Goal: Task Accomplishment & Management: Manage account settings

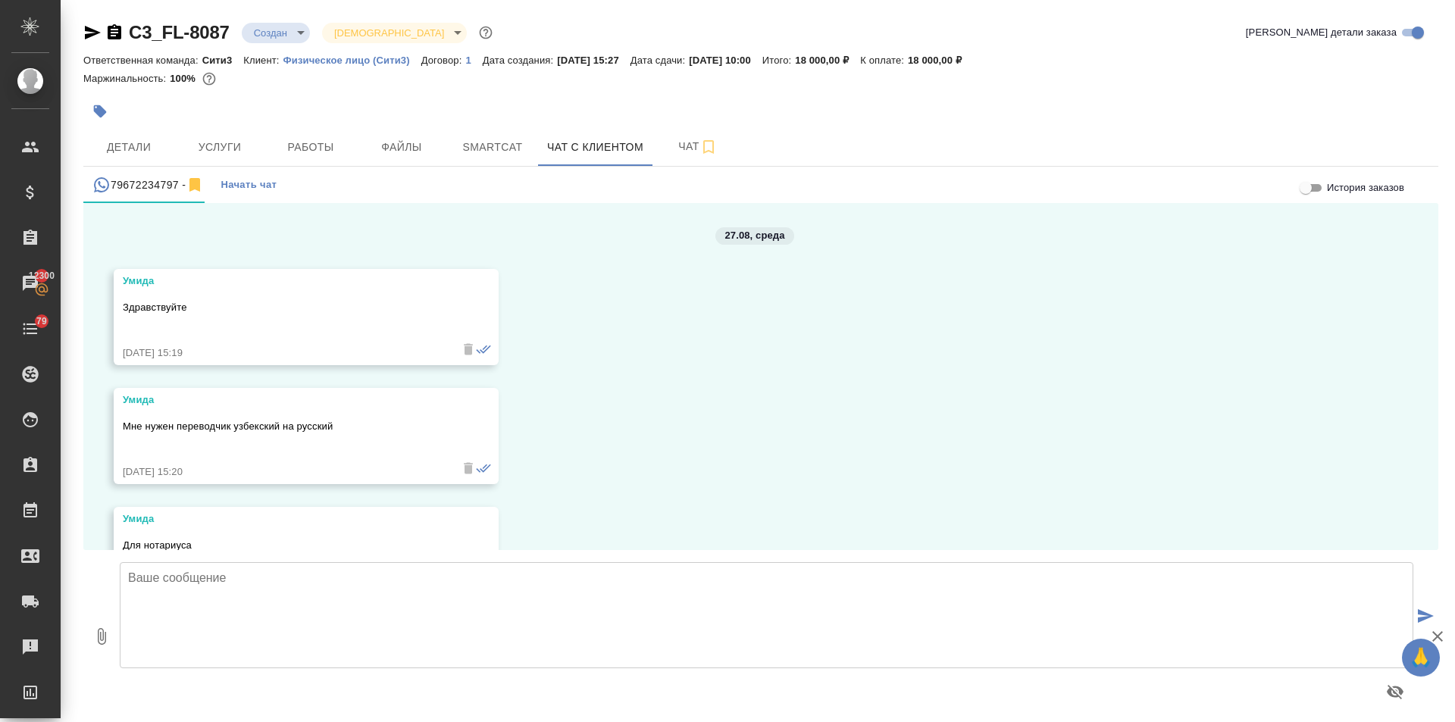
scroll to position [1792, 0]
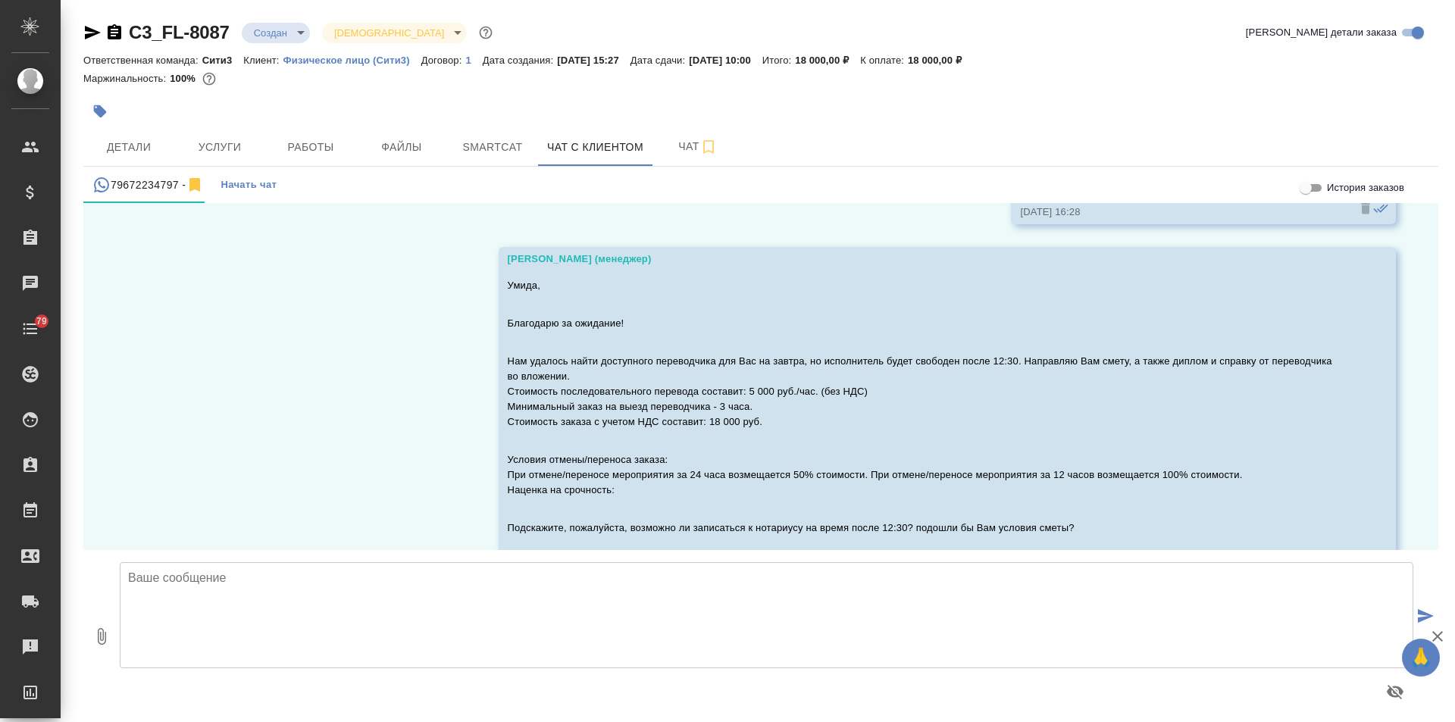
scroll to position [1792, 0]
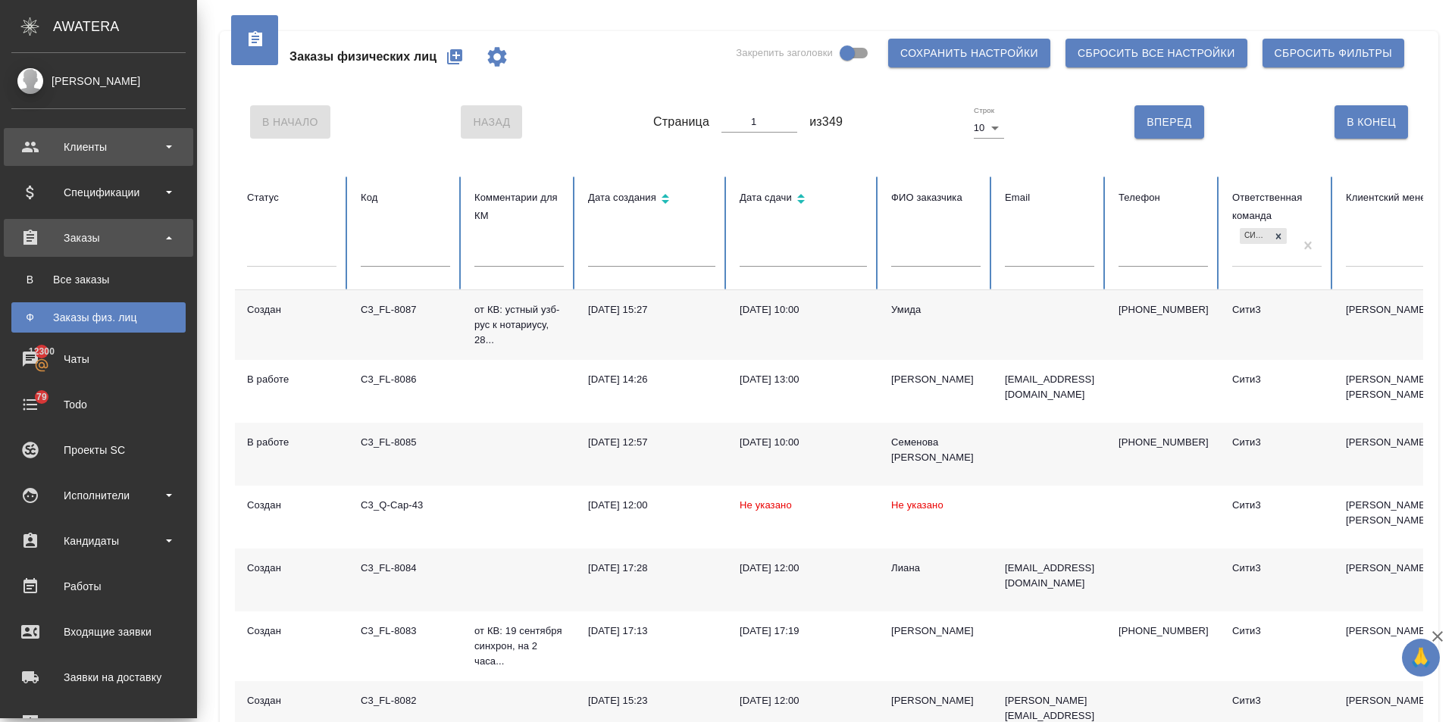
drag, startPoint x: 29, startPoint y: 136, endPoint x: 44, endPoint y: 163, distance: 30.6
click at [30, 136] on div "Клиенты" at bounding box center [98, 147] width 174 height 23
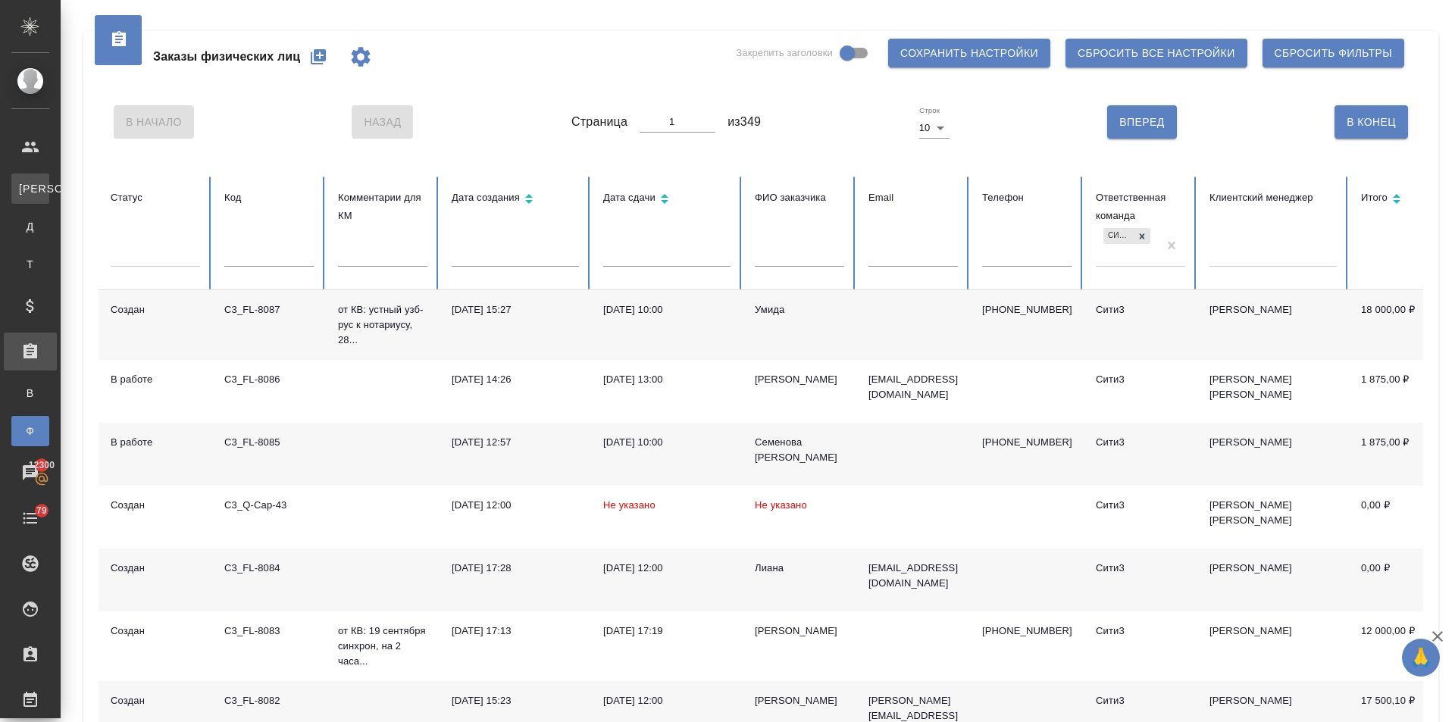
click at [23, 186] on div "Клиенты" at bounding box center [11, 188] width 23 height 15
select select "RU"
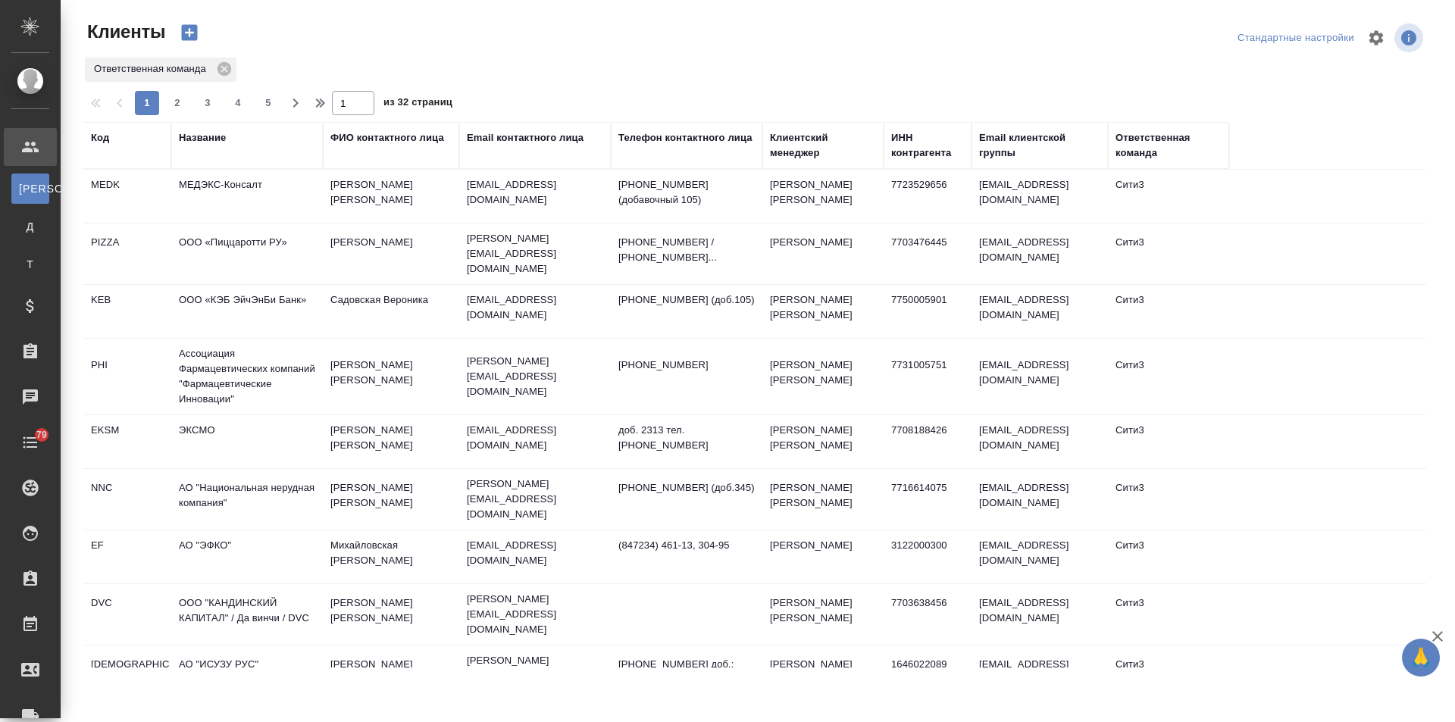
click at [211, 130] on th "Название" at bounding box center [247, 145] width 152 height 47
click at [208, 140] on div "Название" at bounding box center [202, 137] width 47 height 15
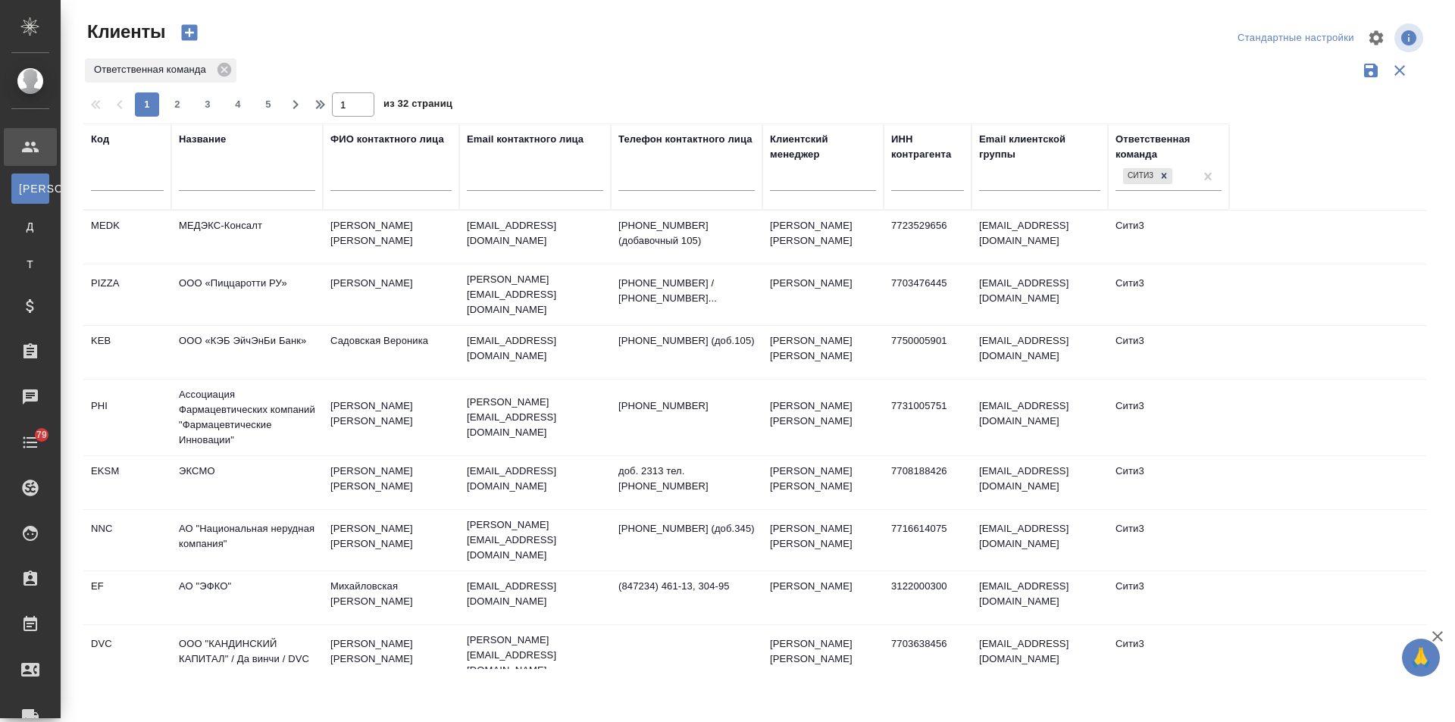
click at [222, 177] on input "text" at bounding box center [247, 181] width 136 height 19
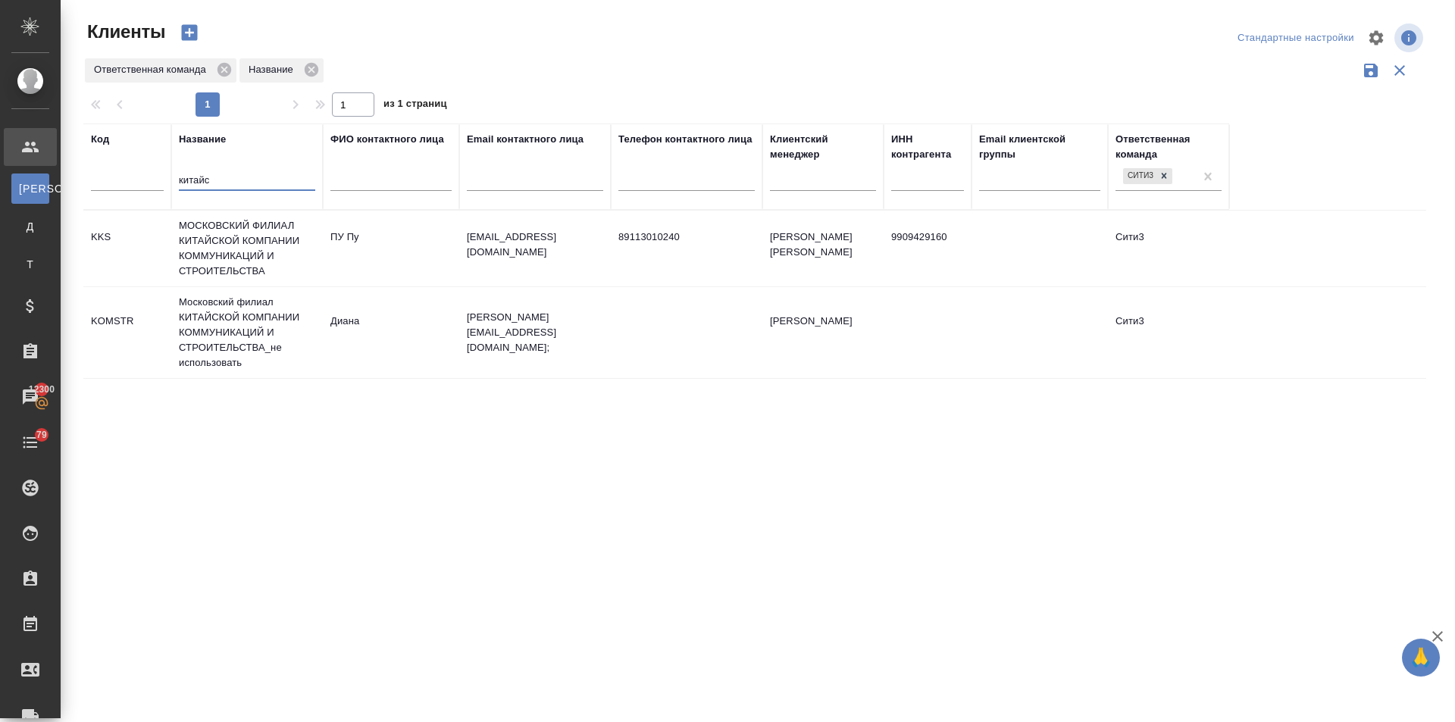
type input "китайс"
click at [215, 221] on td "МОСКОВСКИЙ ФИЛИАЛ КИТАЙСКОЙ КОМПАНИИ КОММУНИКАЦИЙ И СТРОИТЕЛЬСТВА" at bounding box center [247, 249] width 152 height 76
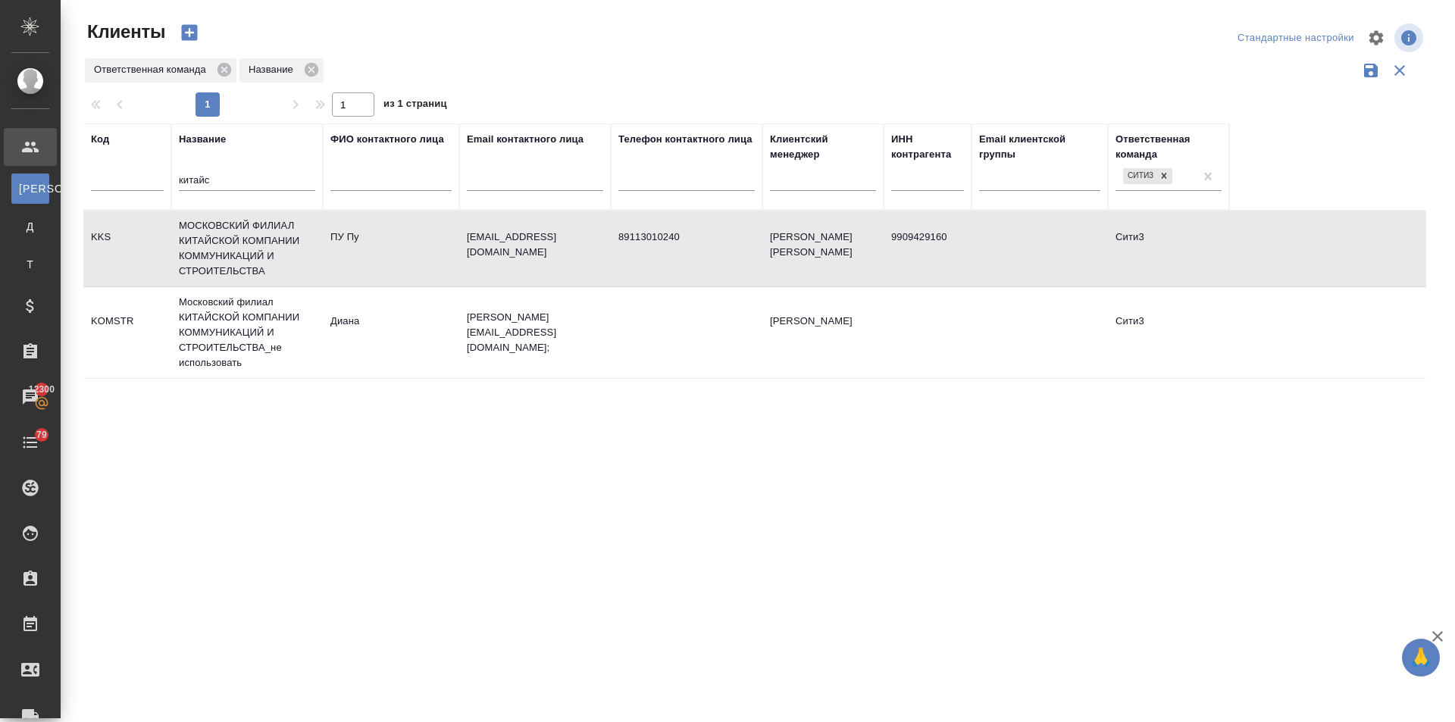
click at [215, 221] on td "МОСКОВСКИЙ ФИЛИАЛ КИТАЙСКОЙ КОМПАНИИ КОММУНИКАЦИЙ И СТРОИТЕЛЬСТВА" at bounding box center [247, 249] width 152 height 76
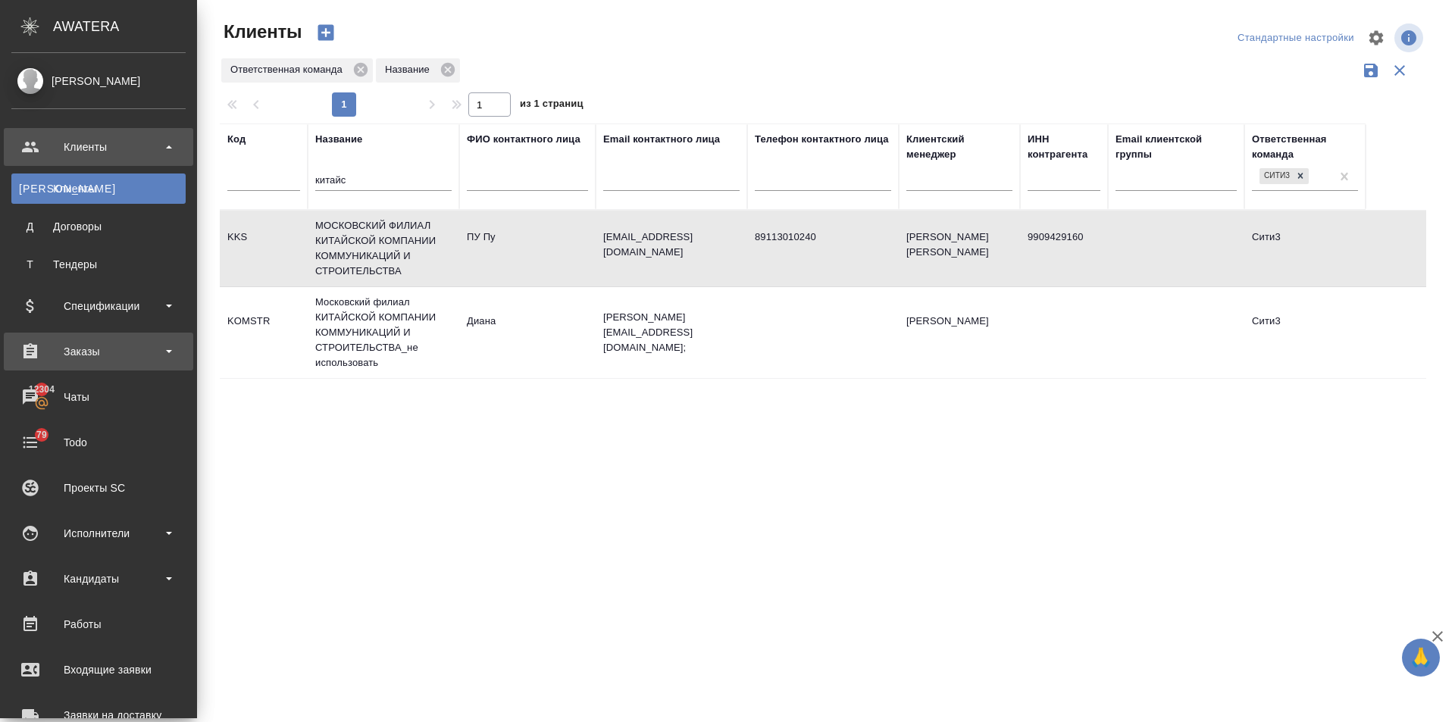
click at [73, 345] on div "Заказы" at bounding box center [98, 351] width 174 height 23
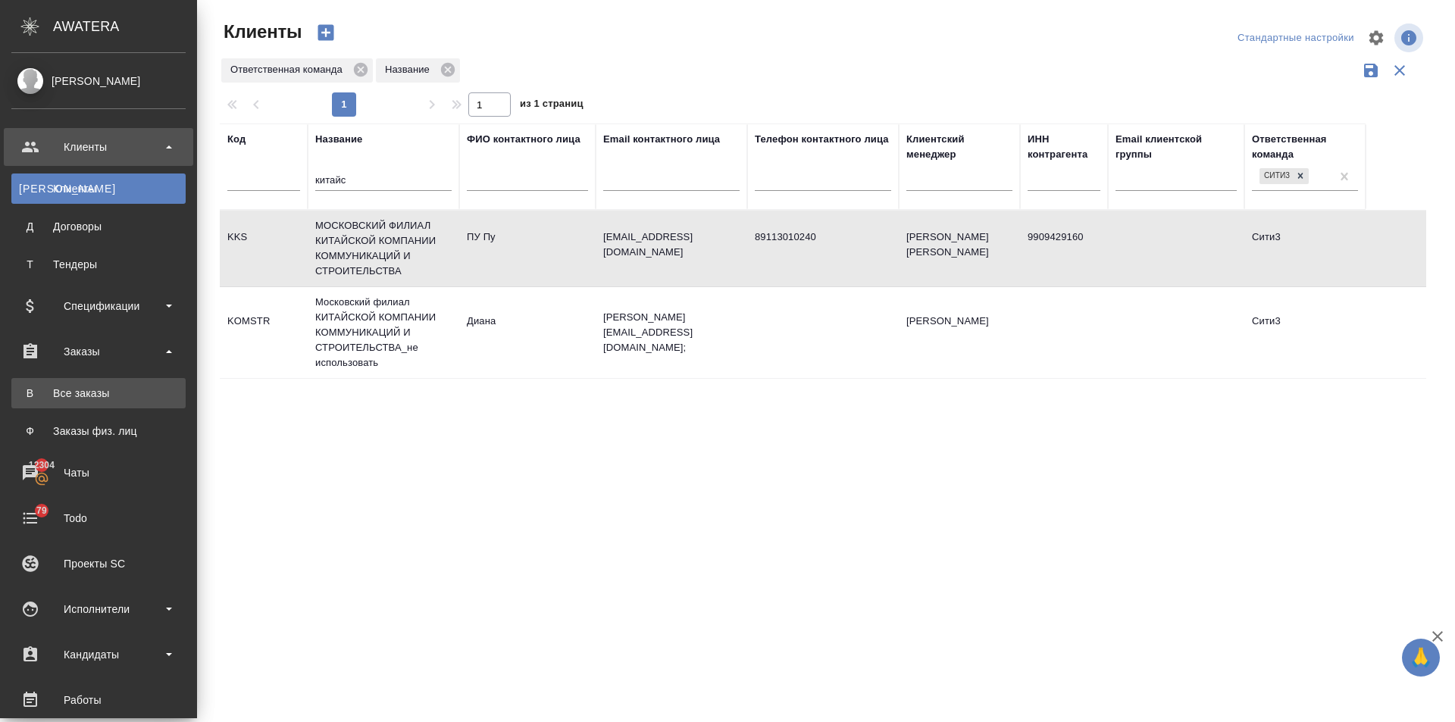
click at [83, 381] on link "В Все заказы" at bounding box center [98, 393] width 174 height 30
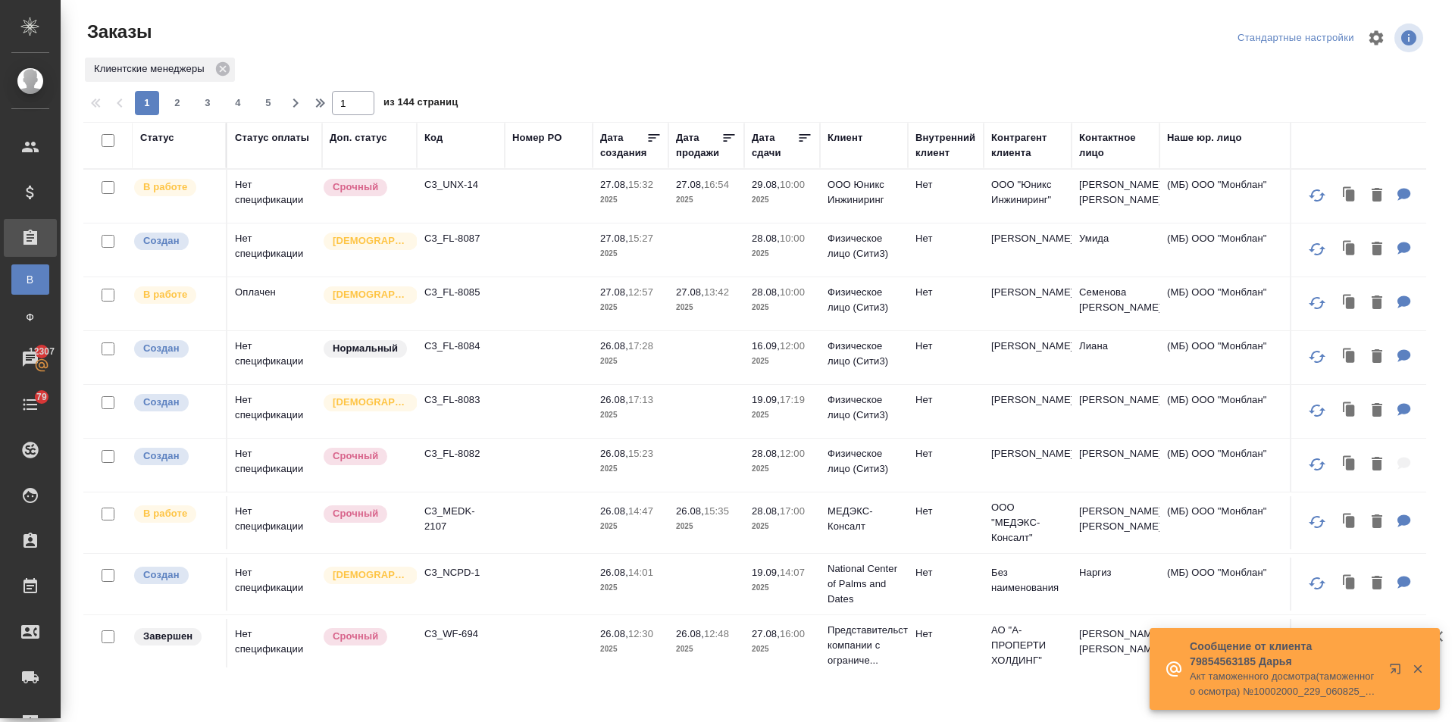
click at [762, 147] on div "Дата сдачи" at bounding box center [774, 145] width 45 height 30
select select "7"
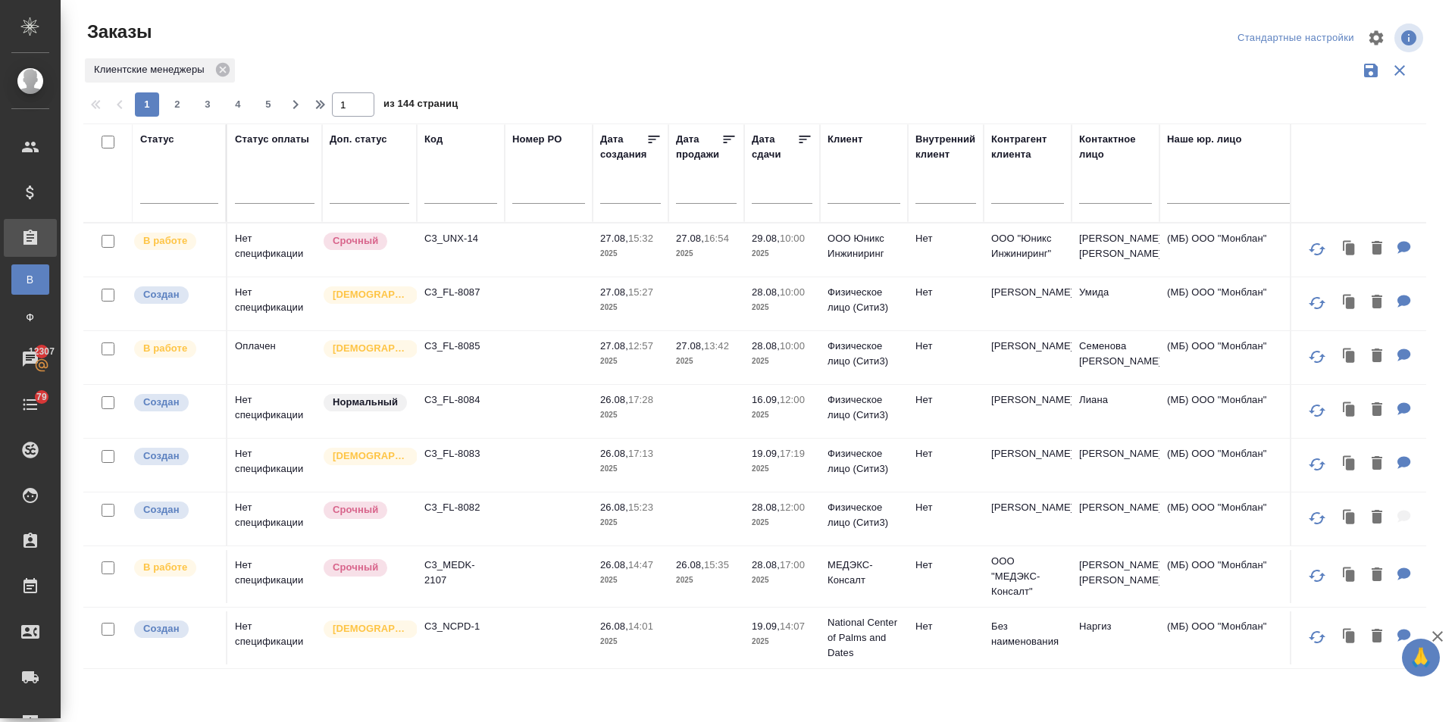
click at [795, 197] on input "text" at bounding box center [787, 190] width 52 height 21
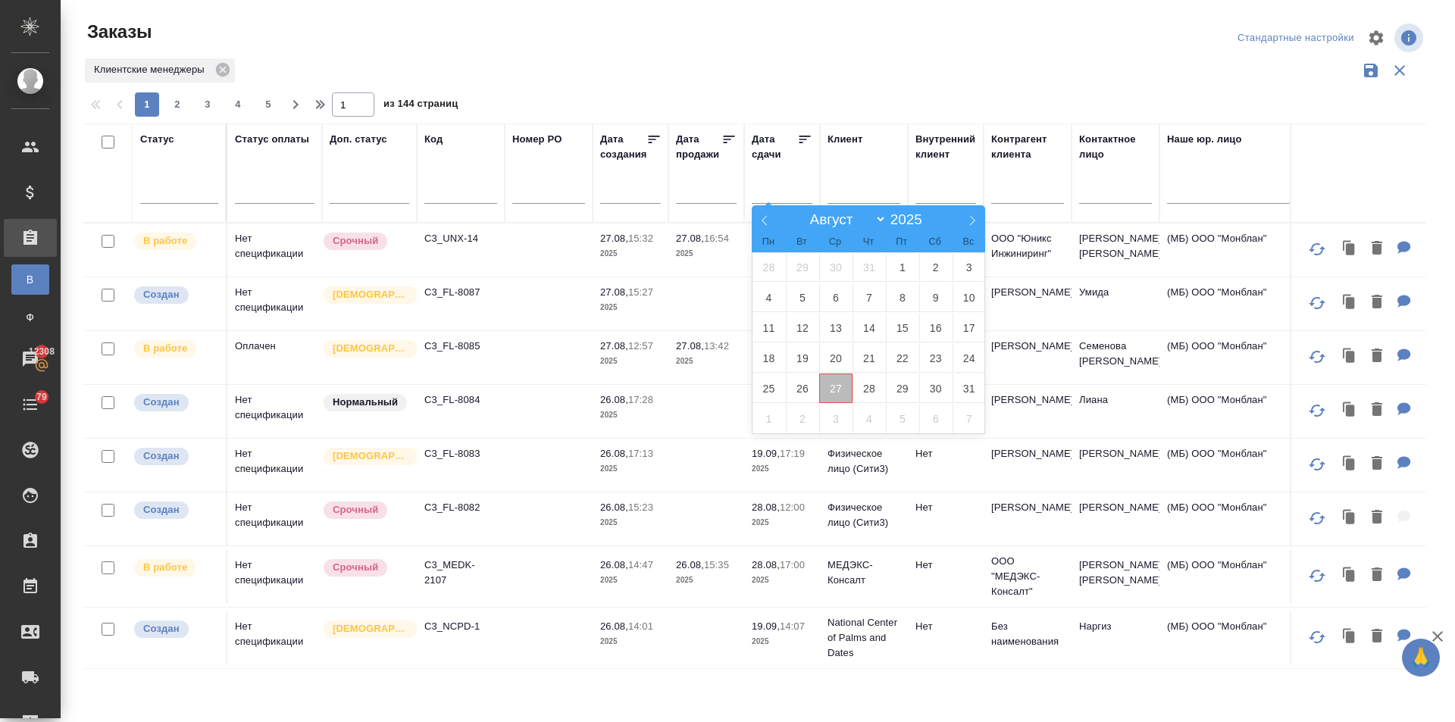
click at [829, 390] on span "27" at bounding box center [835, 389] width 33 height 30
type div "2025-08-26T21:00:00.000Z"
click at [892, 384] on span "29" at bounding box center [902, 389] width 33 height 30
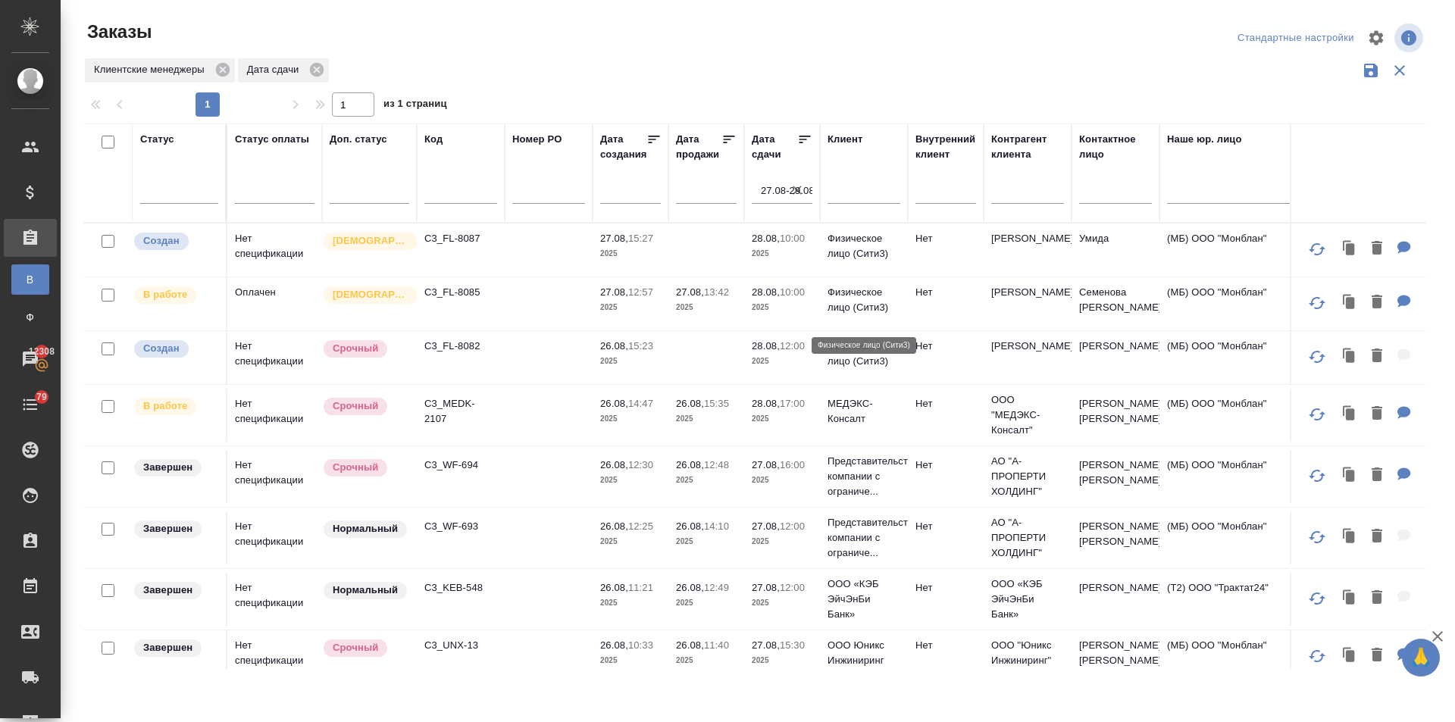
click at [867, 303] on p "Физическое лицо (Сити3)" at bounding box center [864, 300] width 73 height 30
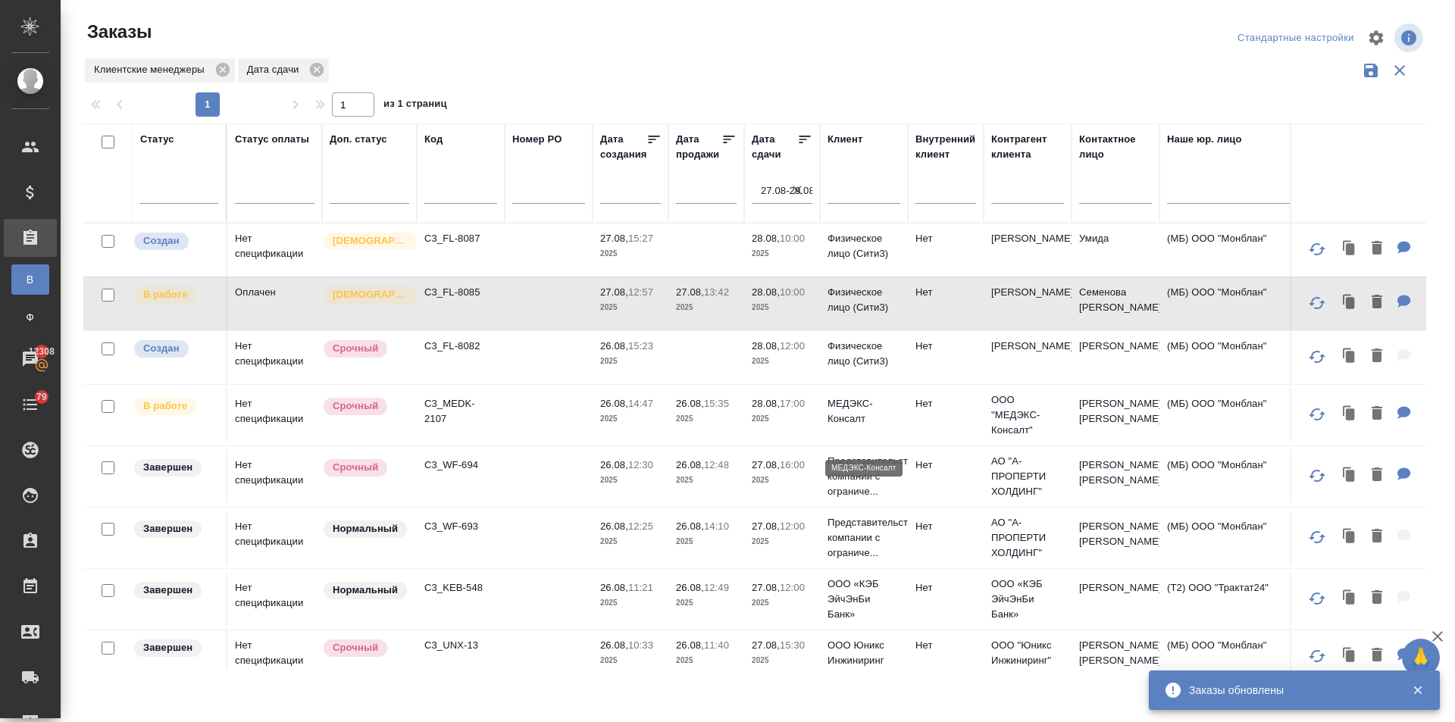
click at [853, 427] on p "МЕДЭКС-Консалт" at bounding box center [864, 411] width 73 height 30
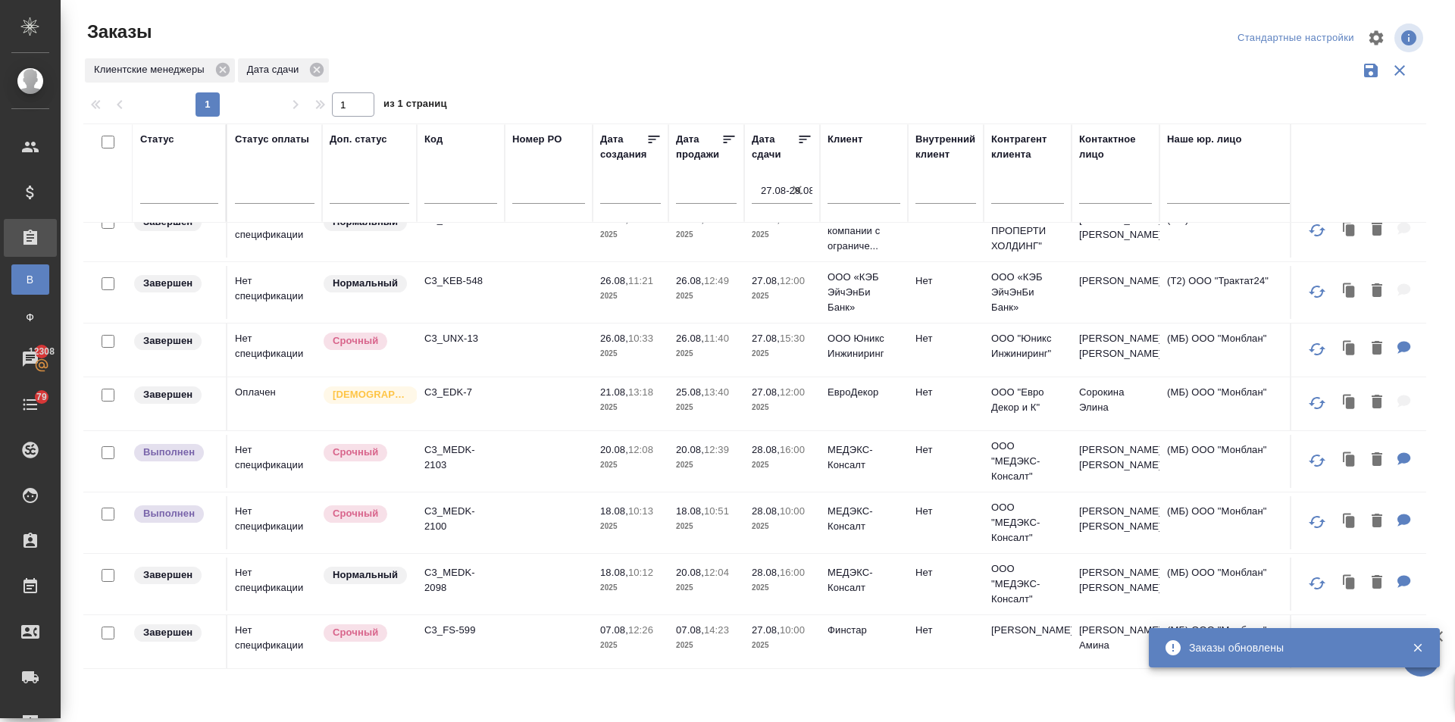
scroll to position [341, 0]
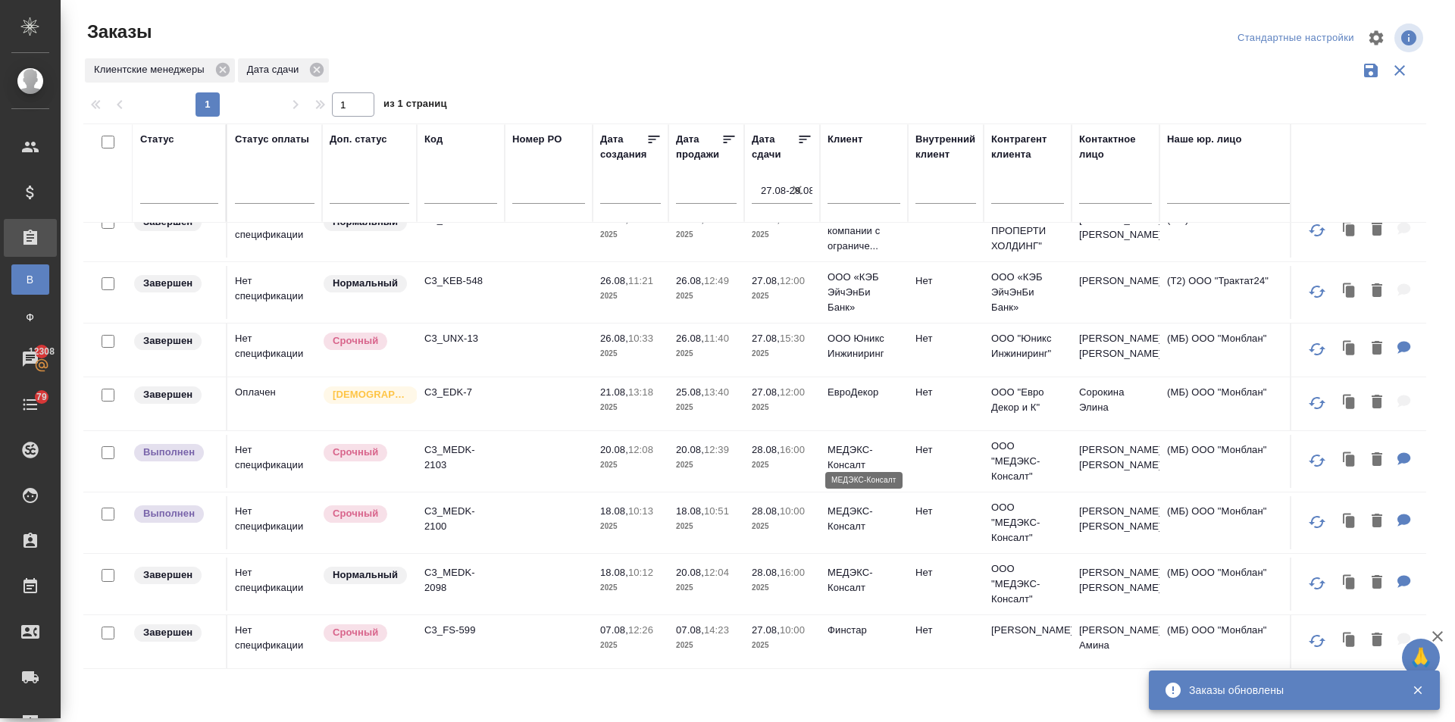
click at [848, 450] on p "МЕДЭКС-Консалт" at bounding box center [864, 458] width 73 height 30
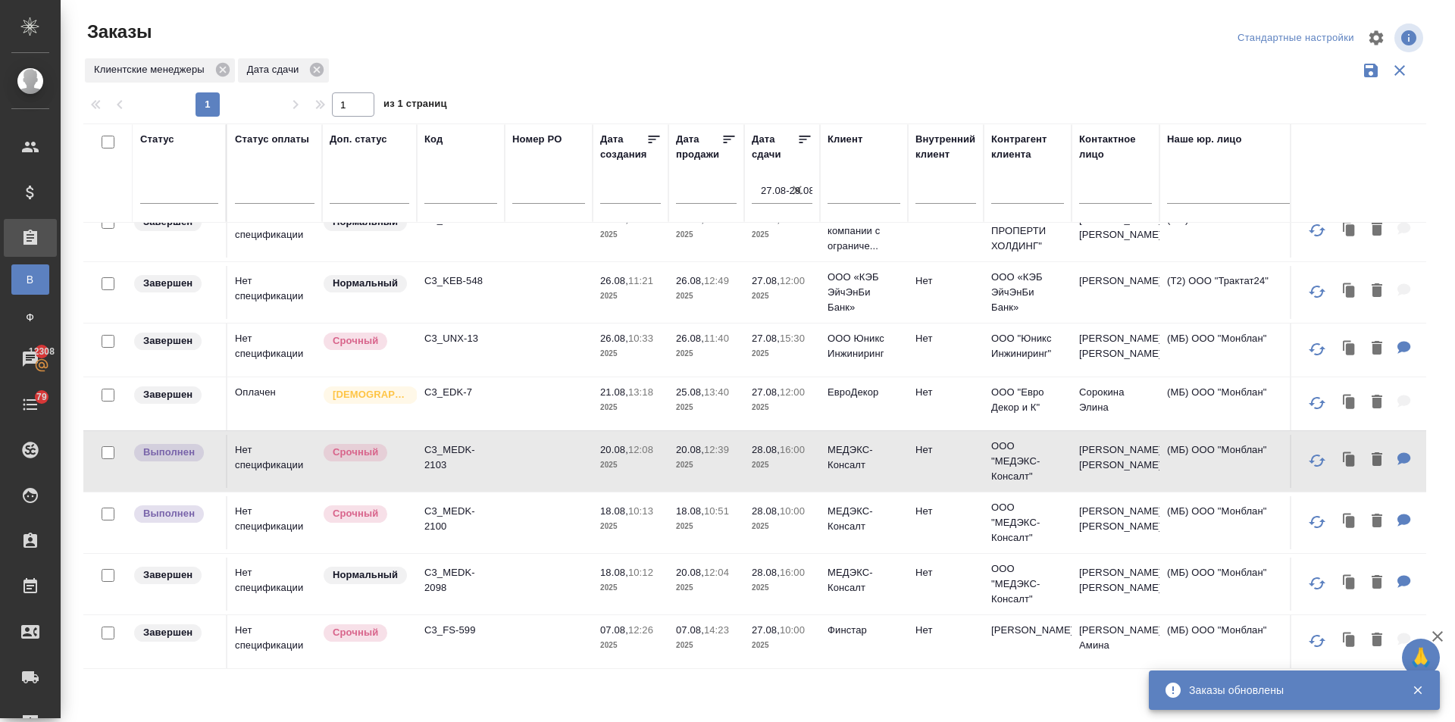
click at [835, 504] on p "МЕДЭКС-Консалт" at bounding box center [864, 519] width 73 height 30
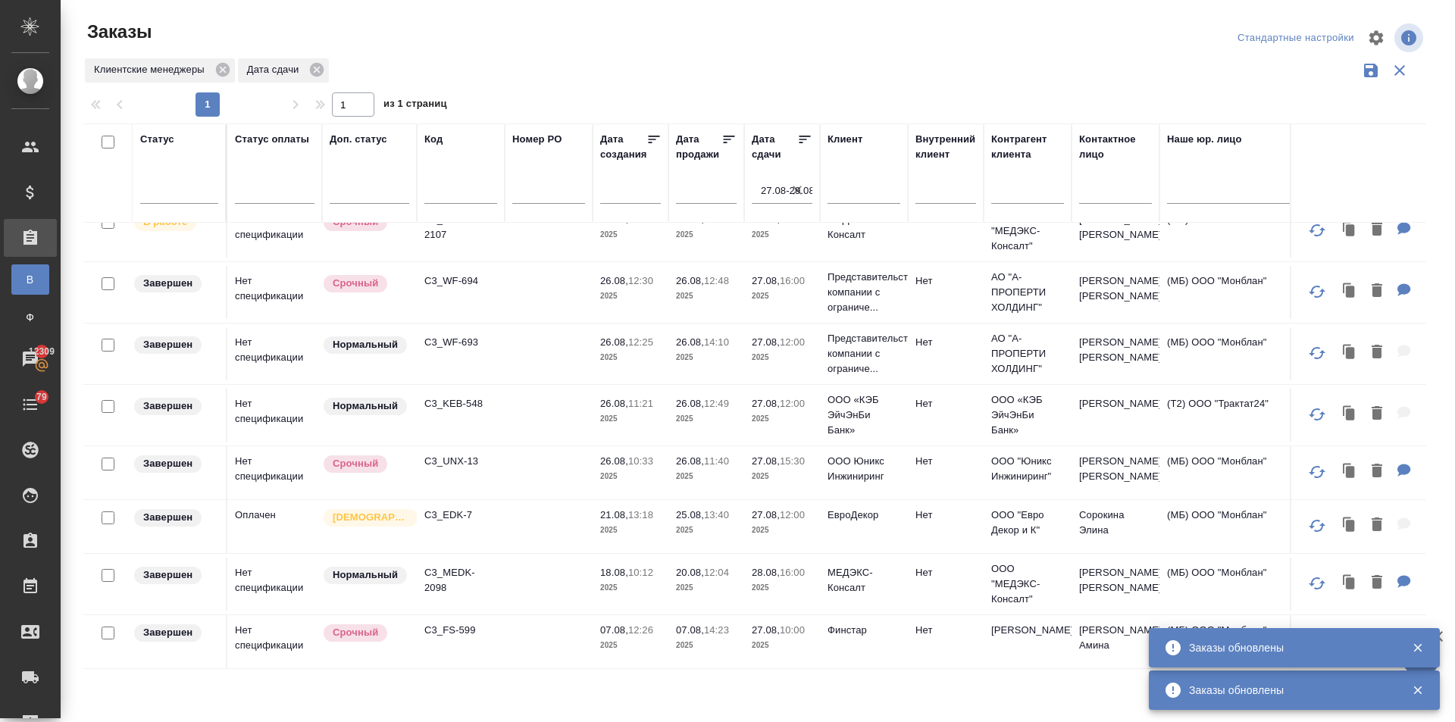
scroll to position [218, 0]
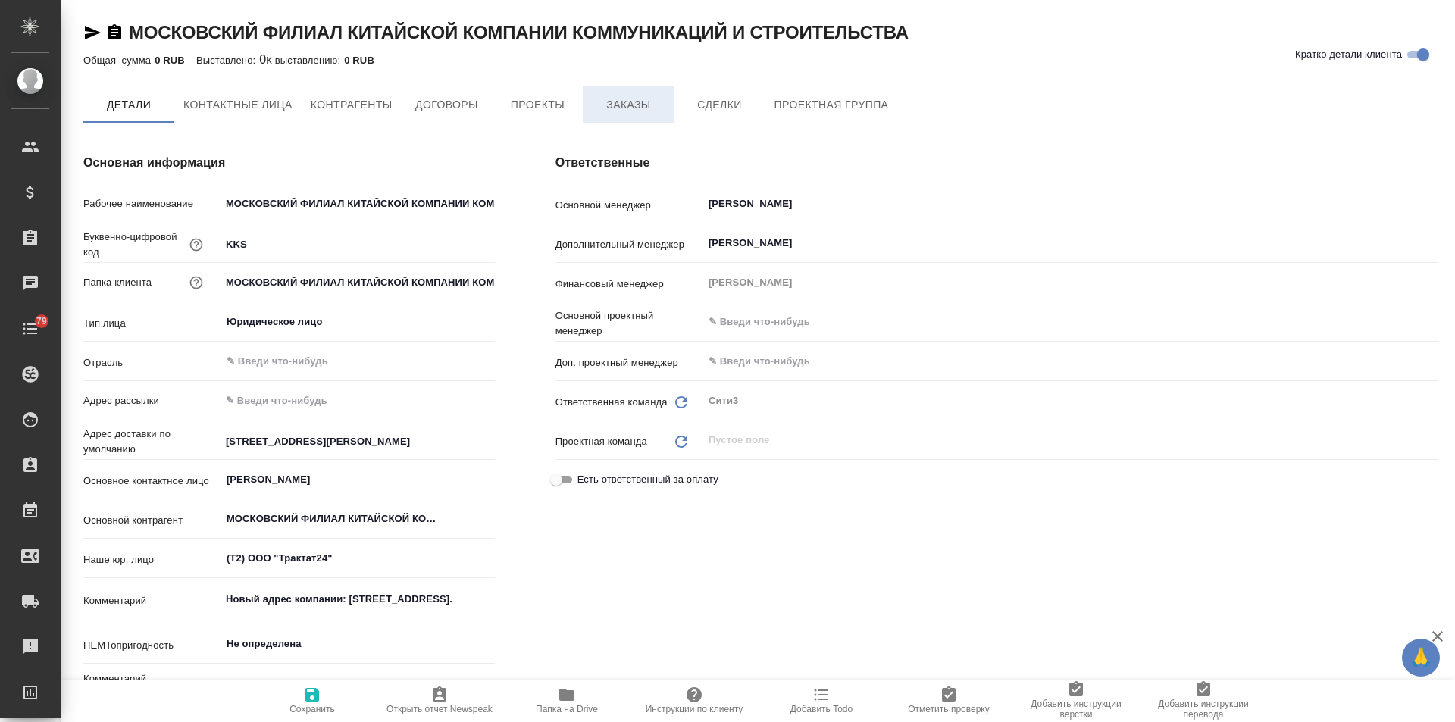
click at [648, 104] on span "Заказы" at bounding box center [628, 105] width 73 height 19
type textarea "x"
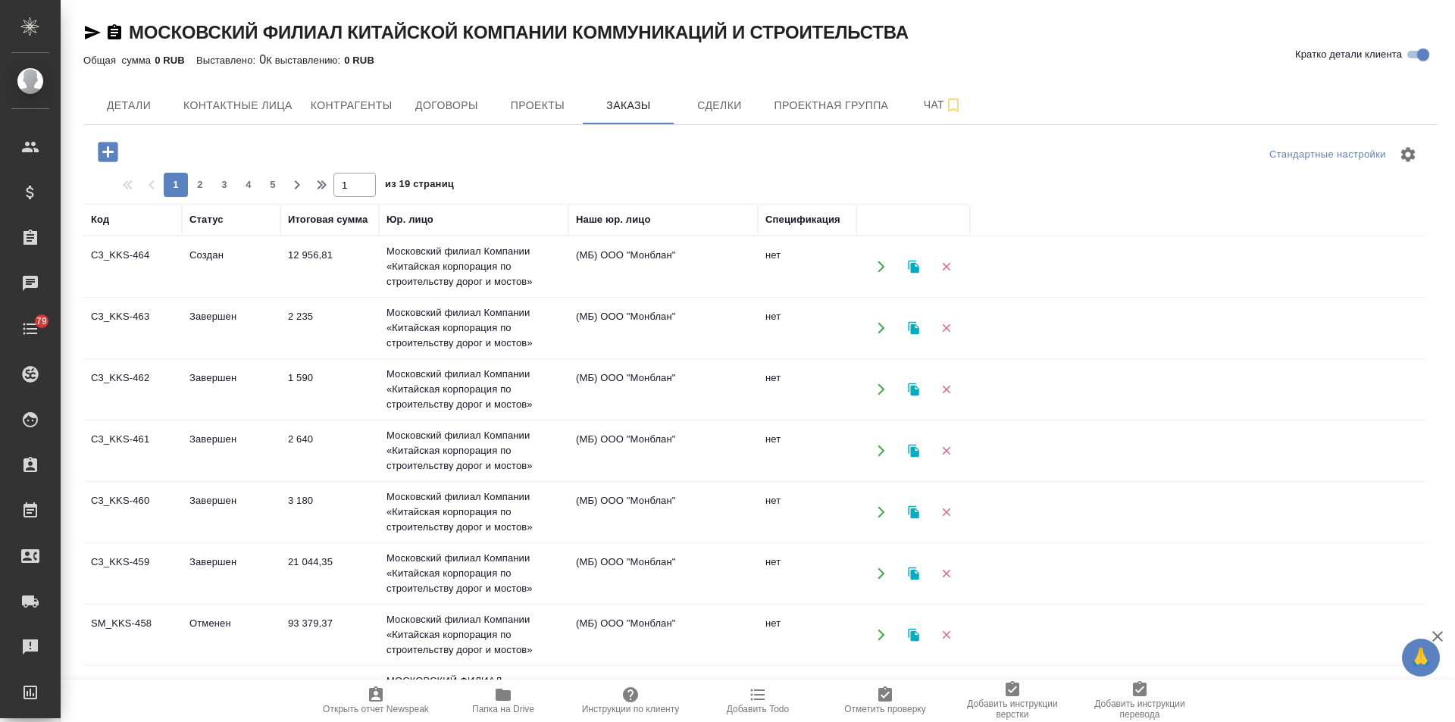
click at [222, 250] on td "Создан" at bounding box center [231, 266] width 99 height 53
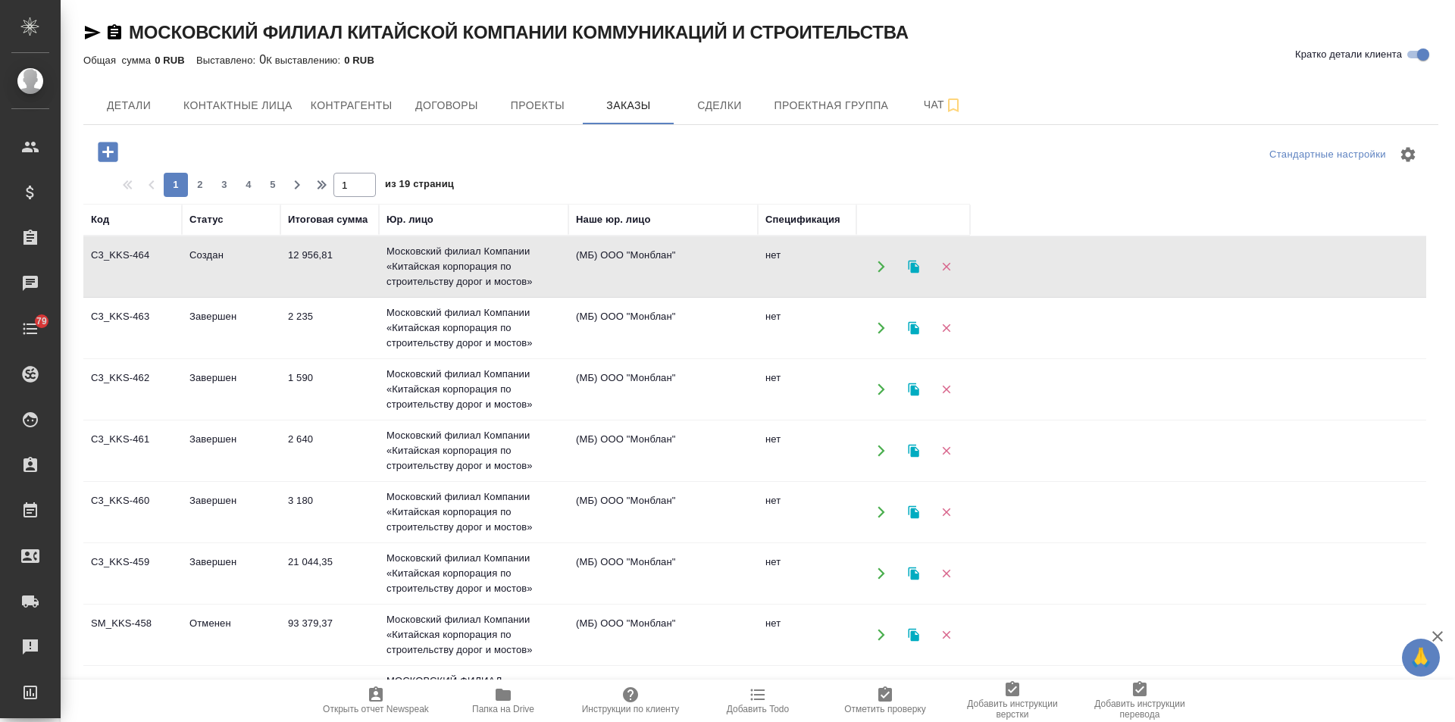
click at [222, 250] on td "Создан" at bounding box center [231, 266] width 99 height 53
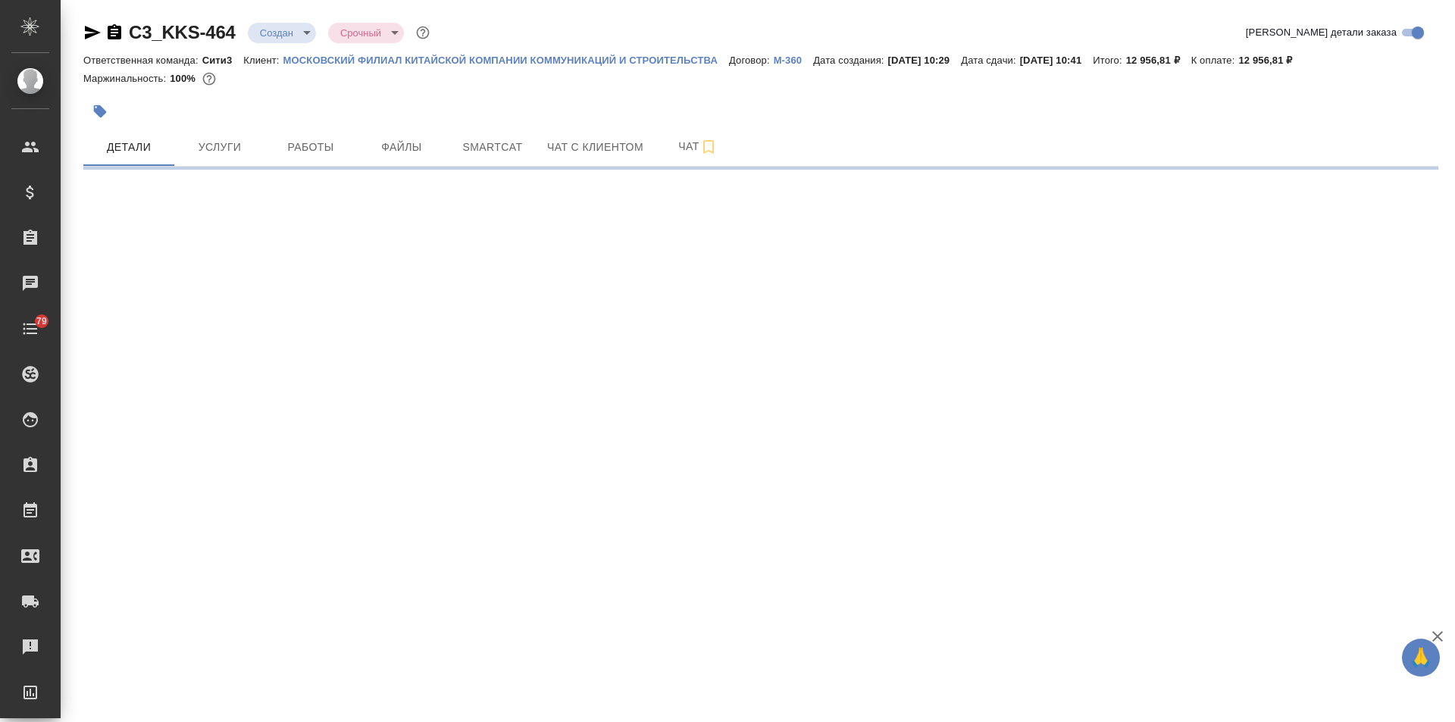
select select "RU"
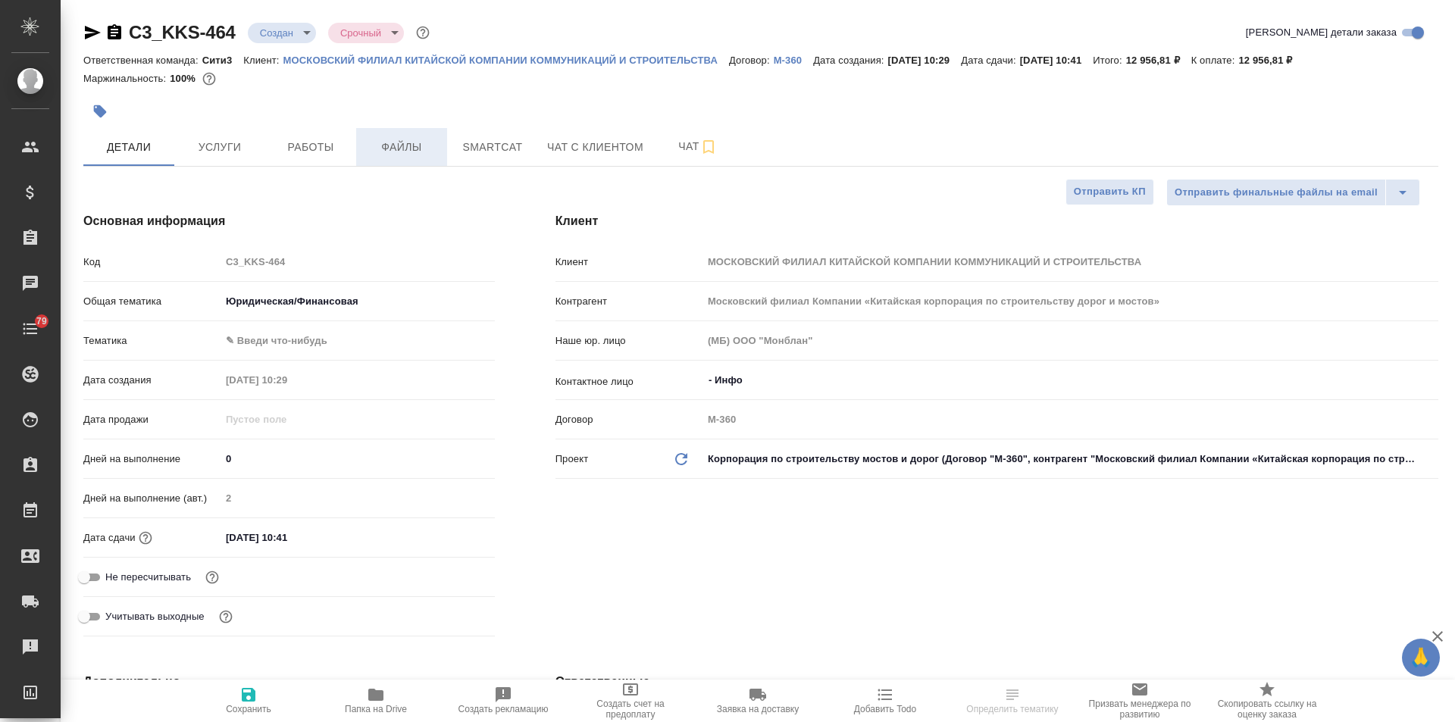
type textarea "x"
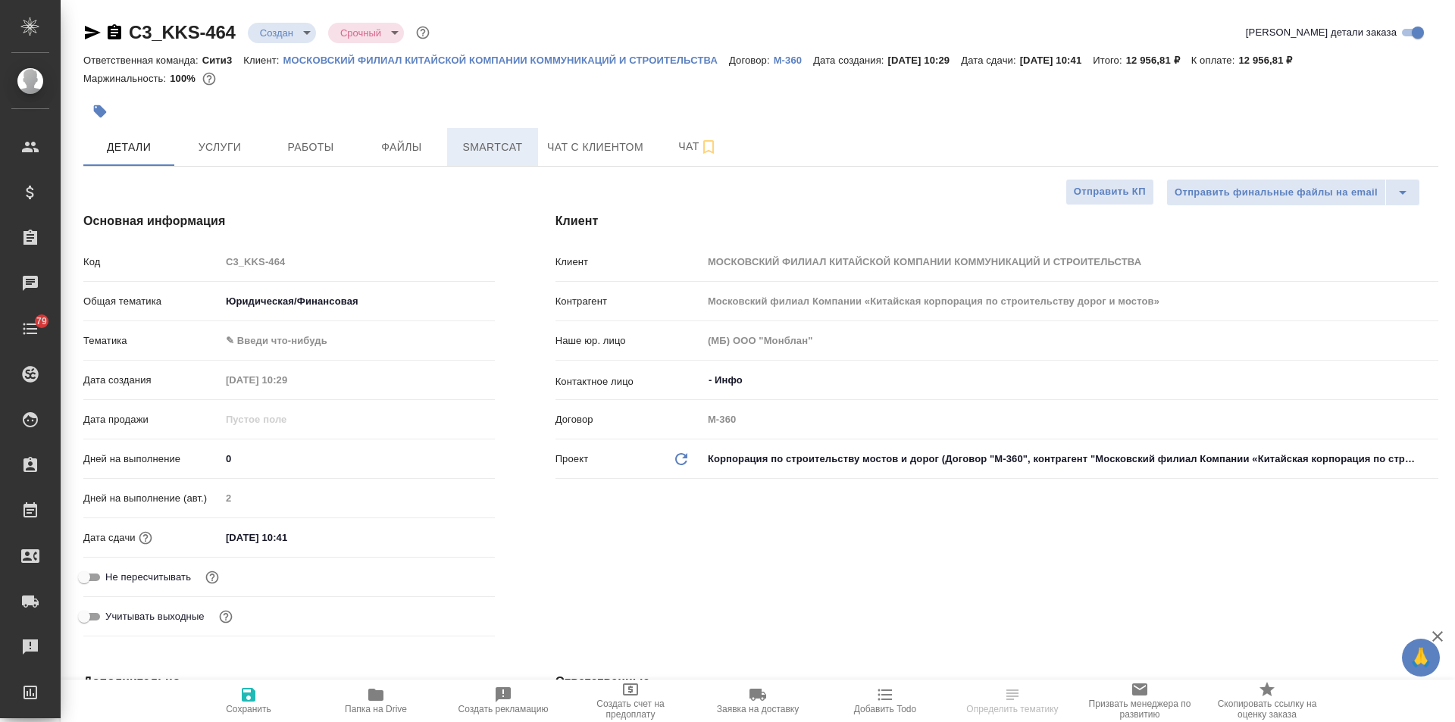
type textarea "x"
click at [496, 143] on span "Smartcat" at bounding box center [492, 147] width 73 height 19
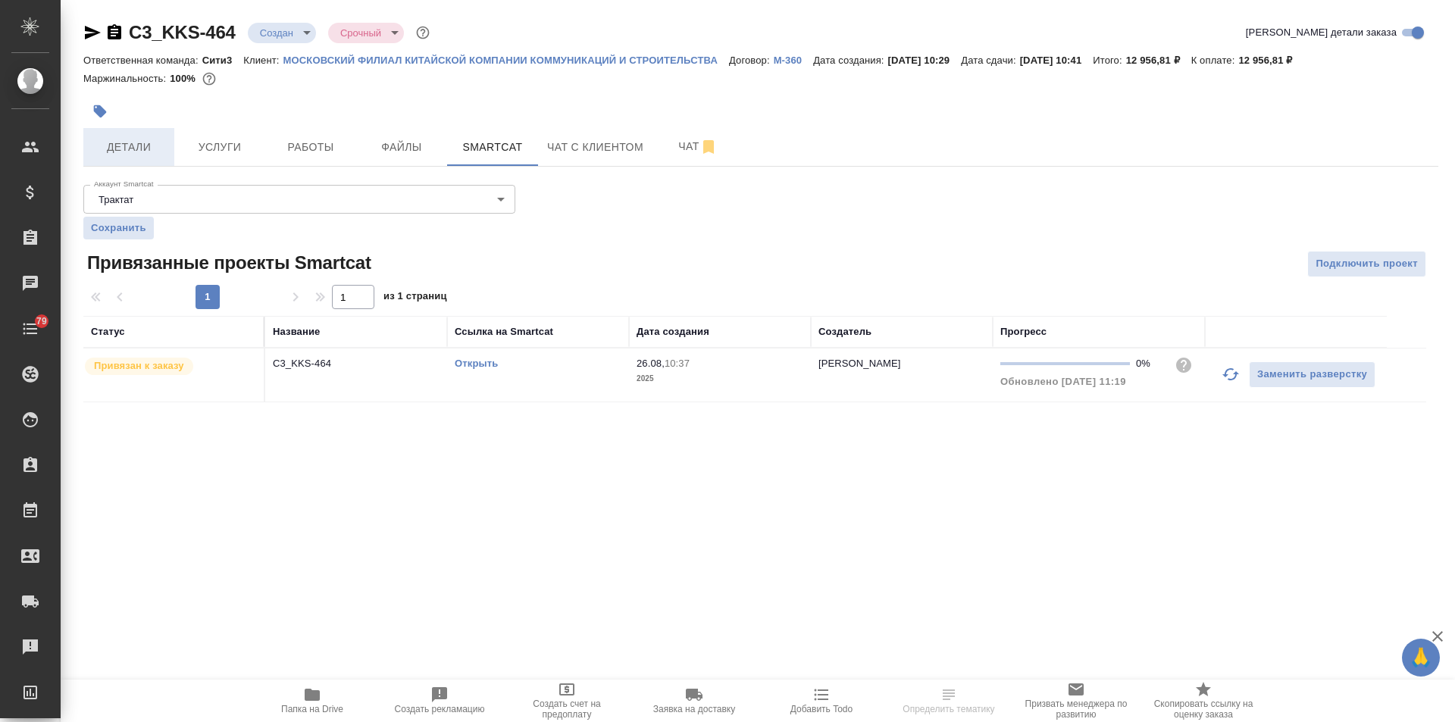
click at [125, 148] on span "Детали" at bounding box center [128, 147] width 73 height 19
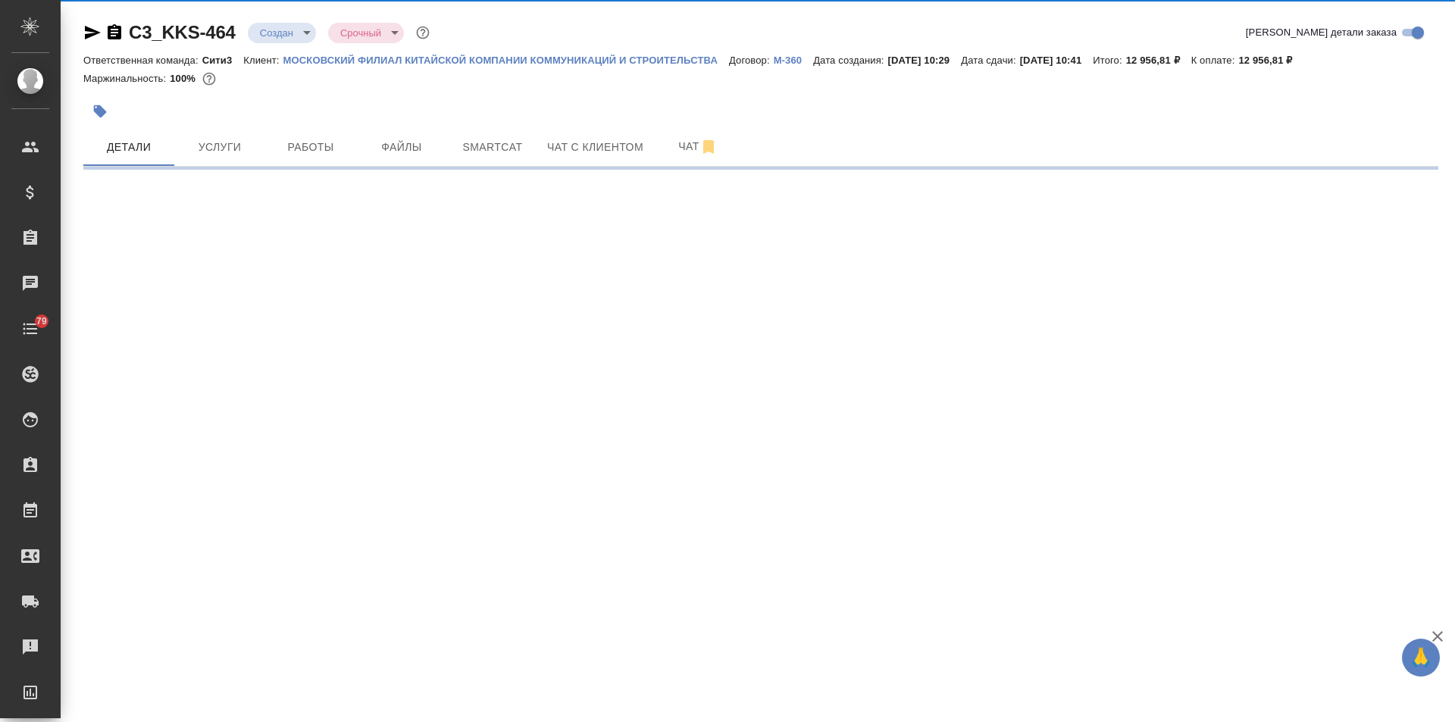
select select "RU"
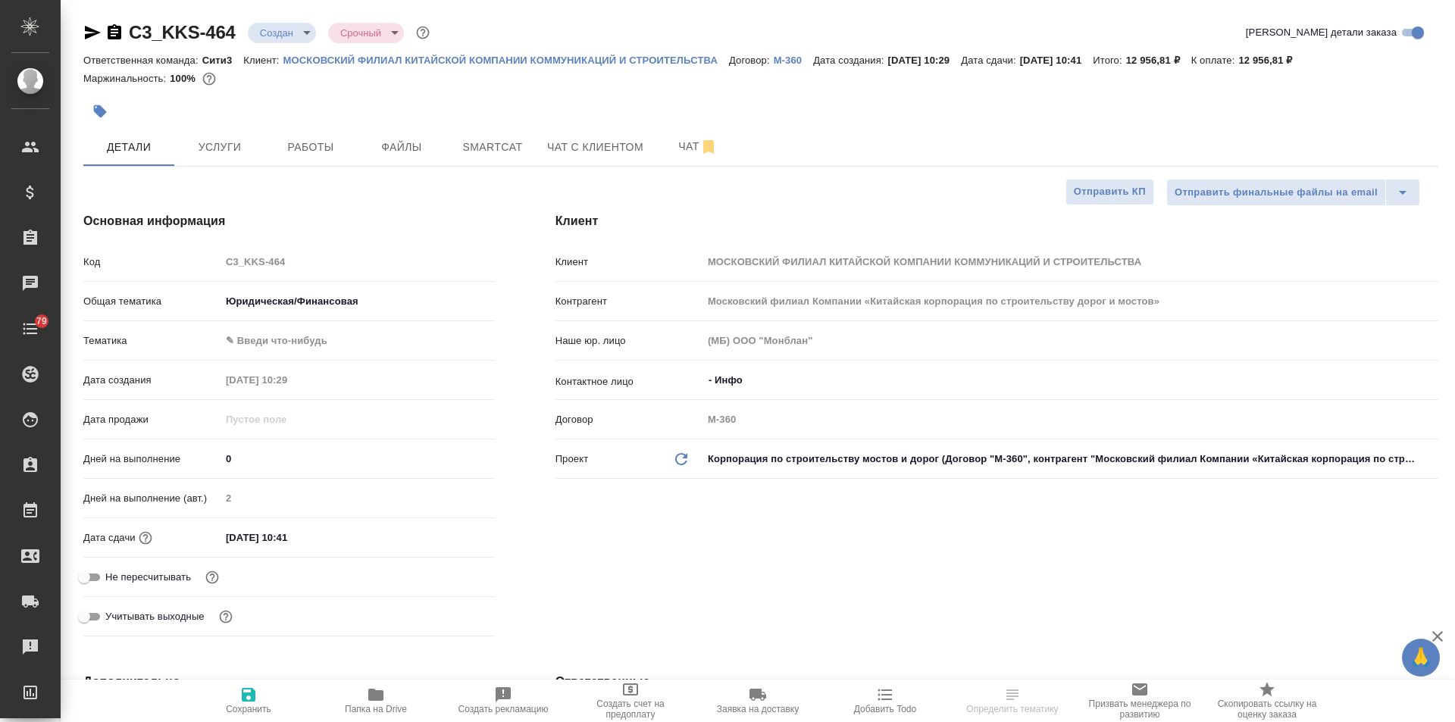
type textarea "x"
click at [327, 539] on input "26.08.2025 10:41" at bounding box center [287, 538] width 133 height 22
click at [449, 533] on icon "button" at bounding box center [451, 535] width 14 height 15
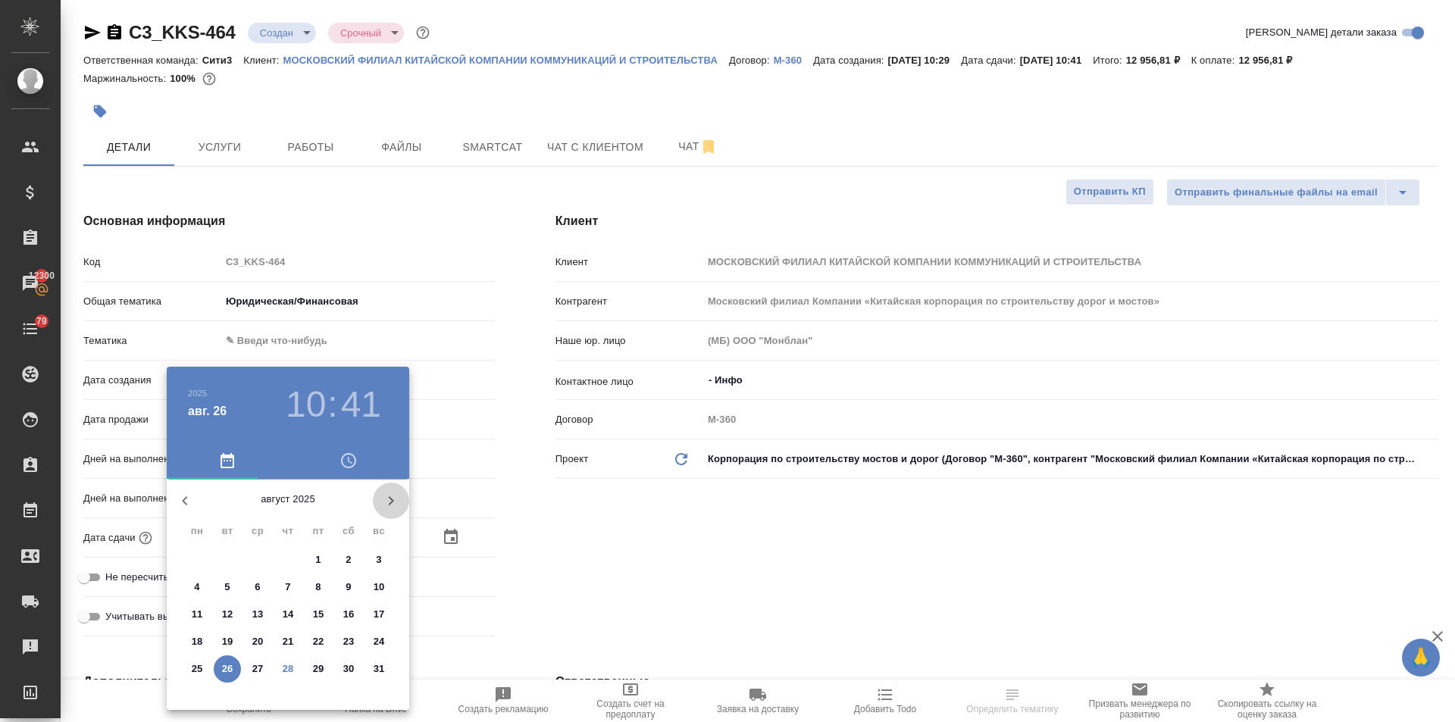
click at [390, 495] on icon "button" at bounding box center [391, 501] width 18 height 18
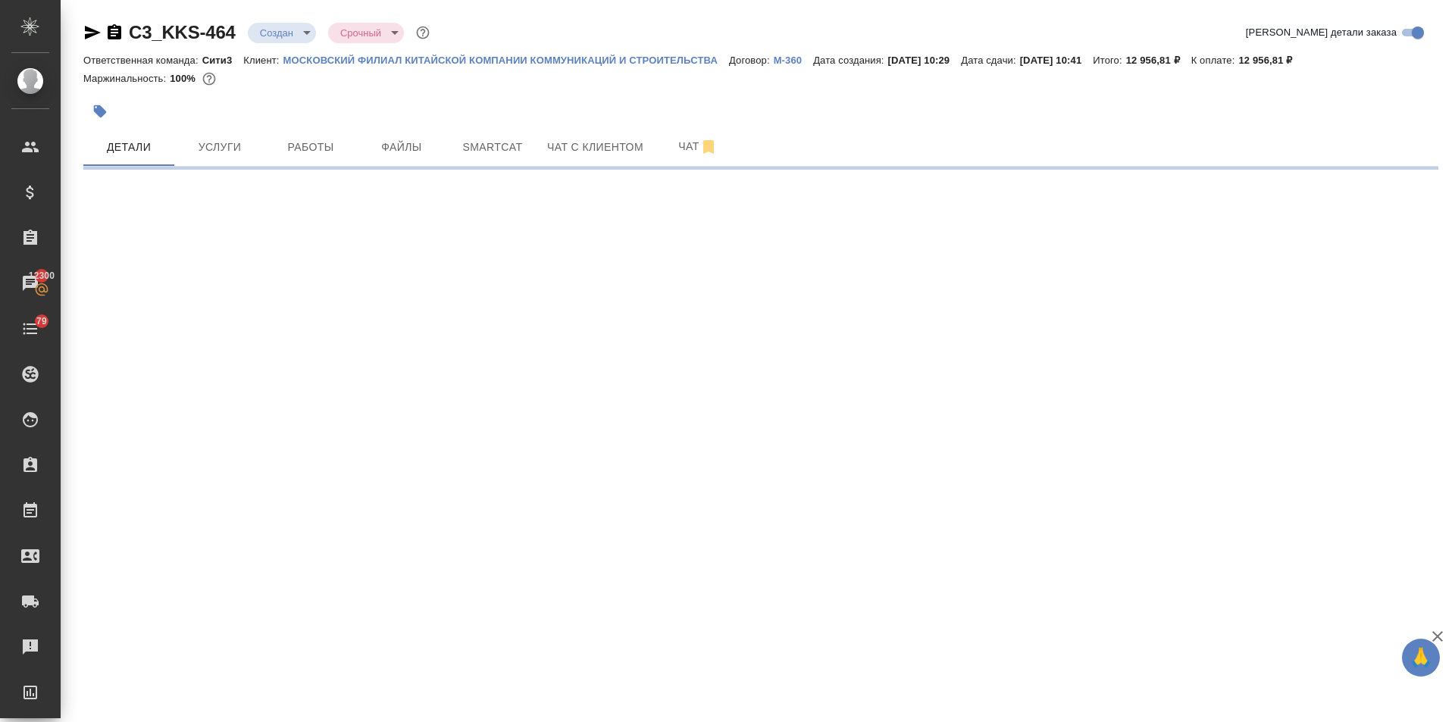
select select "RU"
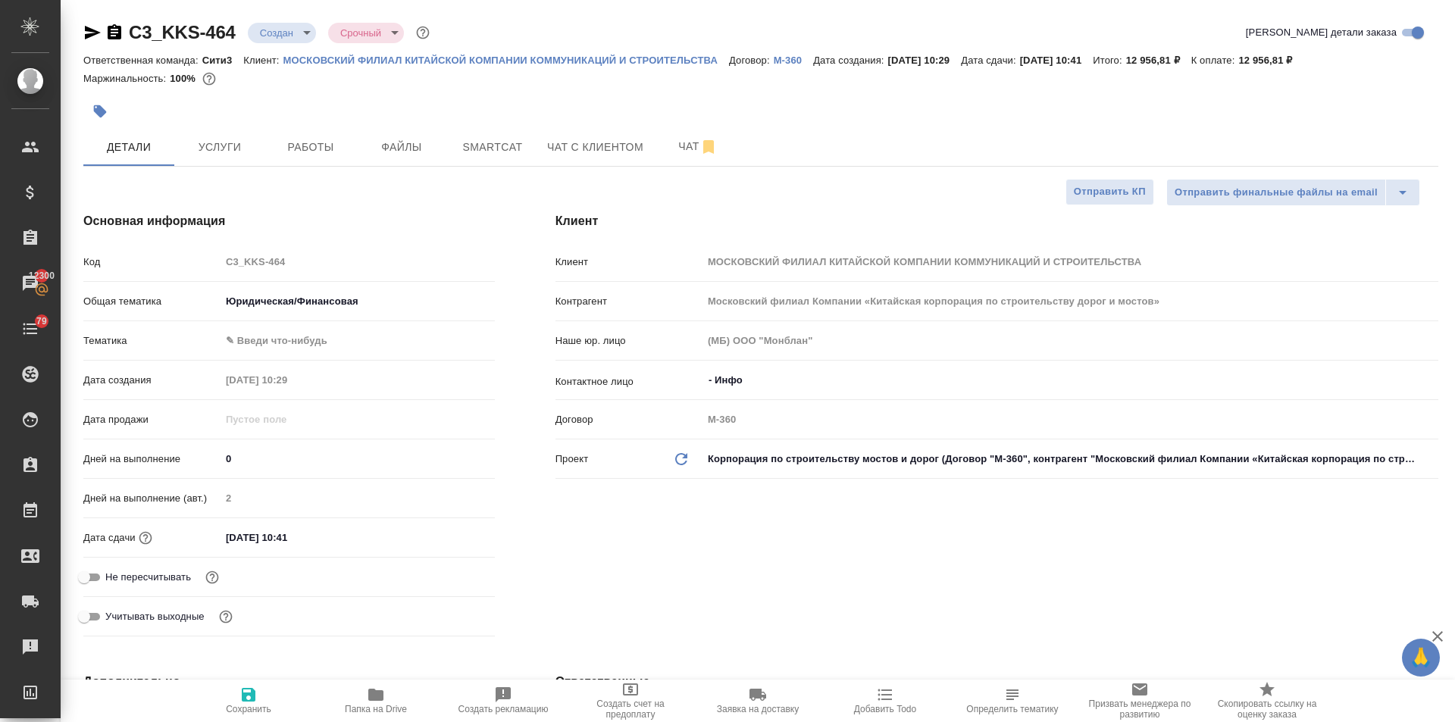
type textarea "x"
drag, startPoint x: 326, startPoint y: 539, endPoint x: 401, endPoint y: 546, distance: 75.4
click at [327, 540] on input "26.08.2025 10:41" at bounding box center [287, 538] width 133 height 22
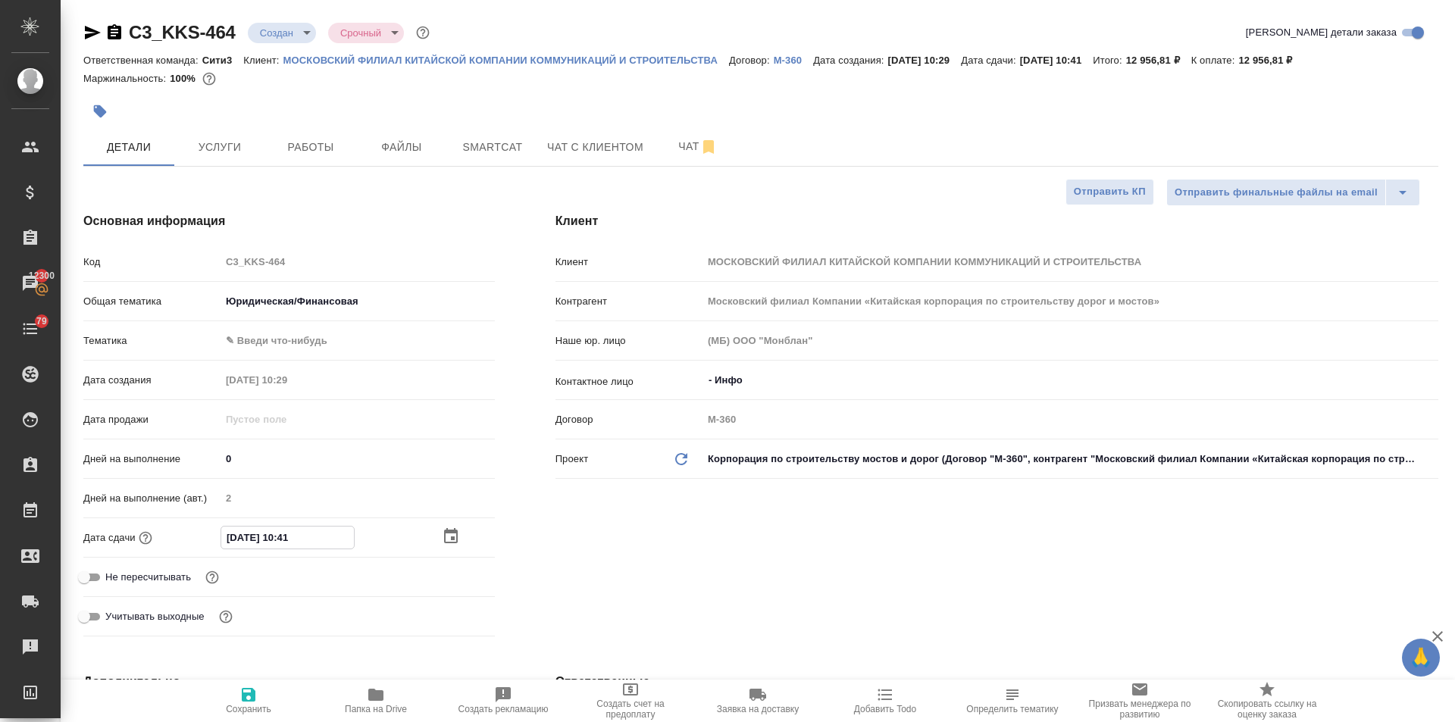
click at [444, 534] on icon "button" at bounding box center [451, 535] width 14 height 15
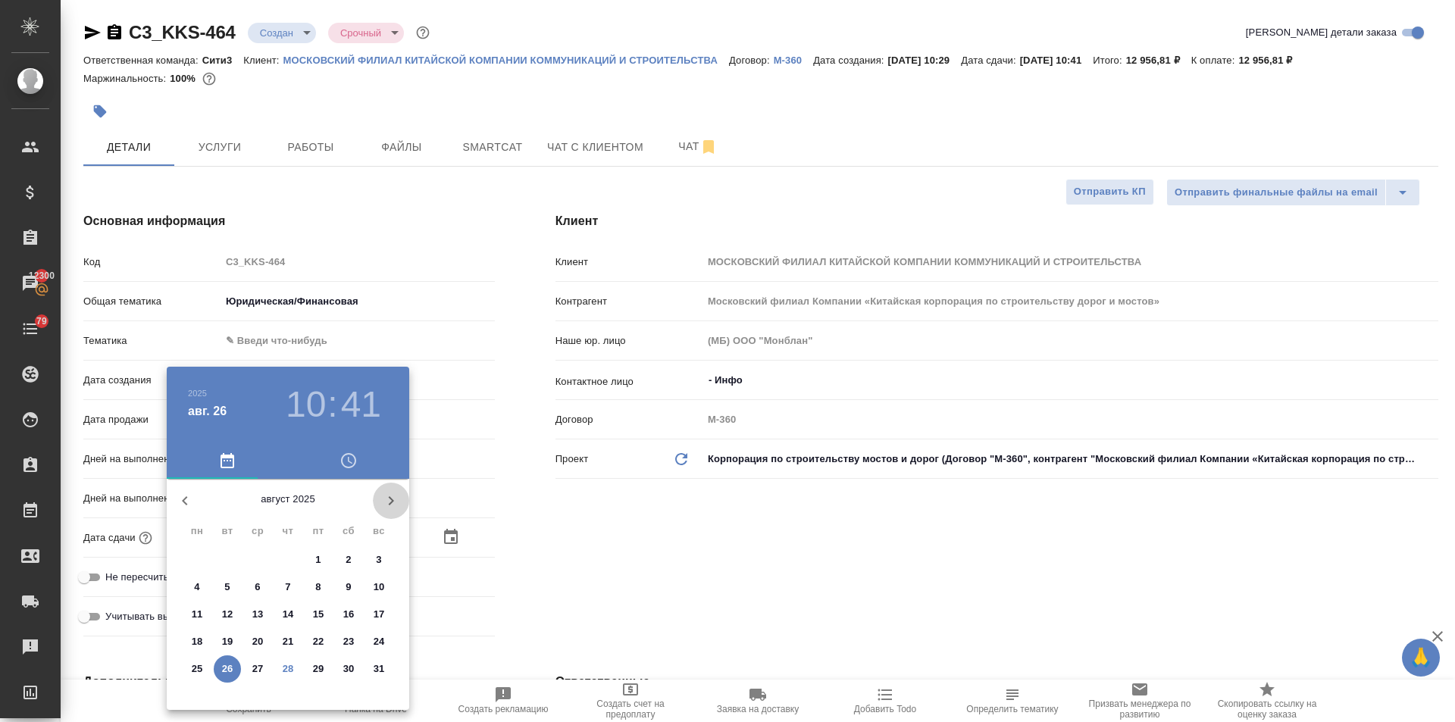
drag, startPoint x: 389, startPoint y: 486, endPoint x: 389, endPoint y: 494, distance: 8.3
click at [389, 487] on button "button" at bounding box center [391, 501] width 36 height 36
click at [196, 557] on p "1" at bounding box center [196, 560] width 5 height 15
type input "01.09.2025 10:41"
type textarea "x"
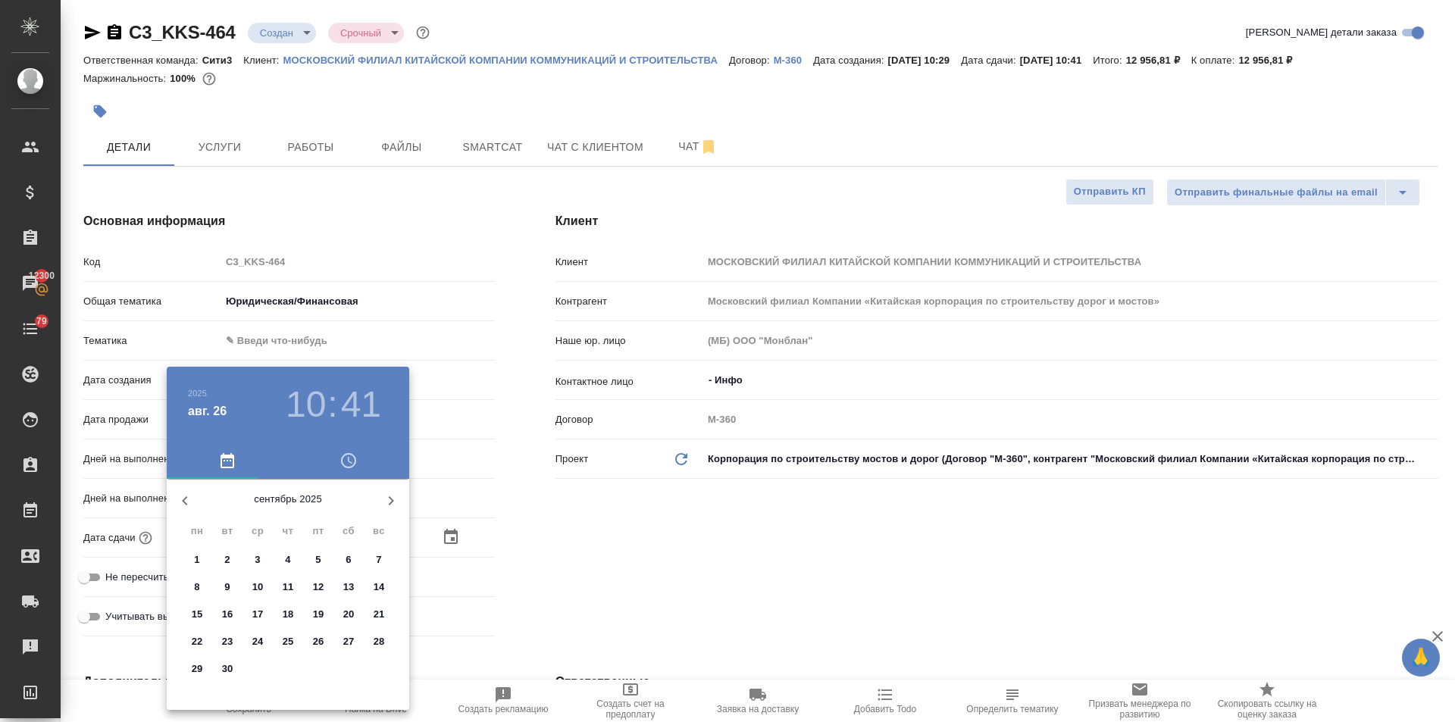
type textarea "x"
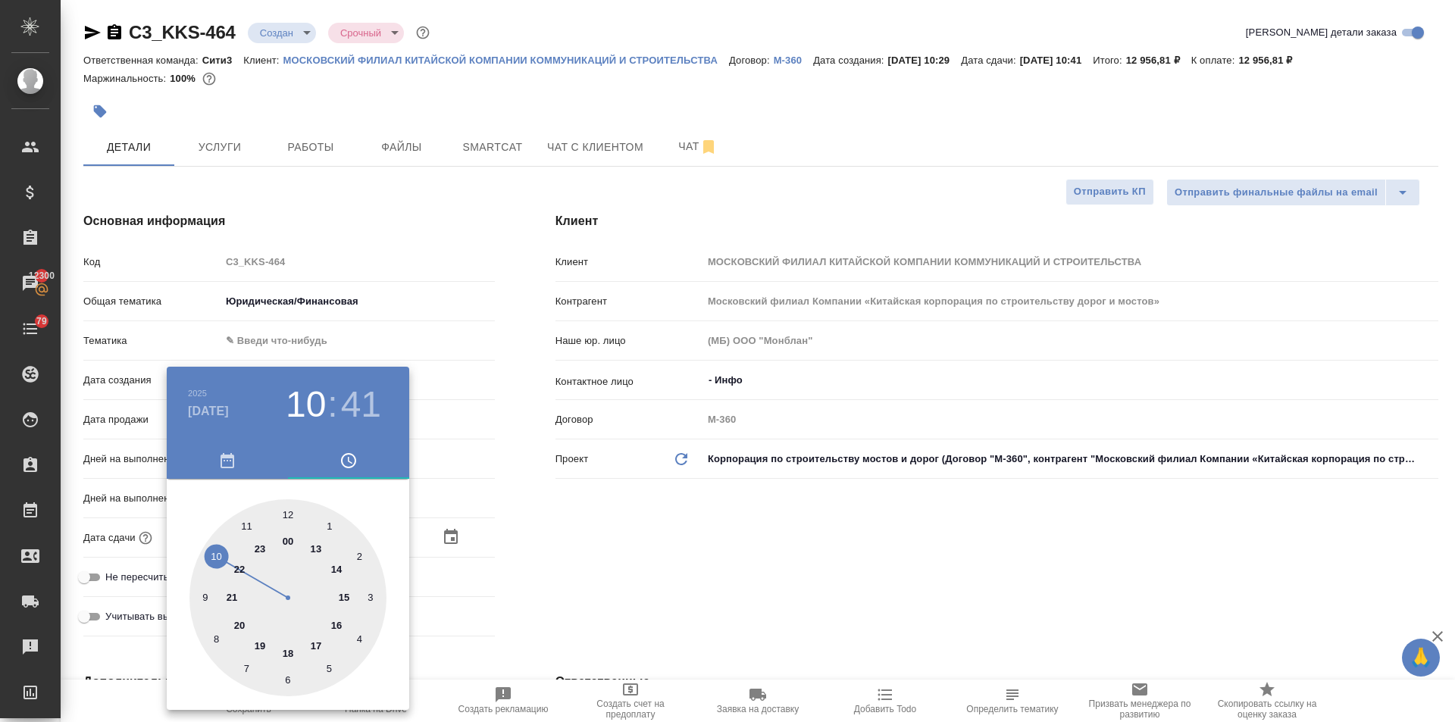
click at [360, 406] on h3 "41" at bounding box center [361, 405] width 40 height 42
drag, startPoint x: 289, startPoint y: 512, endPoint x: 327, endPoint y: 518, distance: 39.1
click at [289, 513] on div at bounding box center [288, 598] width 197 height 197
type input "01.09.2025 10:00"
type textarea "x"
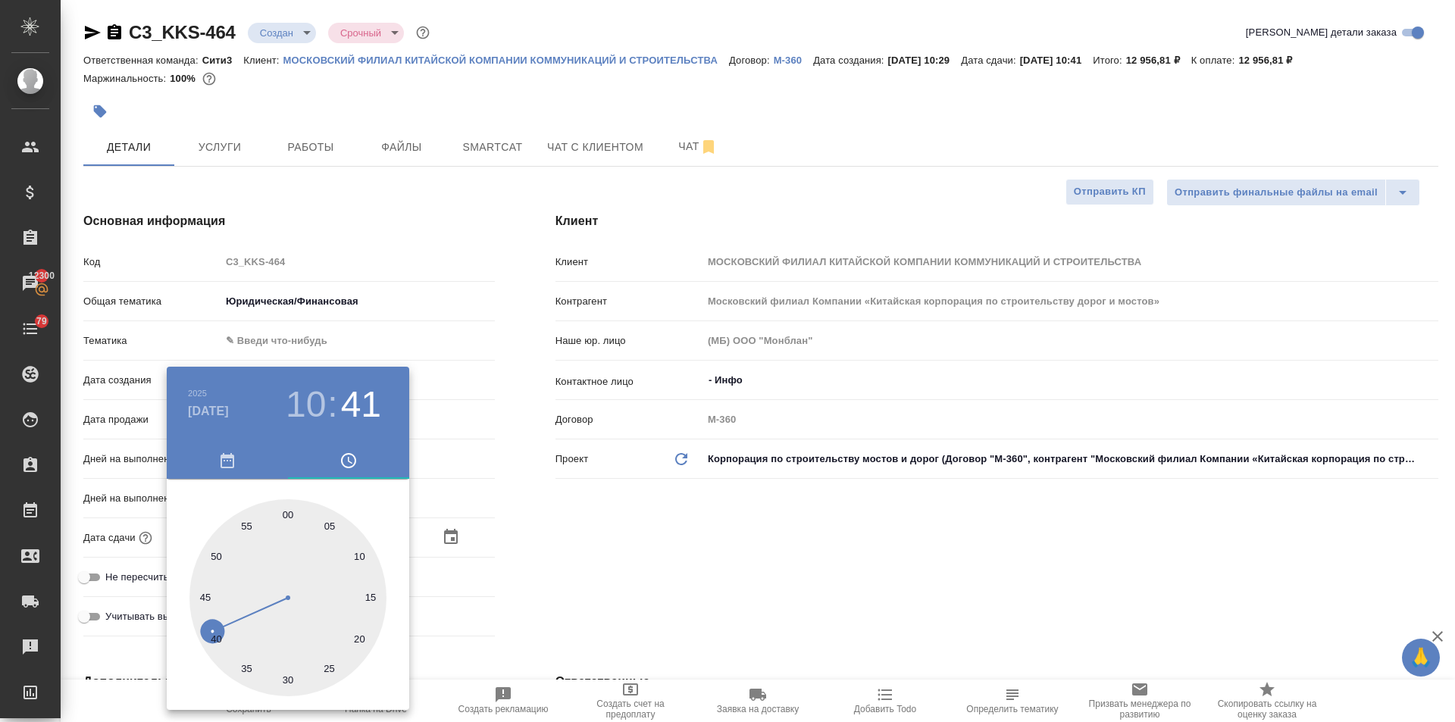
type textarea "x"
drag, startPoint x: 481, startPoint y: 549, endPoint x: 486, endPoint y: 569, distance: 21.0
click at [483, 550] on div at bounding box center [727, 361] width 1455 height 722
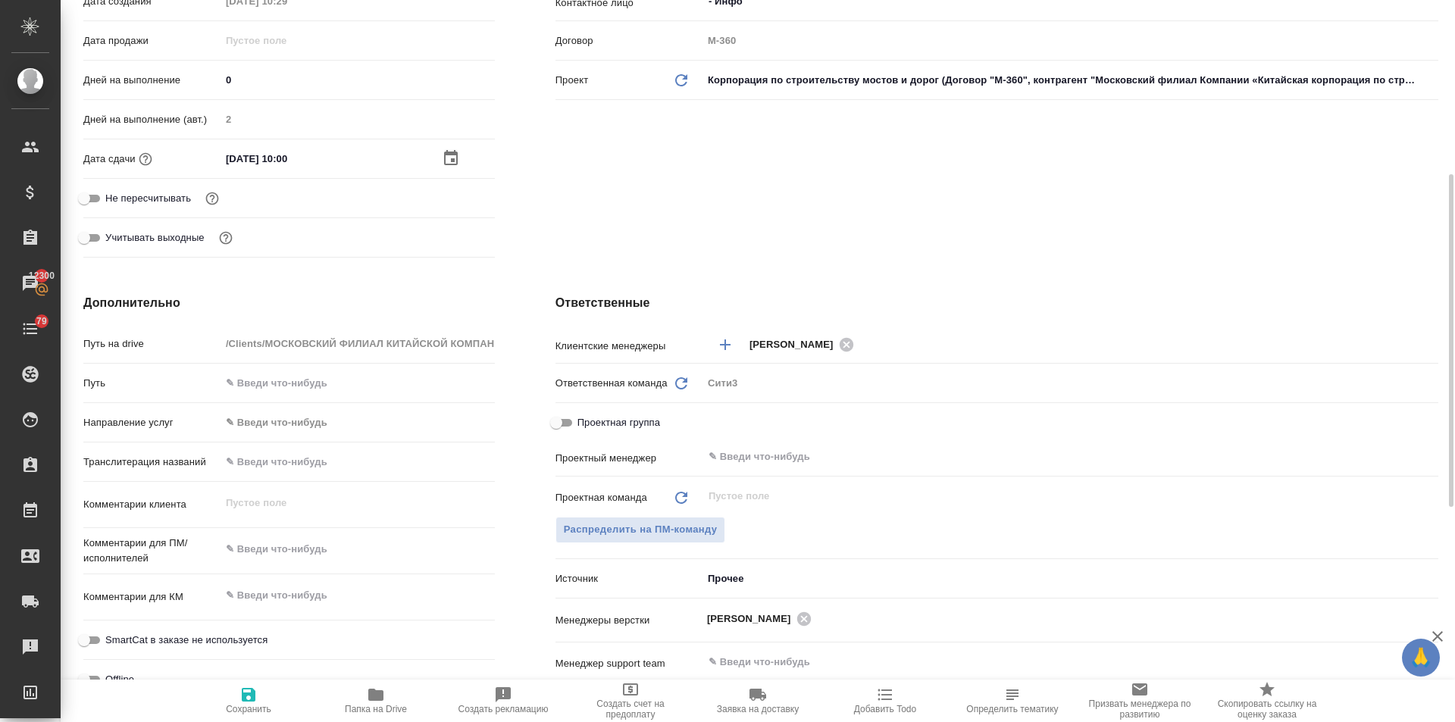
scroll to position [606, 0]
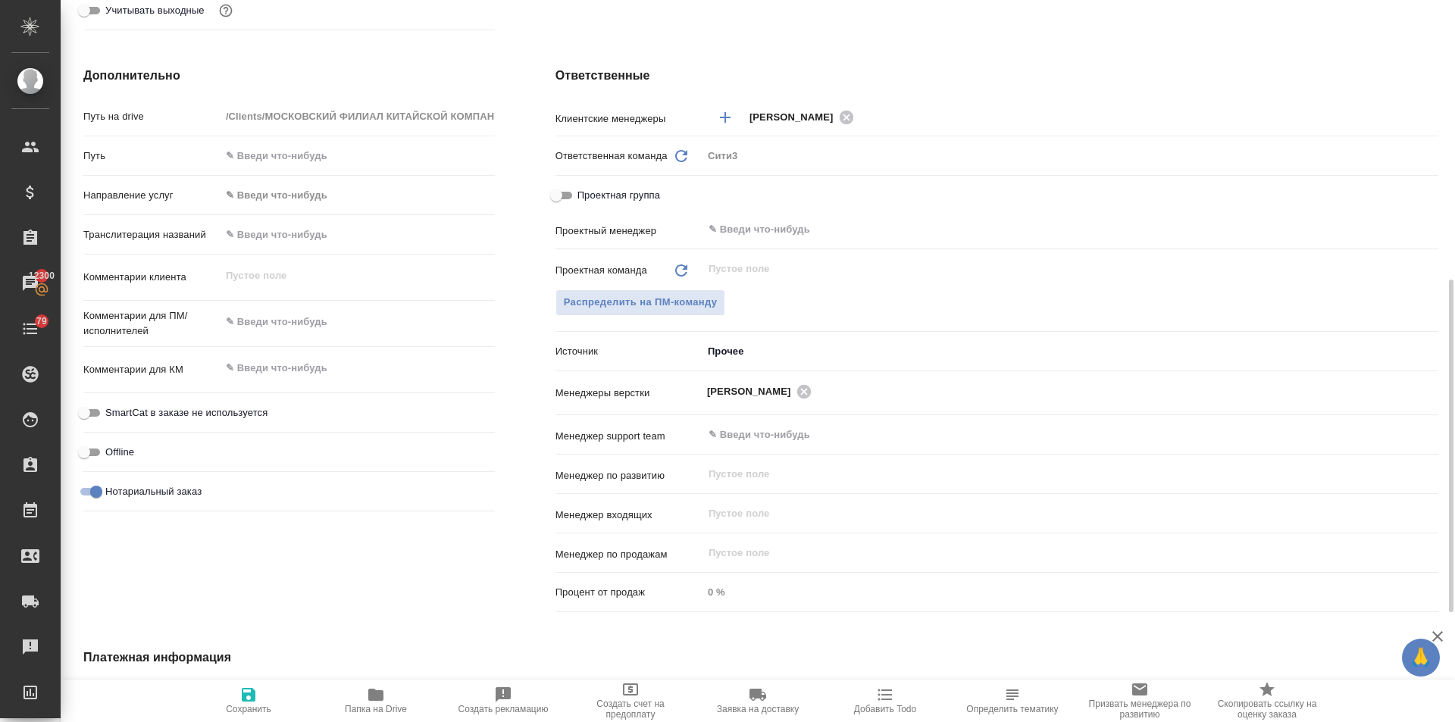
click at [242, 700] on icon "button" at bounding box center [249, 695] width 14 height 14
type textarea "x"
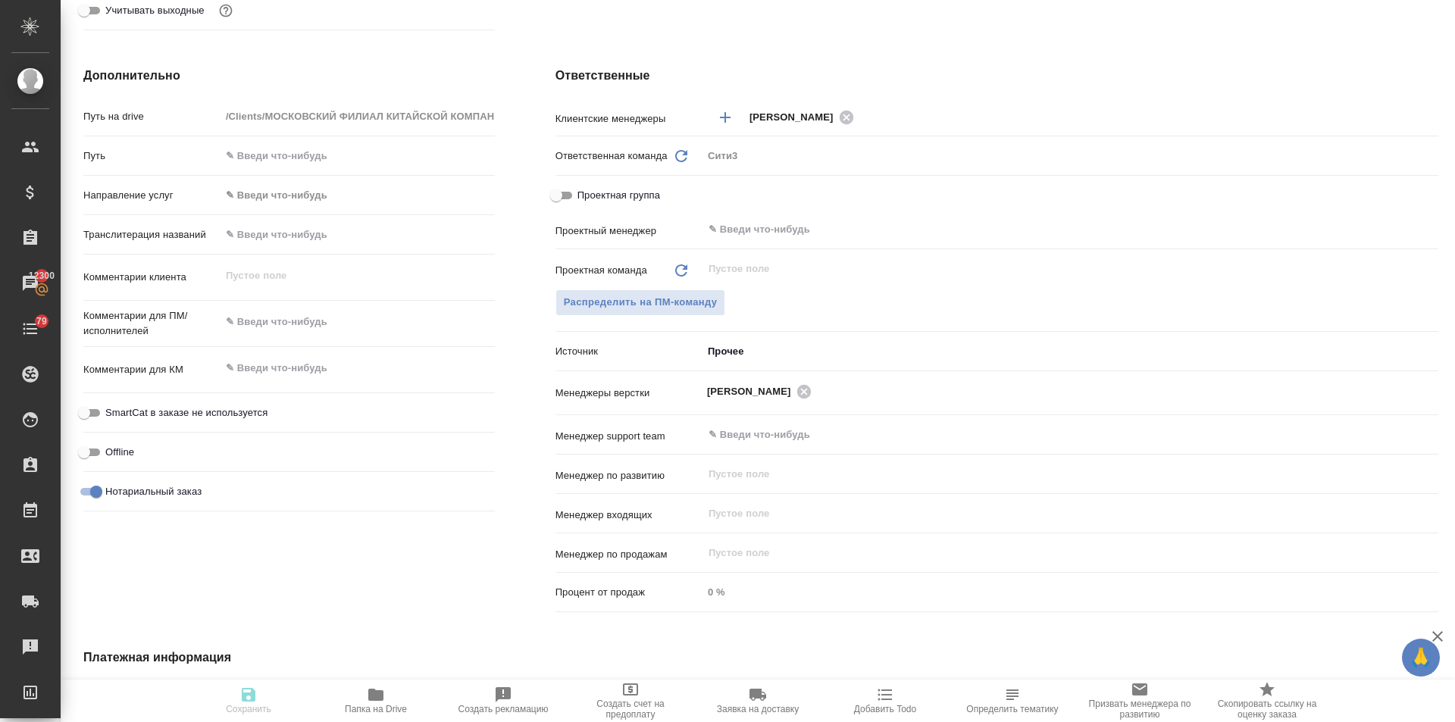
type textarea "x"
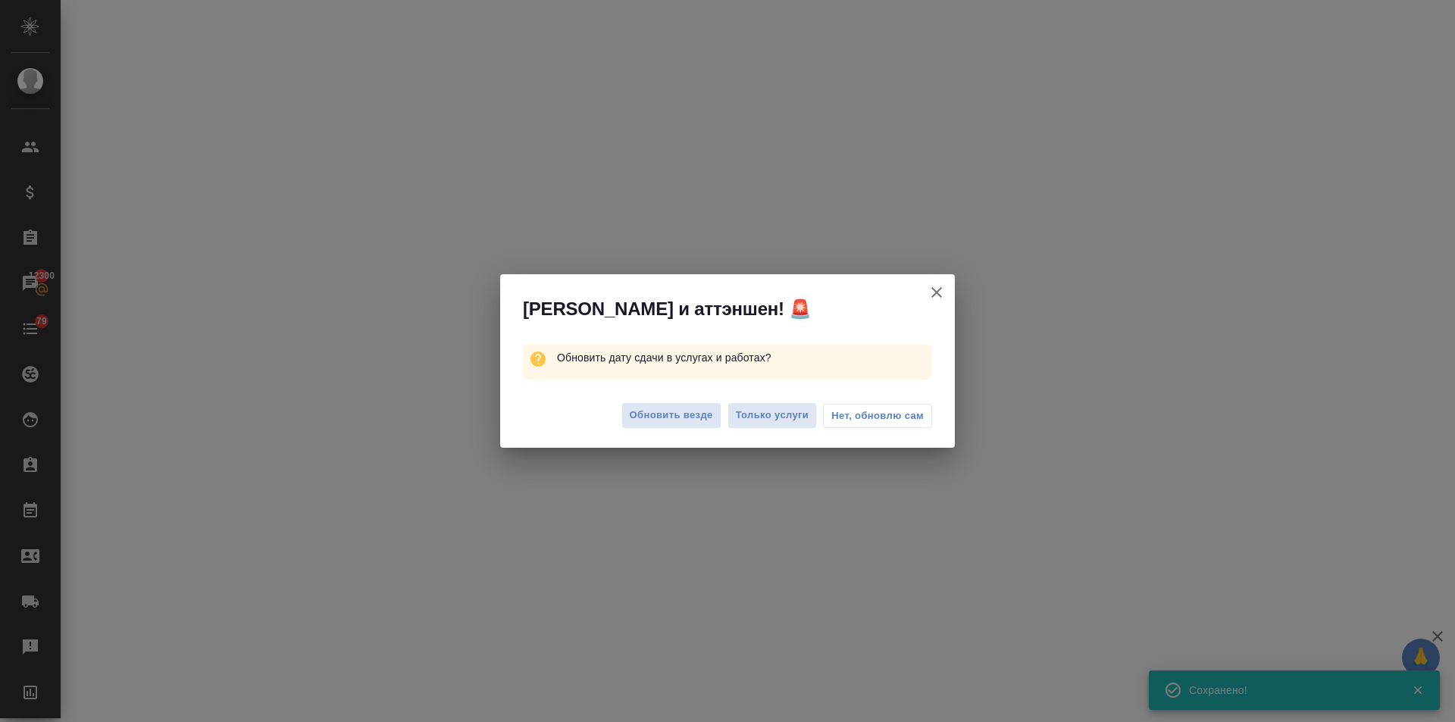
select select "RU"
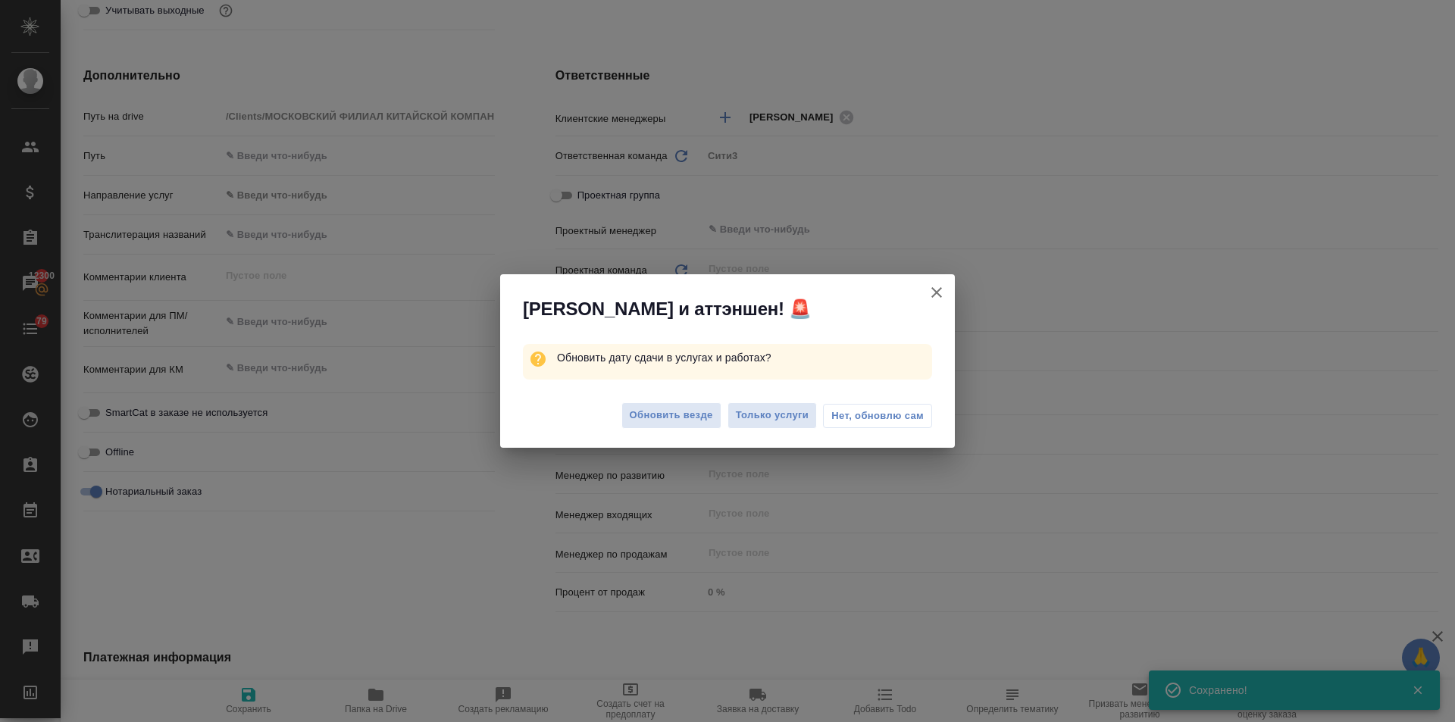
type textarea "x"
click at [684, 418] on span "Обновить везде" at bounding box center [671, 415] width 83 height 17
type textarea "x"
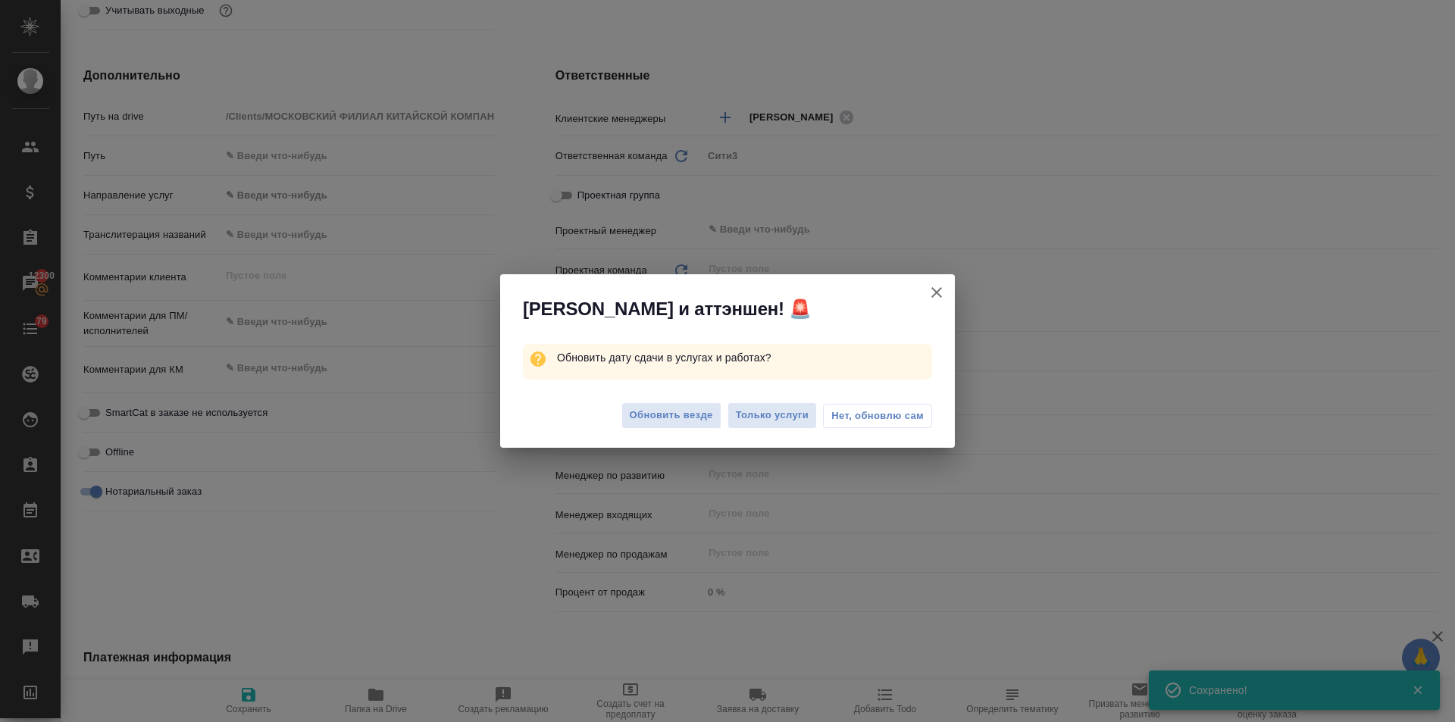
type textarea "x"
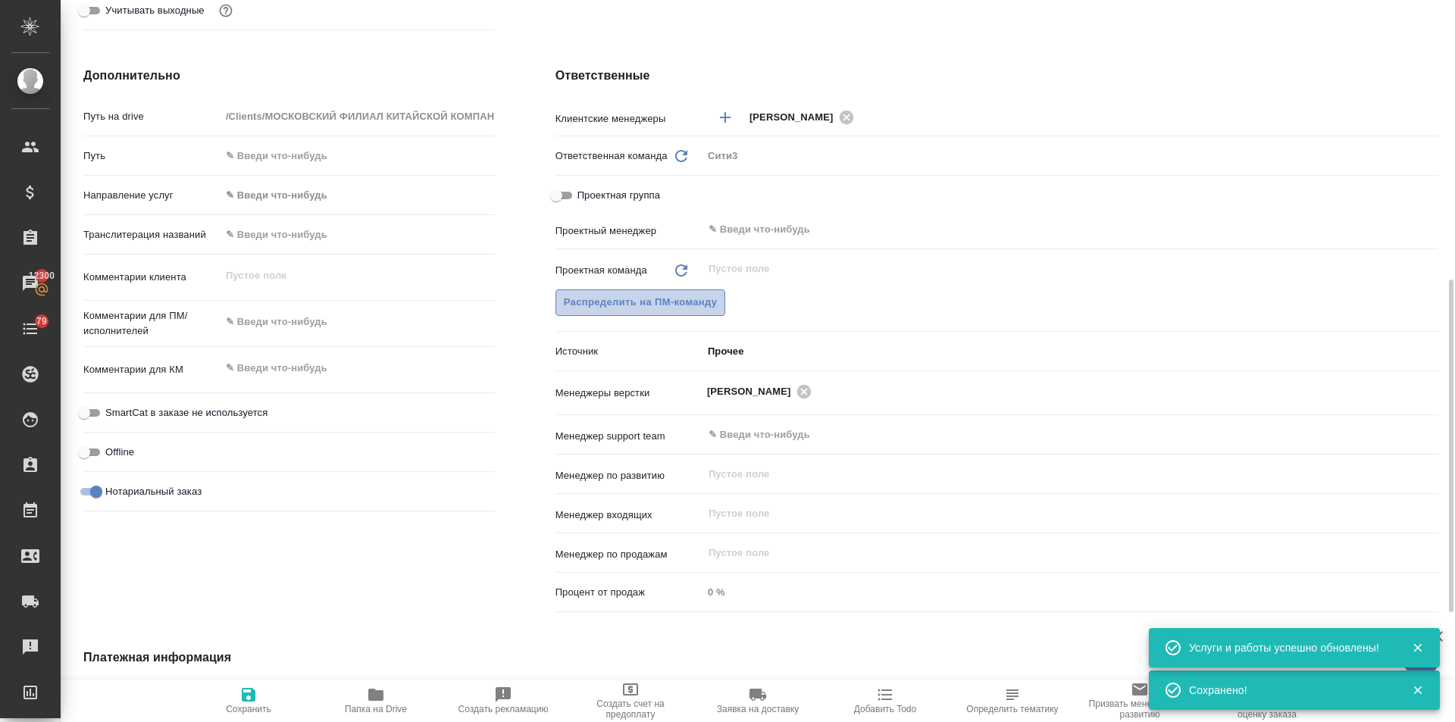
click at [667, 307] on span "Распределить на ПМ-команду" at bounding box center [641, 302] width 154 height 17
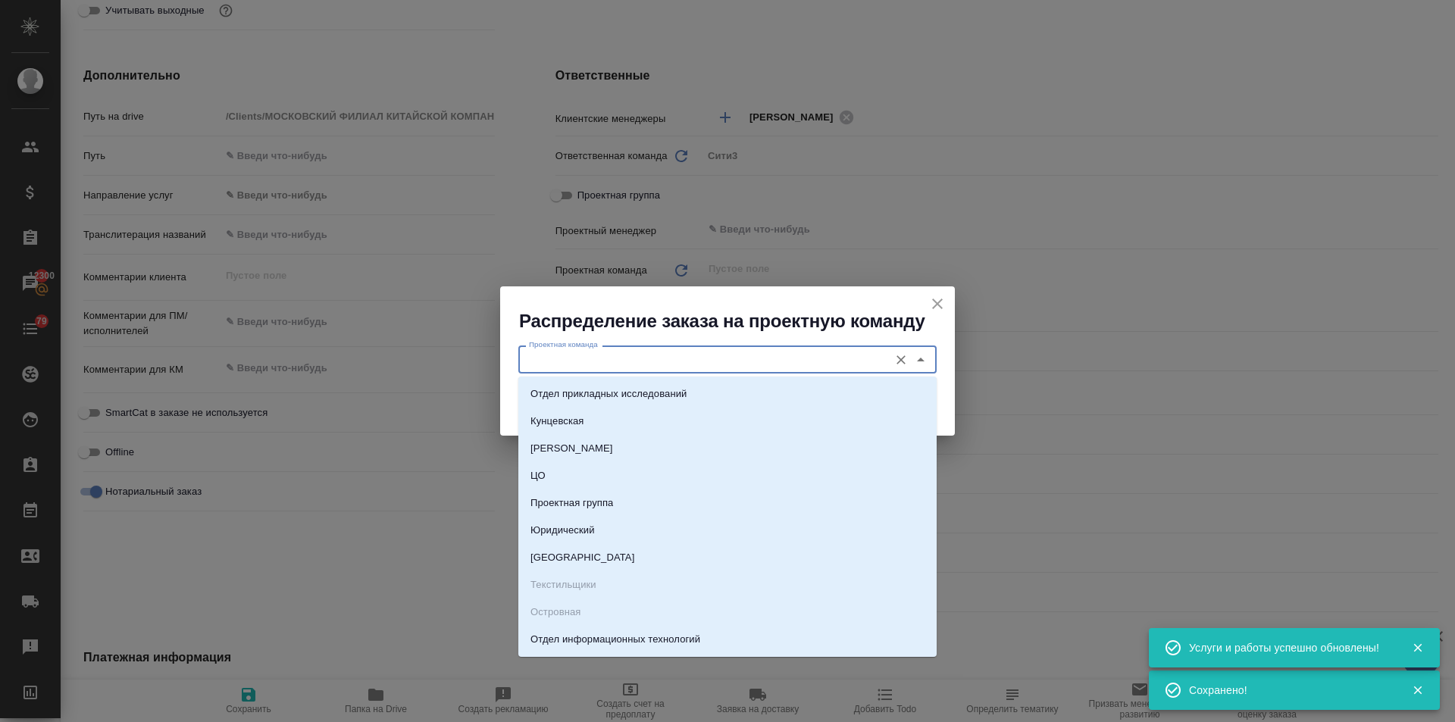
click at [609, 361] on input "Проектная команда" at bounding box center [702, 359] width 359 height 18
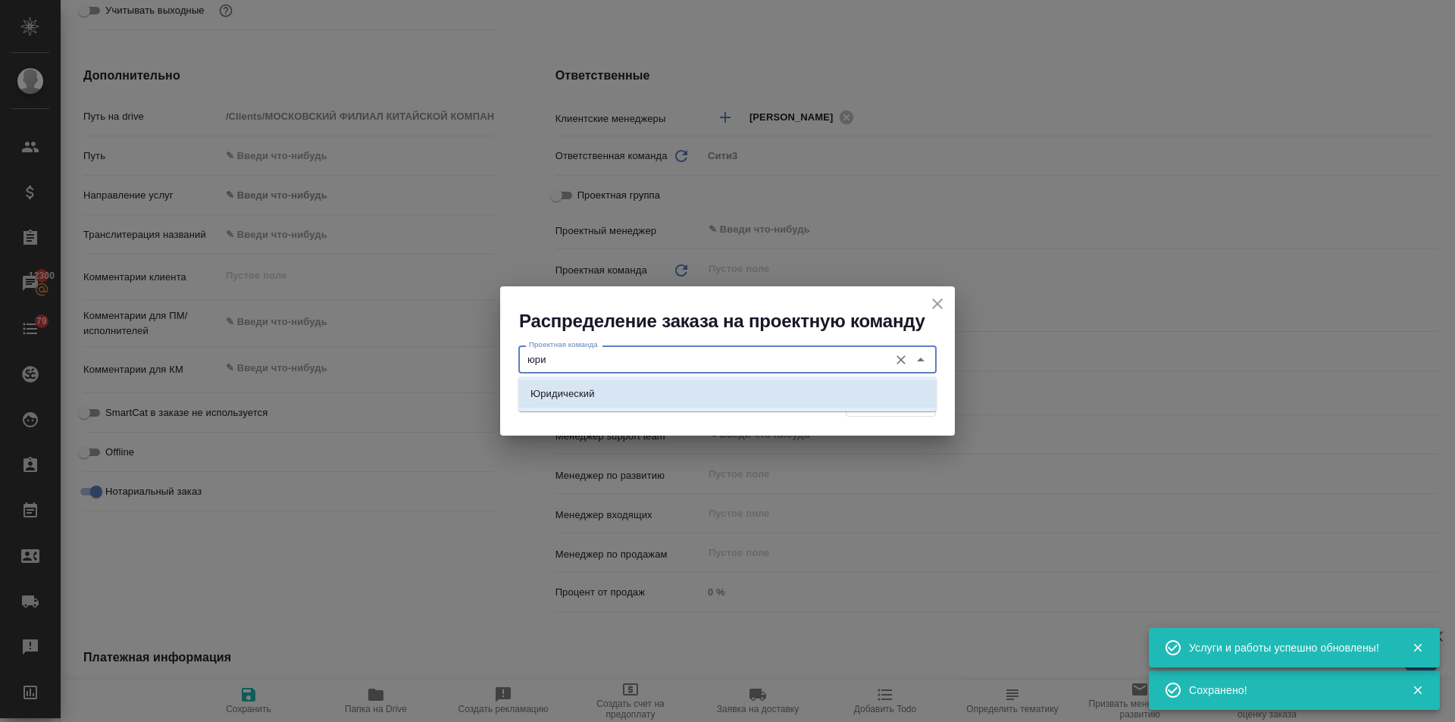
drag, startPoint x: 628, startPoint y: 386, endPoint x: 637, endPoint y: 390, distance: 9.9
click at [628, 387] on li "Юридический" at bounding box center [727, 394] width 418 height 27
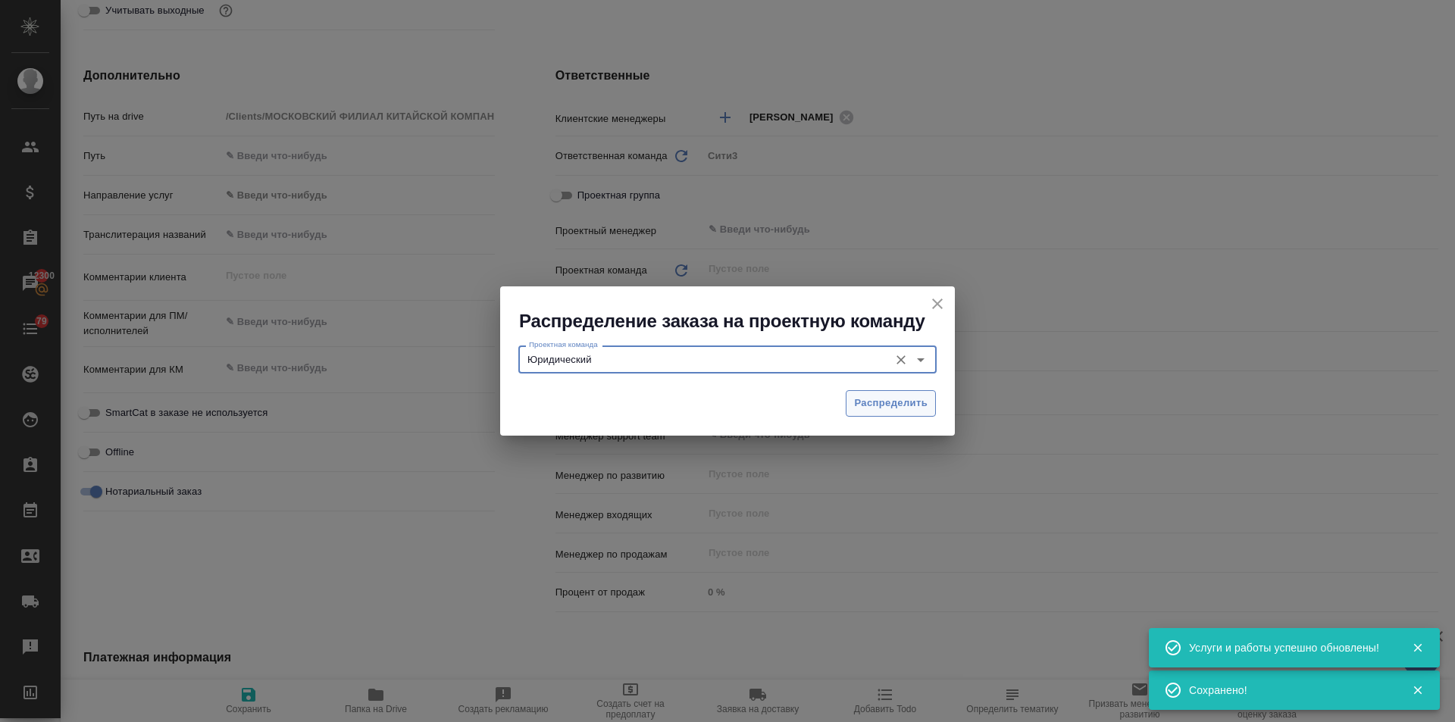
type input "Юридический"
click at [880, 400] on span "Распределить" at bounding box center [891, 403] width 74 height 17
type textarea "x"
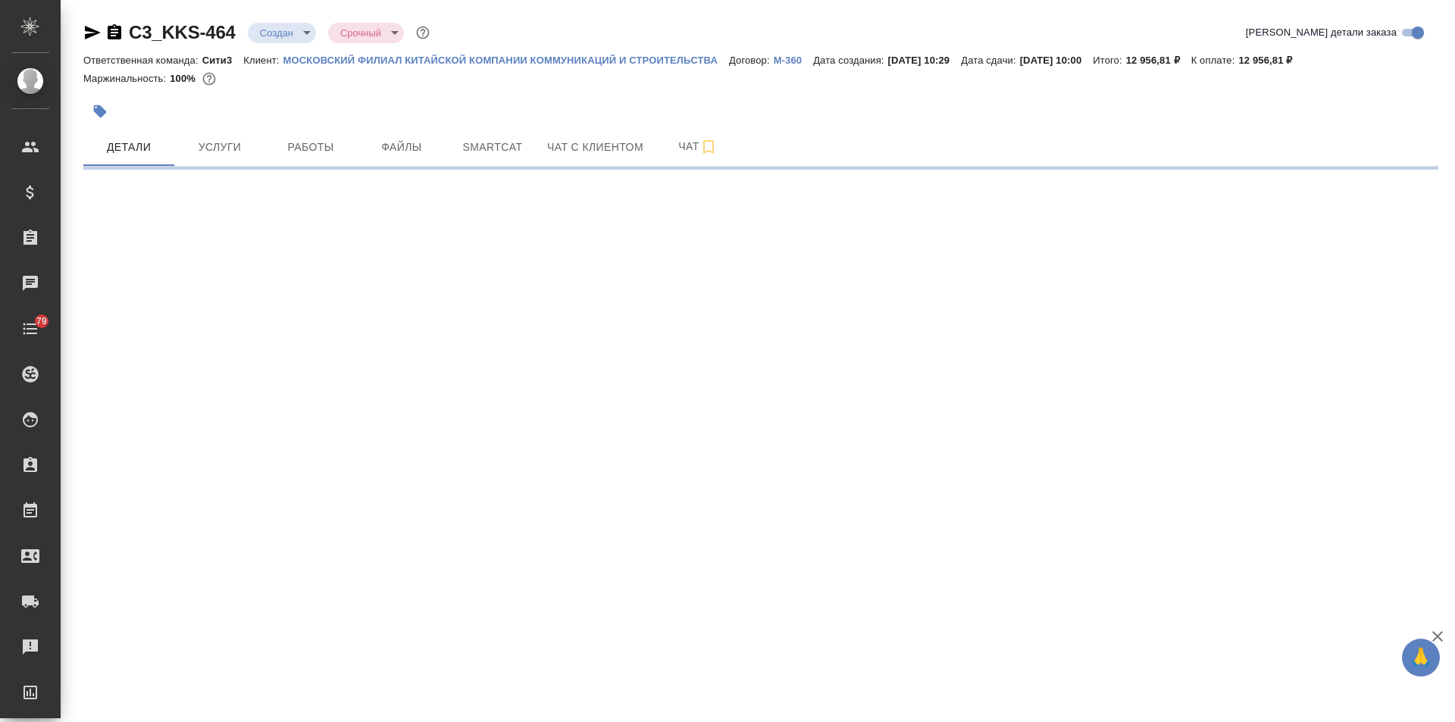
select select "RU"
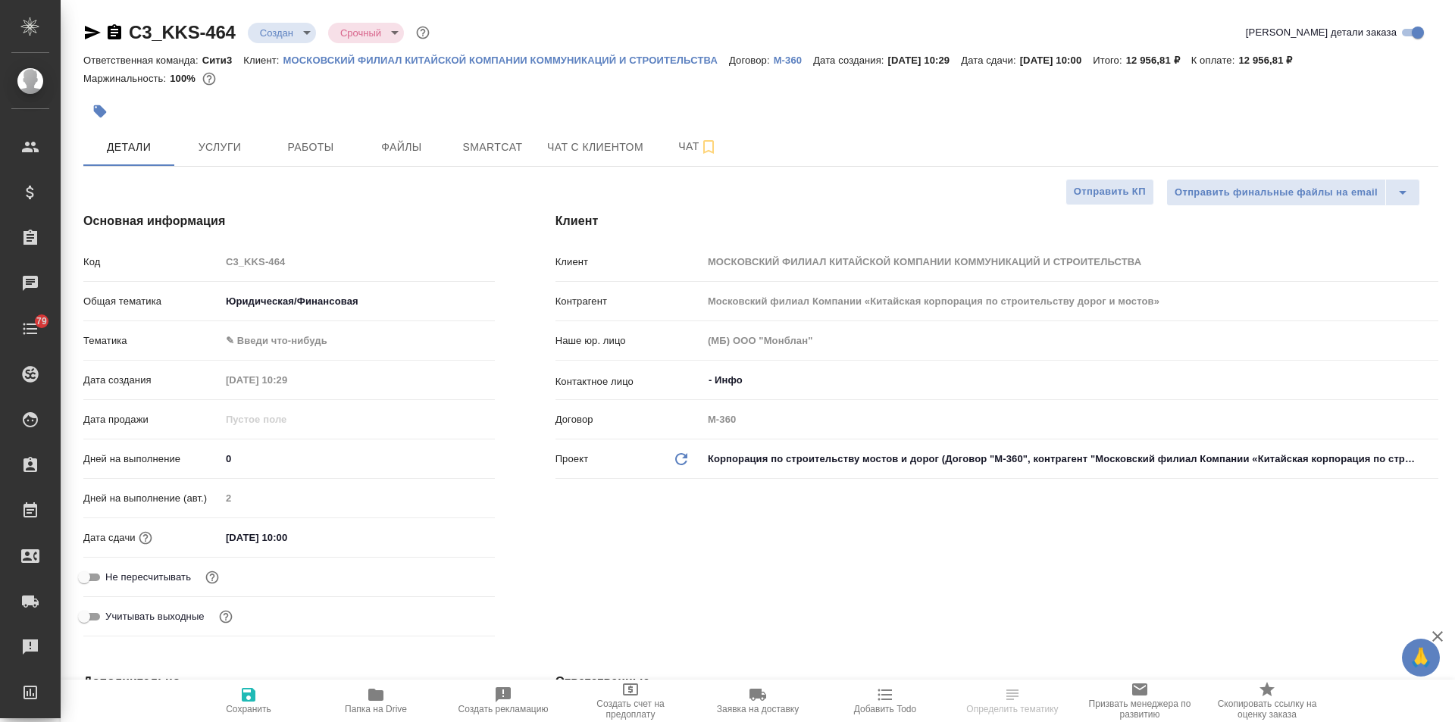
type textarea "x"
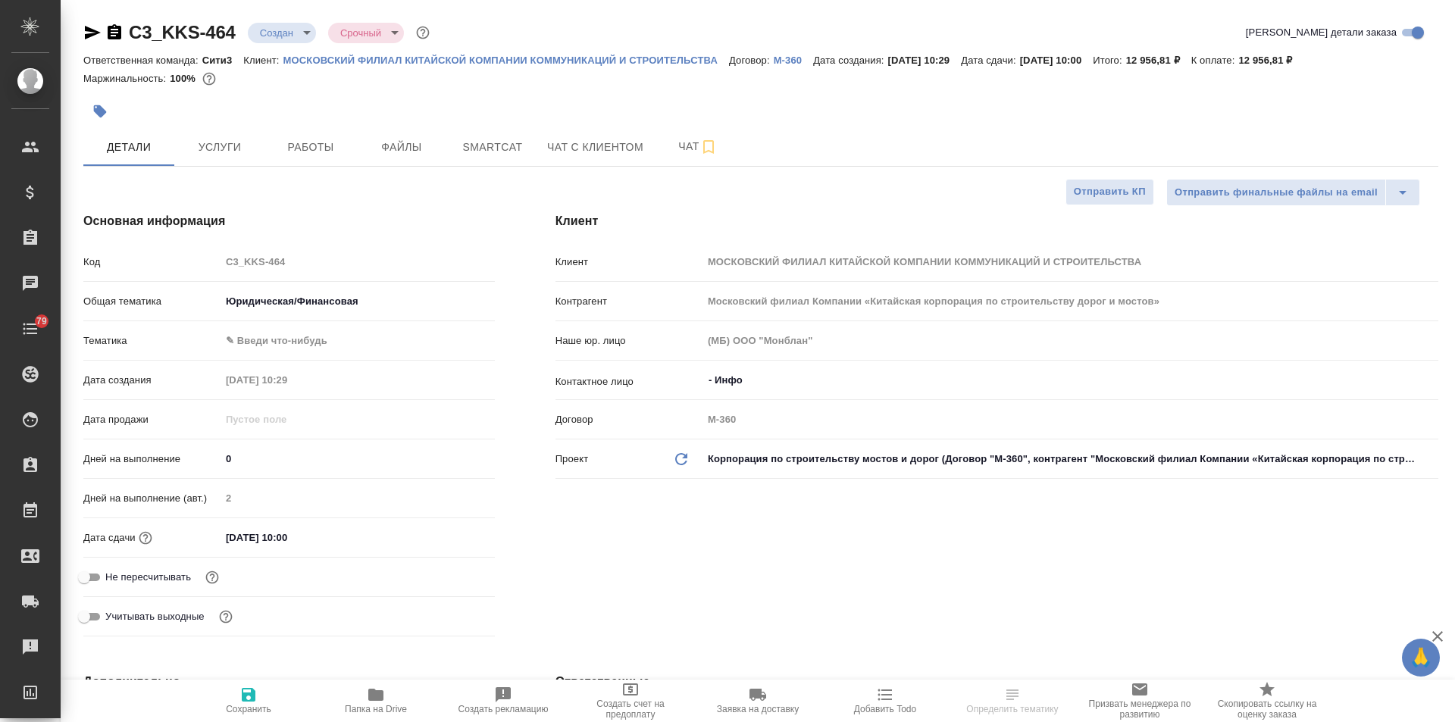
type textarea "x"
click at [277, 25] on body "🙏 .cls-1 fill:#fff; AWATERA Ilina Ekaterina Клиенты Спецификации Заказы Чаты 79…" at bounding box center [727, 361] width 1455 height 722
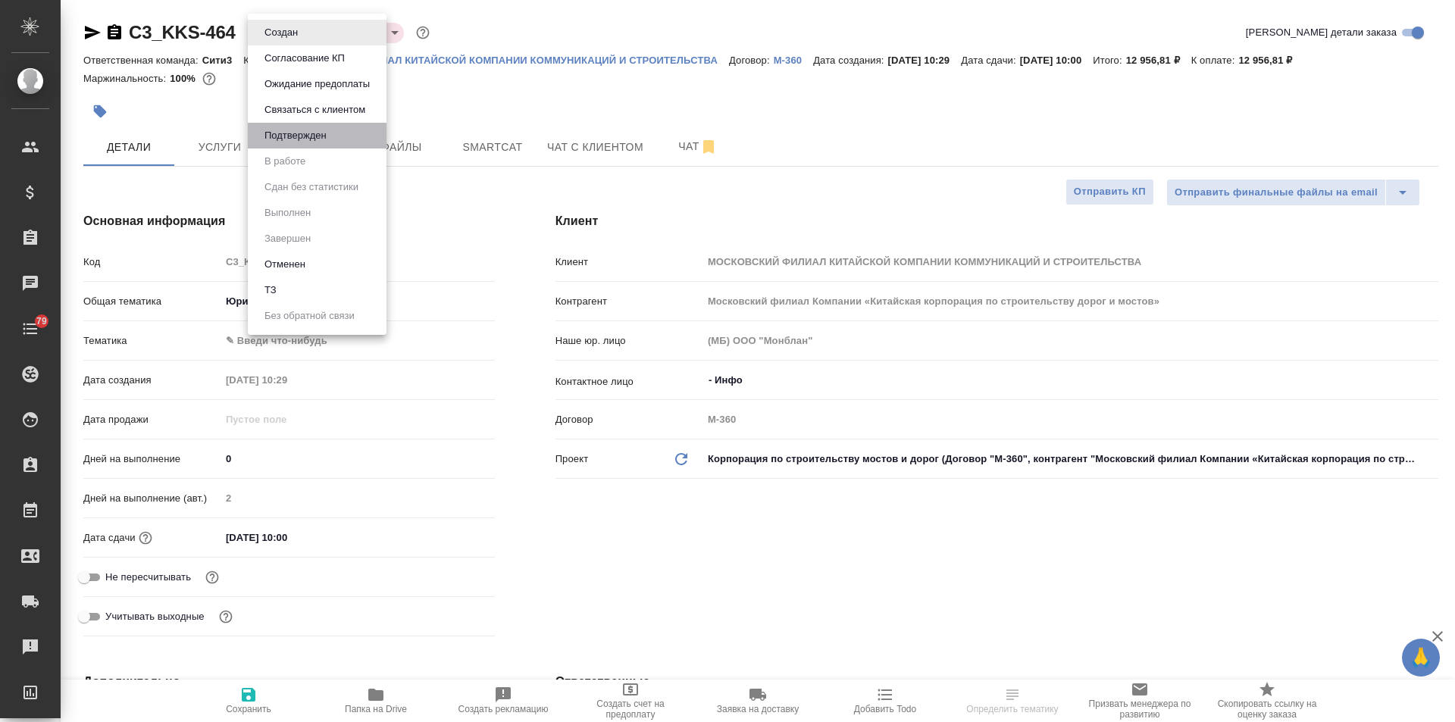
click at [315, 125] on li "Подтвержден" at bounding box center [317, 136] width 139 height 26
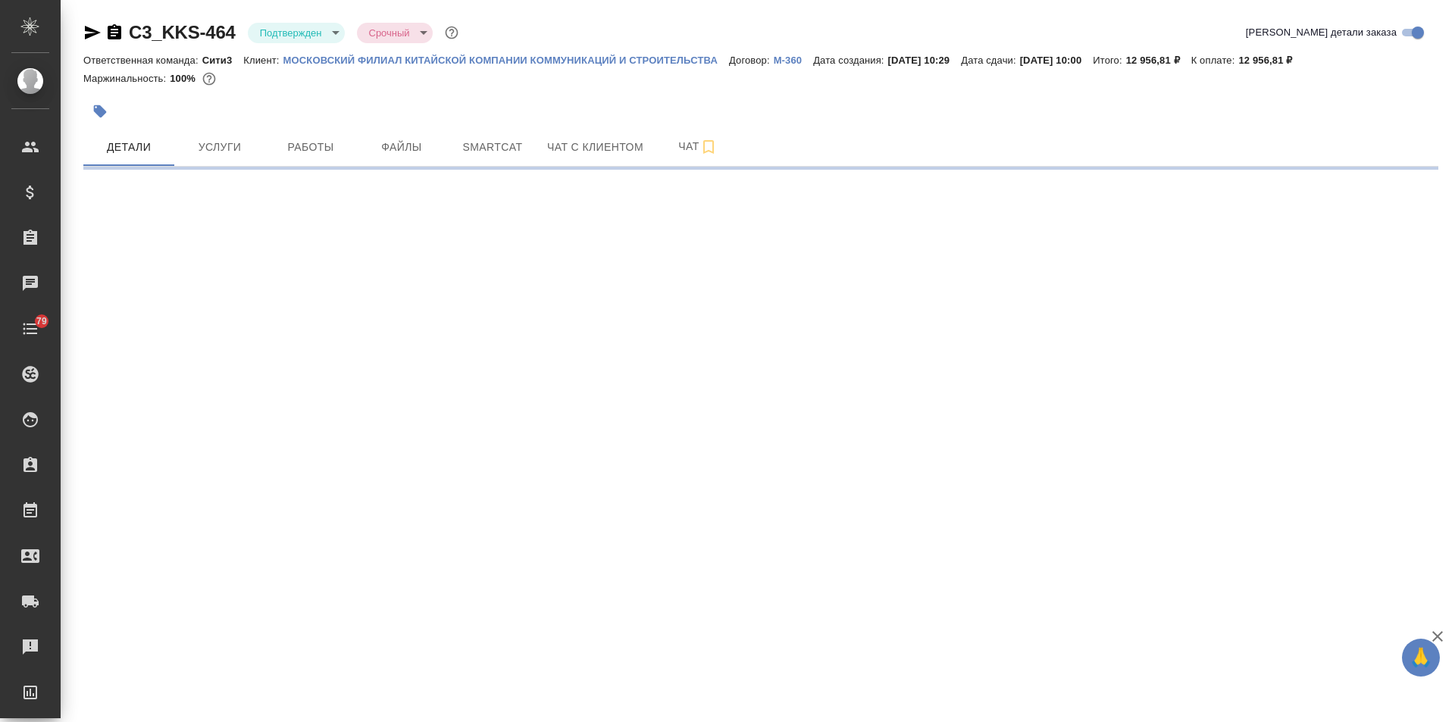
select select "RU"
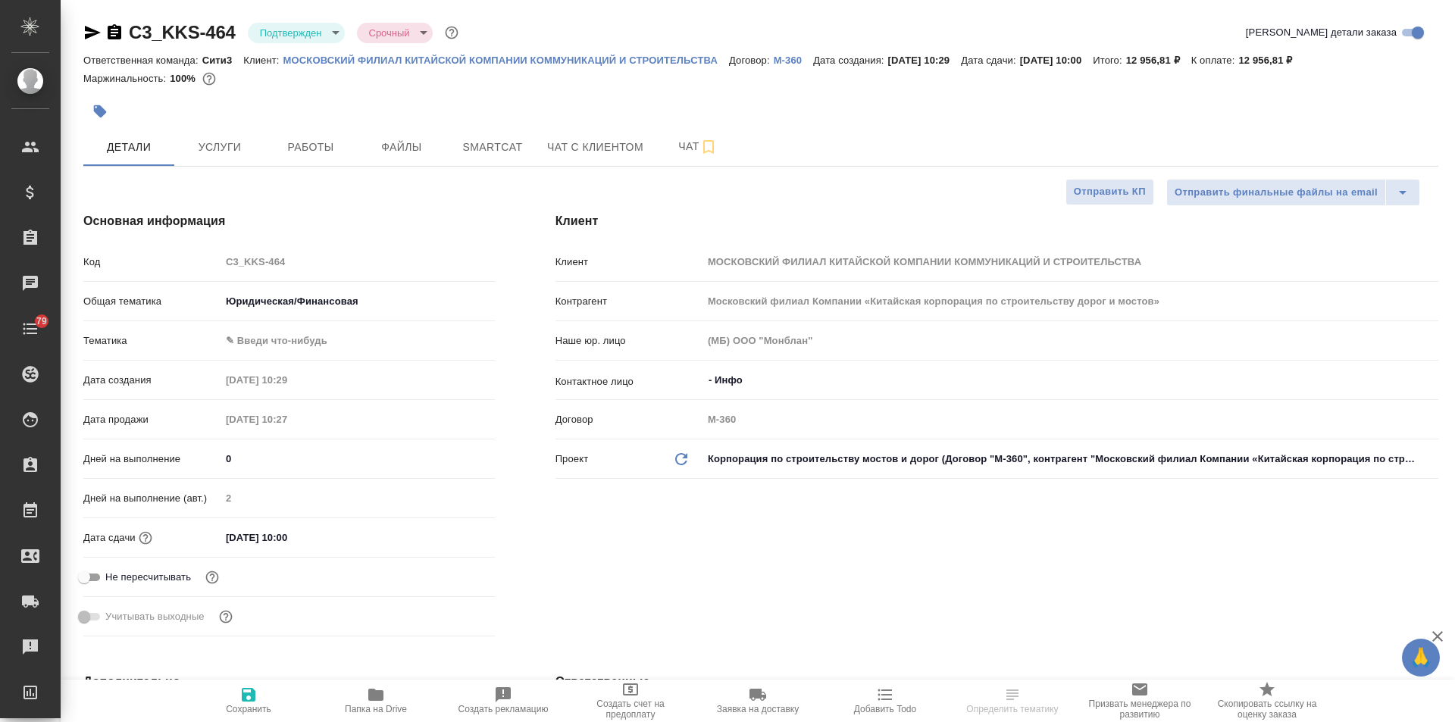
type textarea "x"
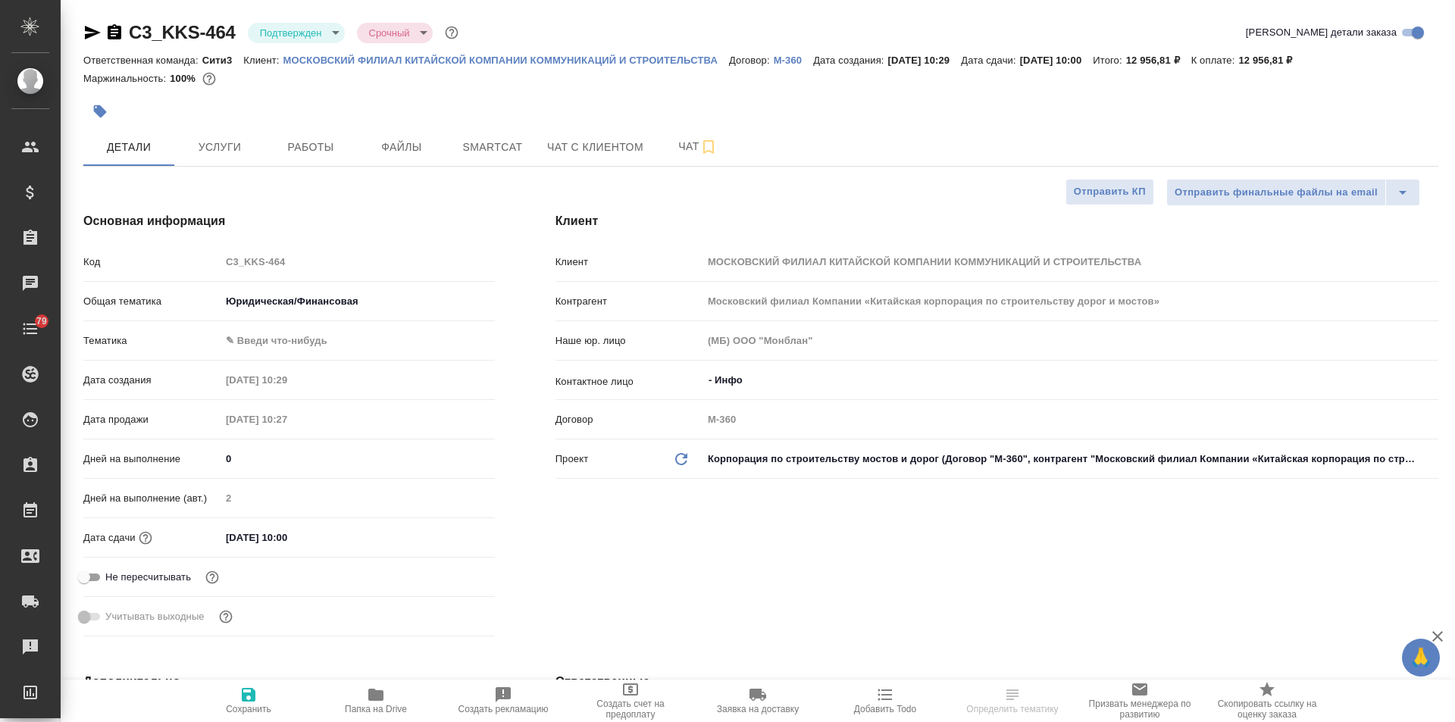
type textarea "x"
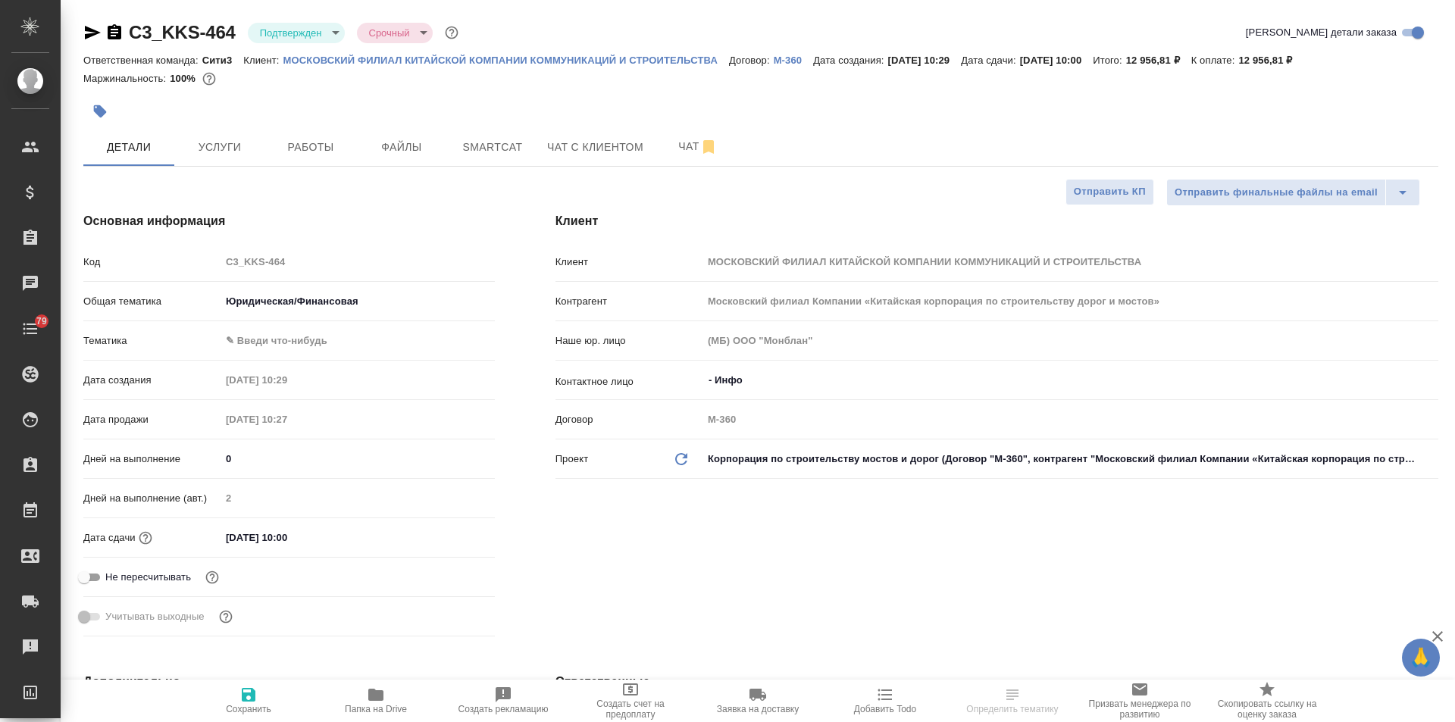
type textarea "x"
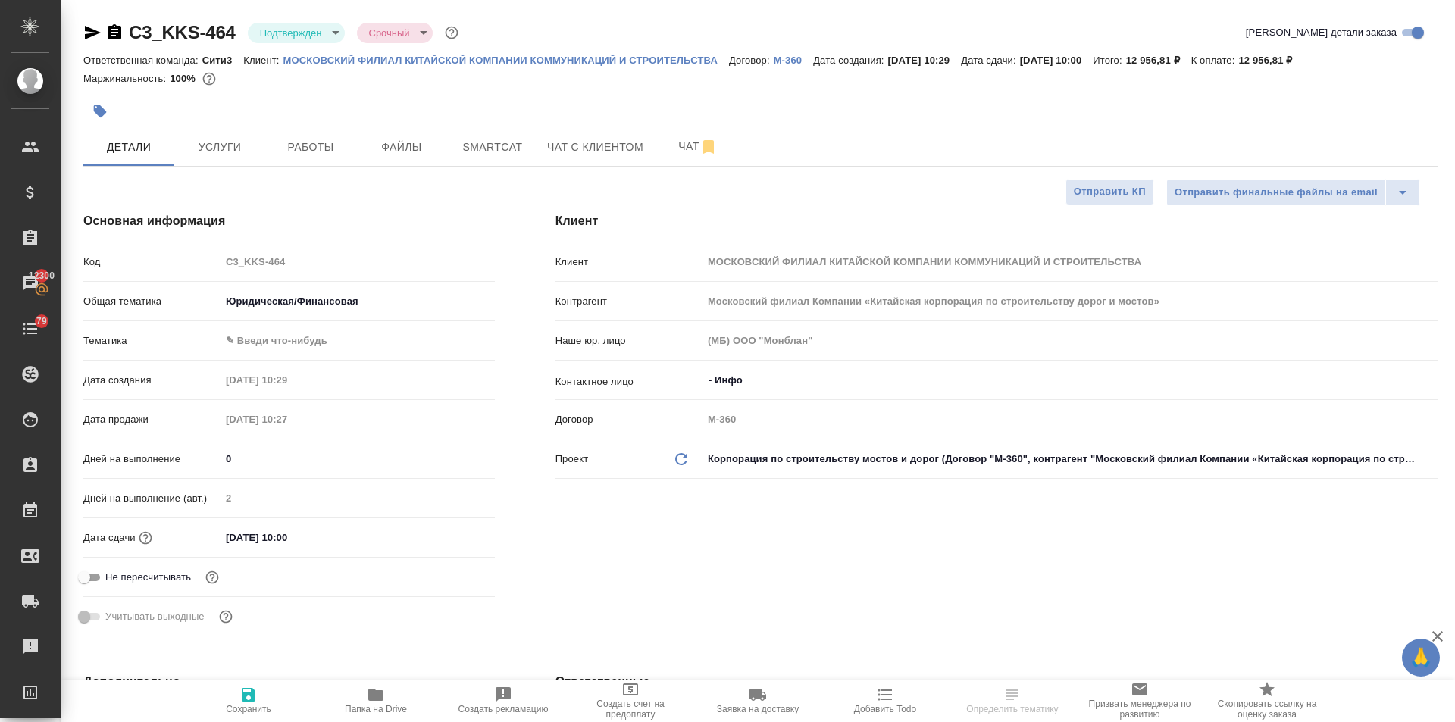
select select "RU"
type textarea "x"
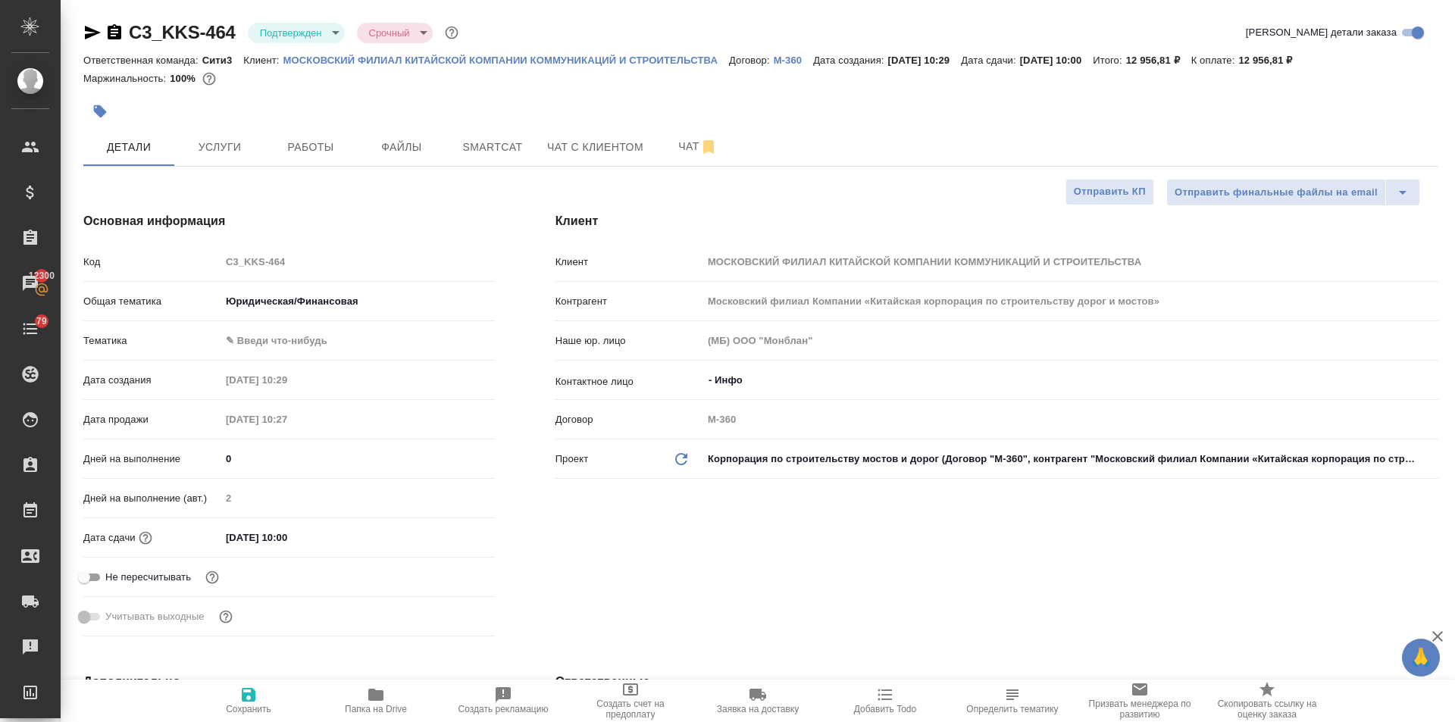
type textarea "x"
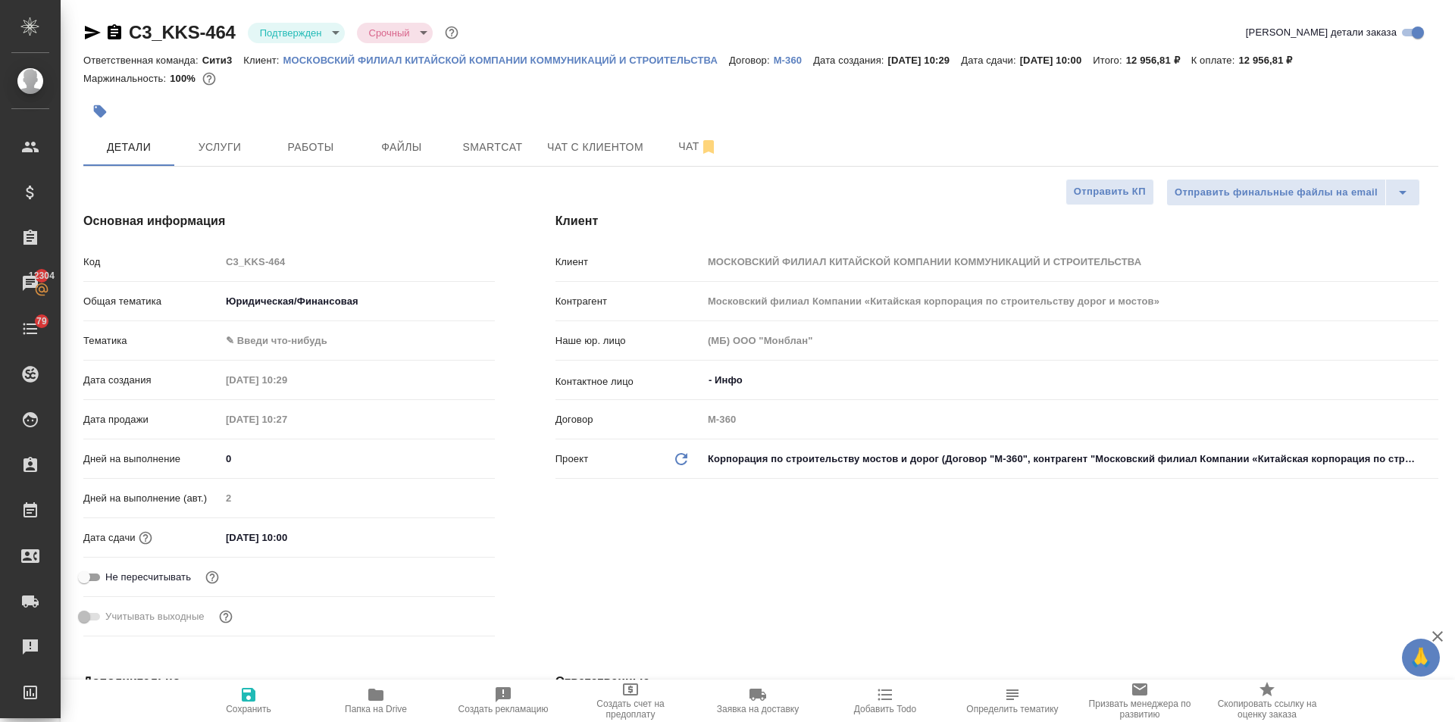
type textarea "x"
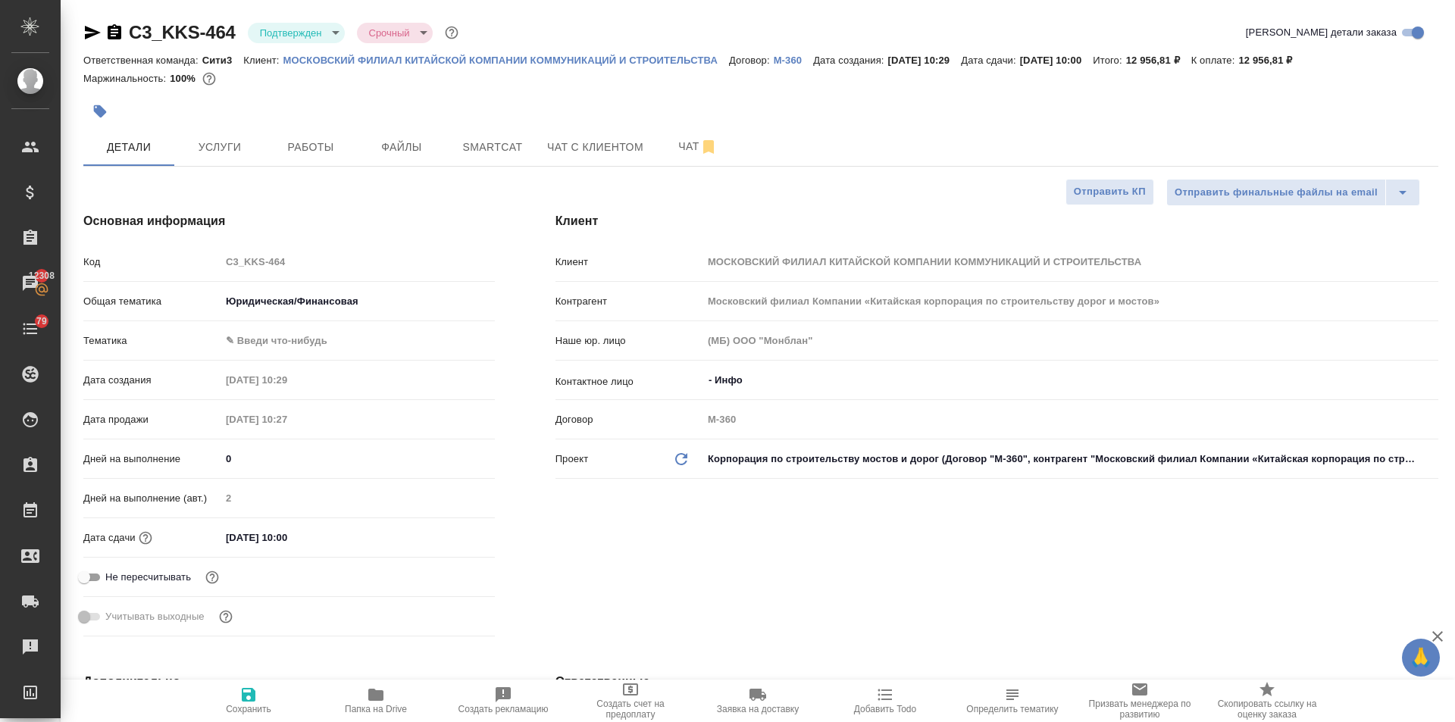
type textarea "x"
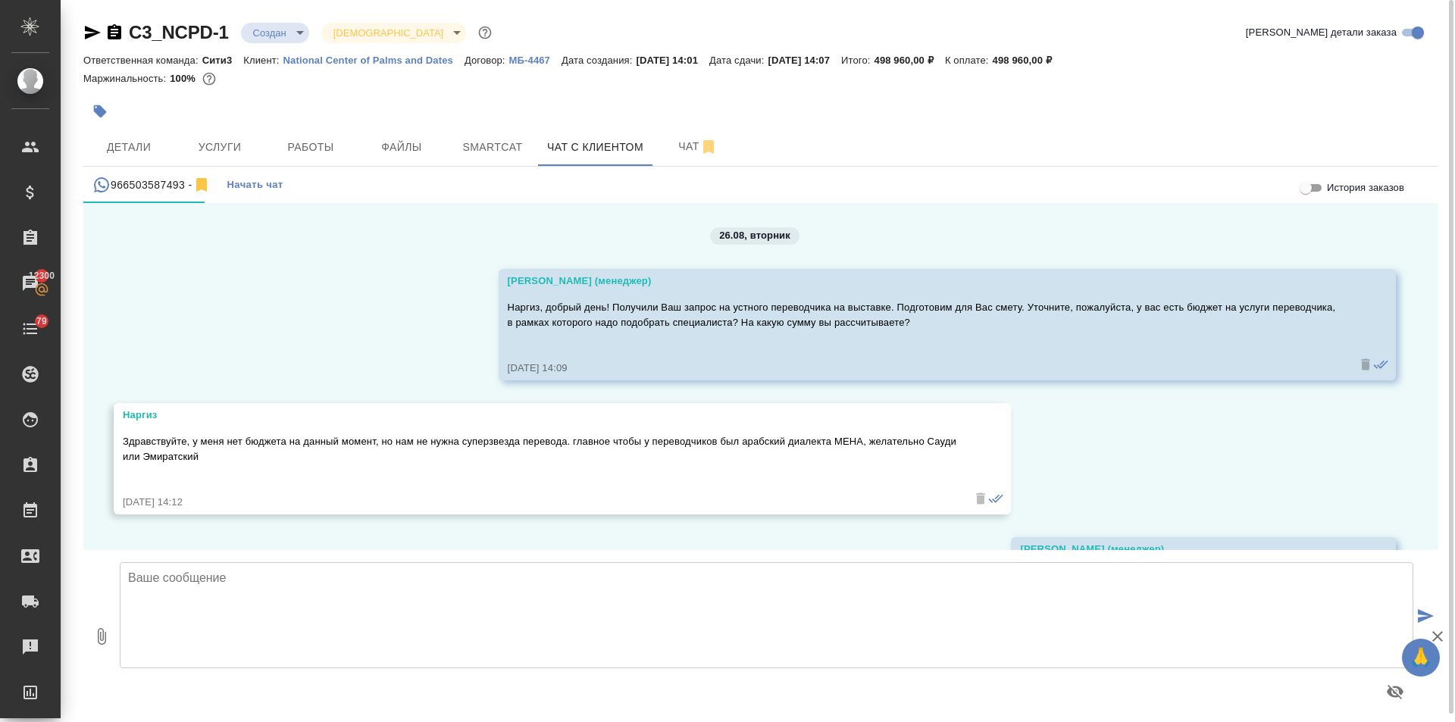
scroll to position [4028, 0]
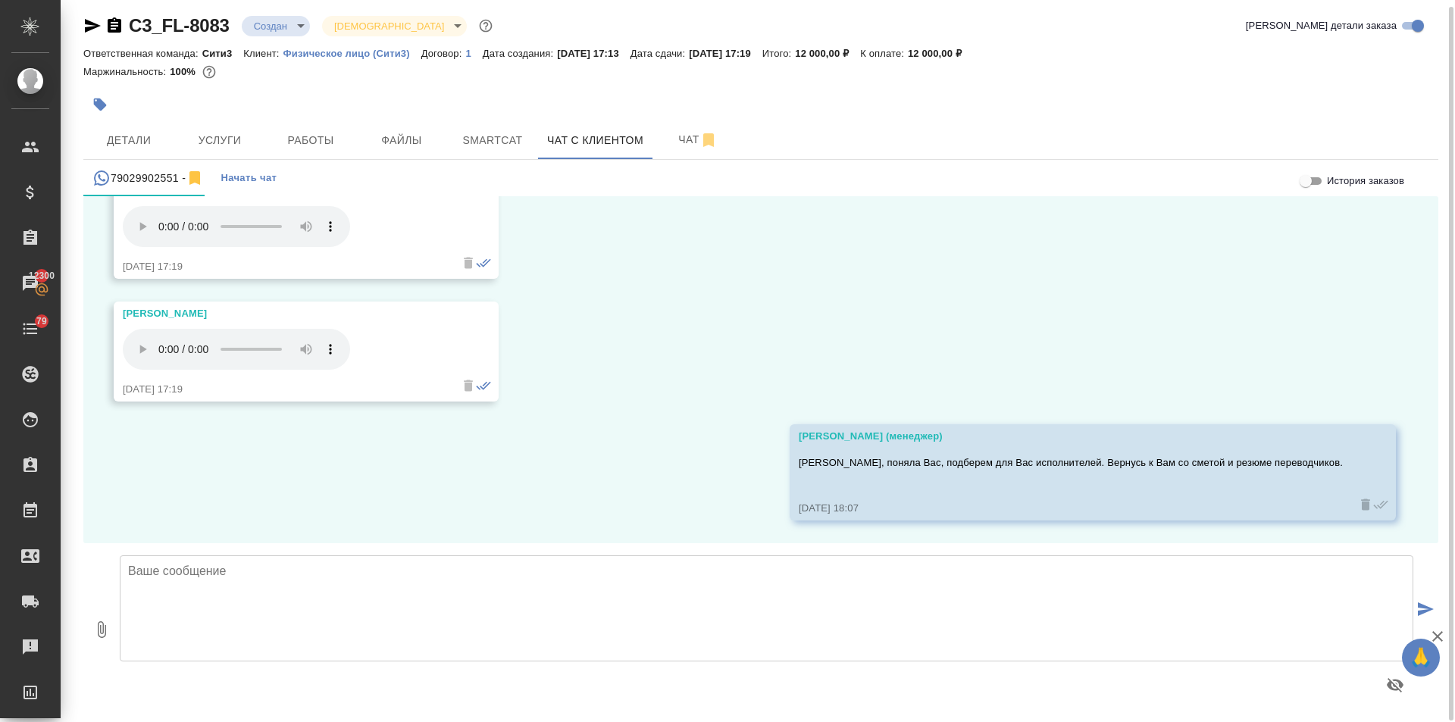
scroll to position [8, 0]
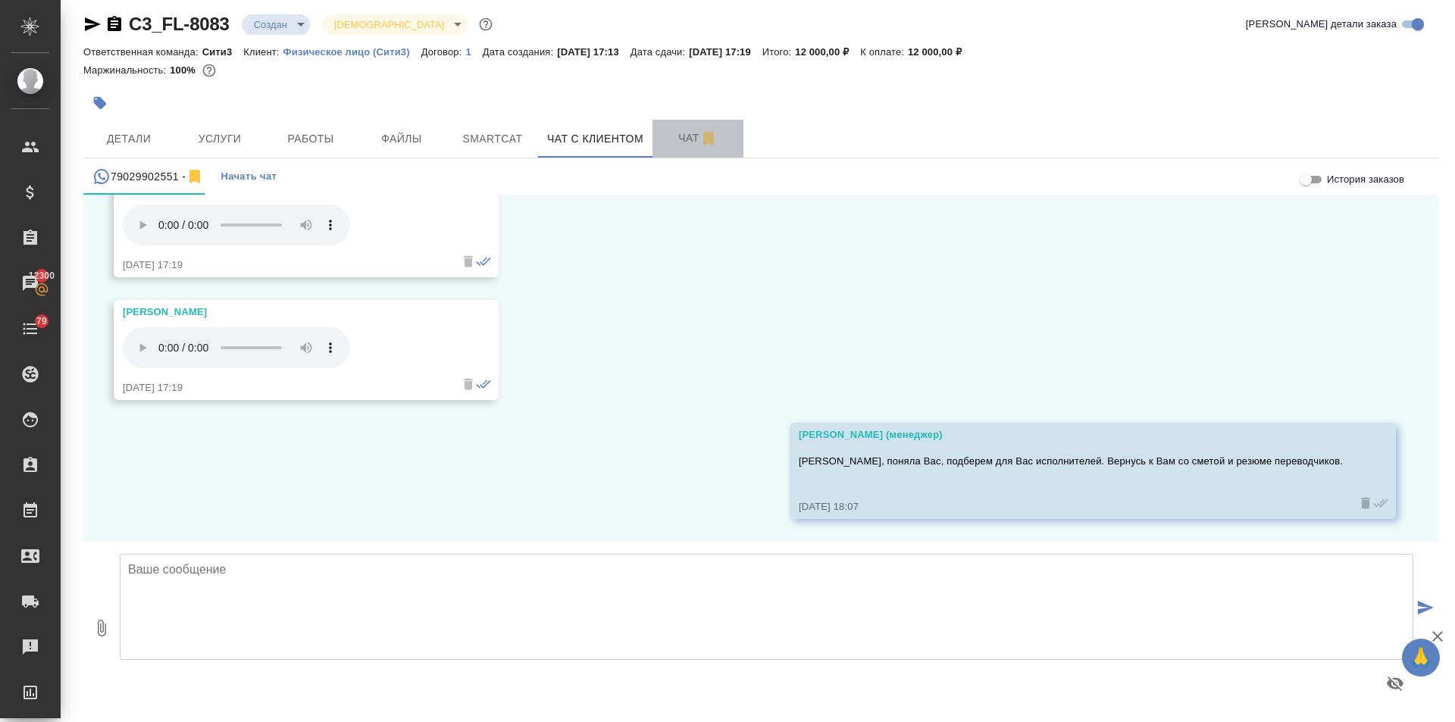
click at [656, 130] on button "Чат" at bounding box center [698, 139] width 91 height 38
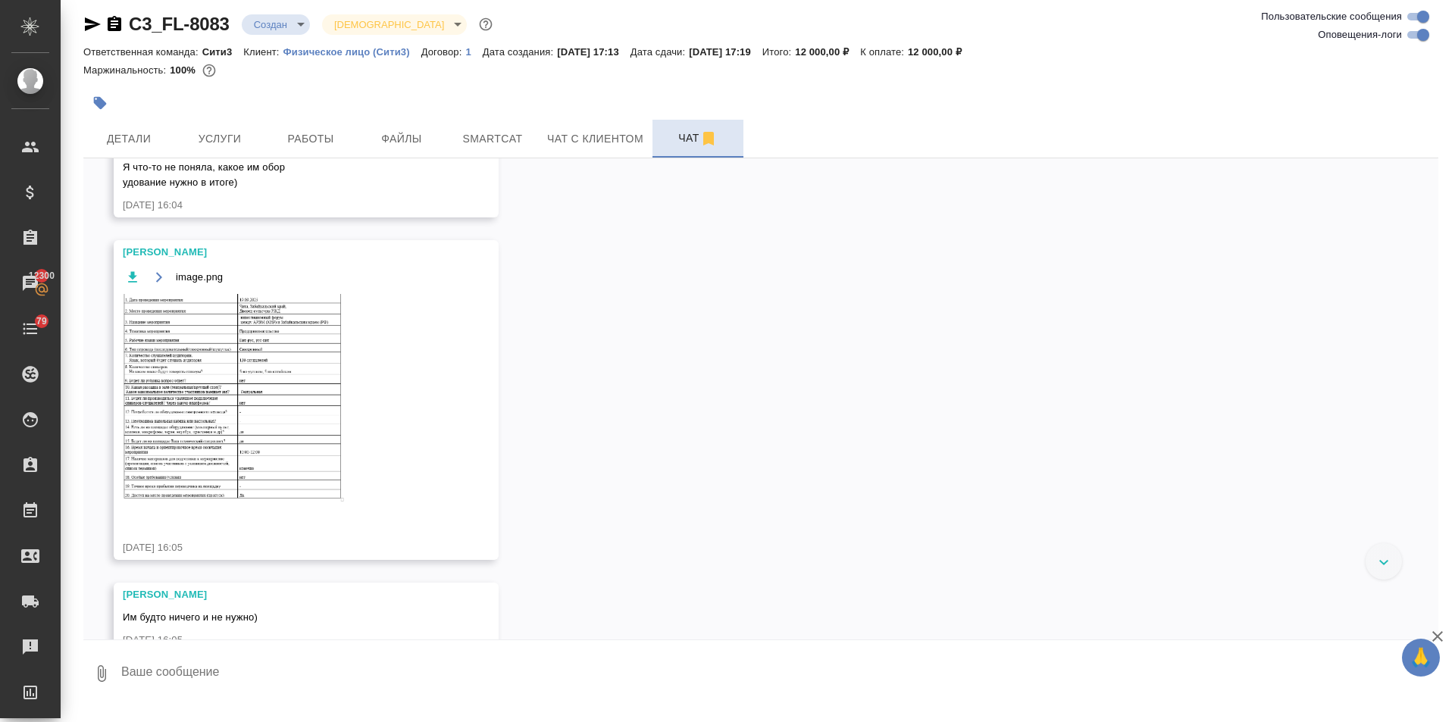
scroll to position [3224, 0]
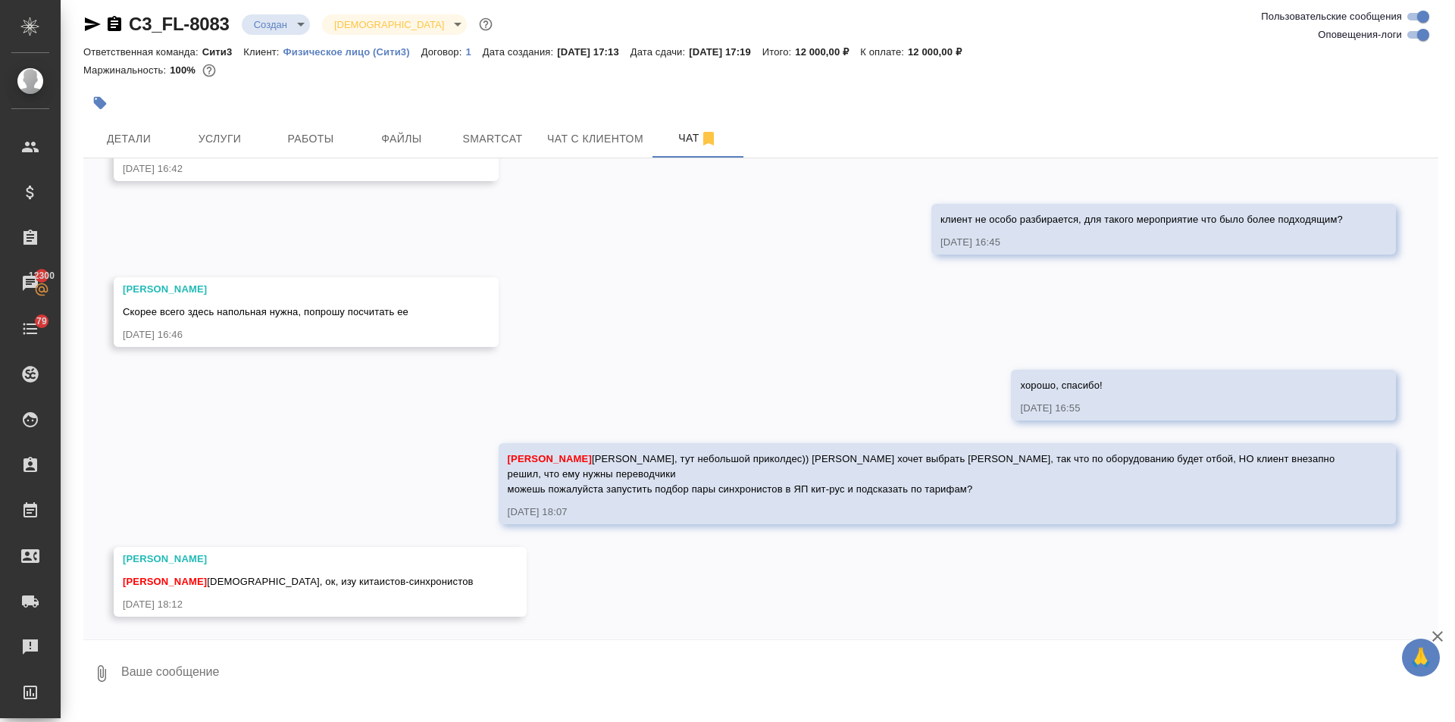
click at [236, 671] on textarea at bounding box center [779, 674] width 1319 height 52
type textarea "спасибо!"
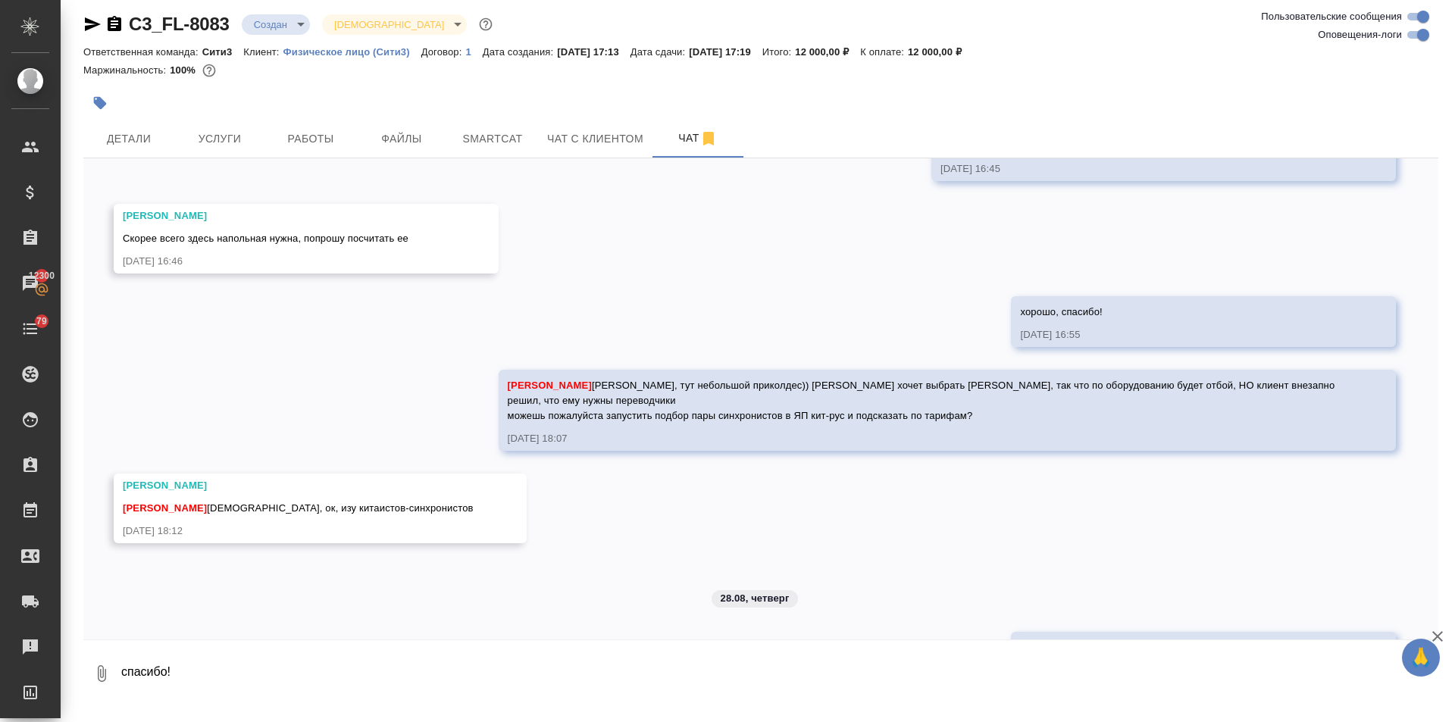
scroll to position [3363, 0]
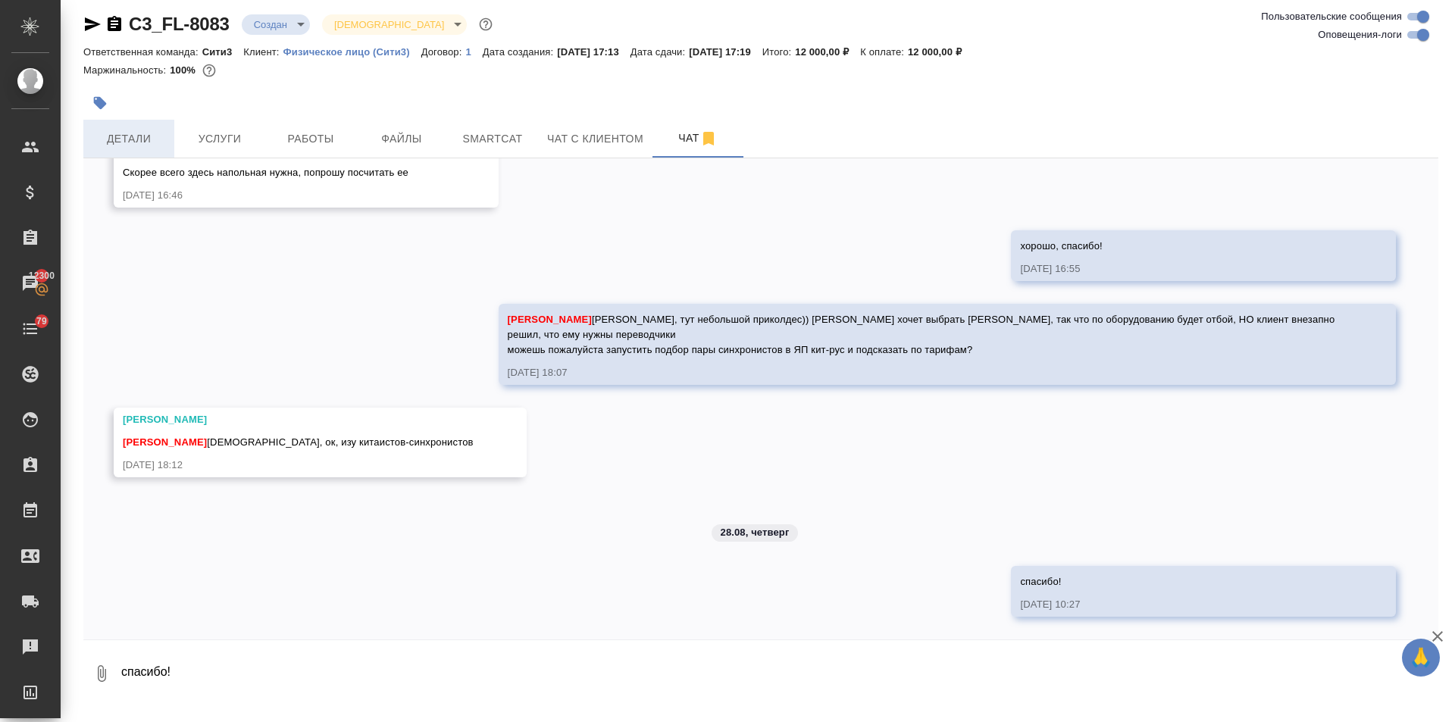
click at [117, 136] on span "Детали" at bounding box center [128, 139] width 73 height 19
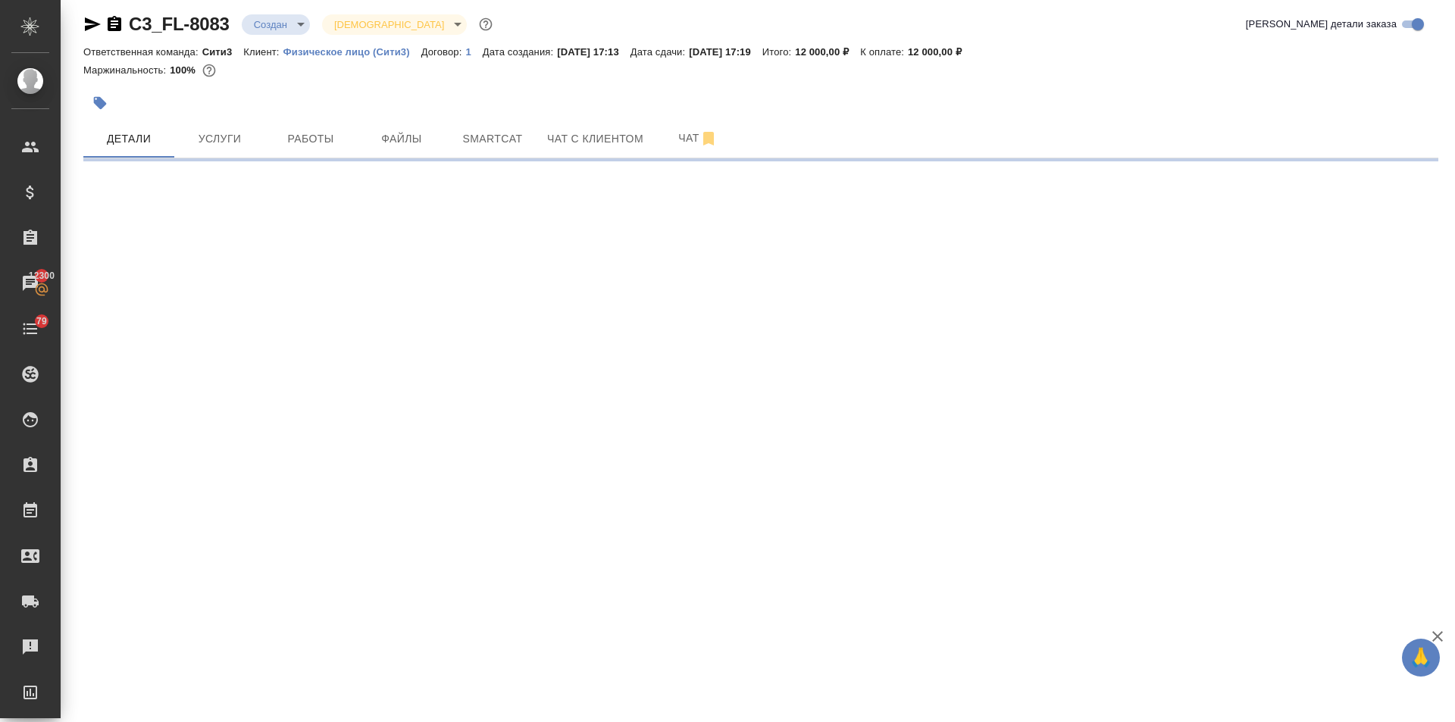
select select "RU"
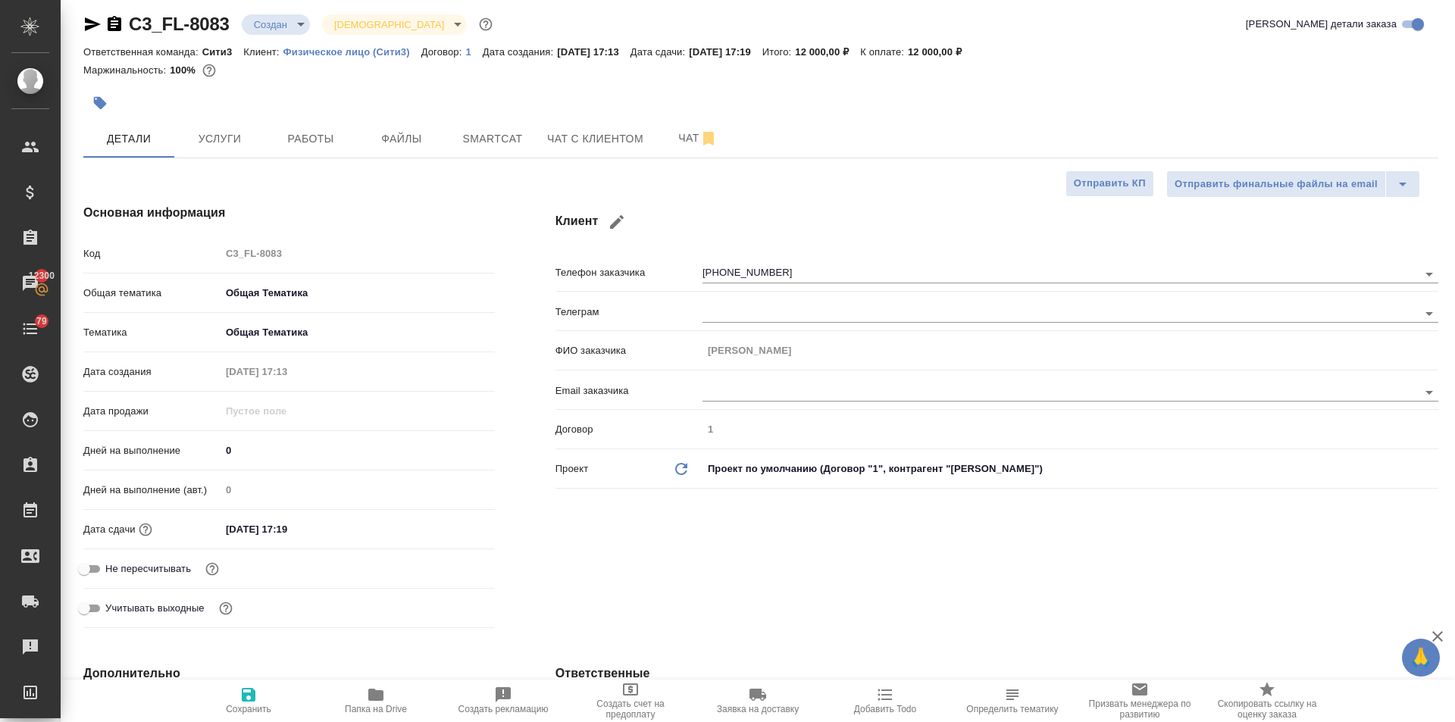
type textarea "x"
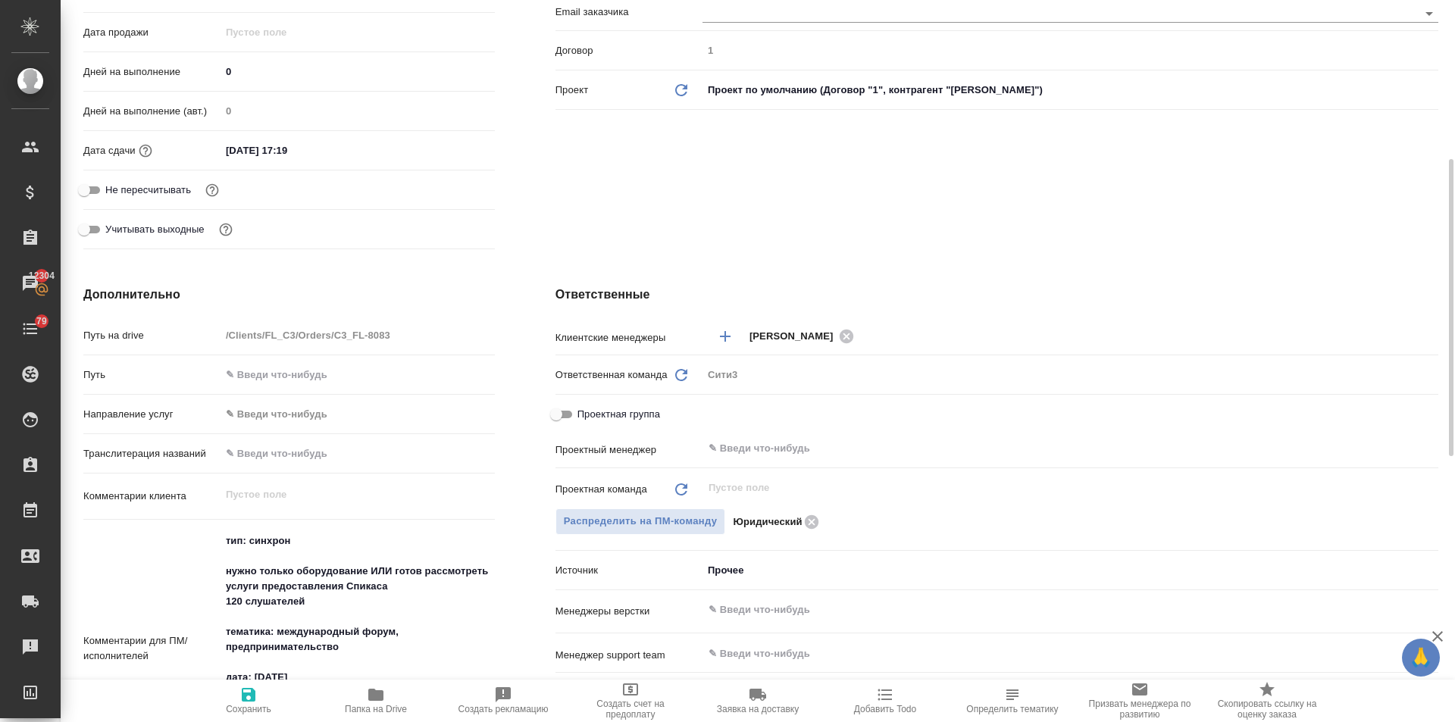
scroll to position [160, 0]
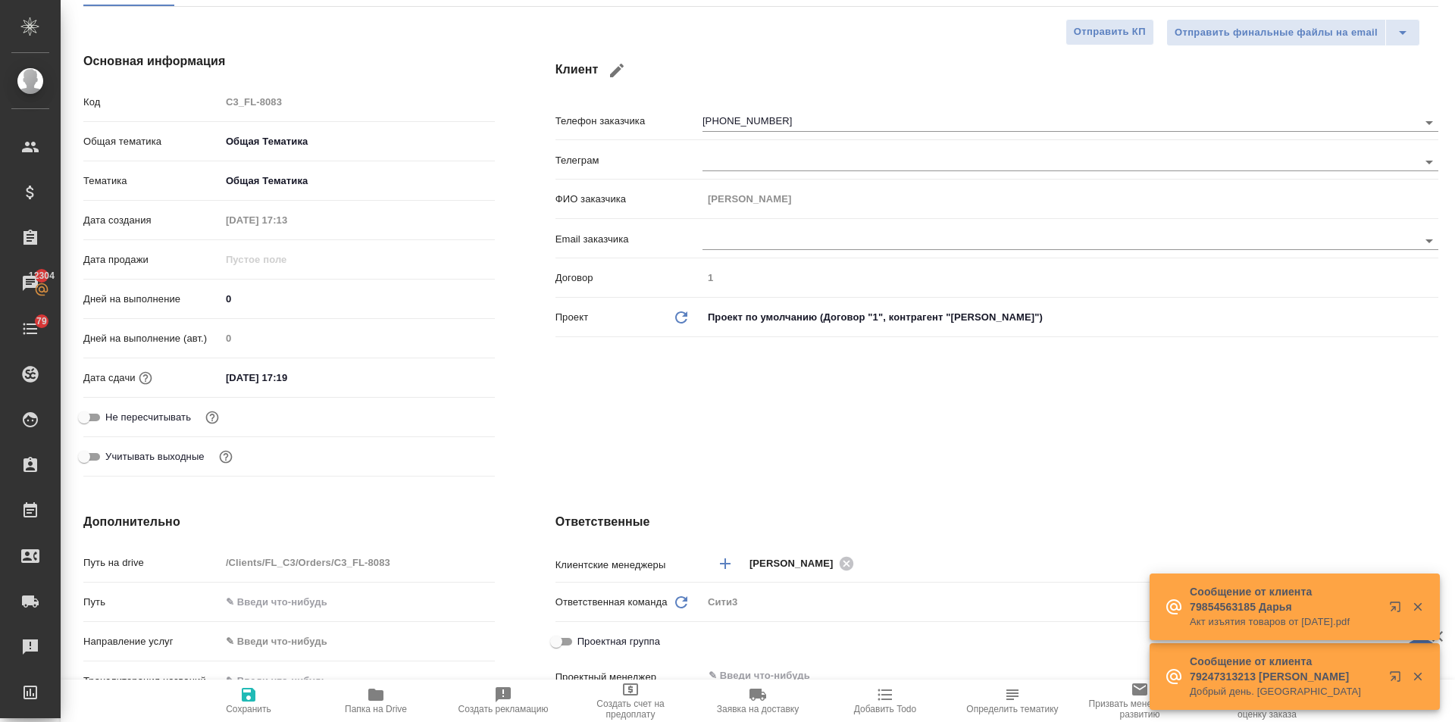
type textarea "x"
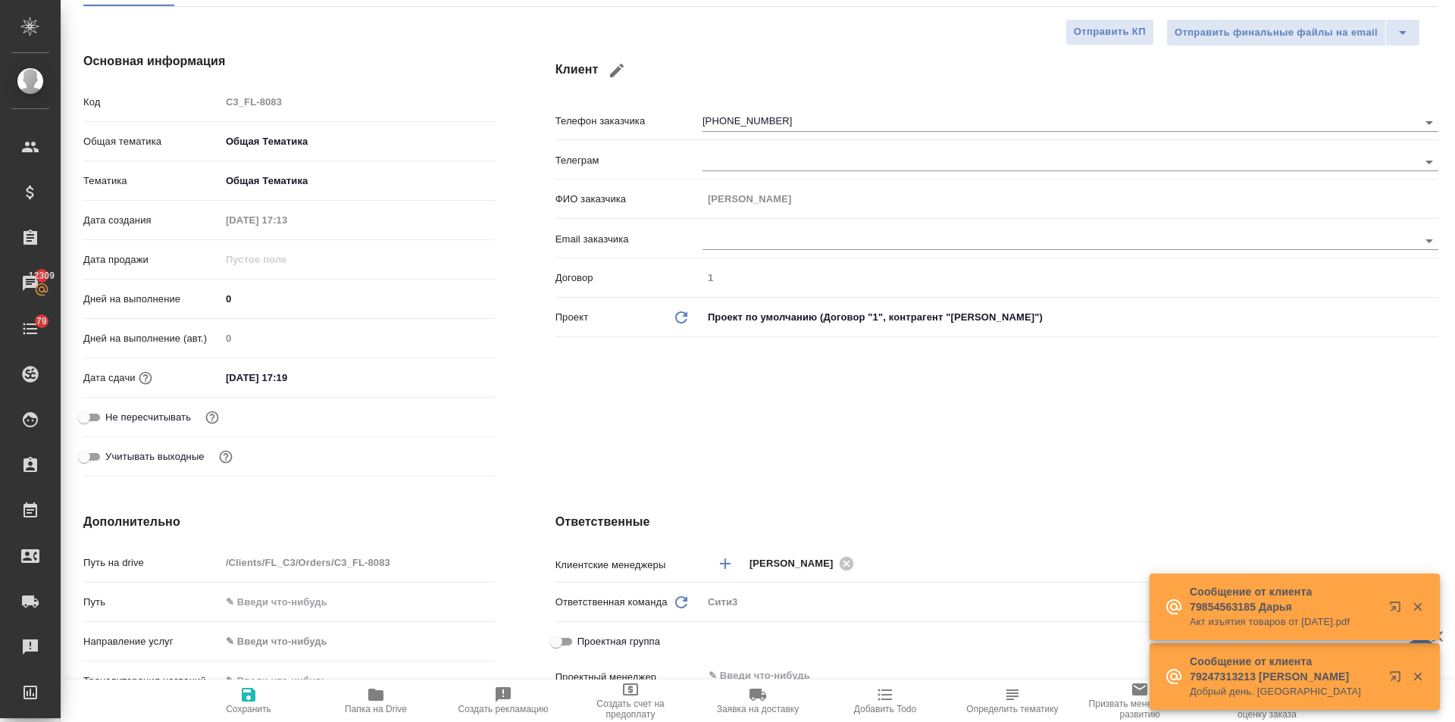
type textarea "x"
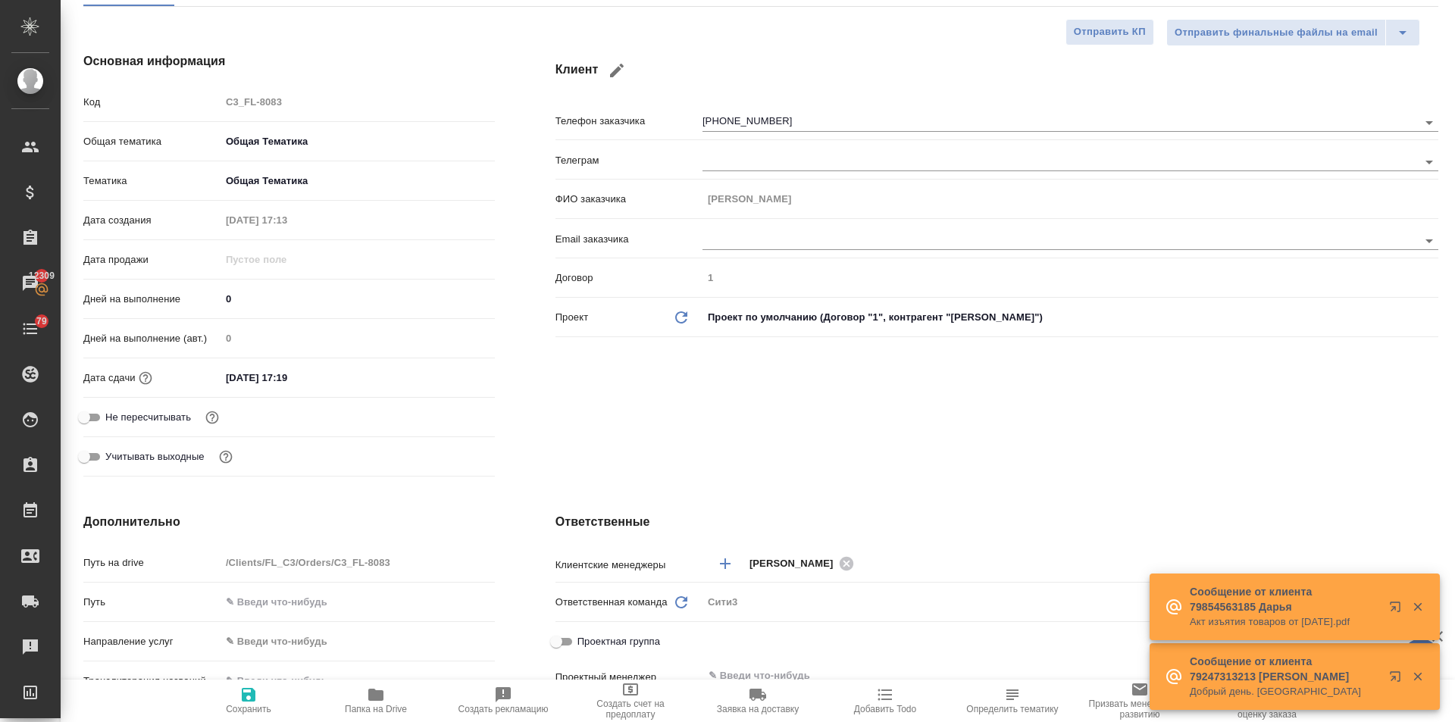
type textarea "x"
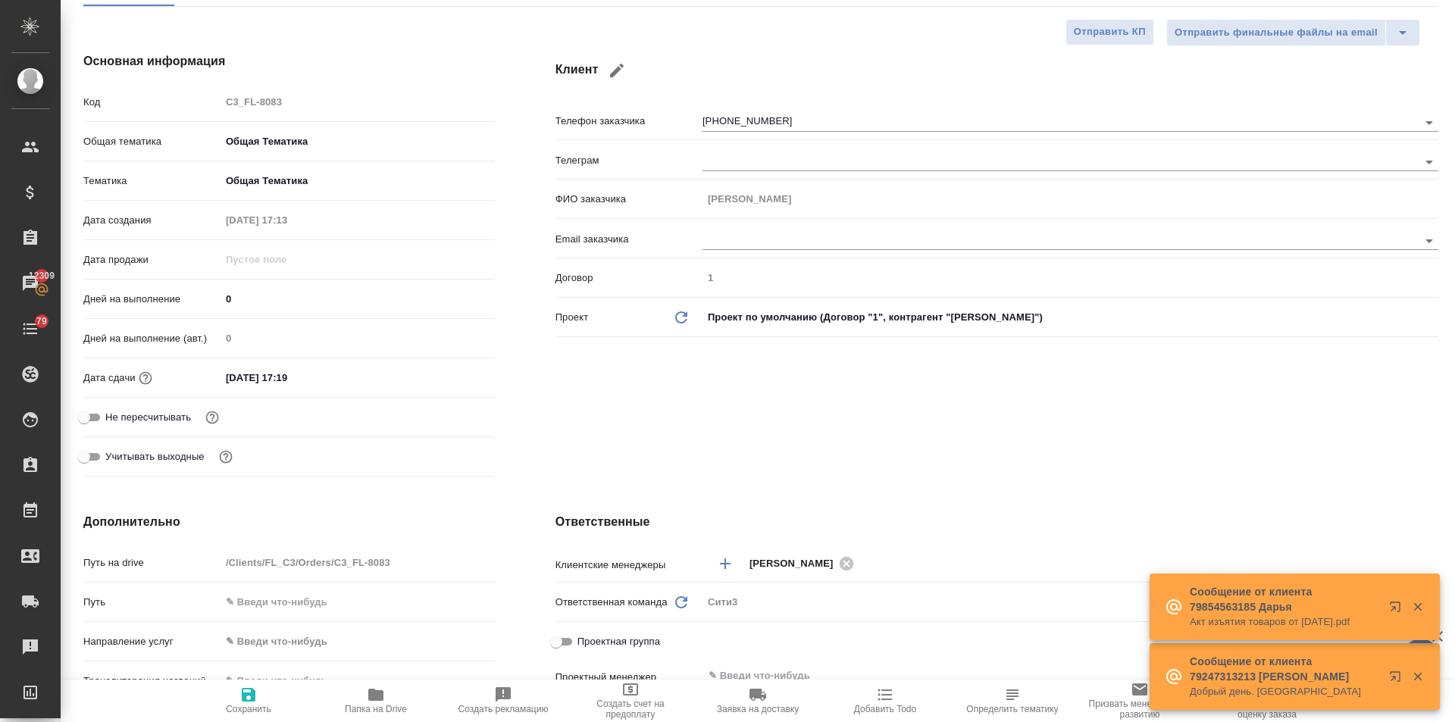
type textarea "x"
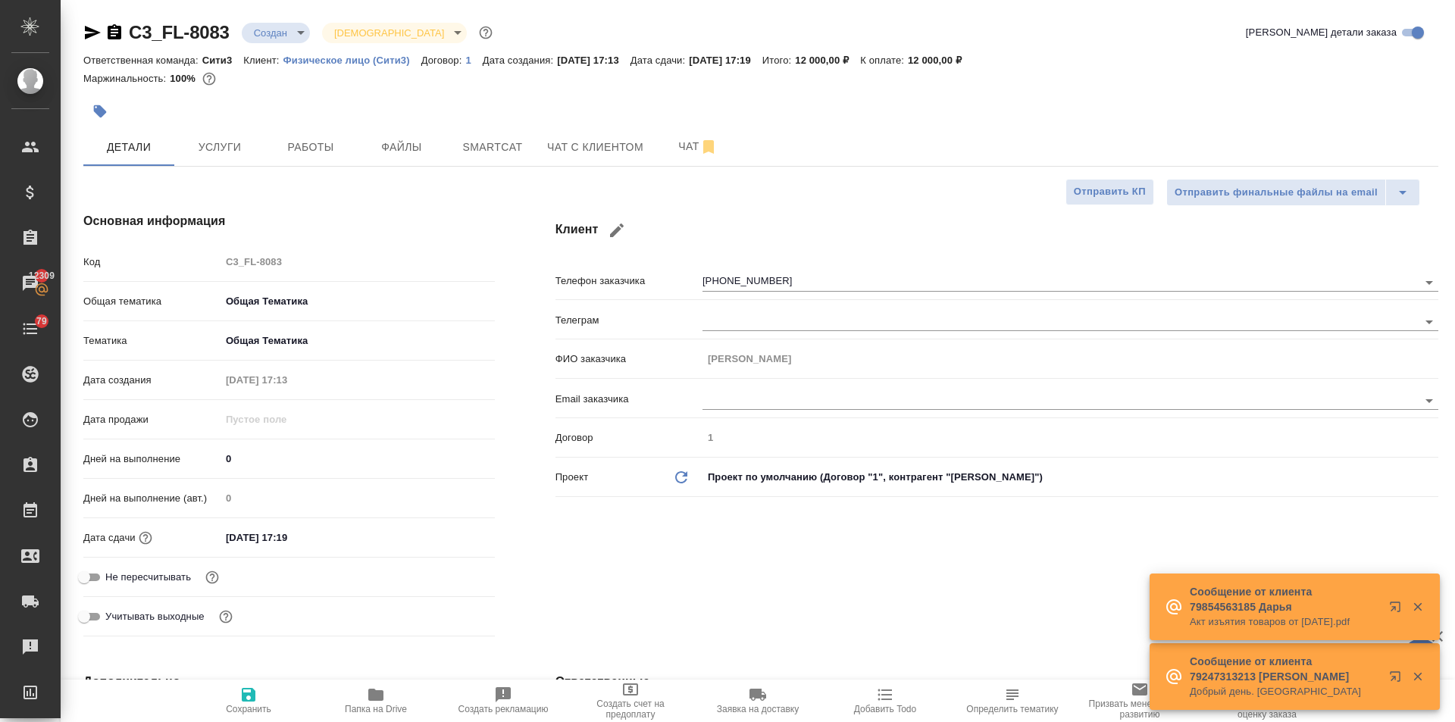
type textarea "x"
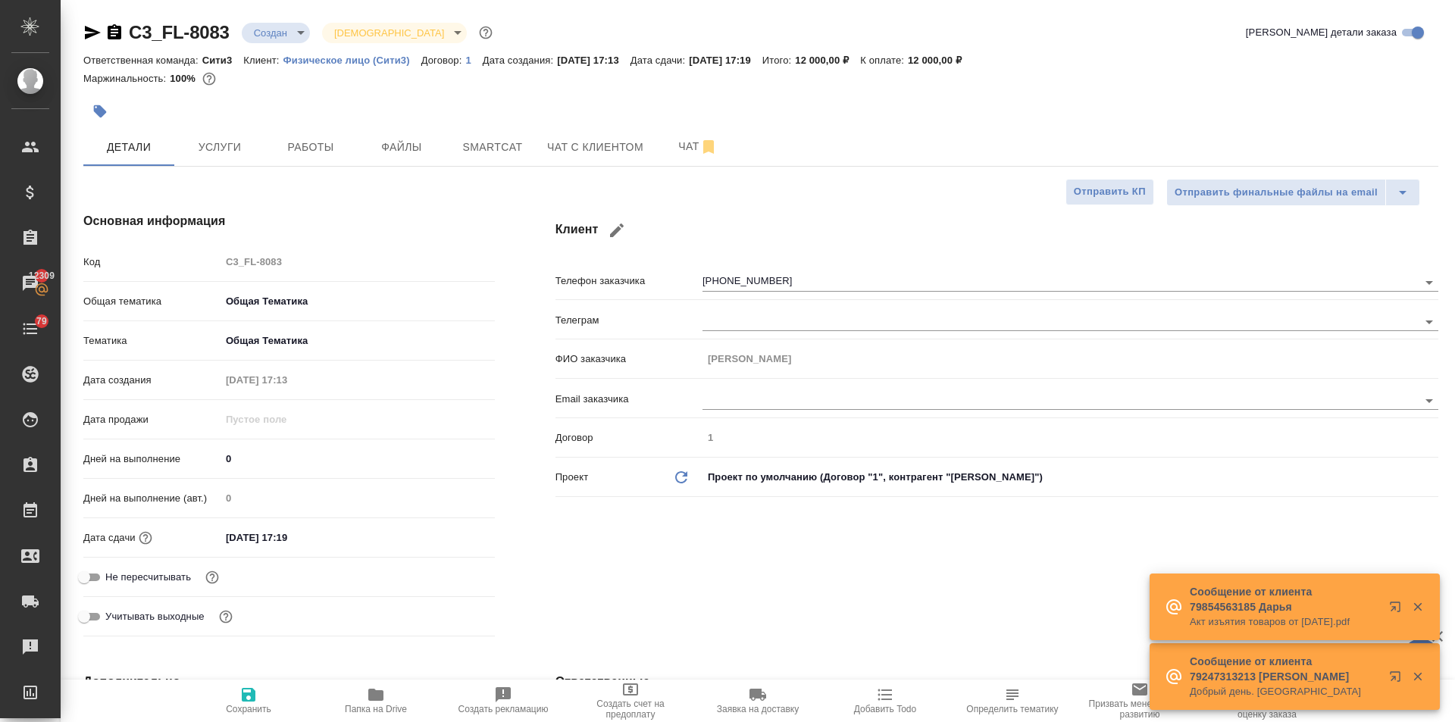
type textarea "x"
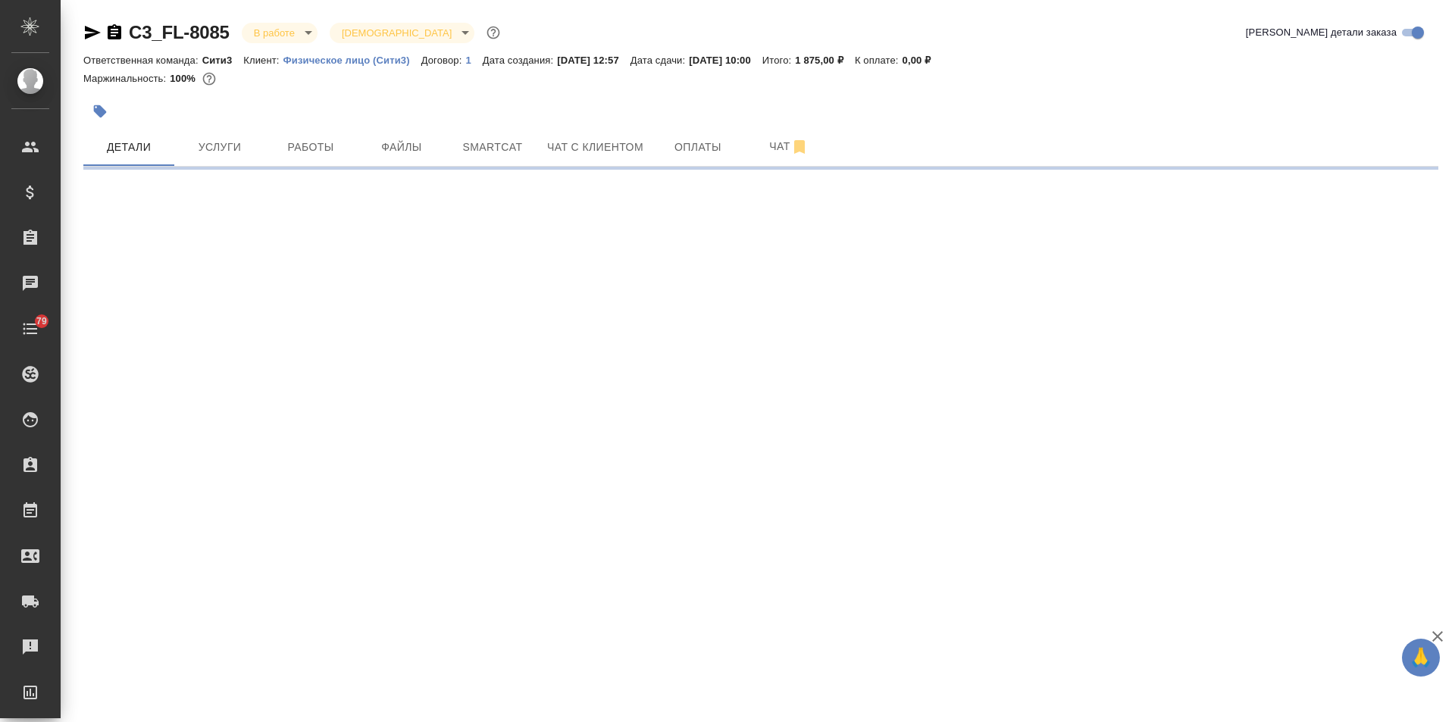
select select "RU"
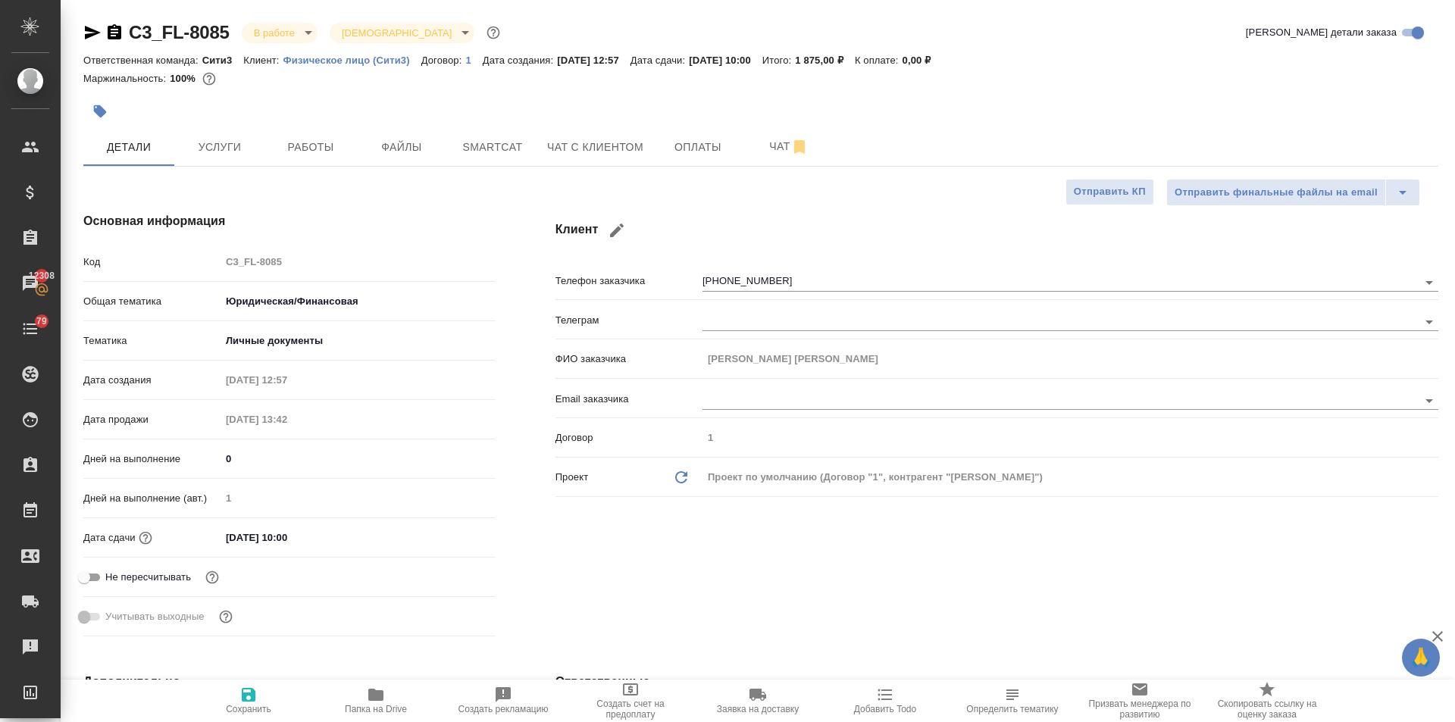
type textarea "x"
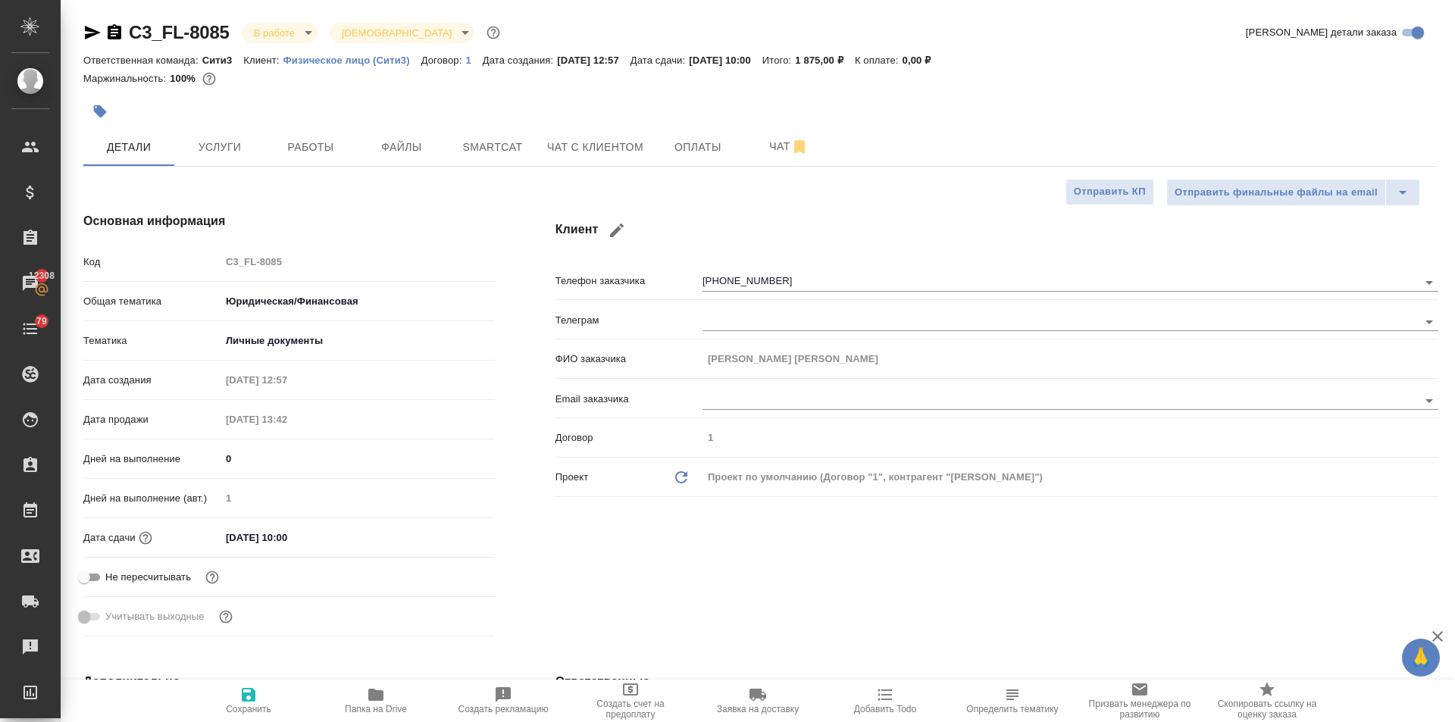
type textarea "x"
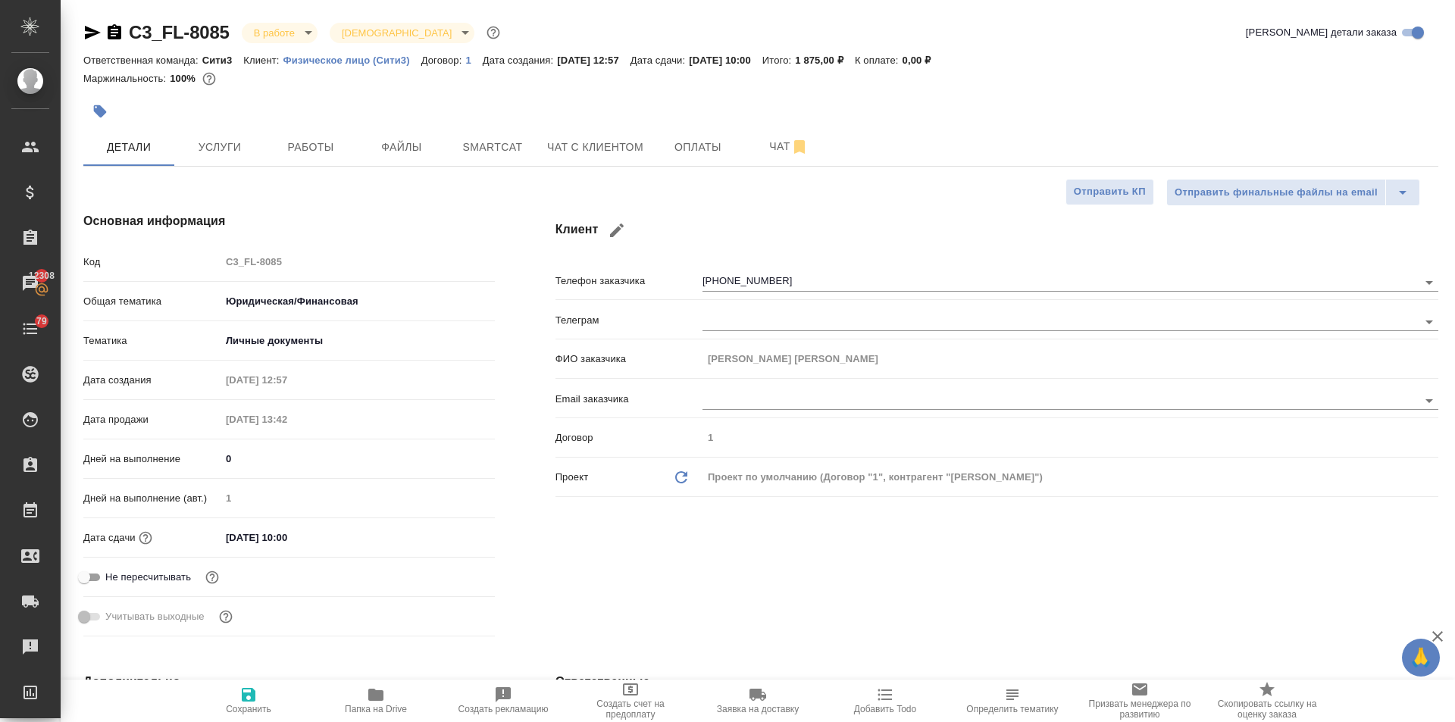
type textarea "x"
click at [381, 688] on icon "button" at bounding box center [376, 695] width 18 height 18
type textarea "x"
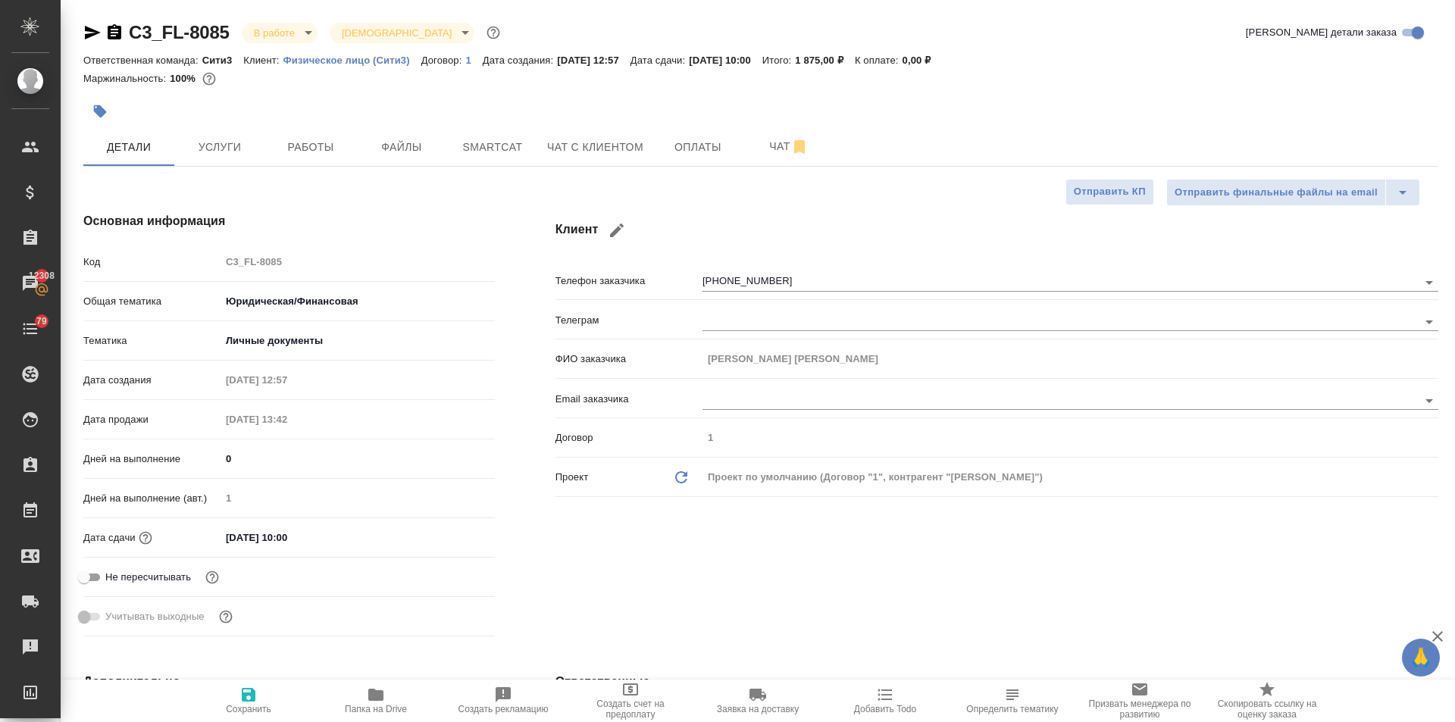
type textarea "x"
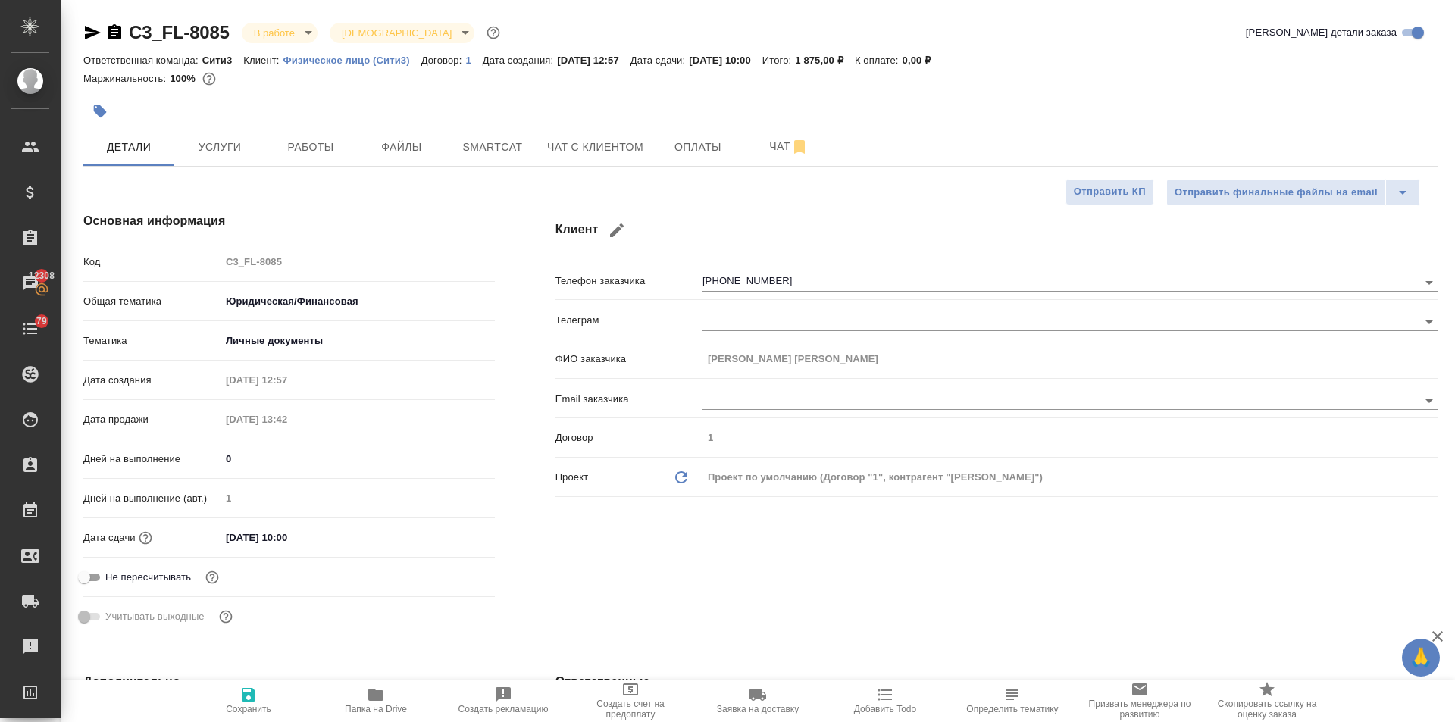
type textarea "x"
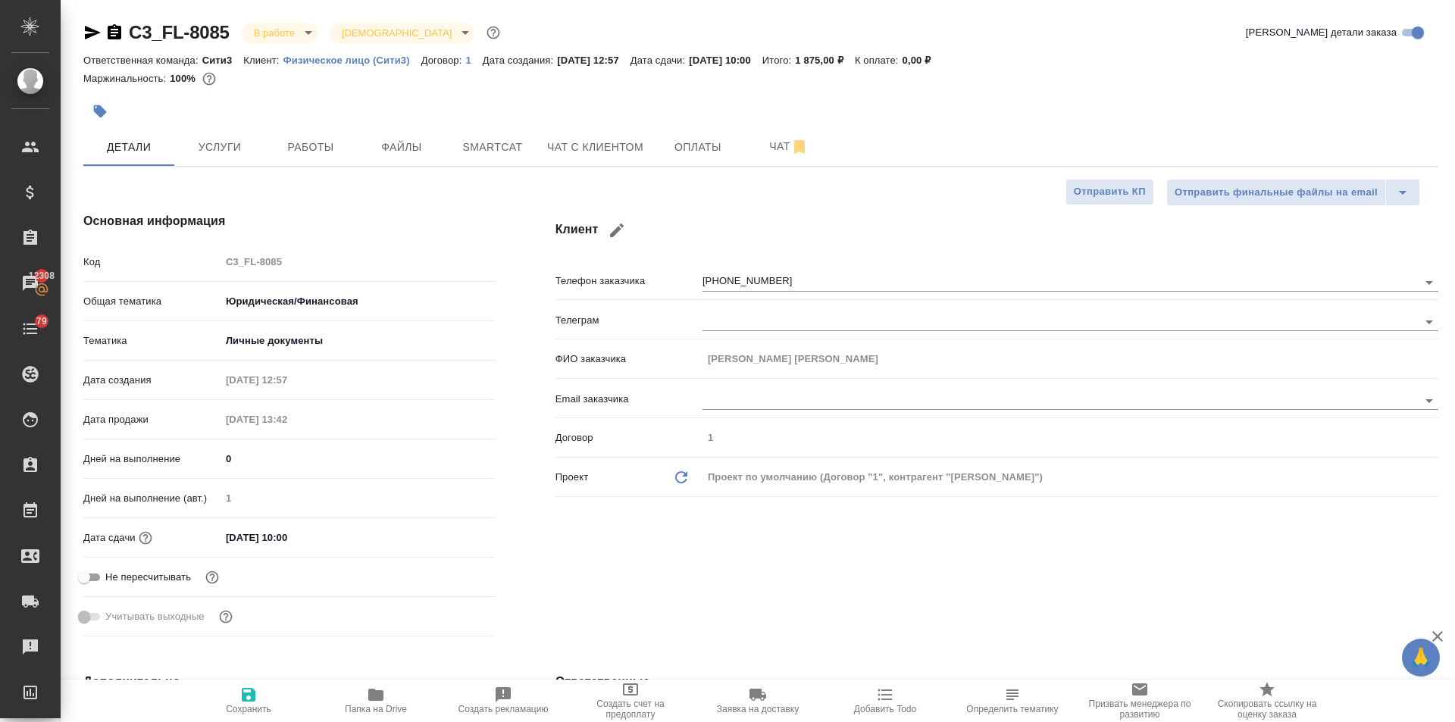
type textarea "x"
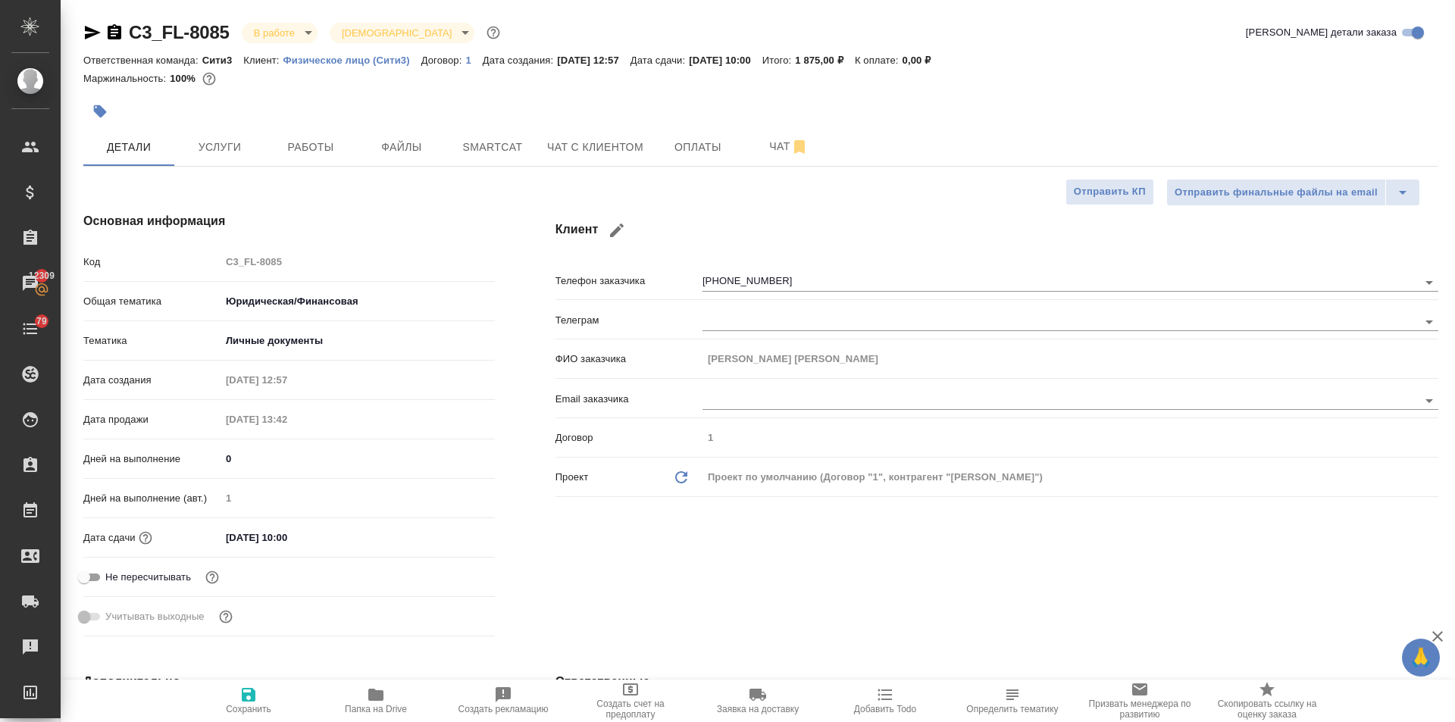
type textarea "x"
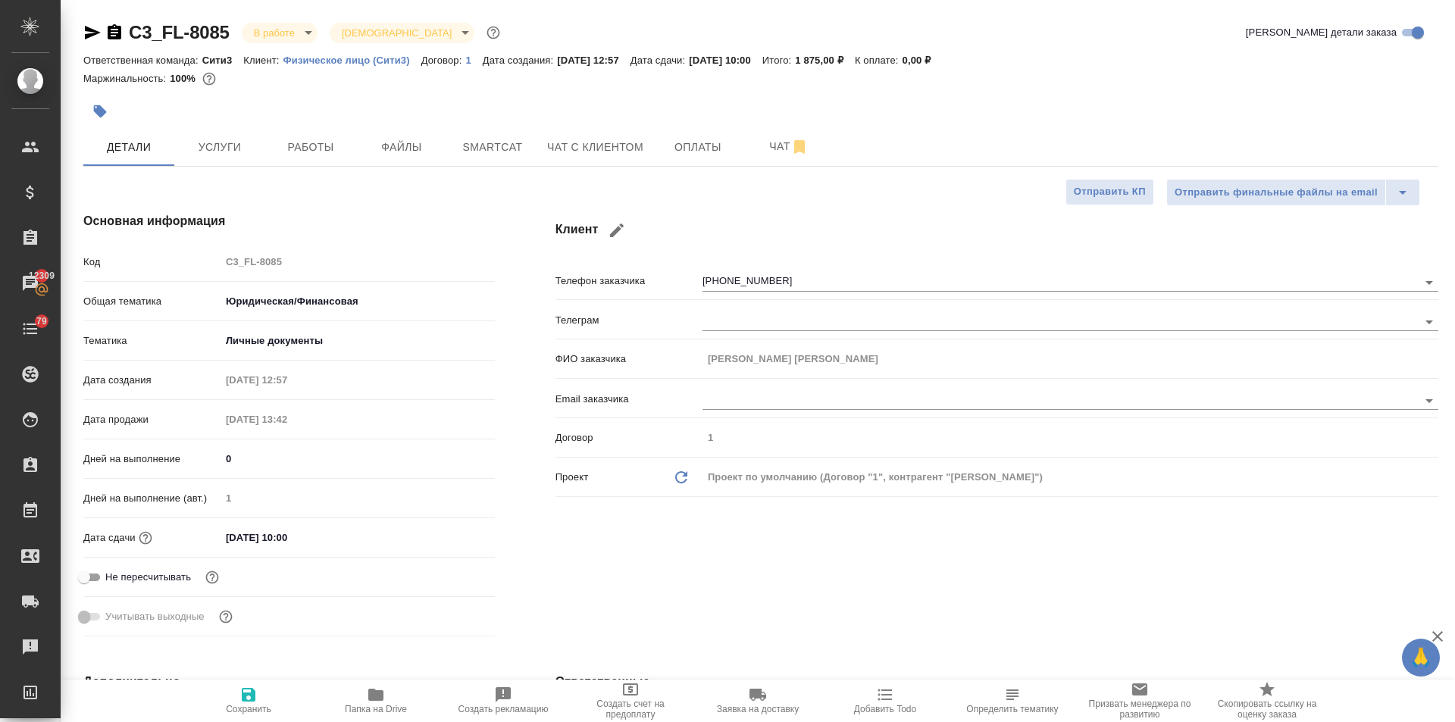
type textarea "x"
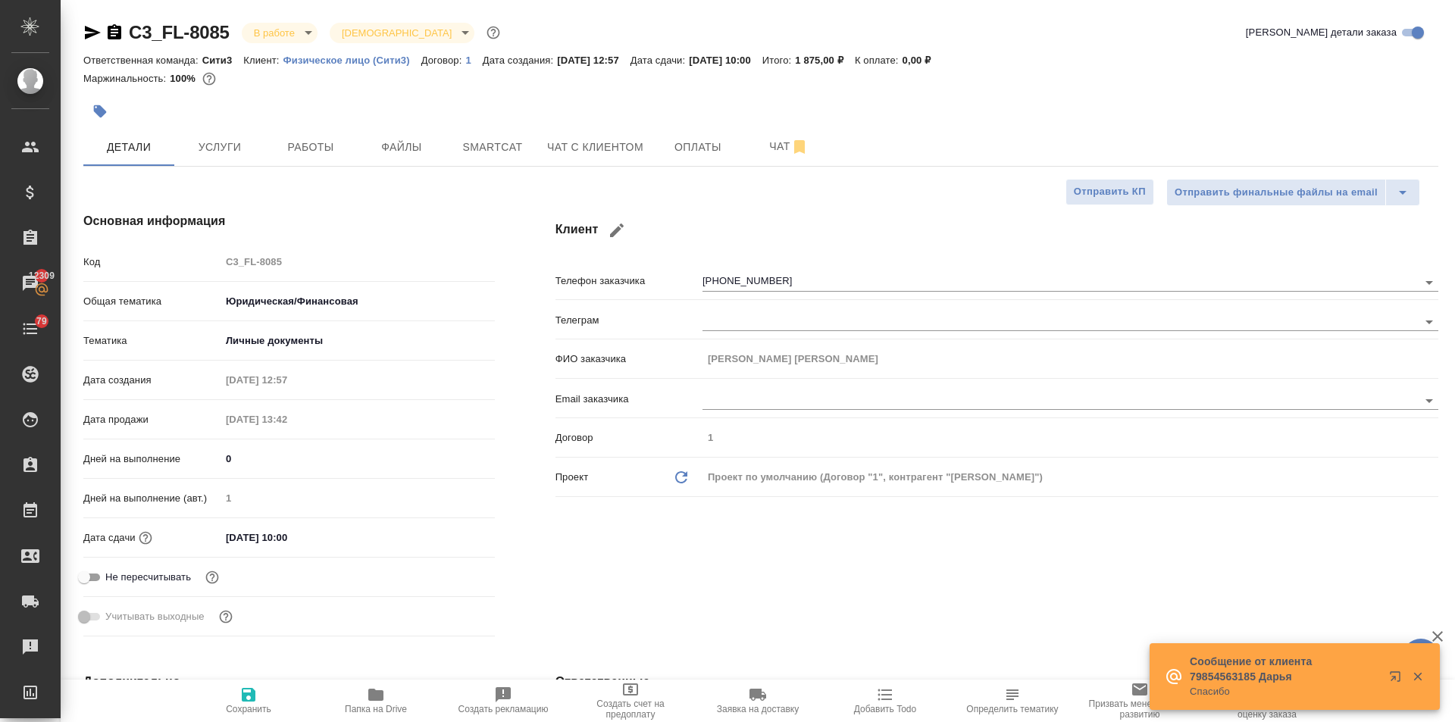
type textarea "x"
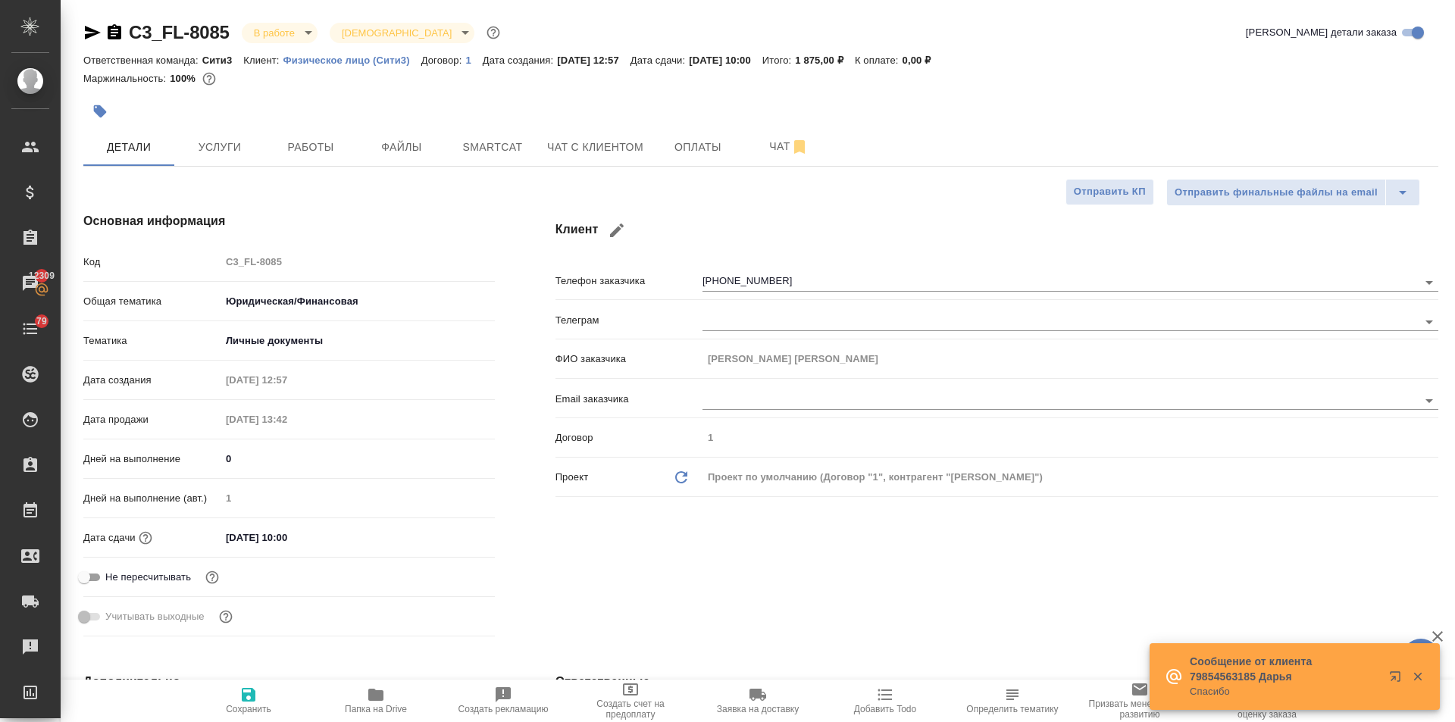
type textarea "x"
click at [614, 367] on div "ФИО заказчика Семенова Анастасия Алексеева" at bounding box center [997, 359] width 883 height 27
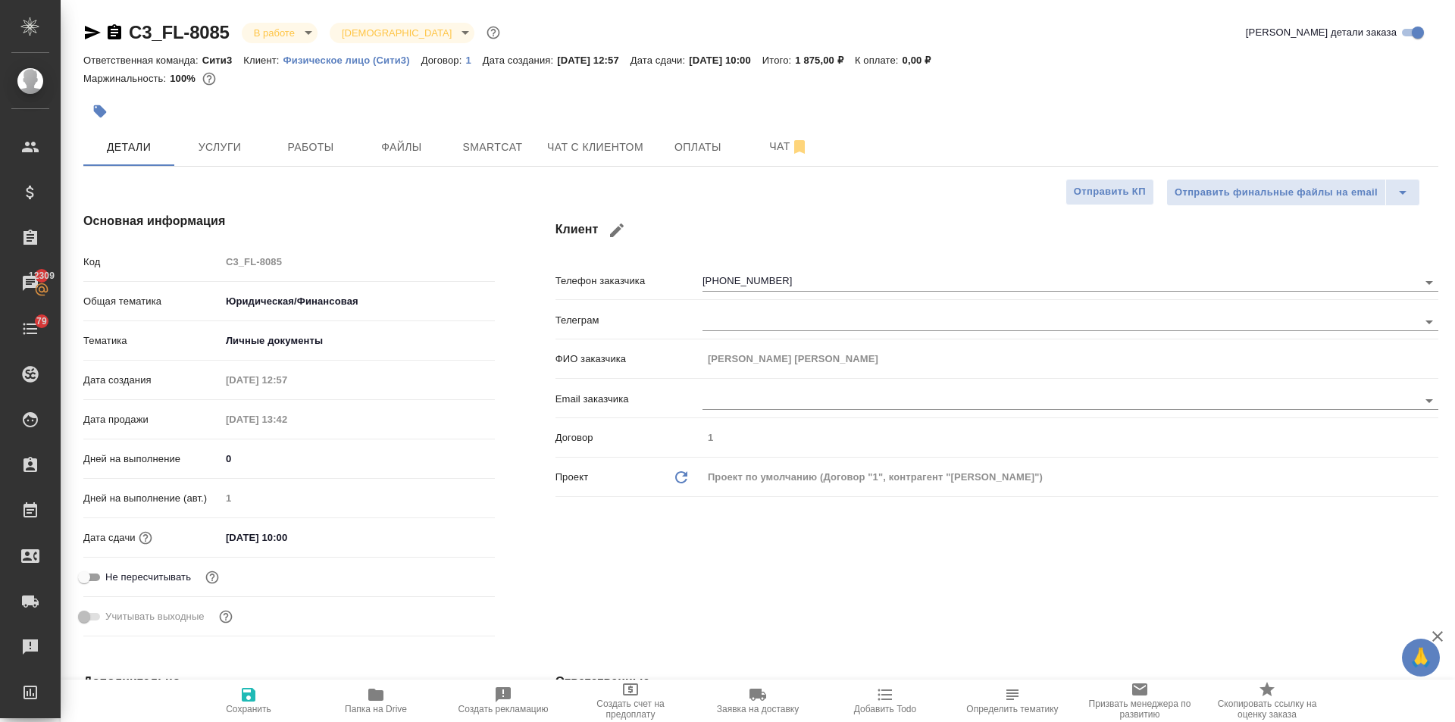
type textarea "x"
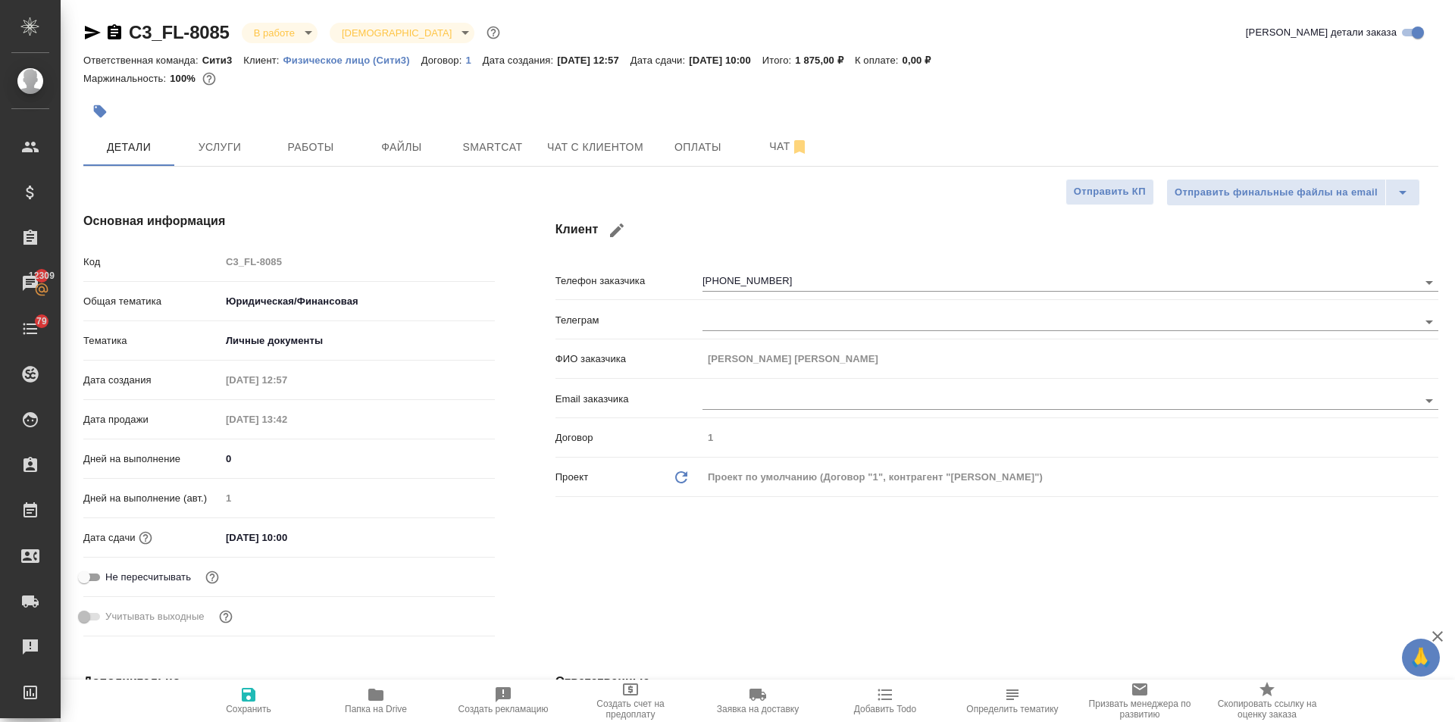
type textarea "x"
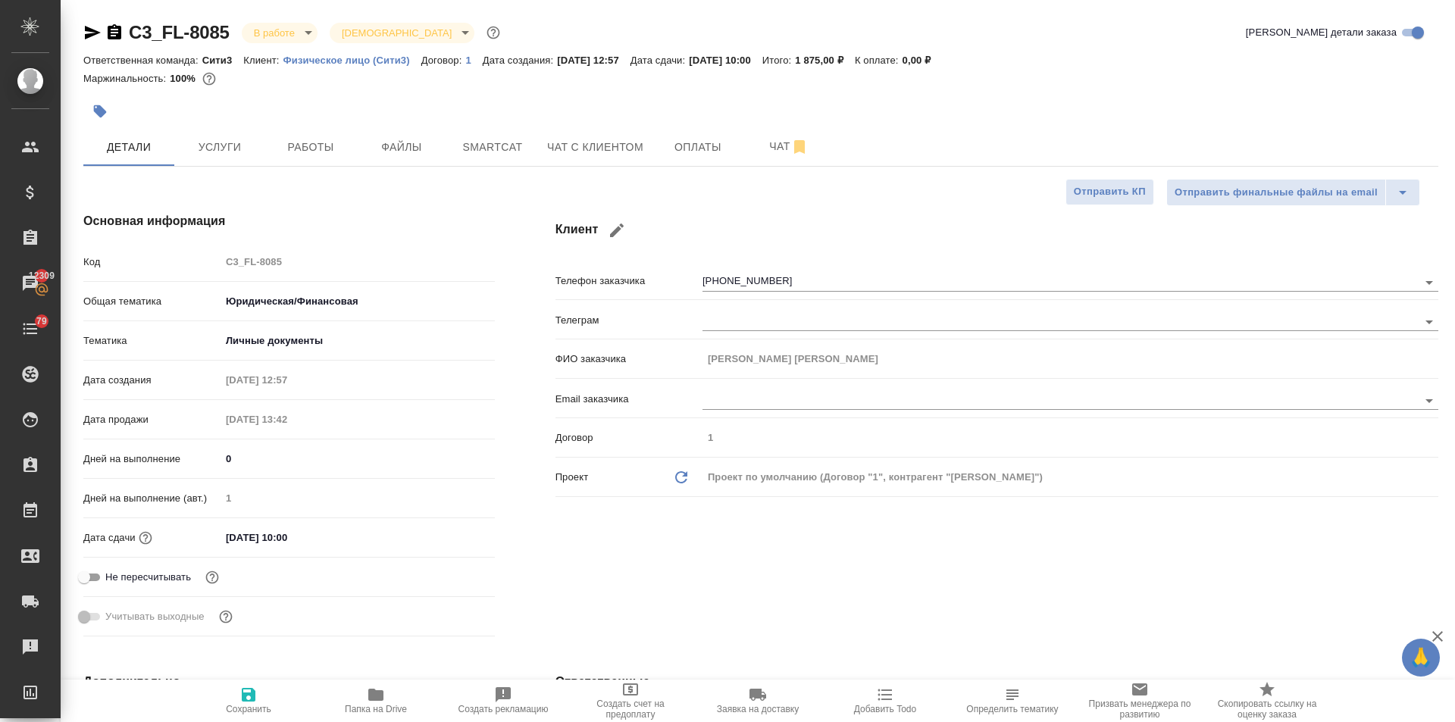
type textarea "x"
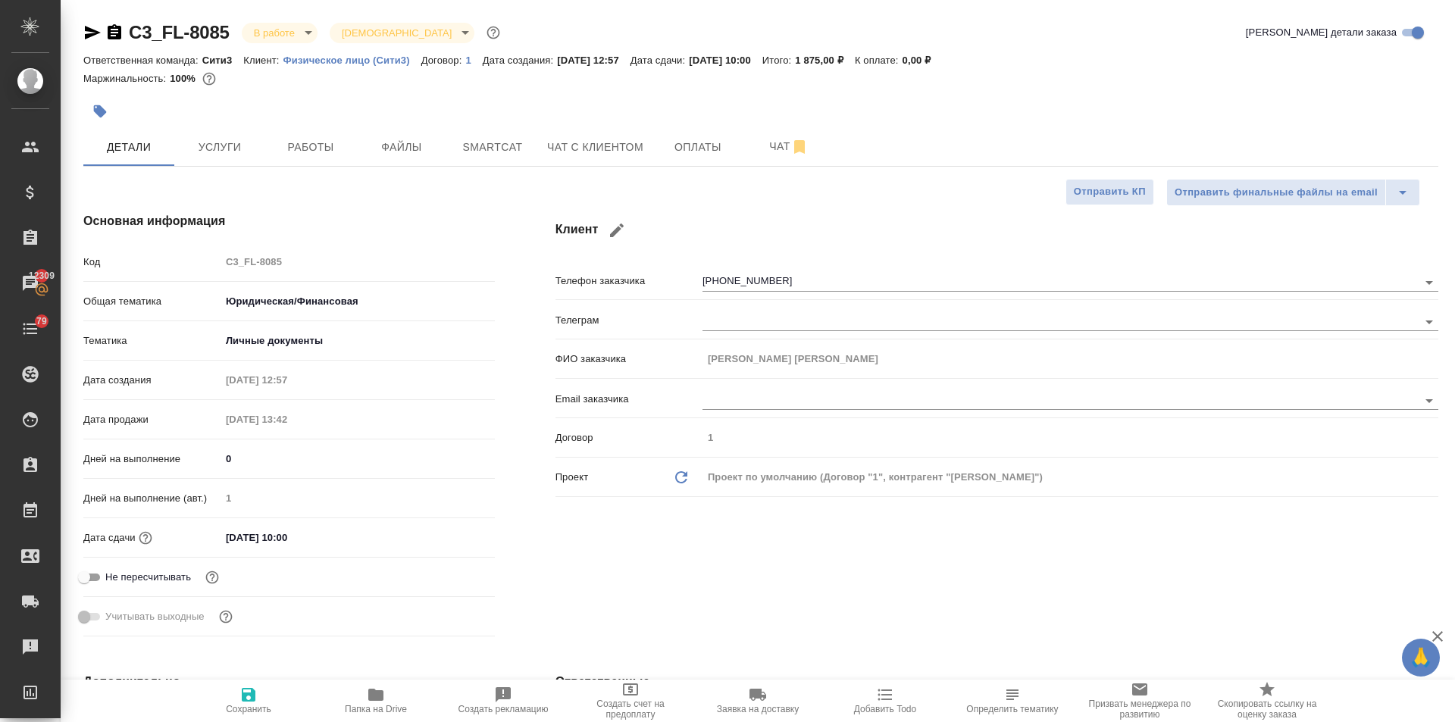
type textarea "x"
click at [307, 139] on span "Работы" at bounding box center [310, 147] width 73 height 19
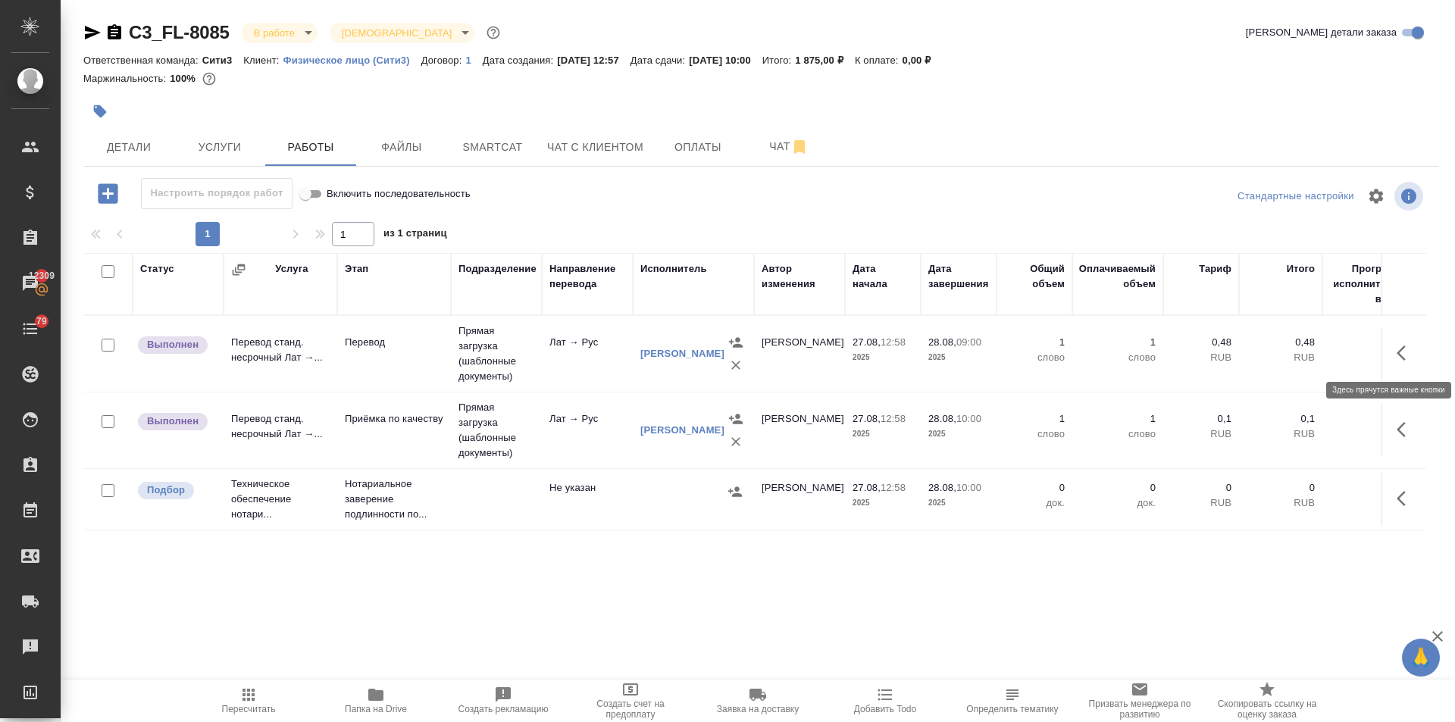
click at [1402, 343] on button "button" at bounding box center [1406, 353] width 36 height 36
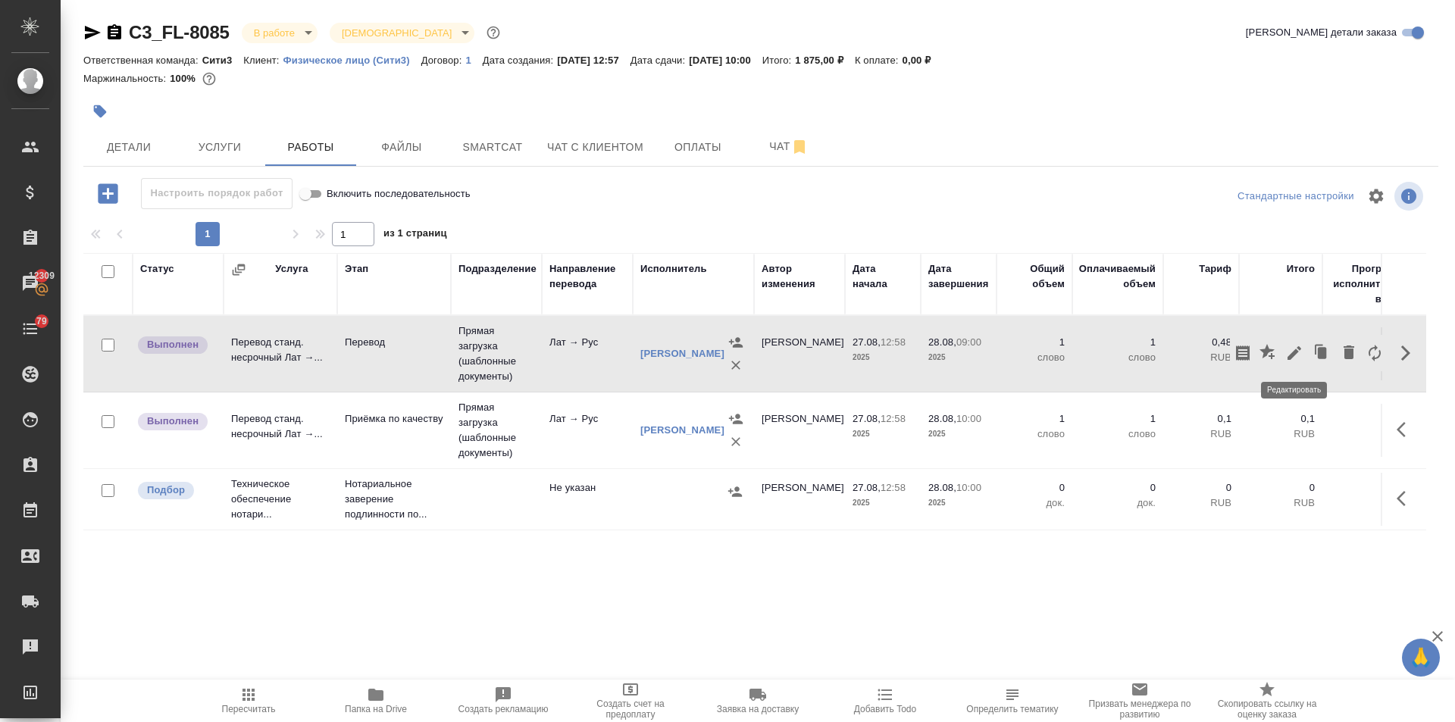
click at [1296, 349] on icon "button" at bounding box center [1295, 353] width 14 height 14
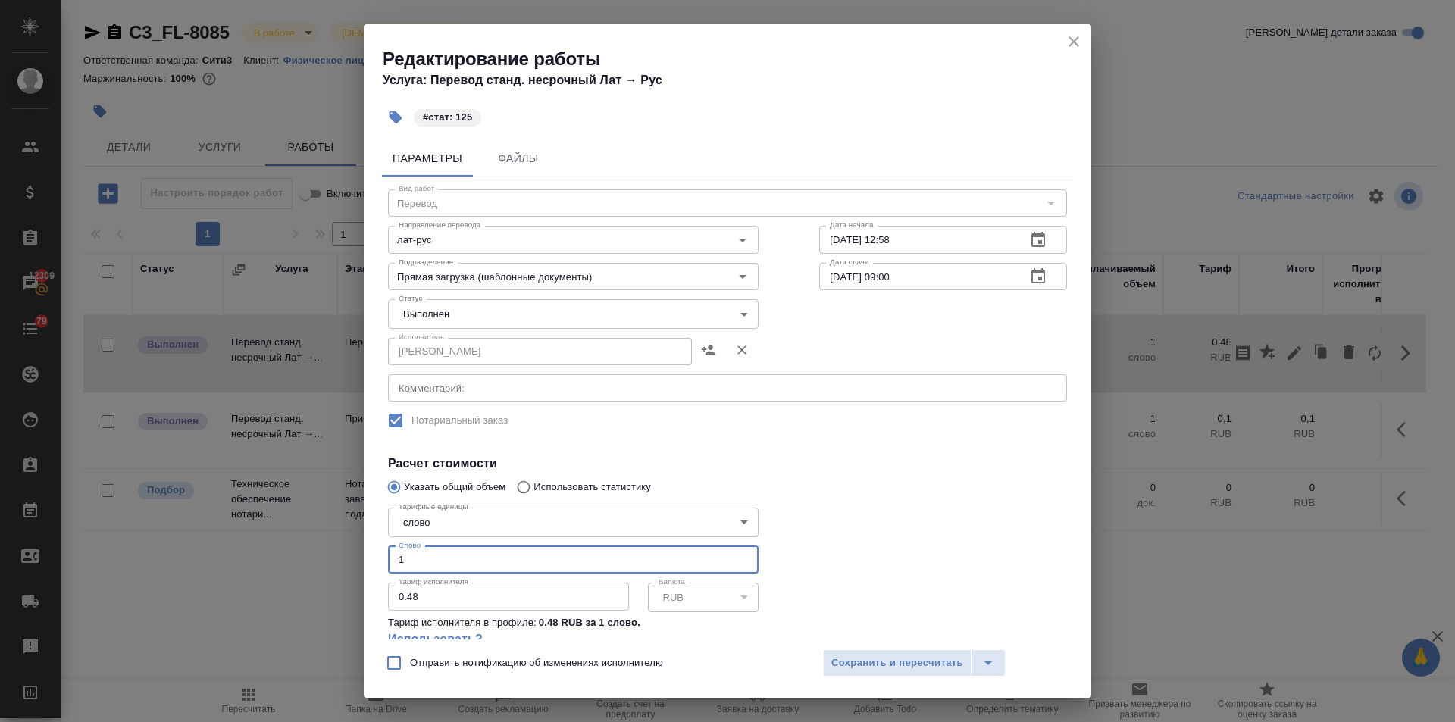
drag, startPoint x: 424, startPoint y: 559, endPoint x: 337, endPoint y: 547, distance: 88.1
click at [337, 547] on div "Редактирование работы Услуга: Перевод станд. несрочный Лат → Рус #стат: 125 Пар…" at bounding box center [727, 361] width 1455 height 722
type input "125"
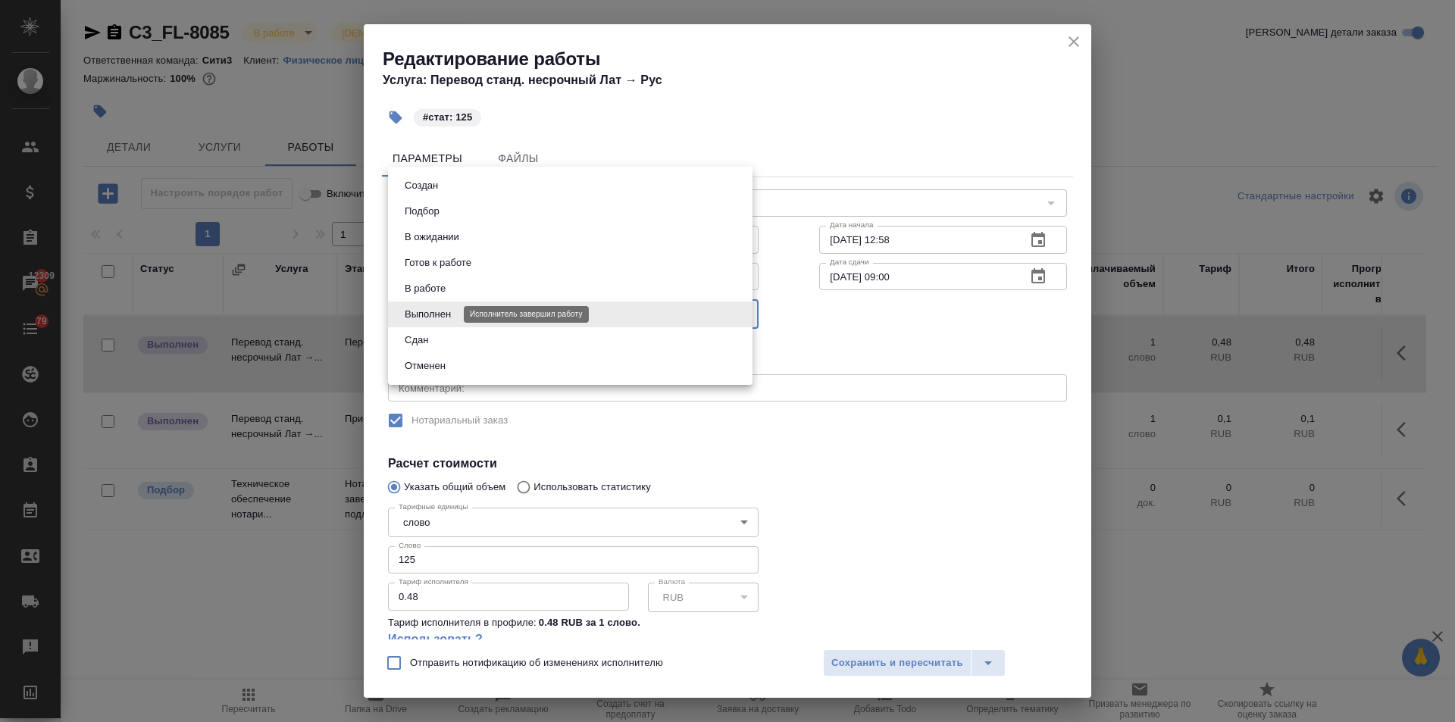
click at [440, 309] on body "🙏 .cls-1 fill:#fff; AWATERA Ilina Ekaterina Клиенты Спецификации Заказы 12309 Ч…" at bounding box center [727, 361] width 1455 height 722
click at [435, 343] on li "Сдан" at bounding box center [570, 340] width 365 height 26
type input "closed"
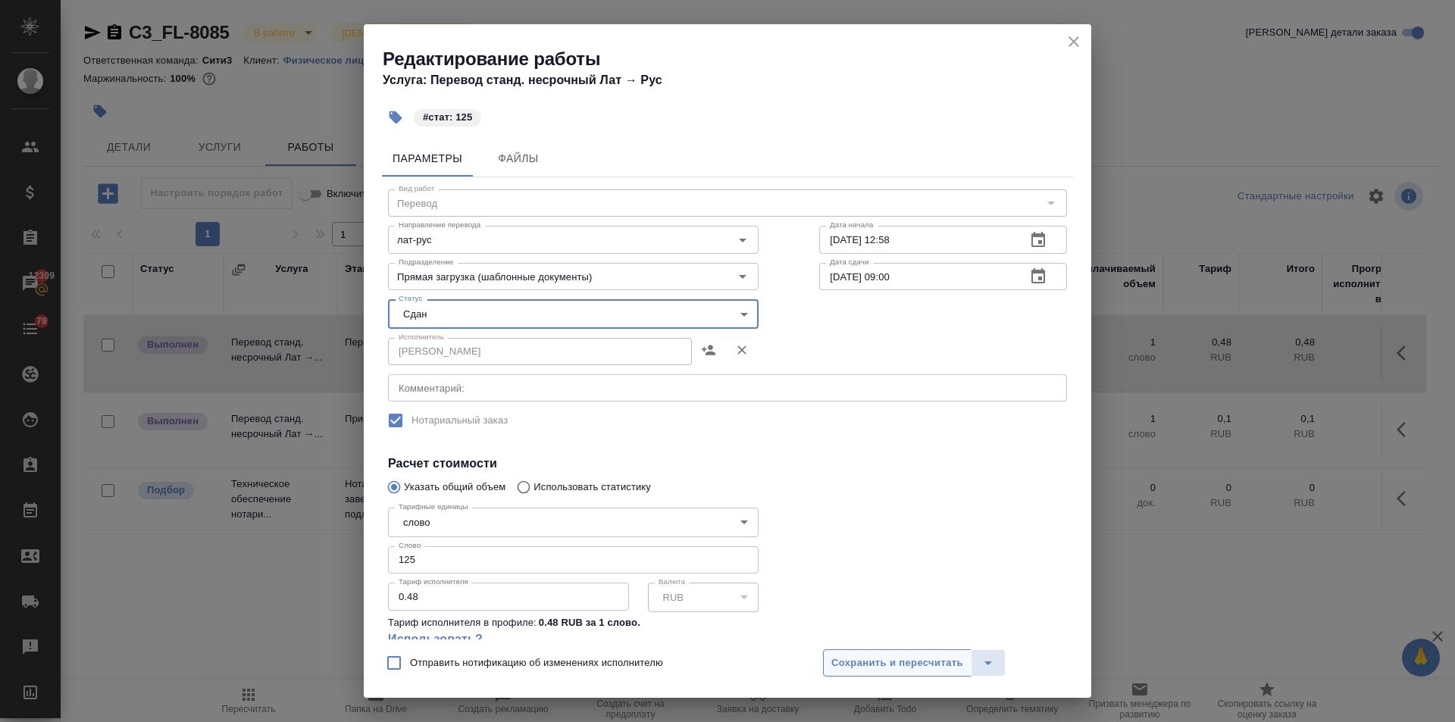
click at [846, 656] on span "Сохранить и пересчитать" at bounding box center [898, 663] width 132 height 17
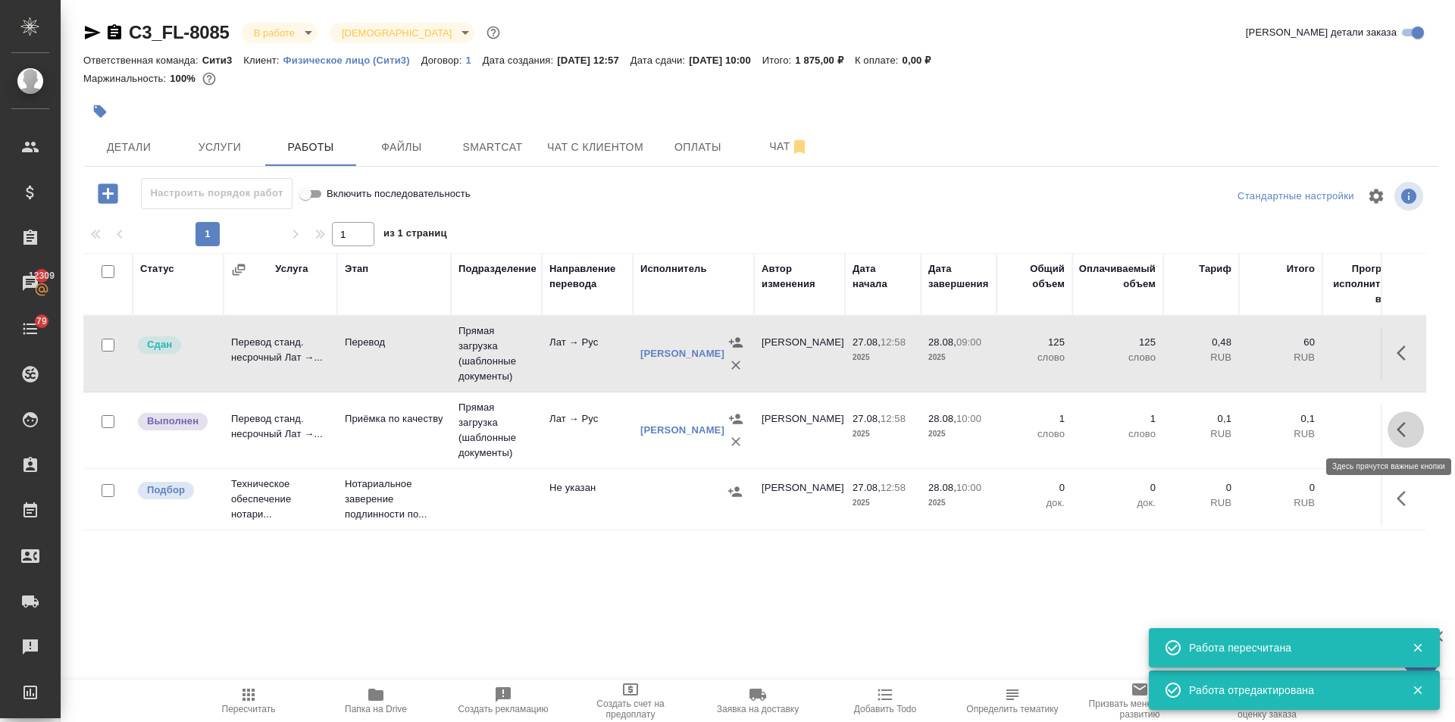
click at [1402, 428] on icon "button" at bounding box center [1406, 430] width 18 height 18
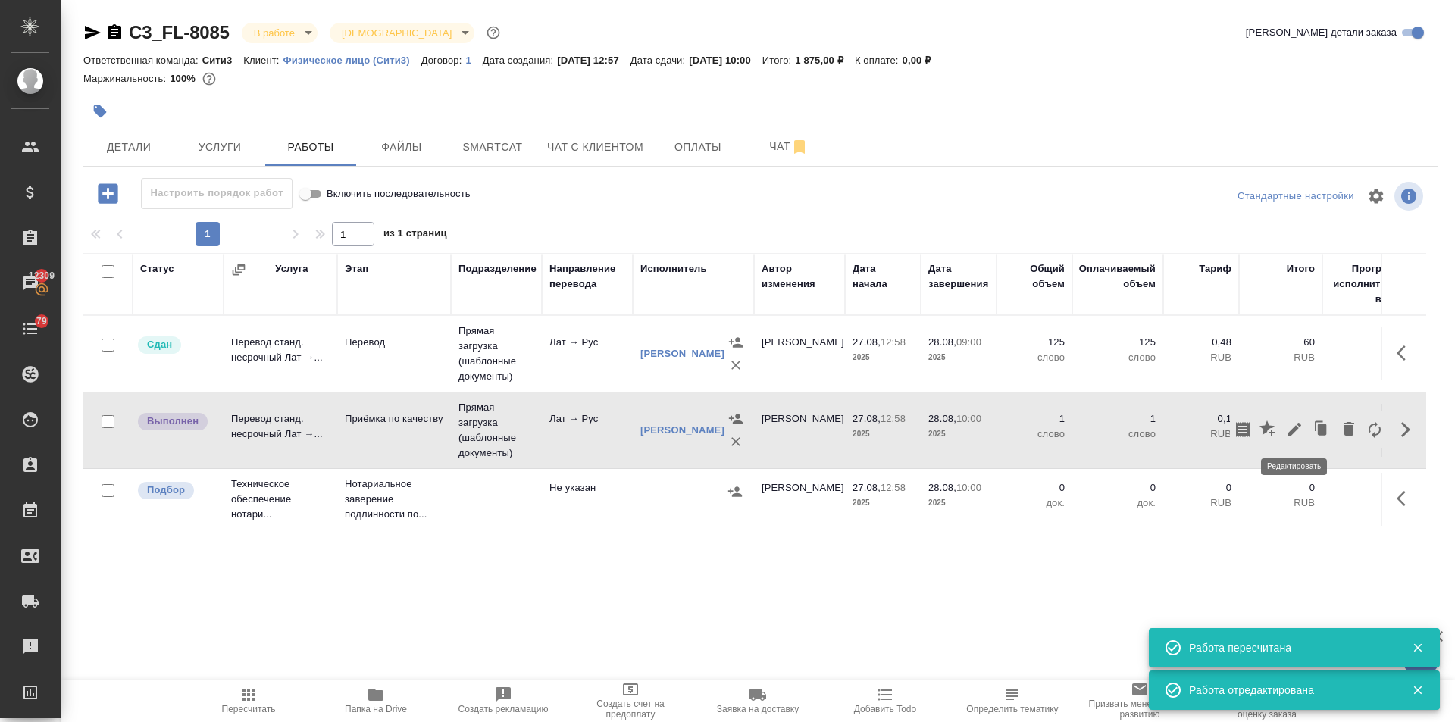
click at [1293, 422] on icon "button" at bounding box center [1295, 430] width 18 height 18
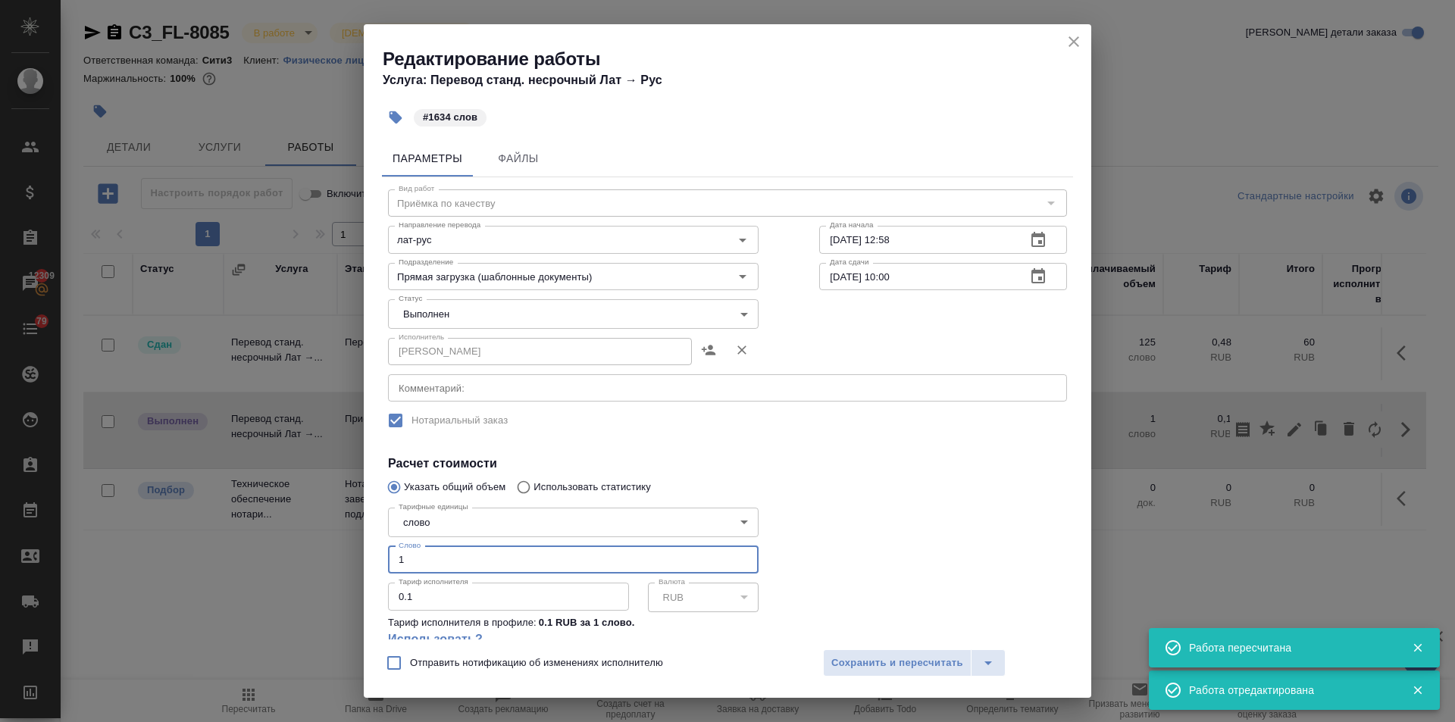
drag, startPoint x: 419, startPoint y: 562, endPoint x: 342, endPoint y: 551, distance: 78.1
click at [342, 551] on div "Редактирование работы Услуга: Перевод станд. несрочный Лат → Рус #1634 слов Пар…" at bounding box center [727, 361] width 1455 height 722
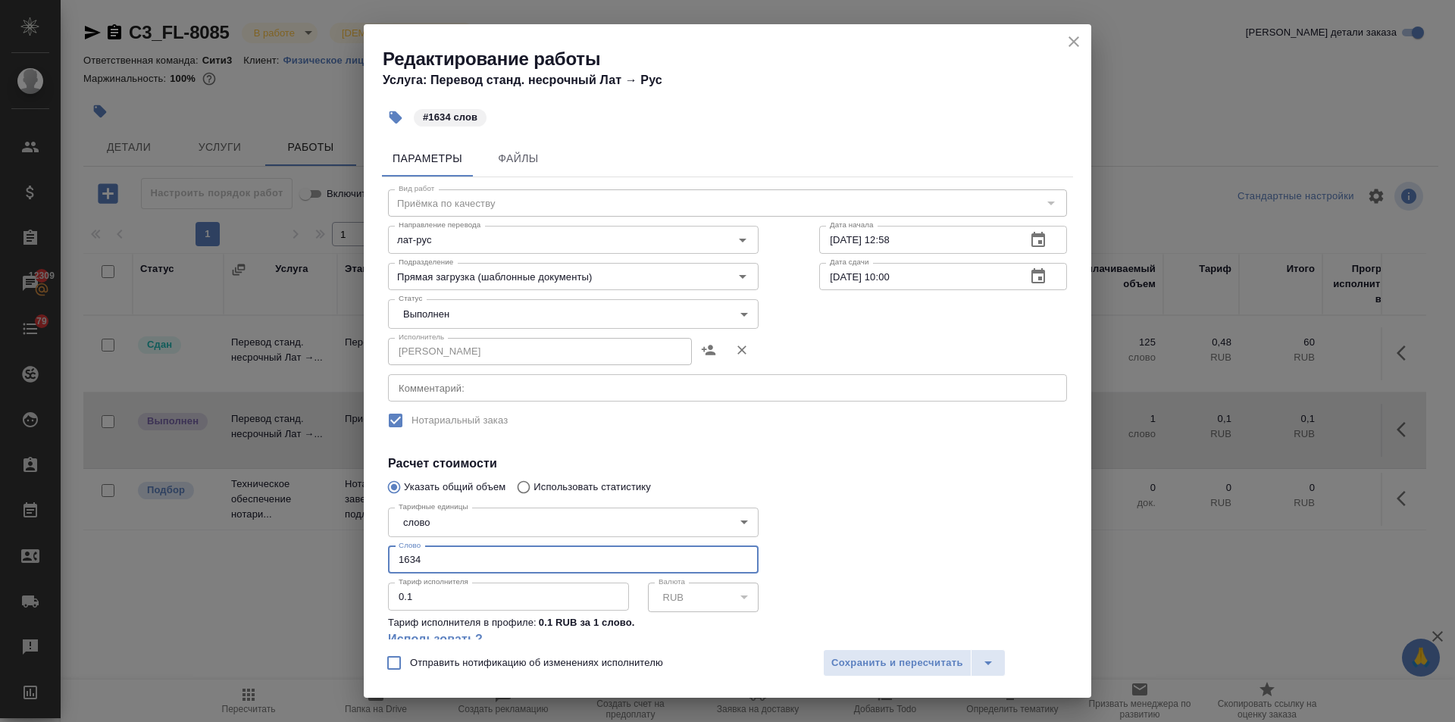
type input "1634"
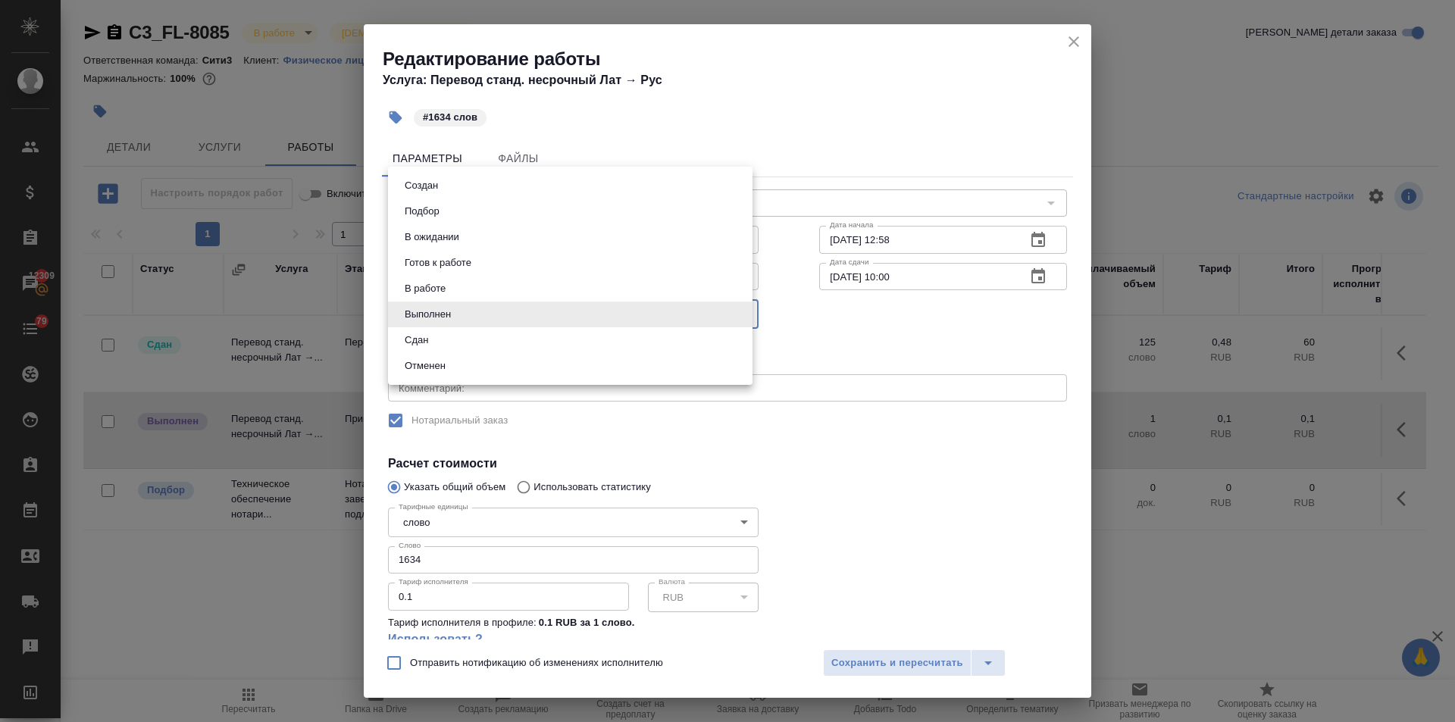
click at [459, 320] on body "🙏 .cls-1 fill:#fff; AWATERA Ilina Ekaterina Клиенты Спецификации Заказы 12309 Ч…" at bounding box center [727, 361] width 1455 height 722
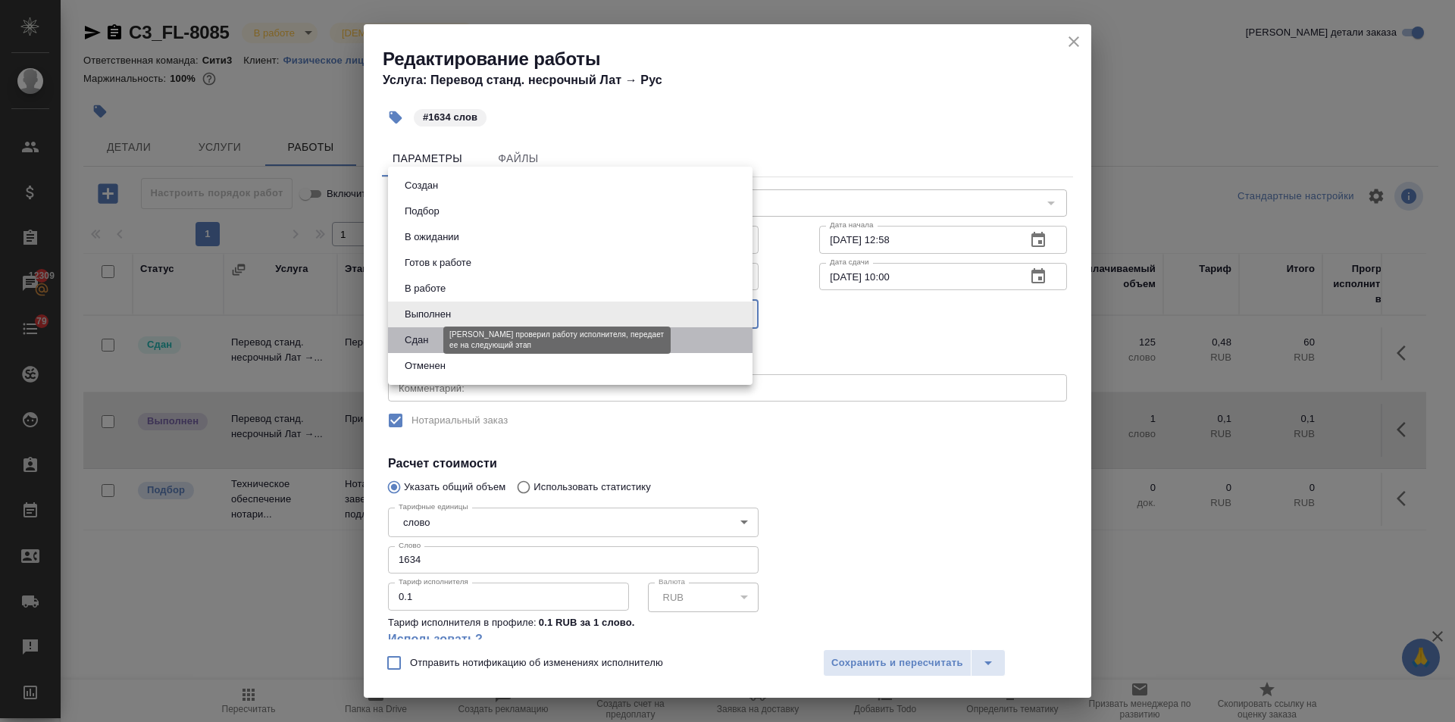
click at [430, 343] on button "Сдан" at bounding box center [416, 340] width 33 height 17
type input "closed"
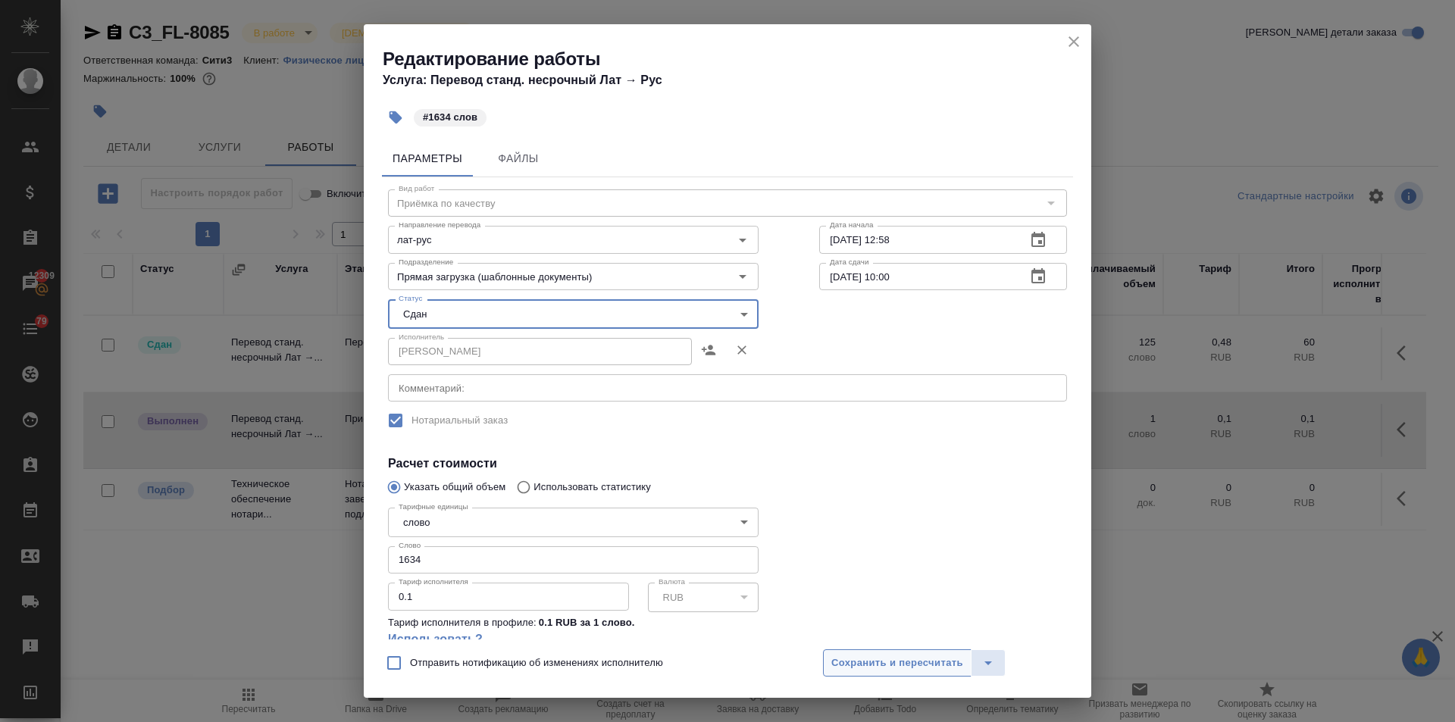
click at [841, 666] on span "Сохранить и пересчитать" at bounding box center [898, 663] width 132 height 17
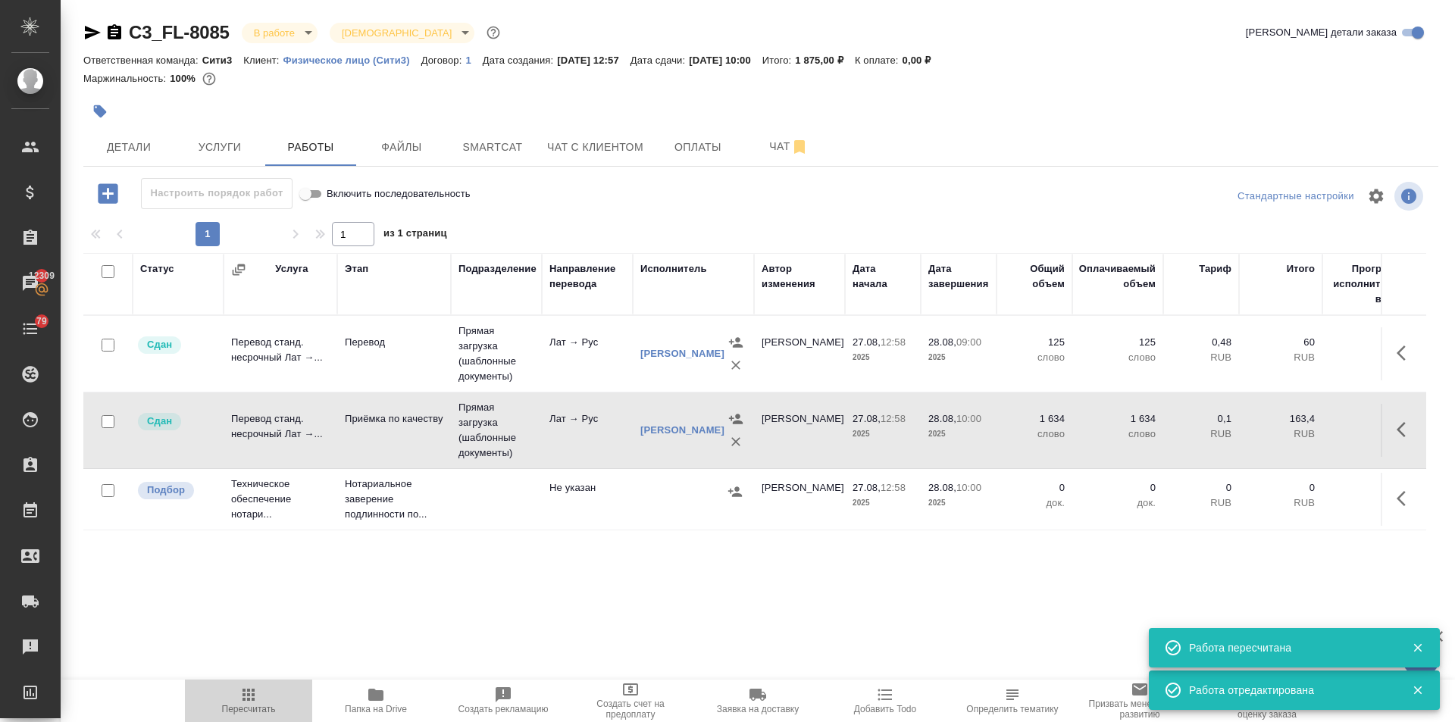
click at [241, 704] on span "Пересчитать" at bounding box center [249, 709] width 54 height 11
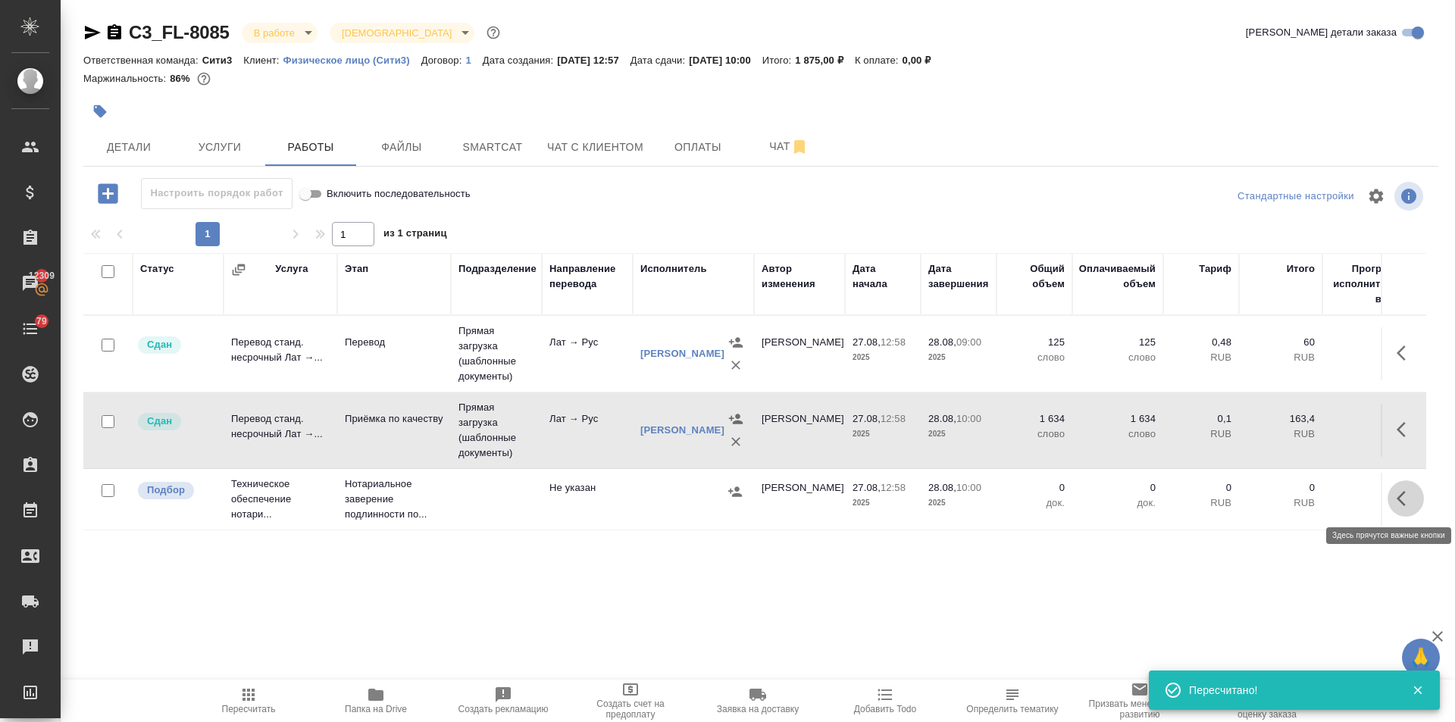
click at [1394, 496] on button "button" at bounding box center [1406, 499] width 36 height 36
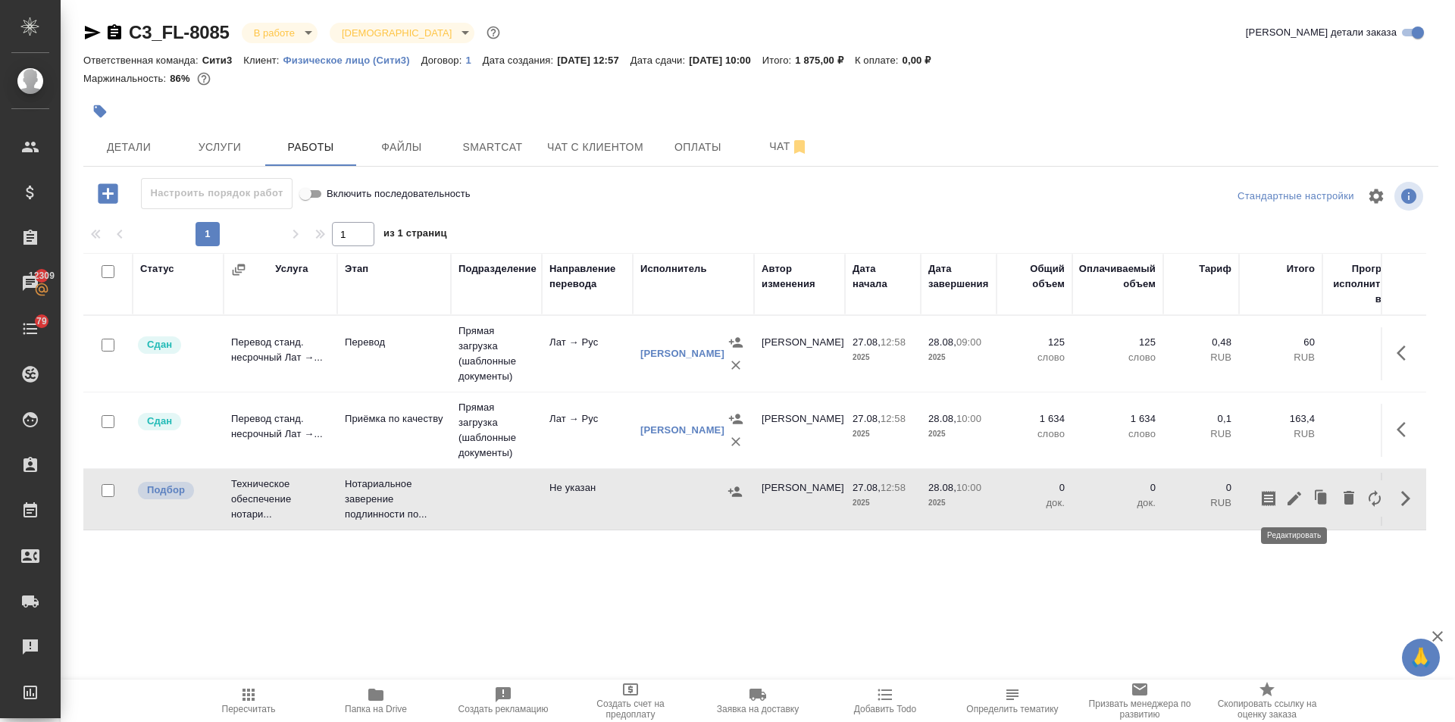
click at [1293, 499] on icon "button" at bounding box center [1295, 499] width 14 height 14
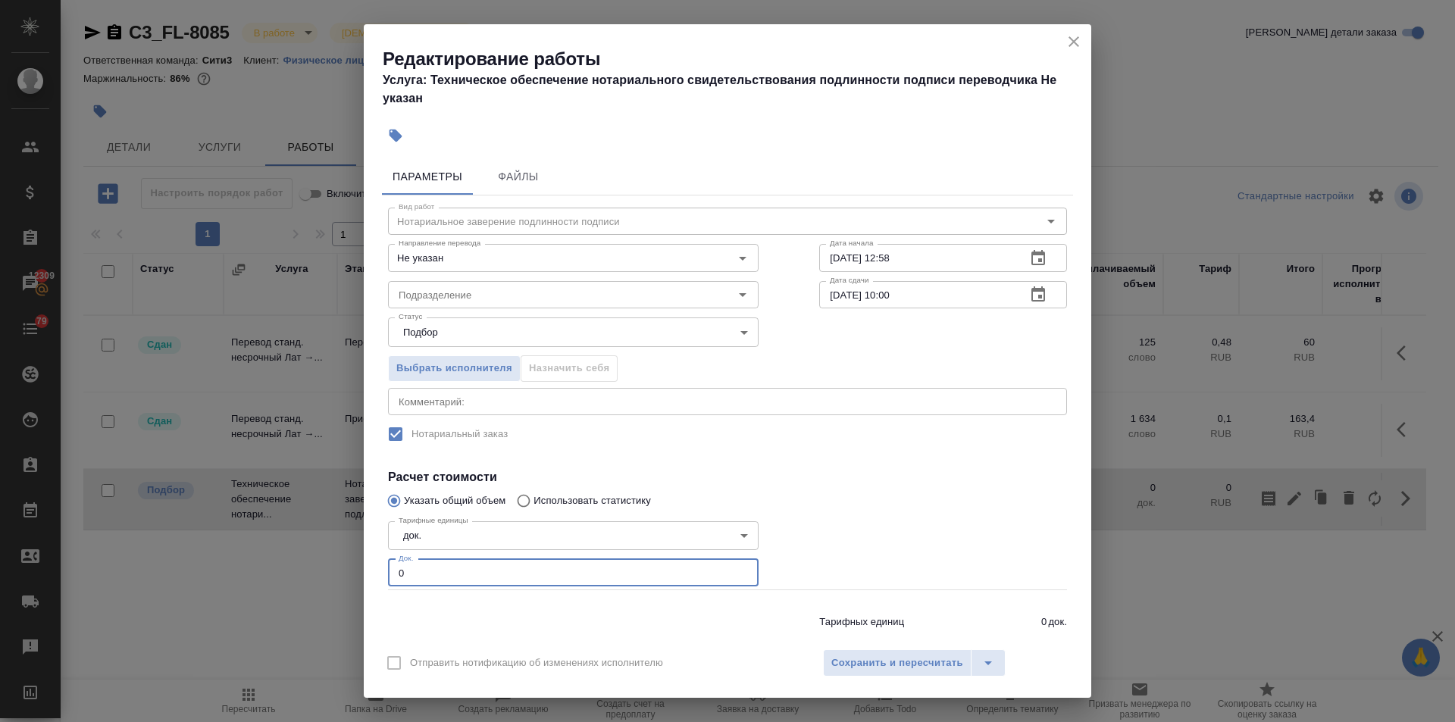
drag, startPoint x: 412, startPoint y: 572, endPoint x: 349, endPoint y: 567, distance: 63.8
click at [349, 567] on div "Редактирование работы Услуга: Техническое обеспечение нотариального свидетельст…" at bounding box center [727, 361] width 1455 height 722
type input "1"
click at [434, 295] on input "Подразделение" at bounding box center [548, 295] width 311 height 18
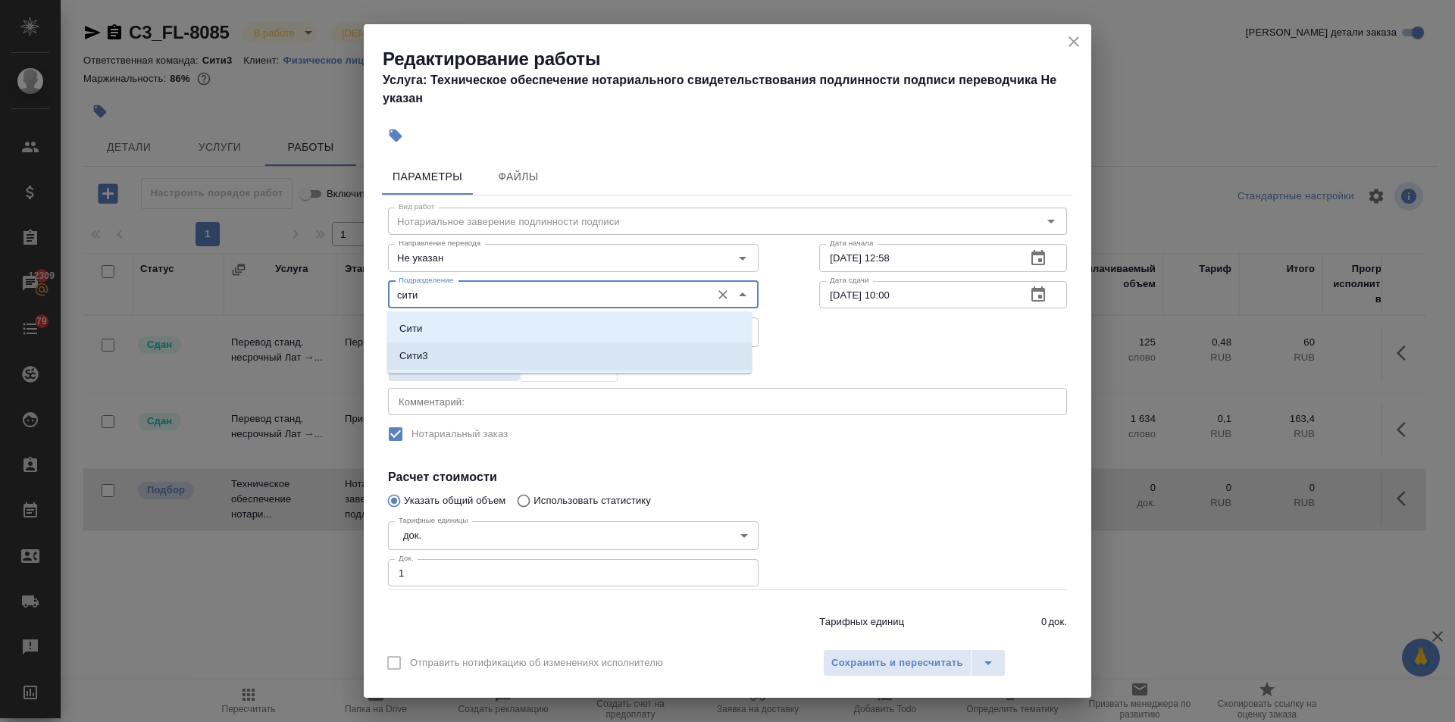
click at [447, 356] on li "Сити3" at bounding box center [569, 356] width 365 height 27
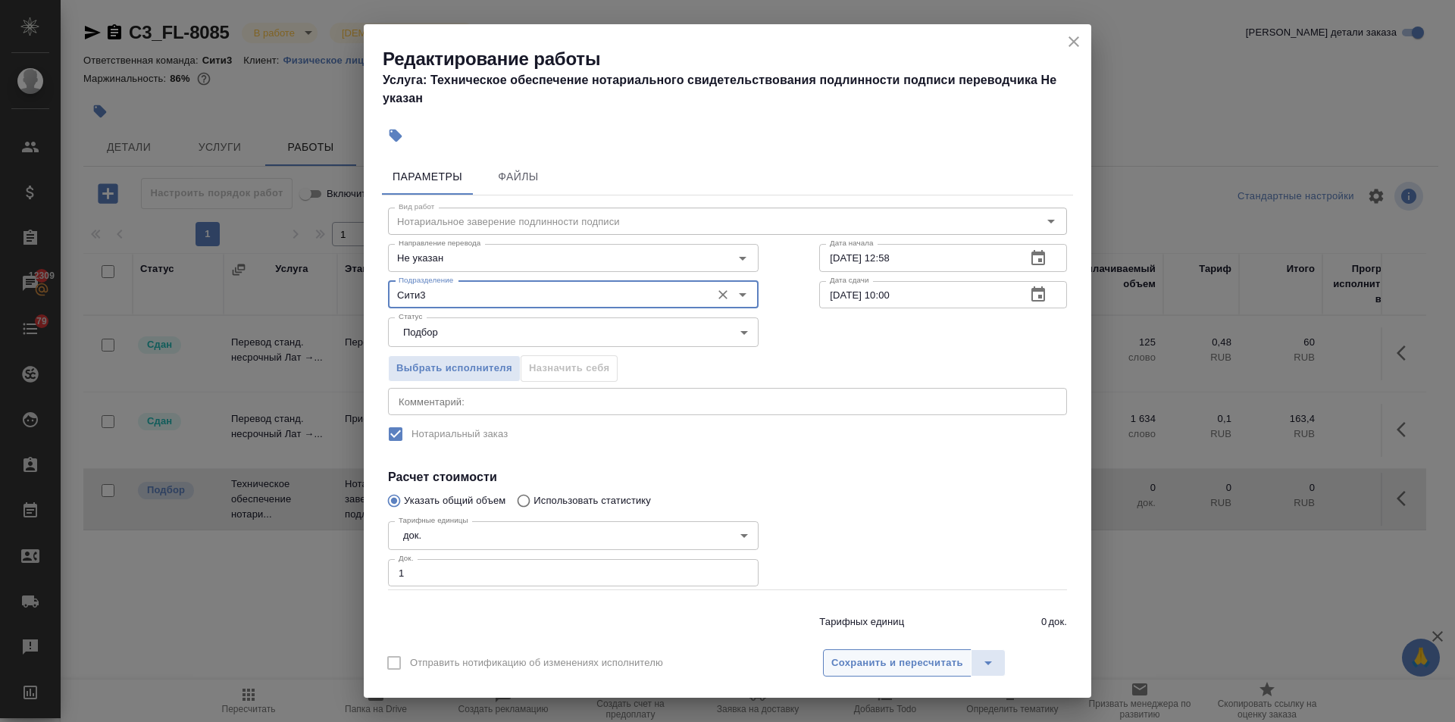
type input "Сити3"
click at [861, 668] on span "Сохранить и пересчитать" at bounding box center [898, 663] width 132 height 17
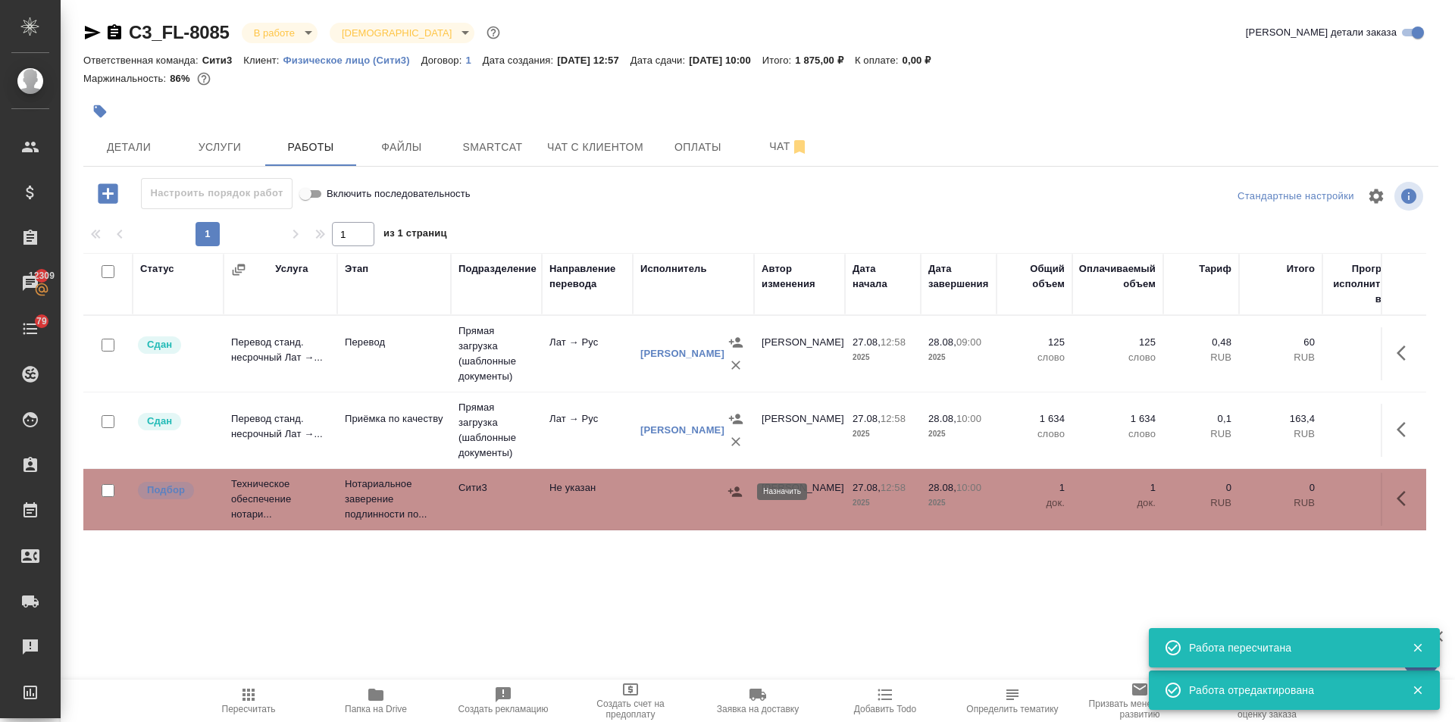
click at [734, 488] on icon "button" at bounding box center [735, 491] width 15 height 15
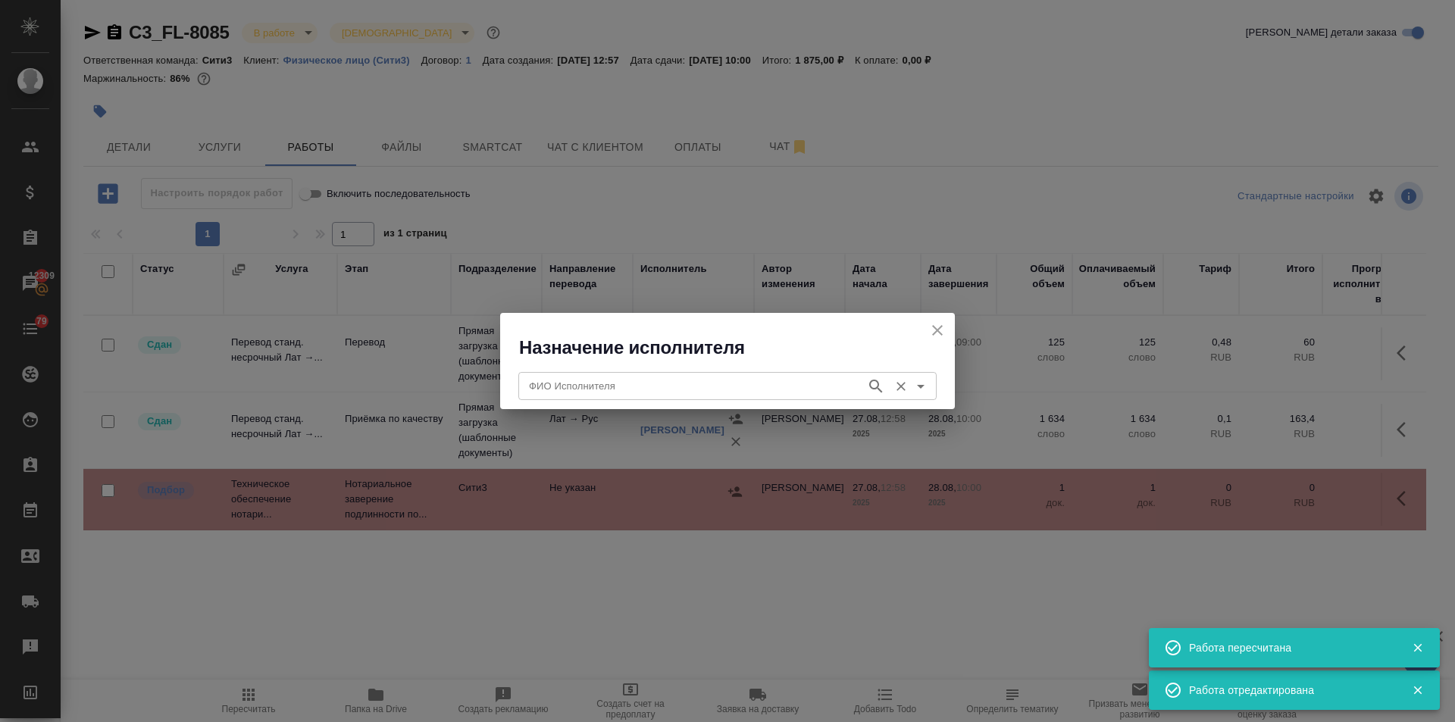
click at [611, 378] on input "ФИО Исполнителя" at bounding box center [691, 386] width 336 height 18
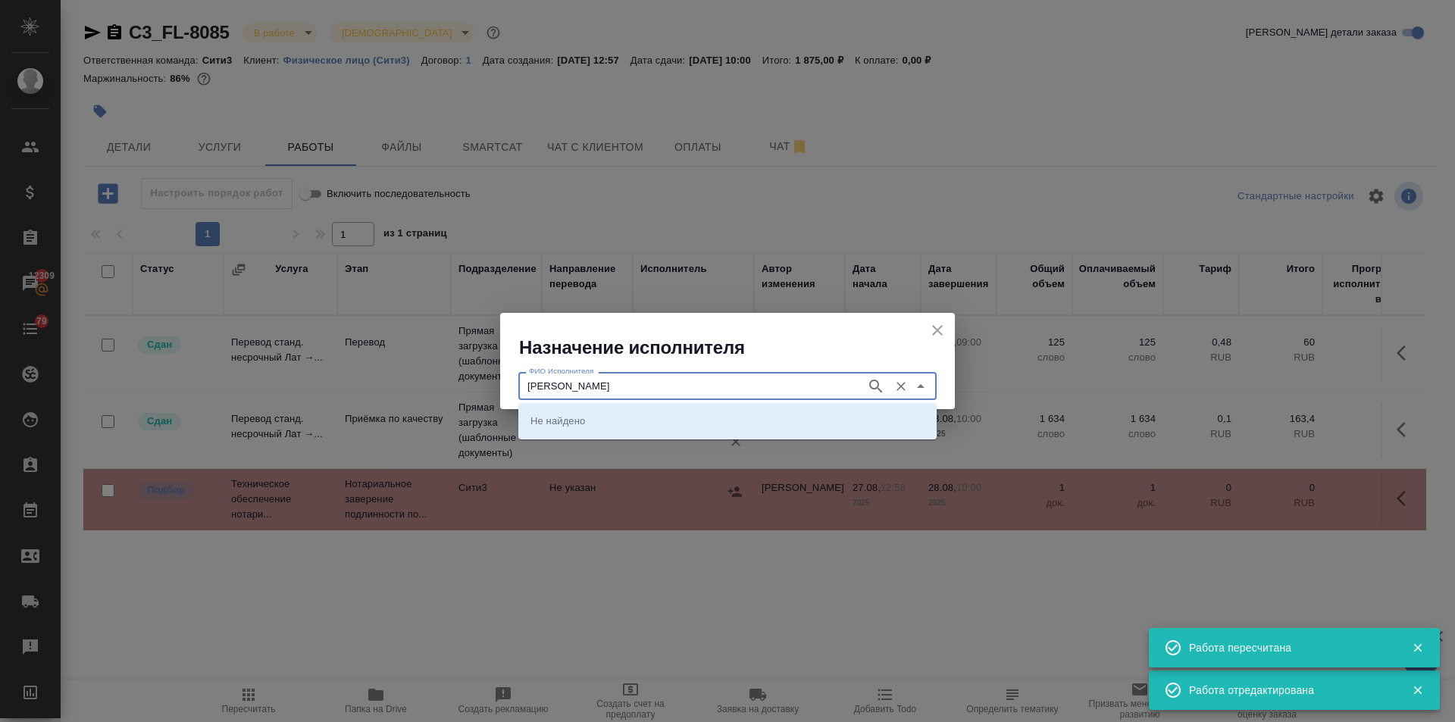
type input "миллер"
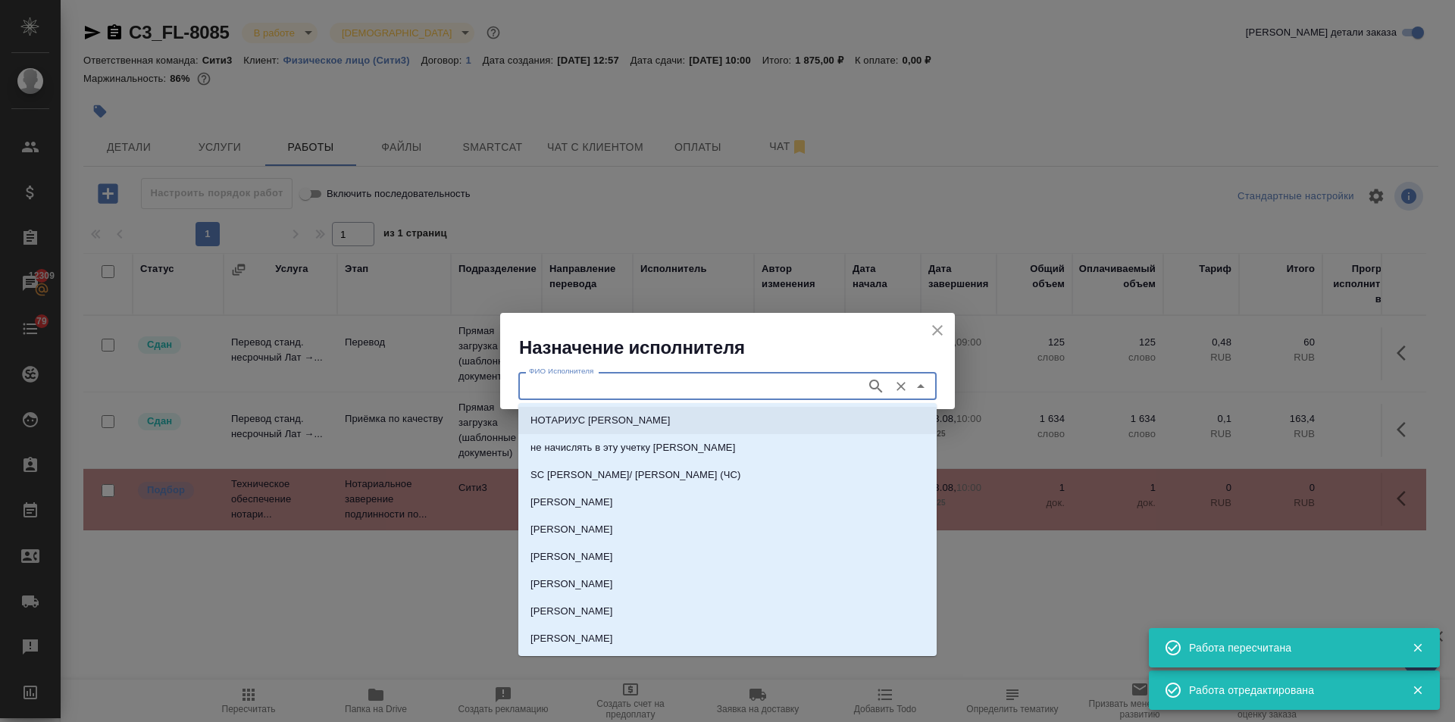
click at [585, 418] on p "НОТАРИУС Миллер Николай Николаевич" at bounding box center [601, 420] width 140 height 15
type input "НОТАРИУС Миллер Николай Николаевич"
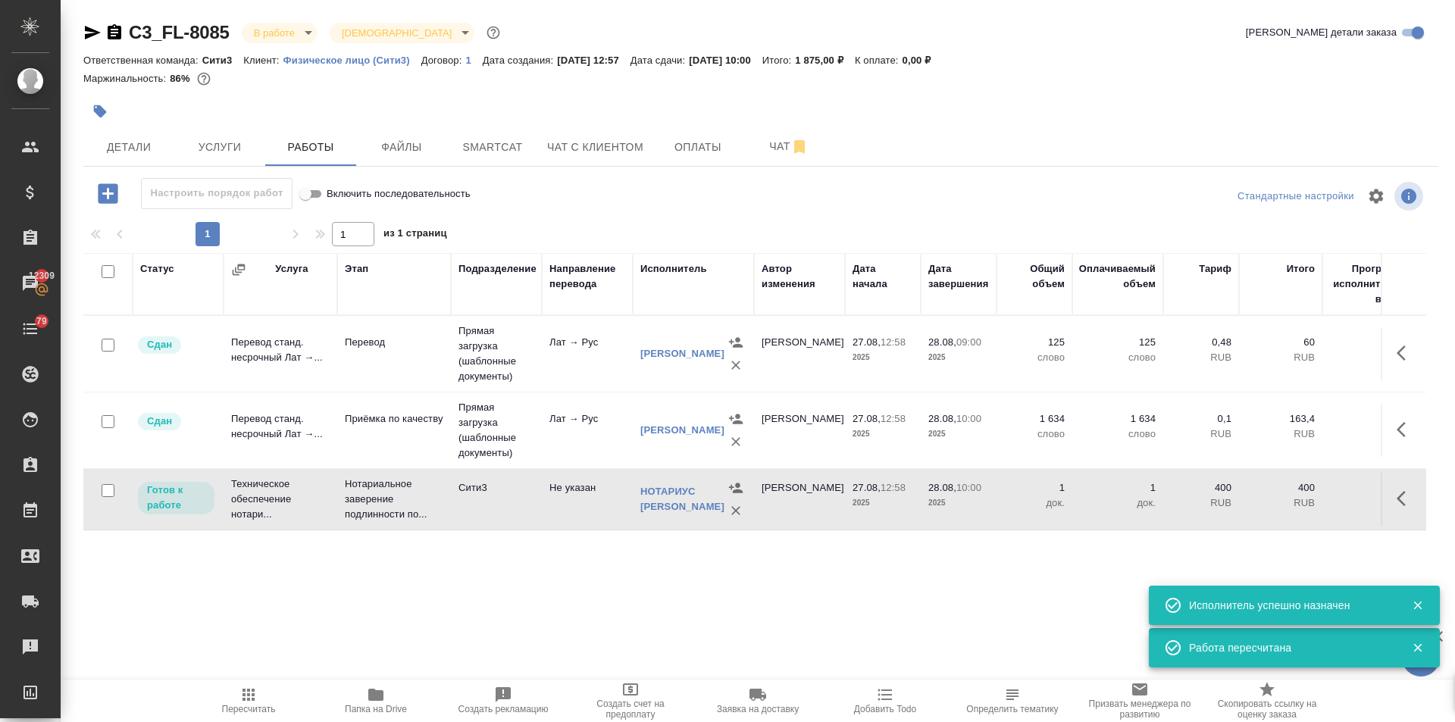
click at [259, 703] on span "Пересчитать" at bounding box center [248, 700] width 109 height 29
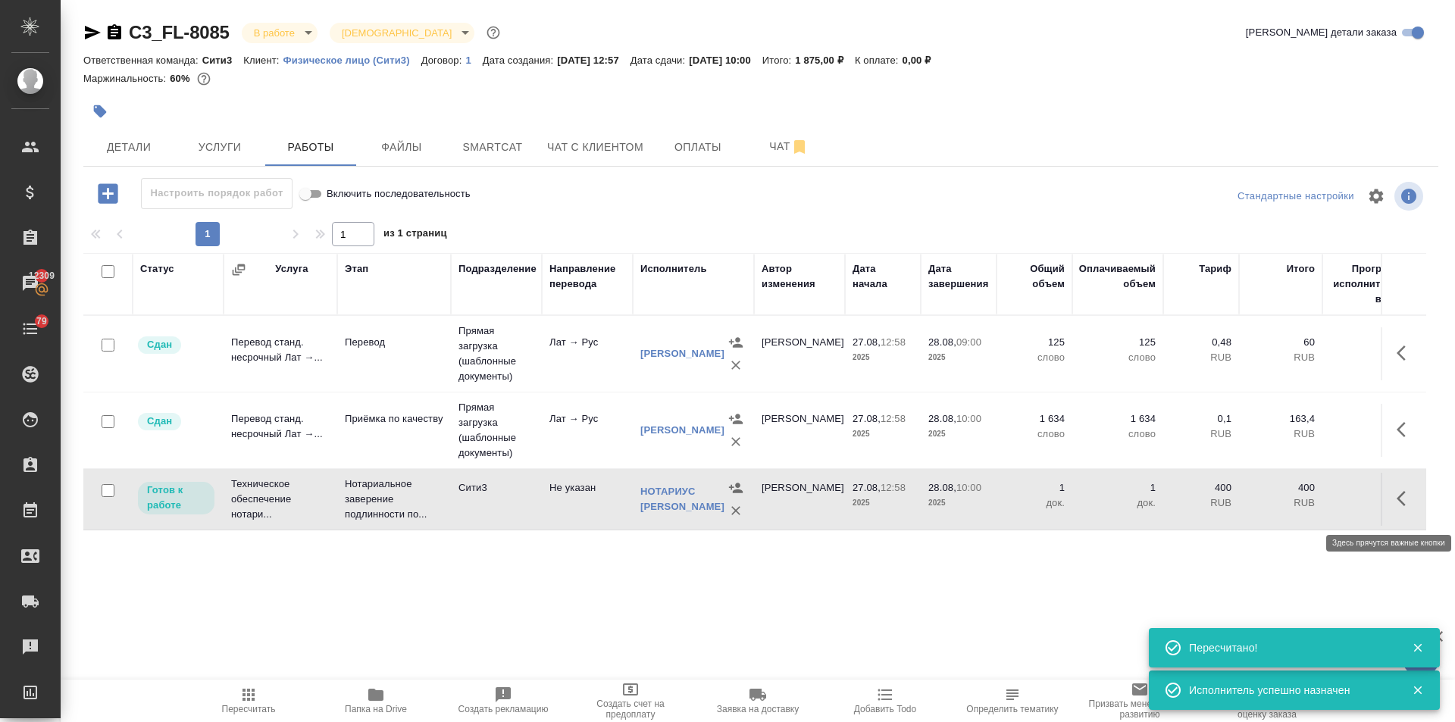
click at [1405, 503] on icon "button" at bounding box center [1406, 499] width 18 height 18
click at [1291, 501] on icon "button" at bounding box center [1295, 499] width 18 height 18
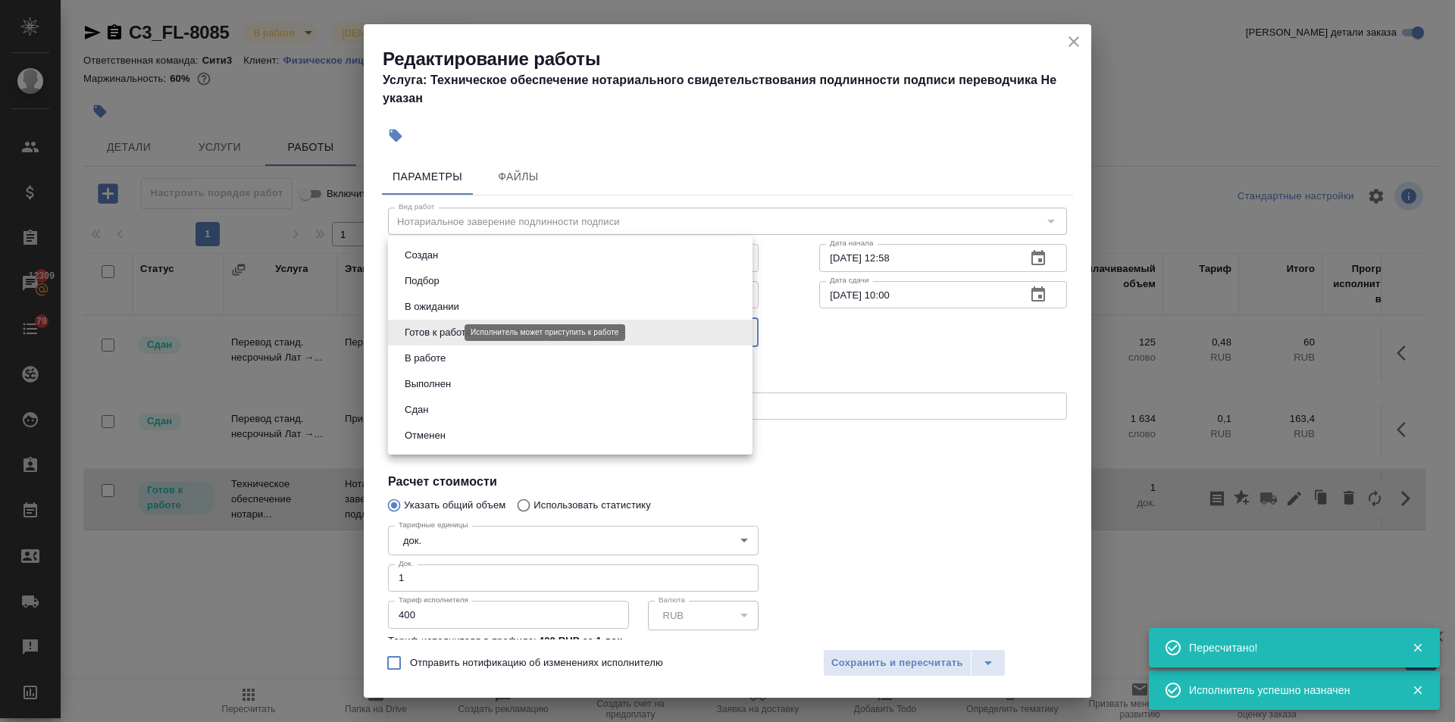
click at [443, 328] on body "🙏 .cls-1 fill:#fff; AWATERA Ilina Ekaterina Клиенты Спецификации Заказы 12309 Ч…" at bounding box center [727, 361] width 1455 height 722
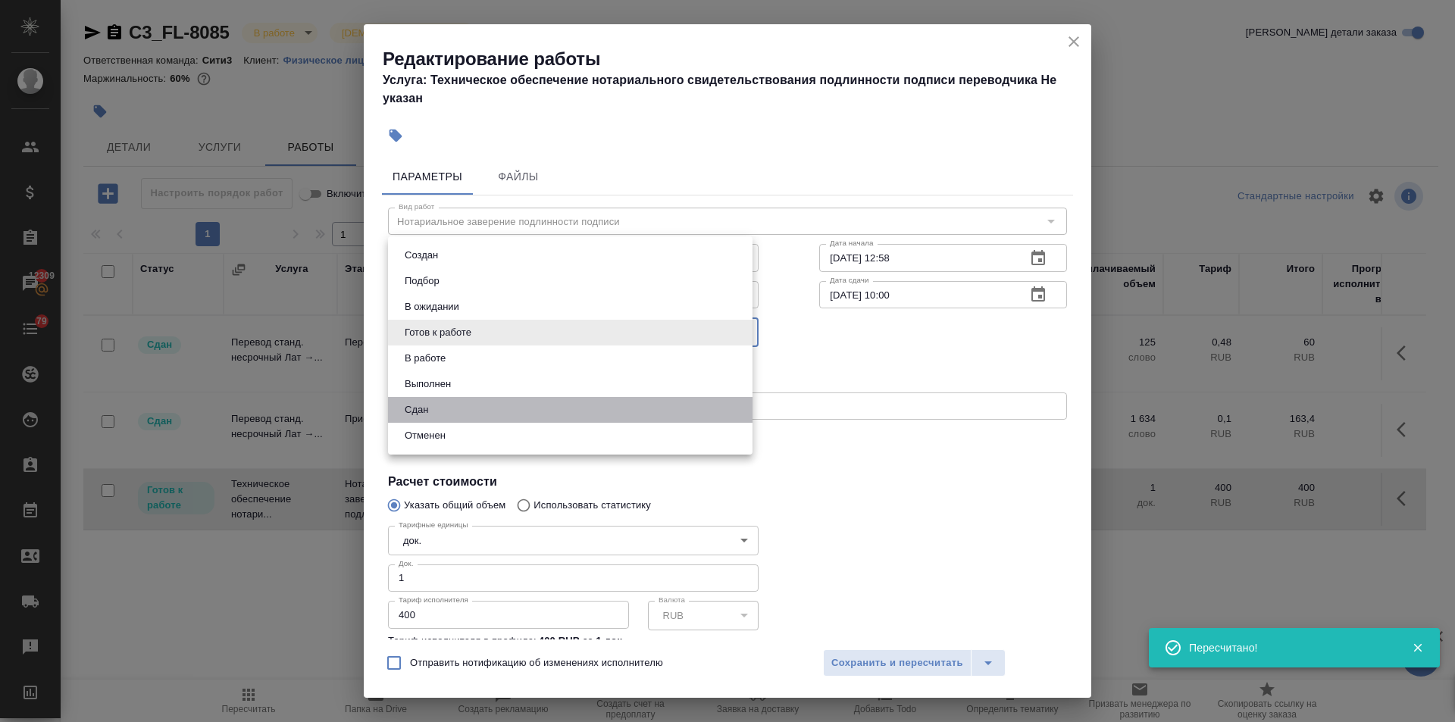
drag, startPoint x: 437, startPoint y: 407, endPoint x: 760, endPoint y: 593, distance: 371.8
click at [437, 408] on li "Сдан" at bounding box center [570, 410] width 365 height 26
type input "closed"
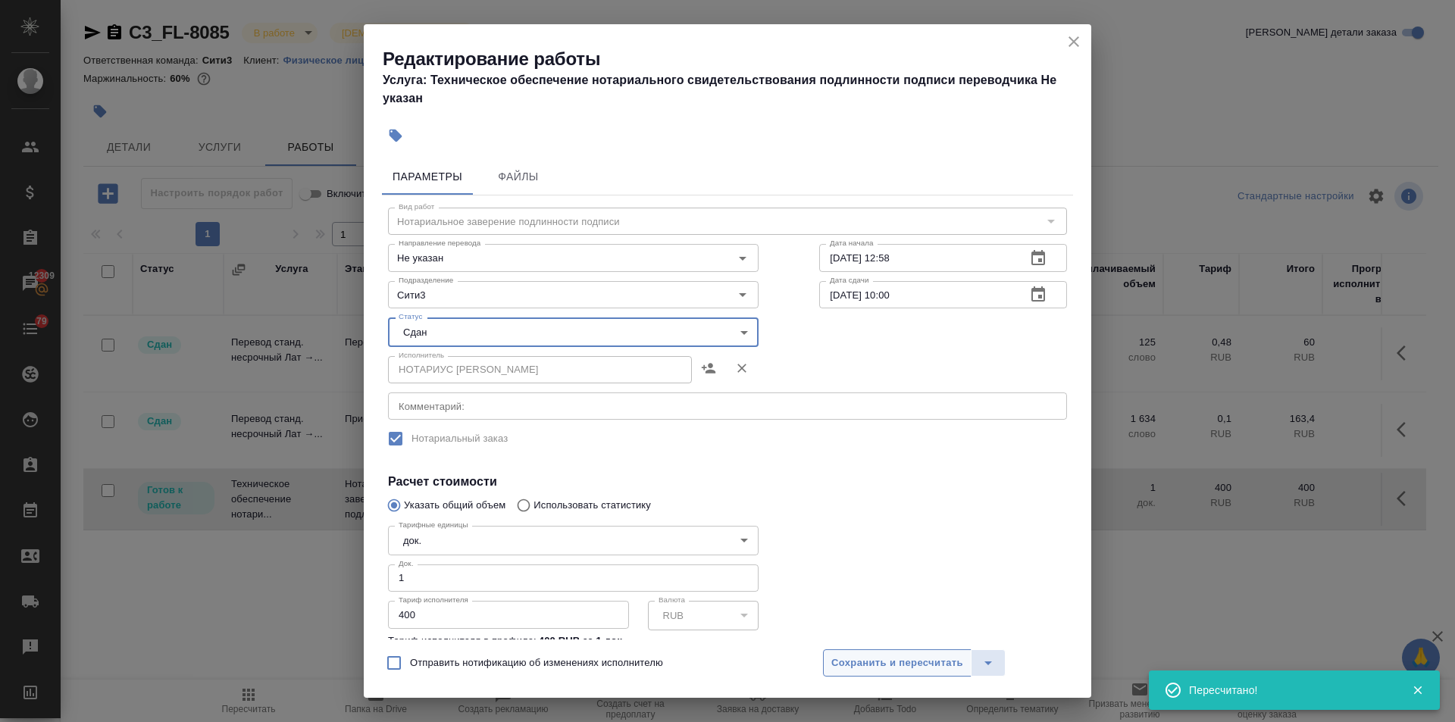
click at [889, 659] on span "Сохранить и пересчитать" at bounding box center [898, 663] width 132 height 17
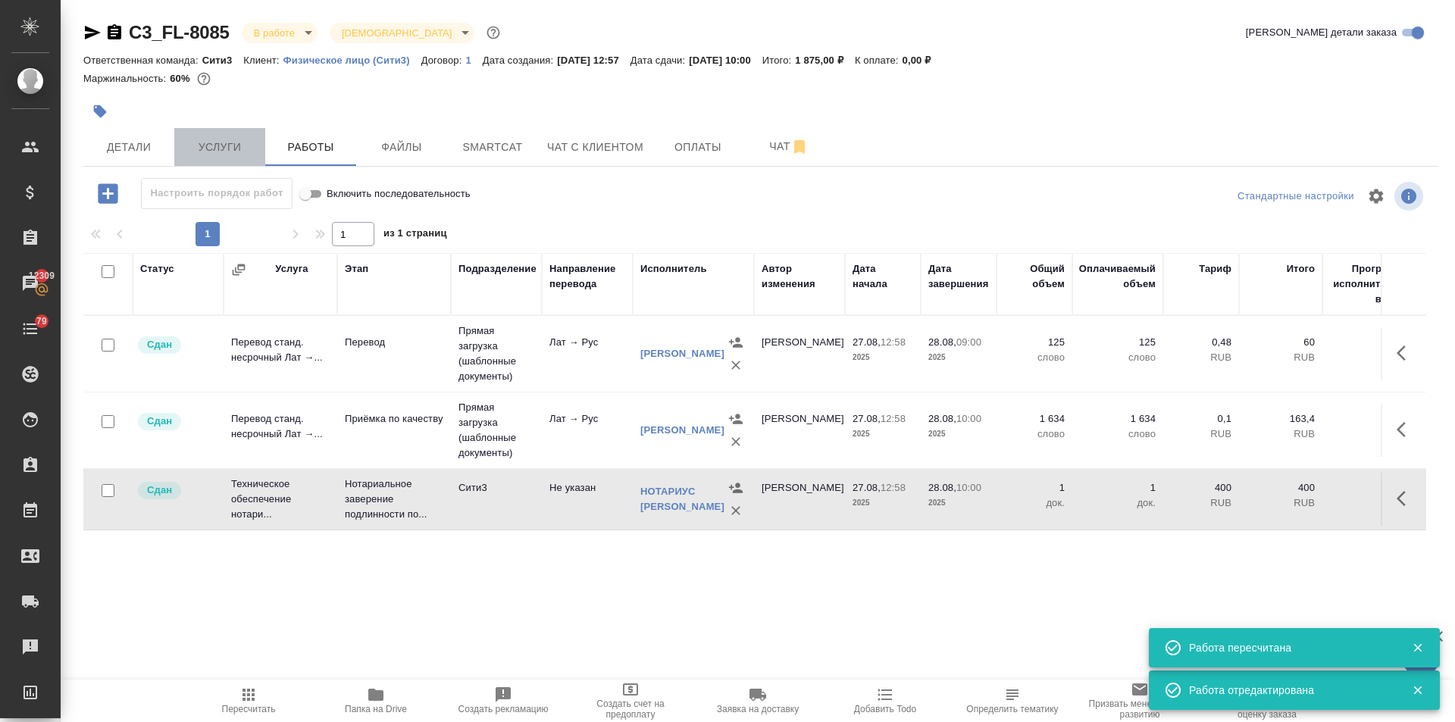
click at [211, 152] on span "Услуги" at bounding box center [219, 147] width 73 height 19
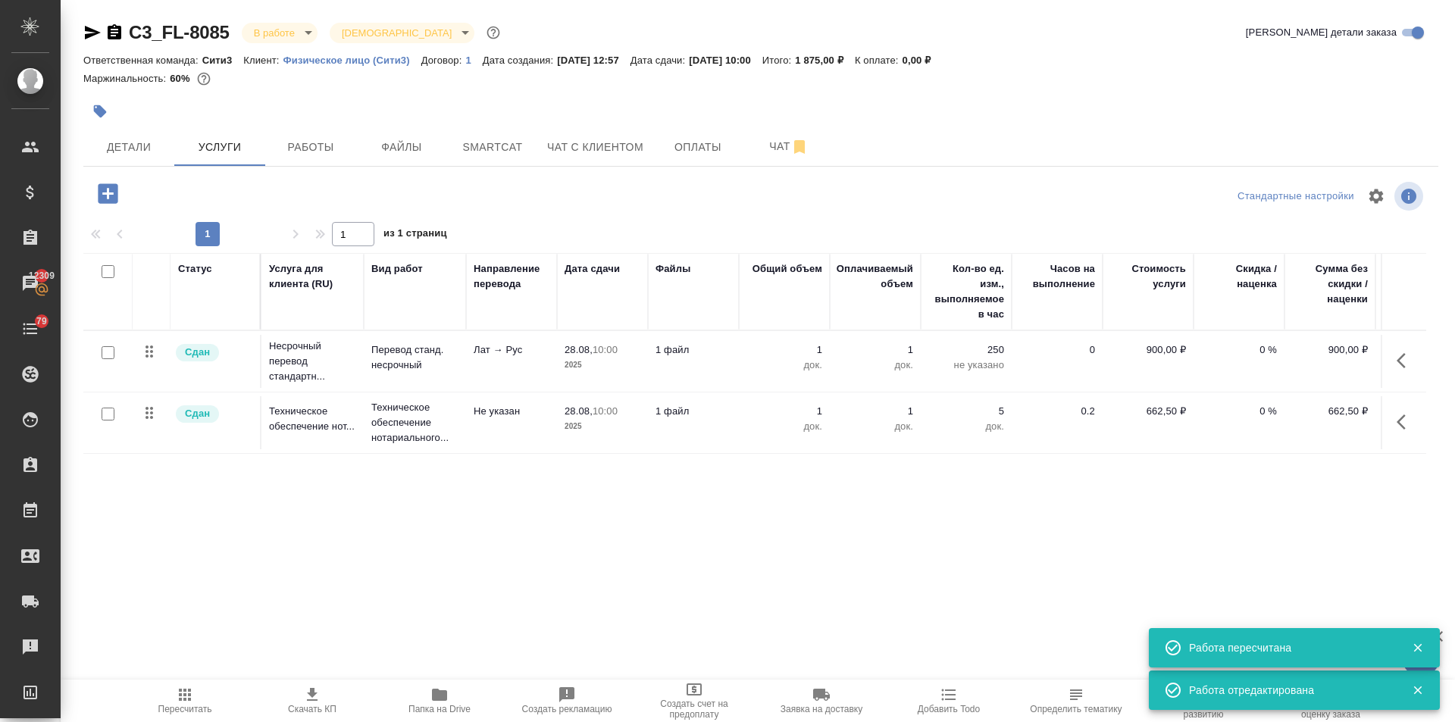
scroll to position [0, 86]
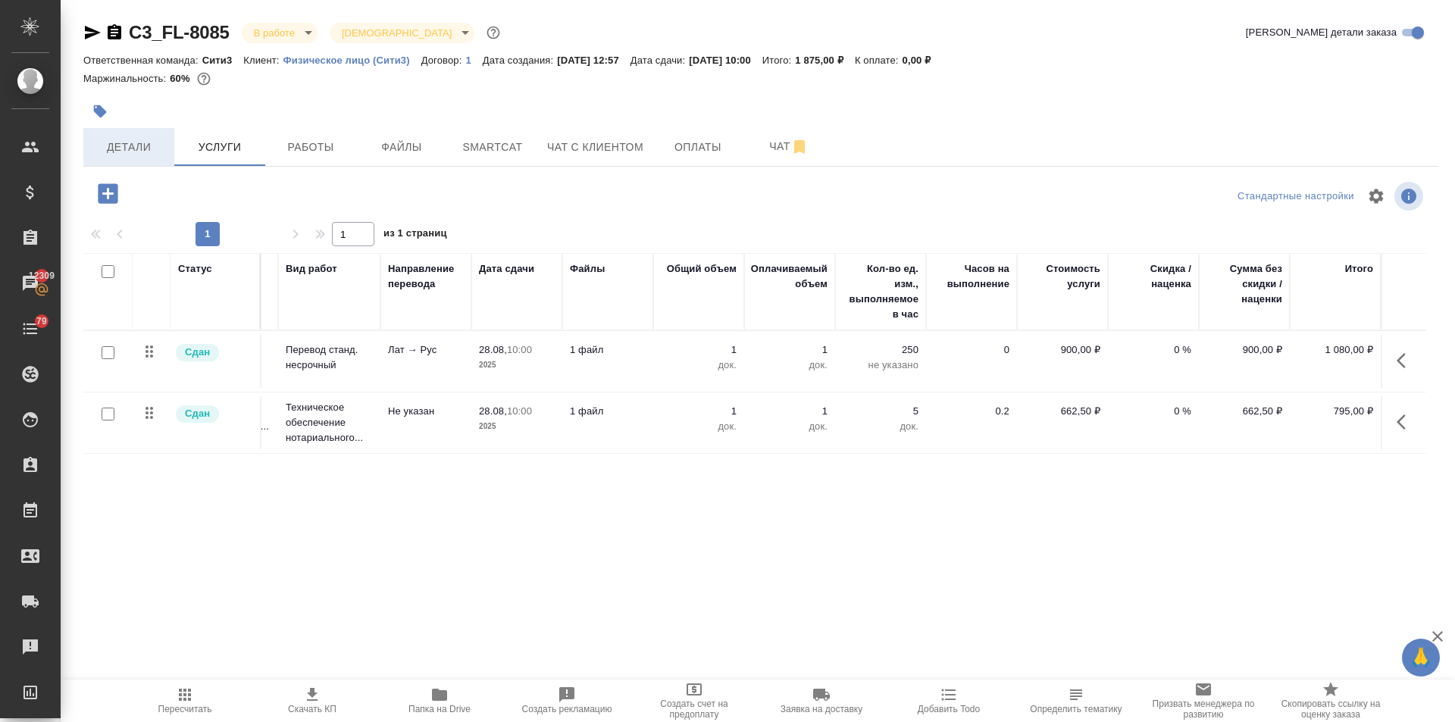
click at [146, 150] on span "Детали" at bounding box center [128, 147] width 73 height 19
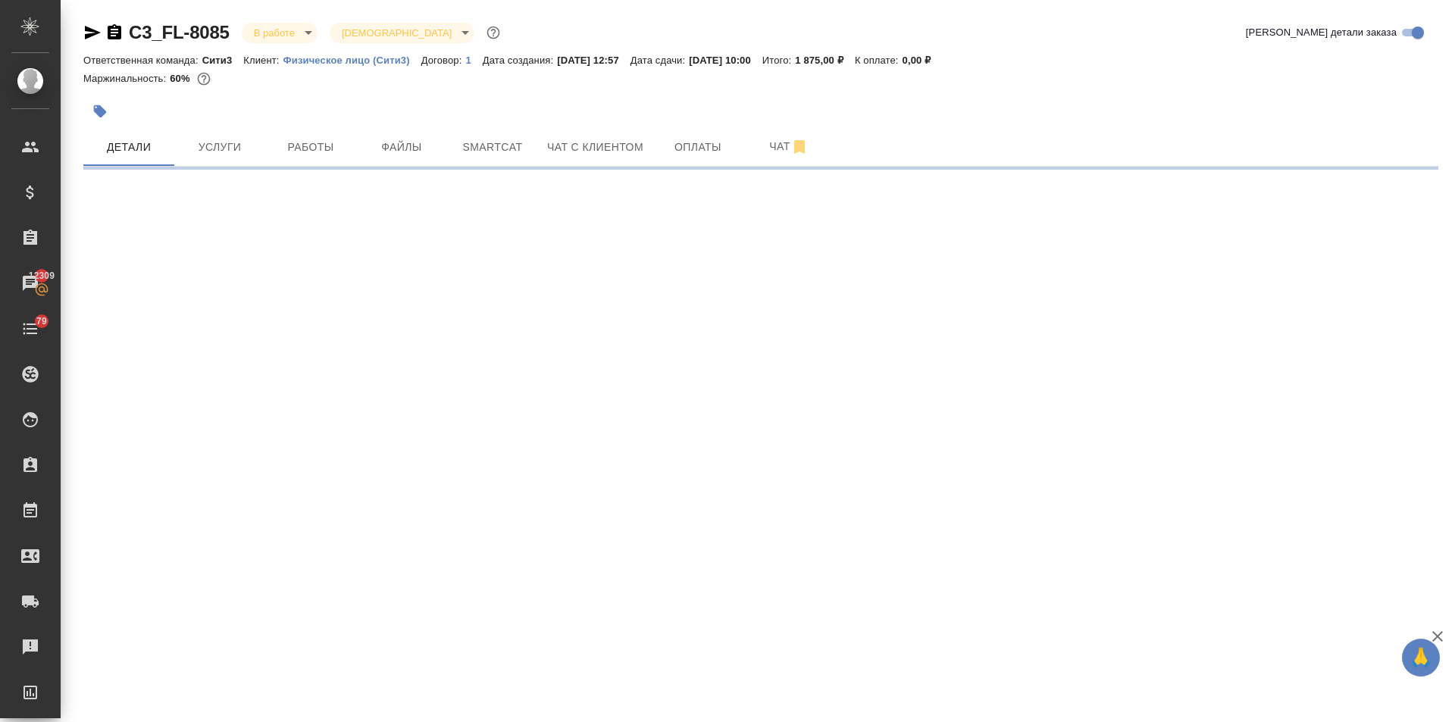
select select "RU"
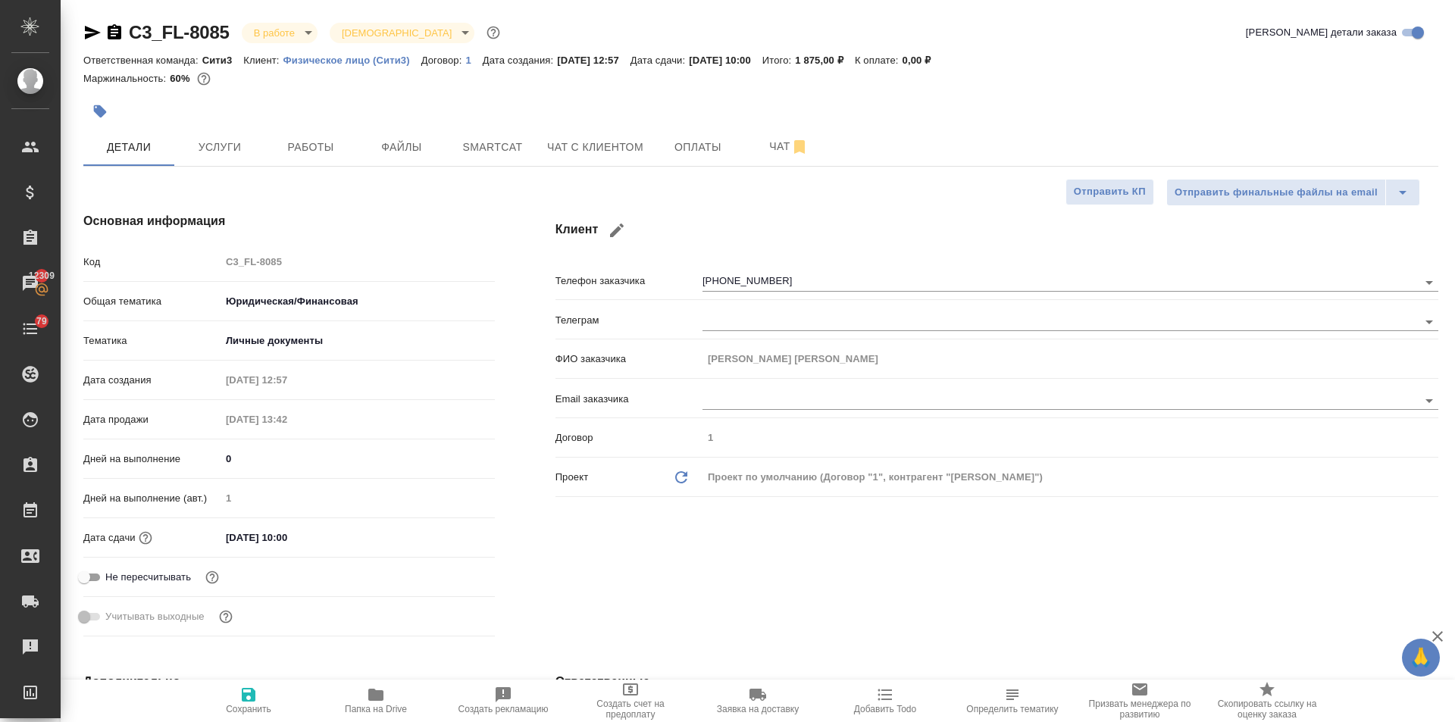
type textarea "x"
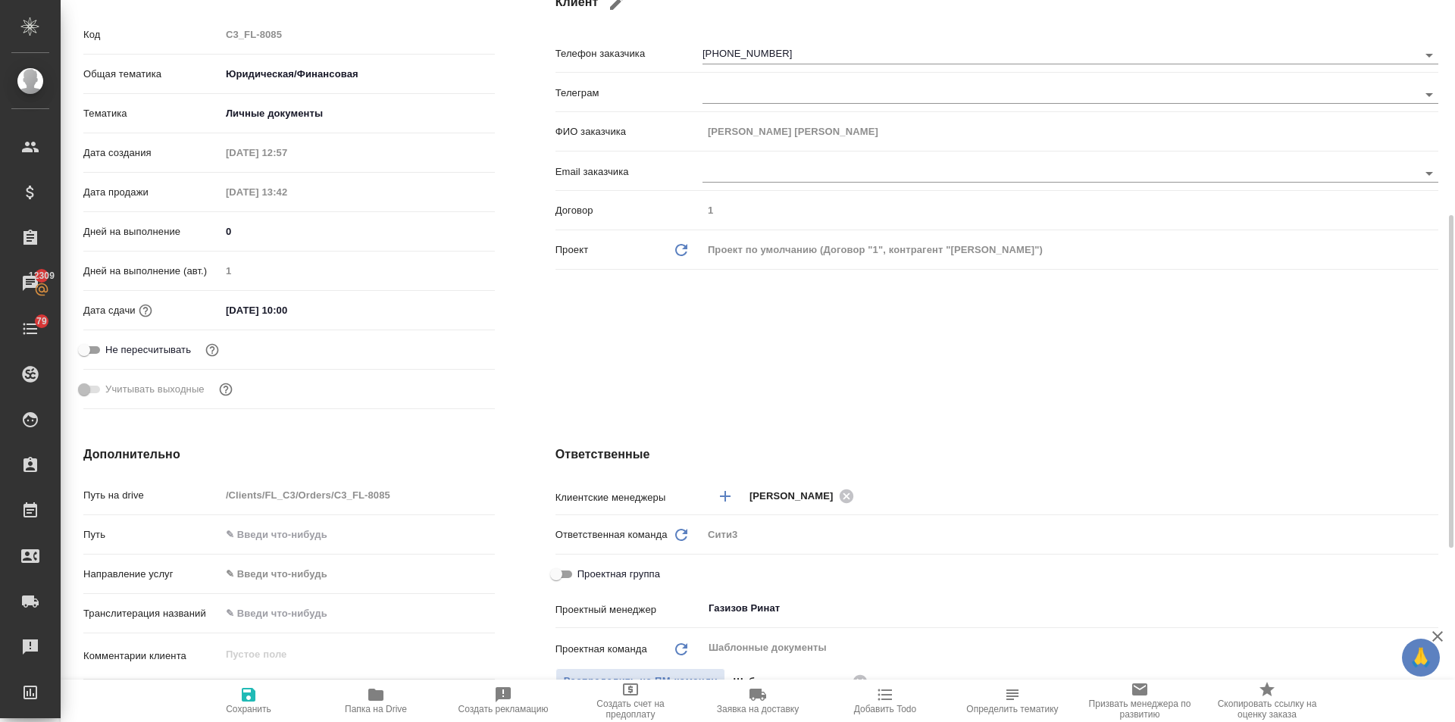
scroll to position [303, 0]
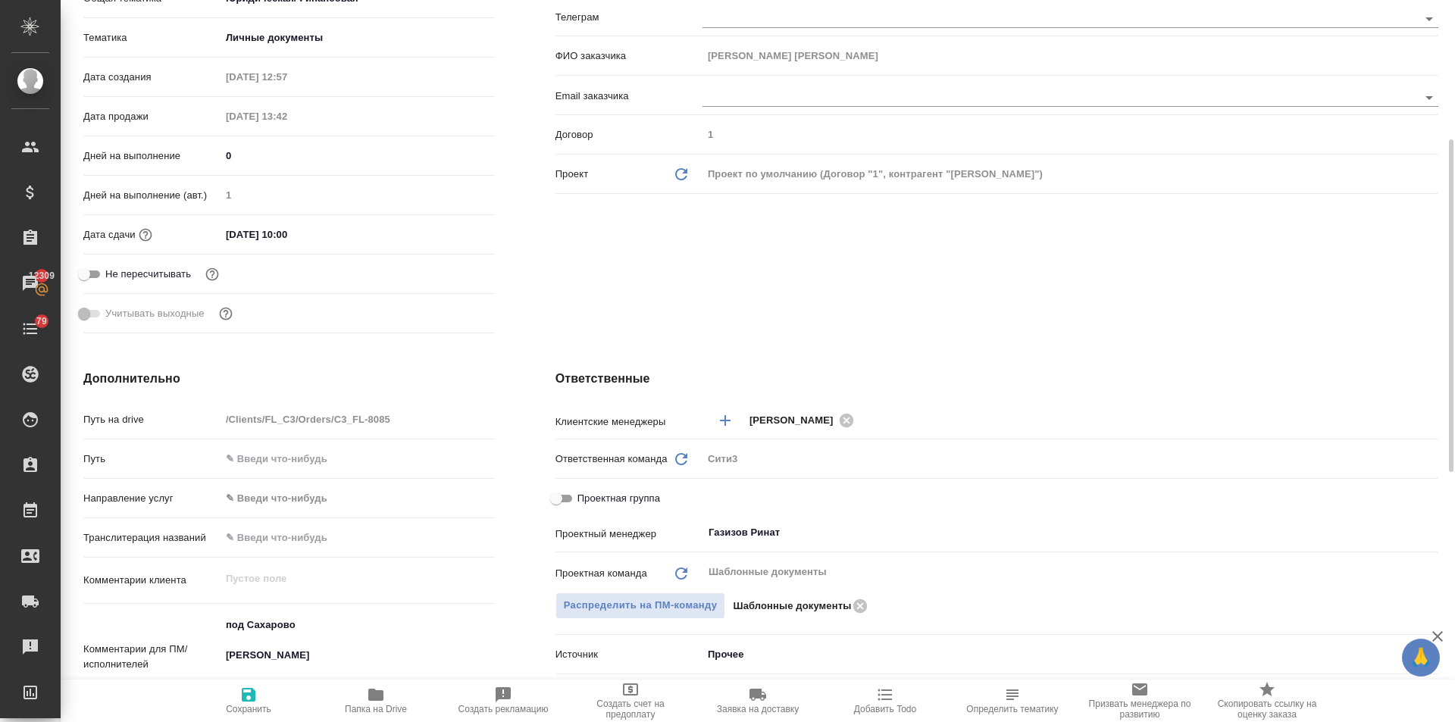
click at [555, 500] on input "Проектная группа" at bounding box center [556, 499] width 55 height 18
checkbox input "true"
type textarea "x"
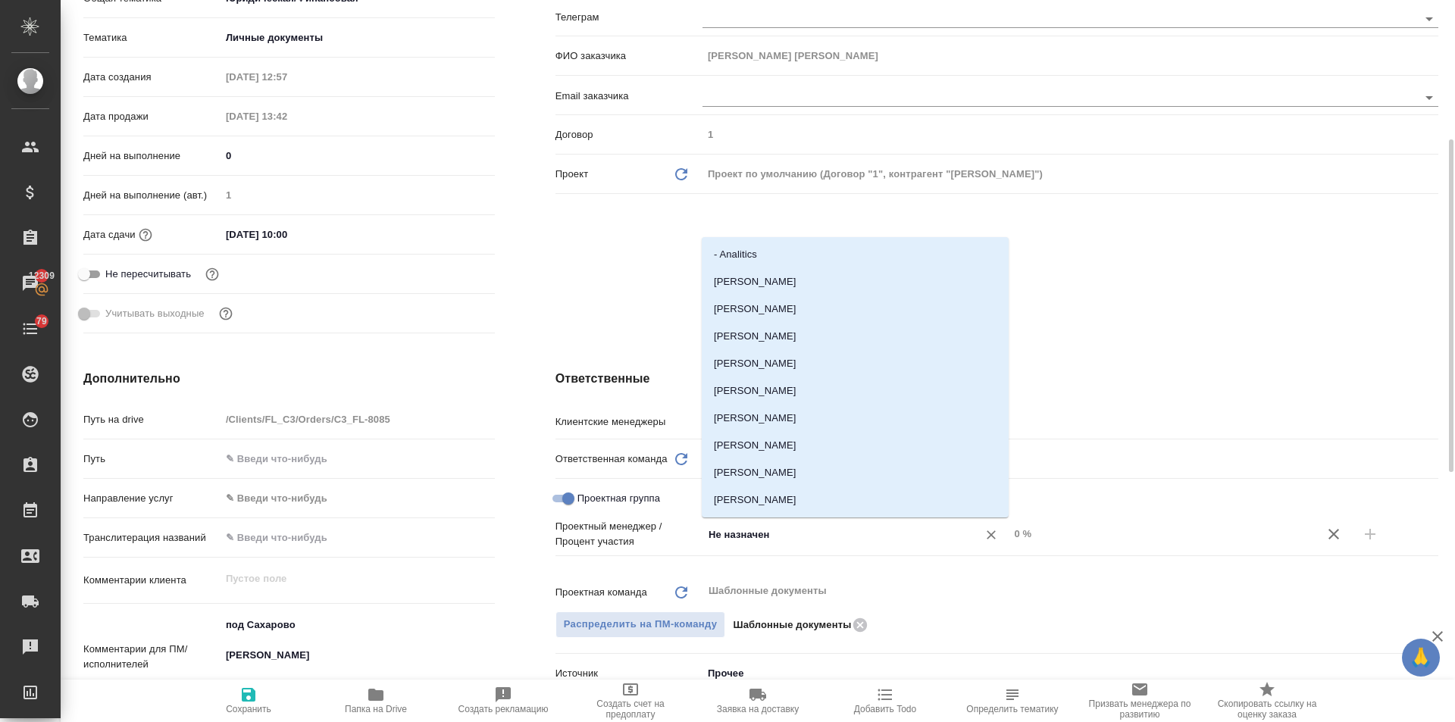
drag, startPoint x: 782, startPoint y: 538, endPoint x: 612, endPoint y: 522, distance: 170.5
click at [612, 522] on div "Проектный менеджер / Процент участия Не назначен ​ 0 %" at bounding box center [997, 534] width 883 height 30
type input "ринат"
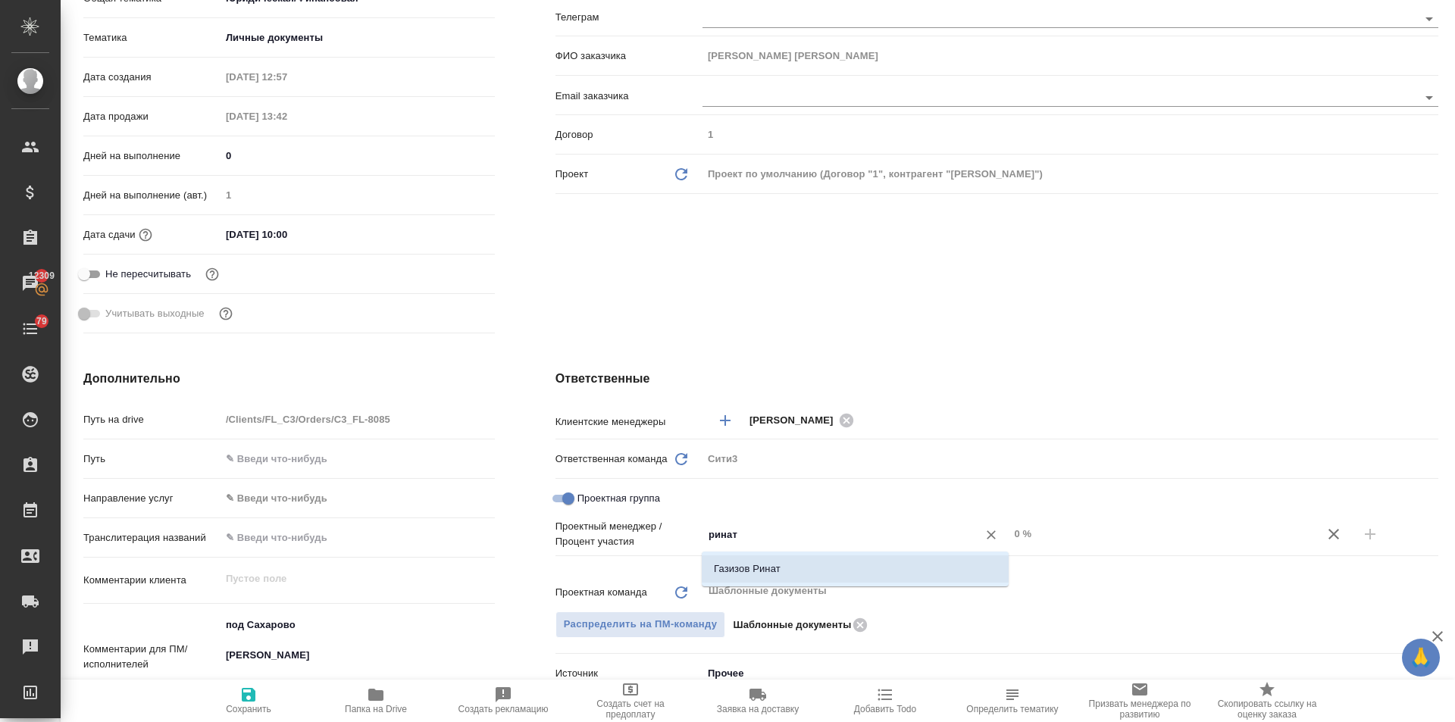
click at [769, 565] on li "Газизов Ринат" at bounding box center [855, 569] width 307 height 27
type textarea "x"
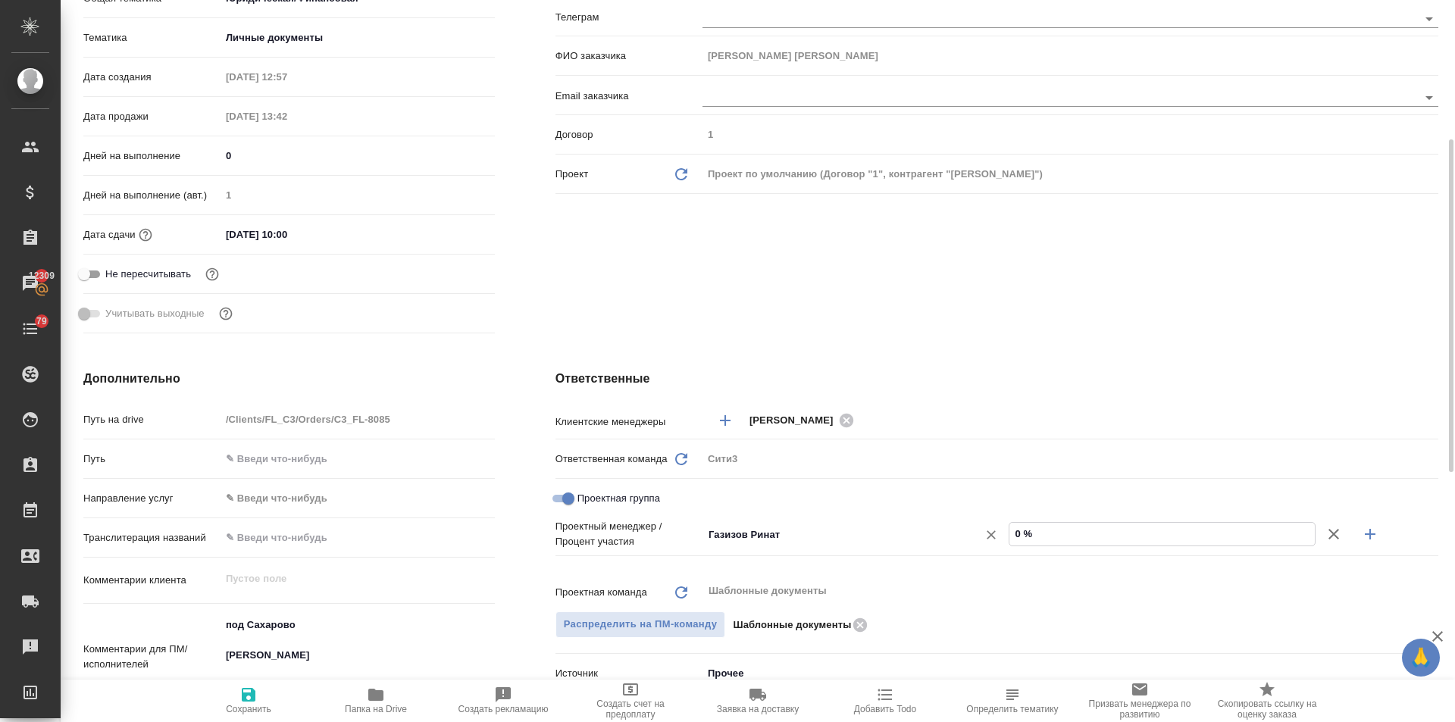
drag, startPoint x: 1022, startPoint y: 534, endPoint x: 985, endPoint y: 525, distance: 38.2
click at [985, 525] on div "Газизов Ринат ​ 0 %" at bounding box center [1071, 535] width 736 height 27
type textarea "x"
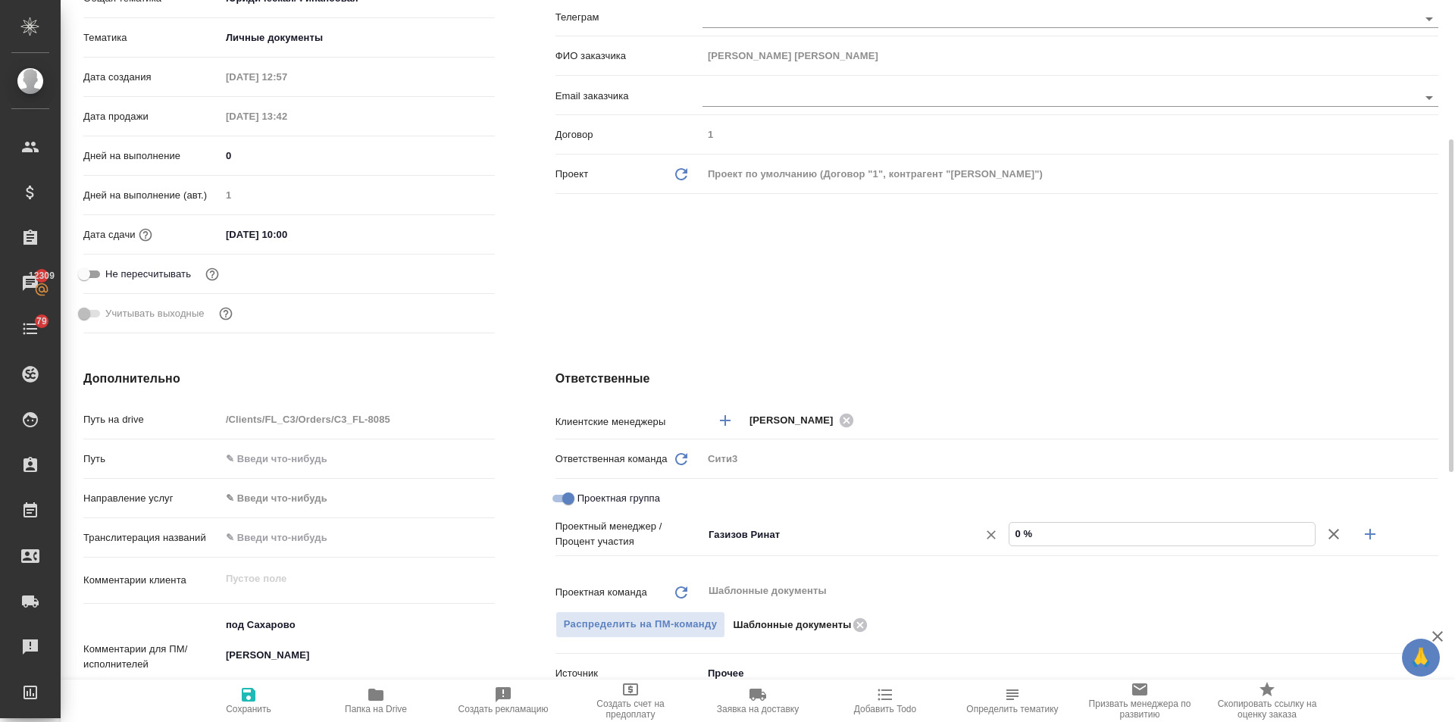
type input "5 %"
type textarea "x"
type input "58 %"
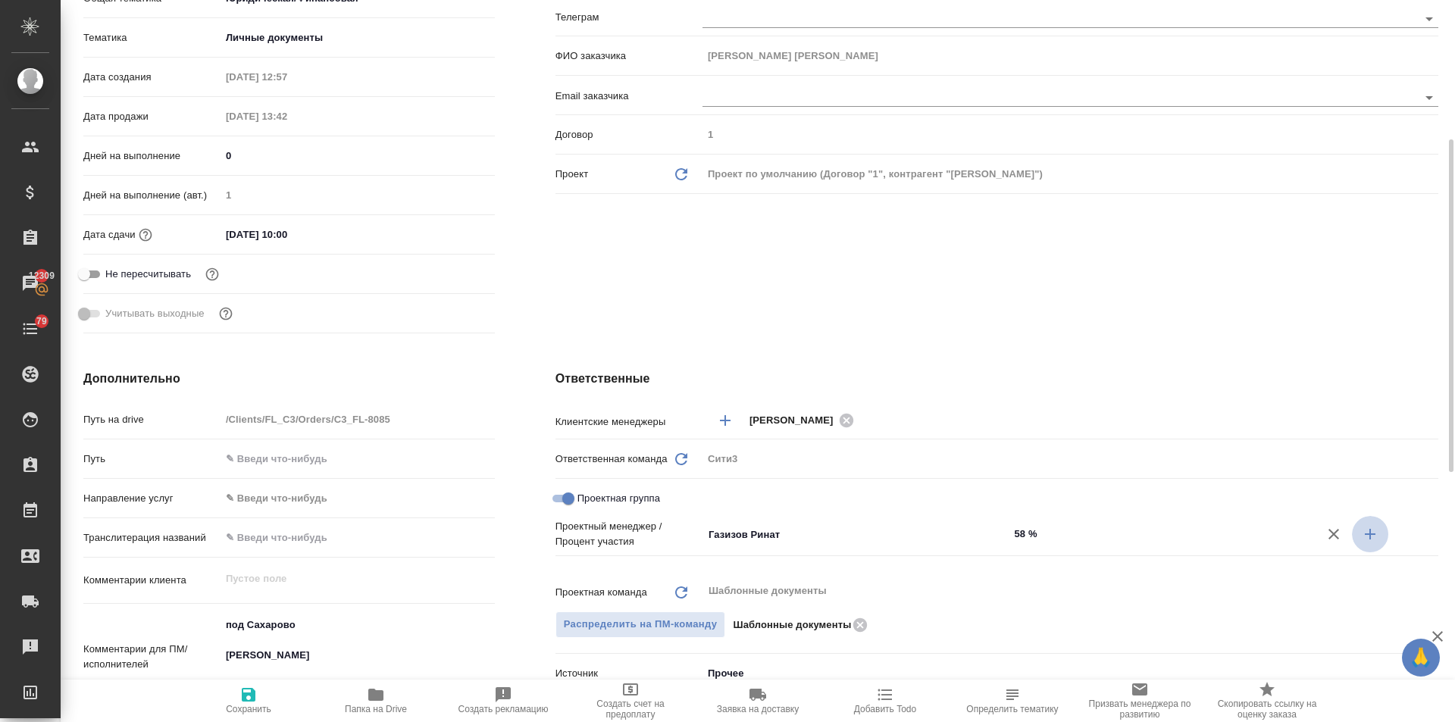
click at [1371, 528] on icon "button" at bounding box center [1370, 534] width 18 height 18
type textarea "x"
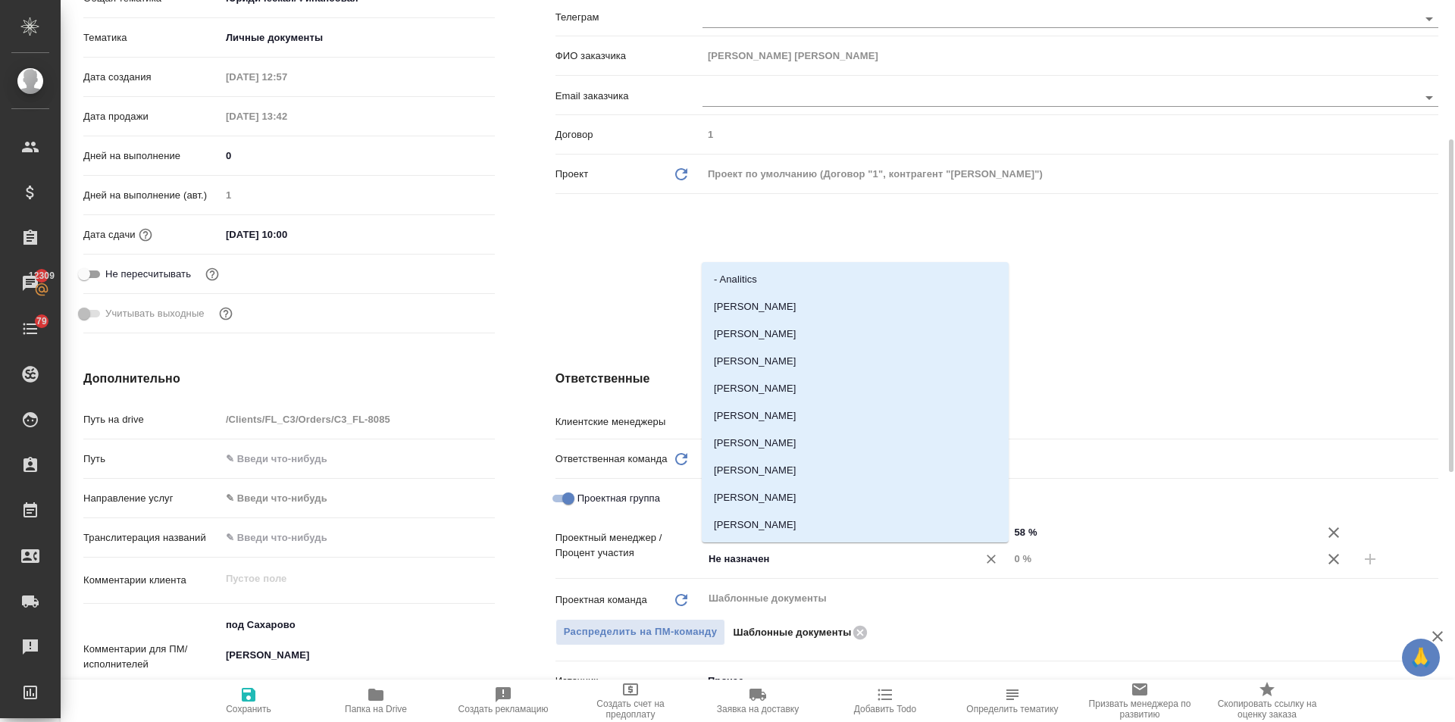
drag, startPoint x: 778, startPoint y: 556, endPoint x: 629, endPoint y: 555, distance: 149.3
click at [629, 553] on div "Проектный менеджер / Процент участия Газизов Ринат ​ 58 % Не назначен ​ 0 %" at bounding box center [997, 545] width 883 height 53
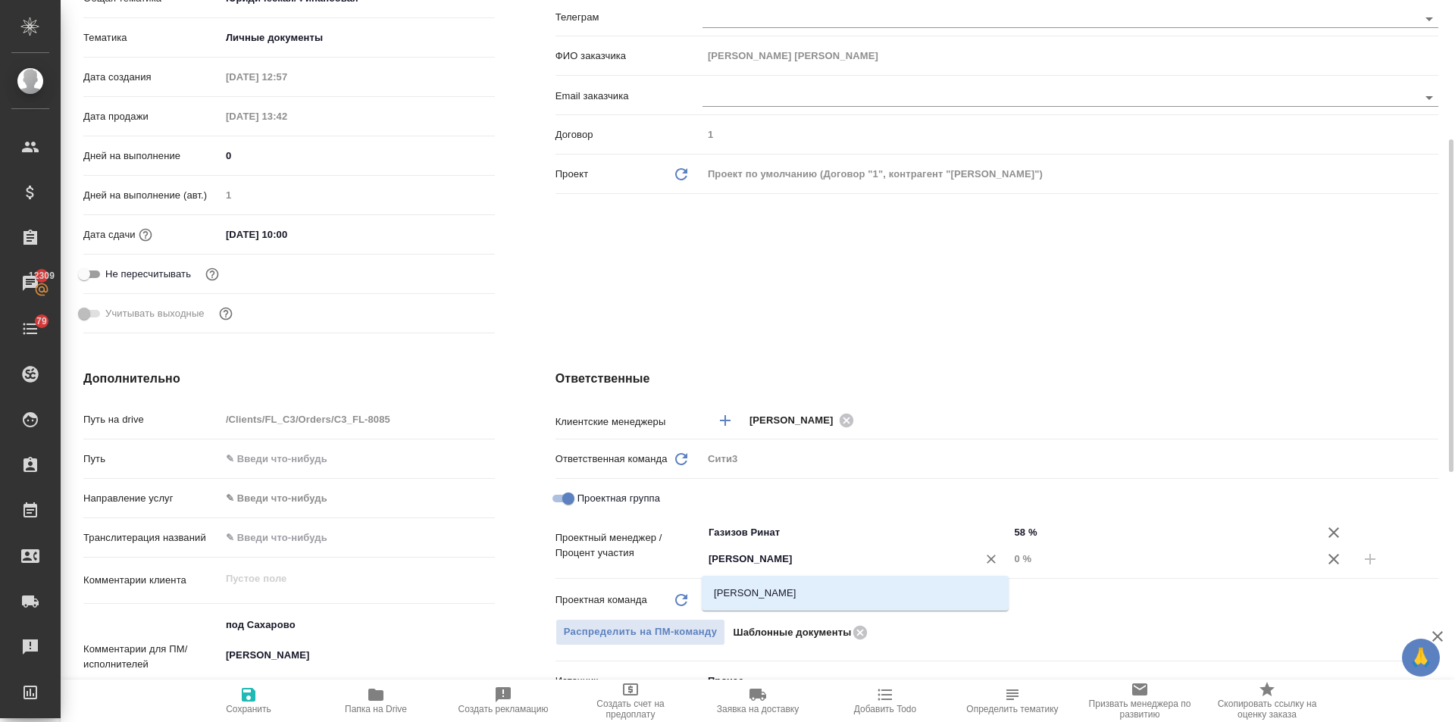
type input "ильин"
drag, startPoint x: 727, startPoint y: 581, endPoint x: 835, endPoint y: 582, distance: 108.4
click at [728, 581] on li "Ильина Екатерина" at bounding box center [855, 593] width 307 height 27
type textarea "x"
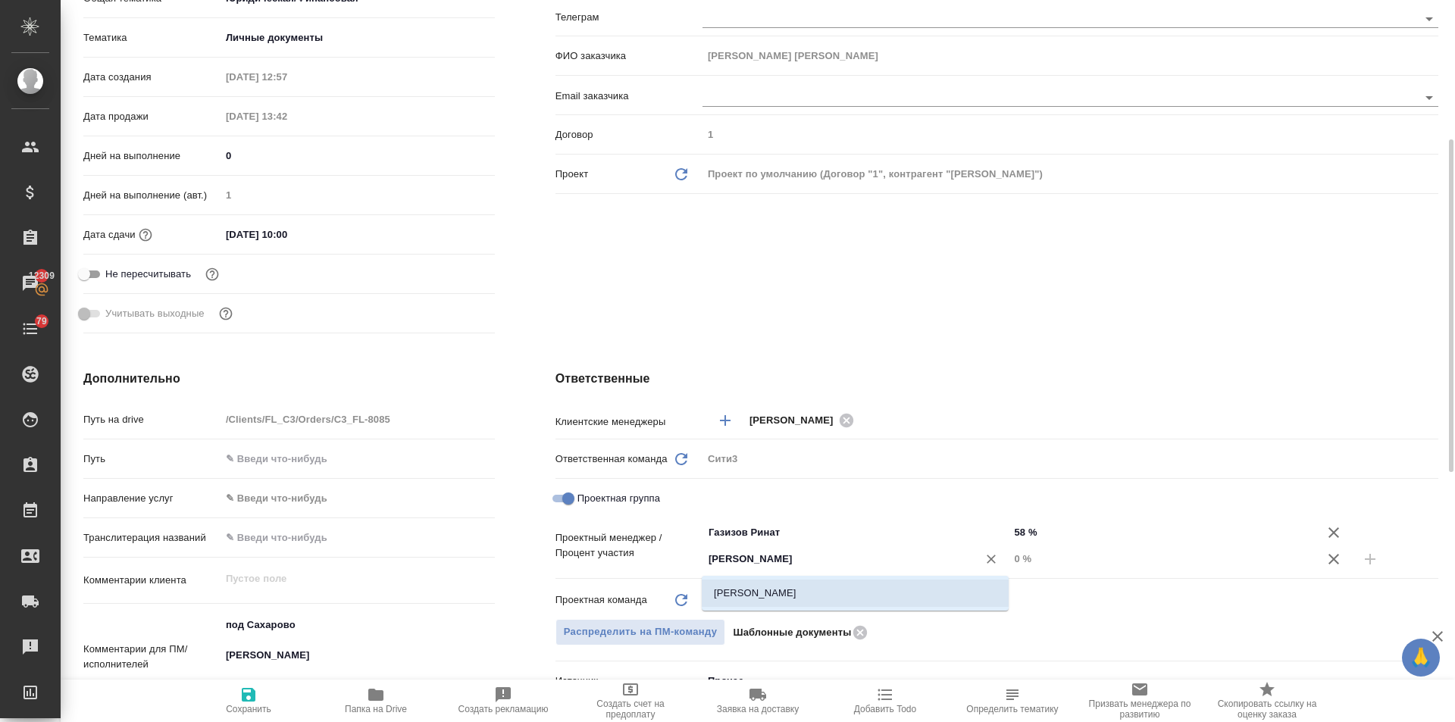
type textarea "x"
drag, startPoint x: 1024, startPoint y: 552, endPoint x: 995, endPoint y: 559, distance: 29.6
click at [995, 559] on div "Ильина Екатерина ​ 0 %" at bounding box center [1071, 559] width 736 height 27
type input "4 %"
type textarea "x"
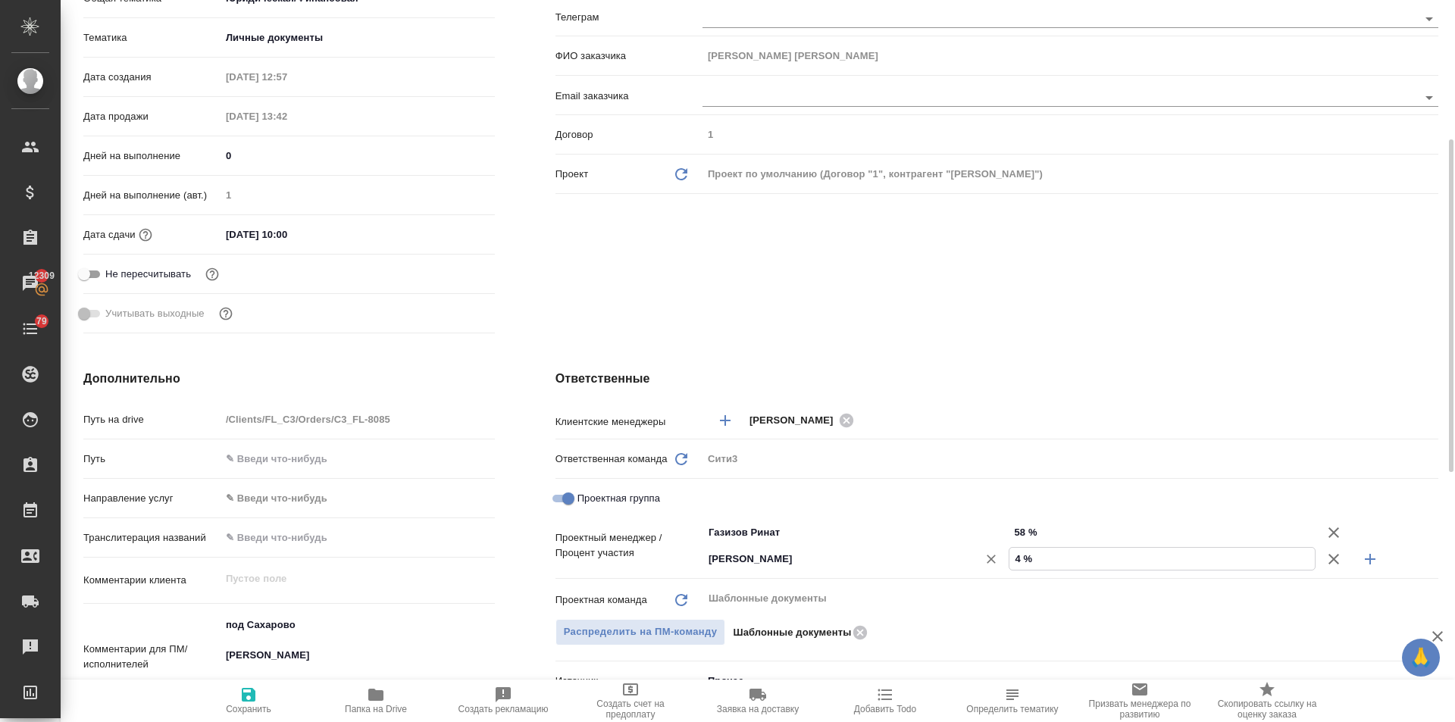
type textarea "x"
type input "42 %"
type textarea "x"
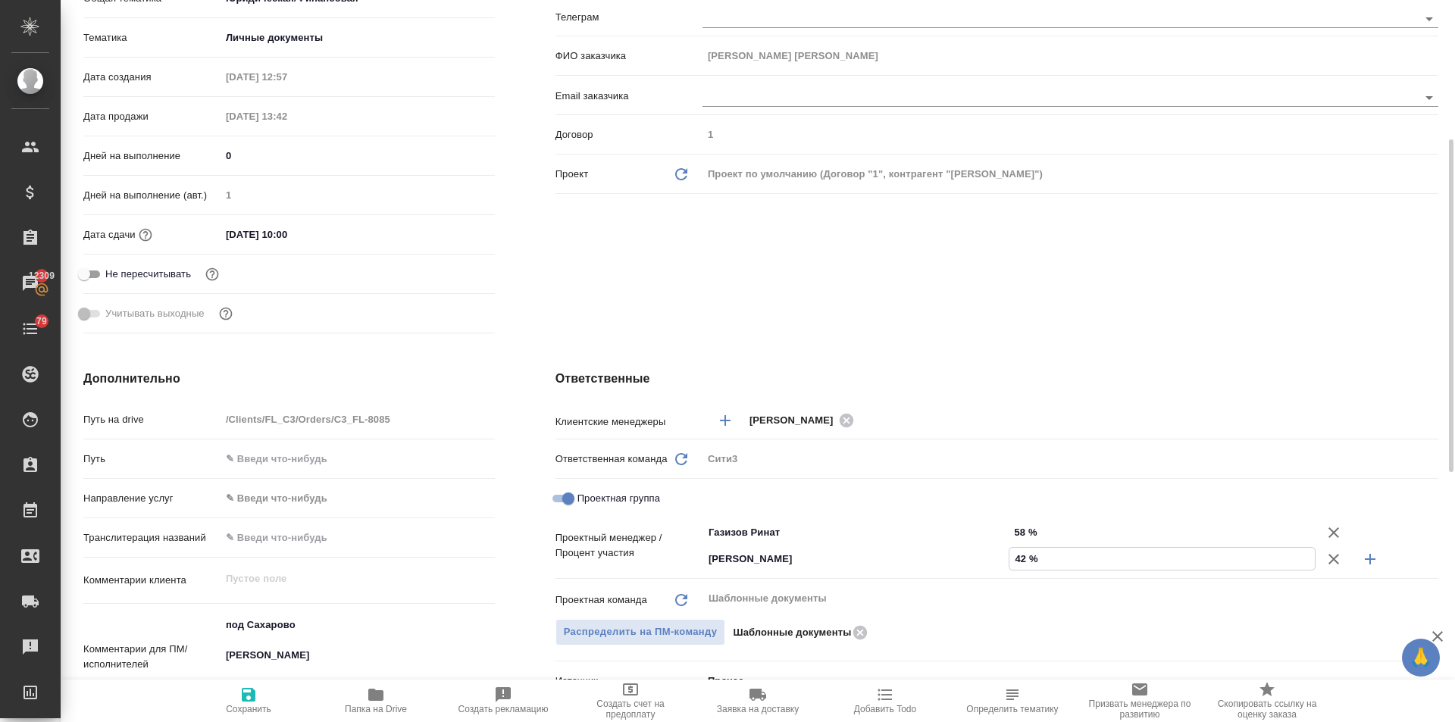
type textarea "x"
type input "42 %"
click at [249, 700] on icon "button" at bounding box center [249, 695] width 14 height 14
type textarea "x"
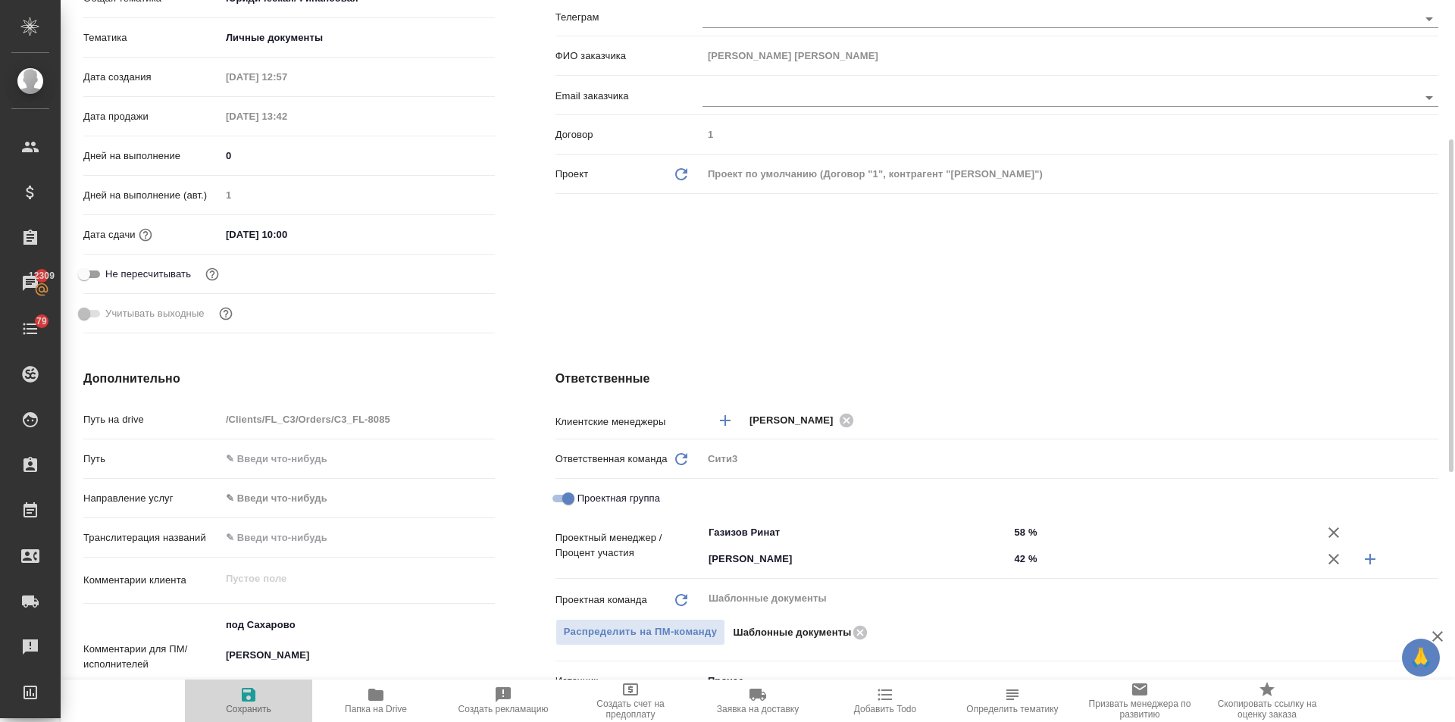
type textarea "x"
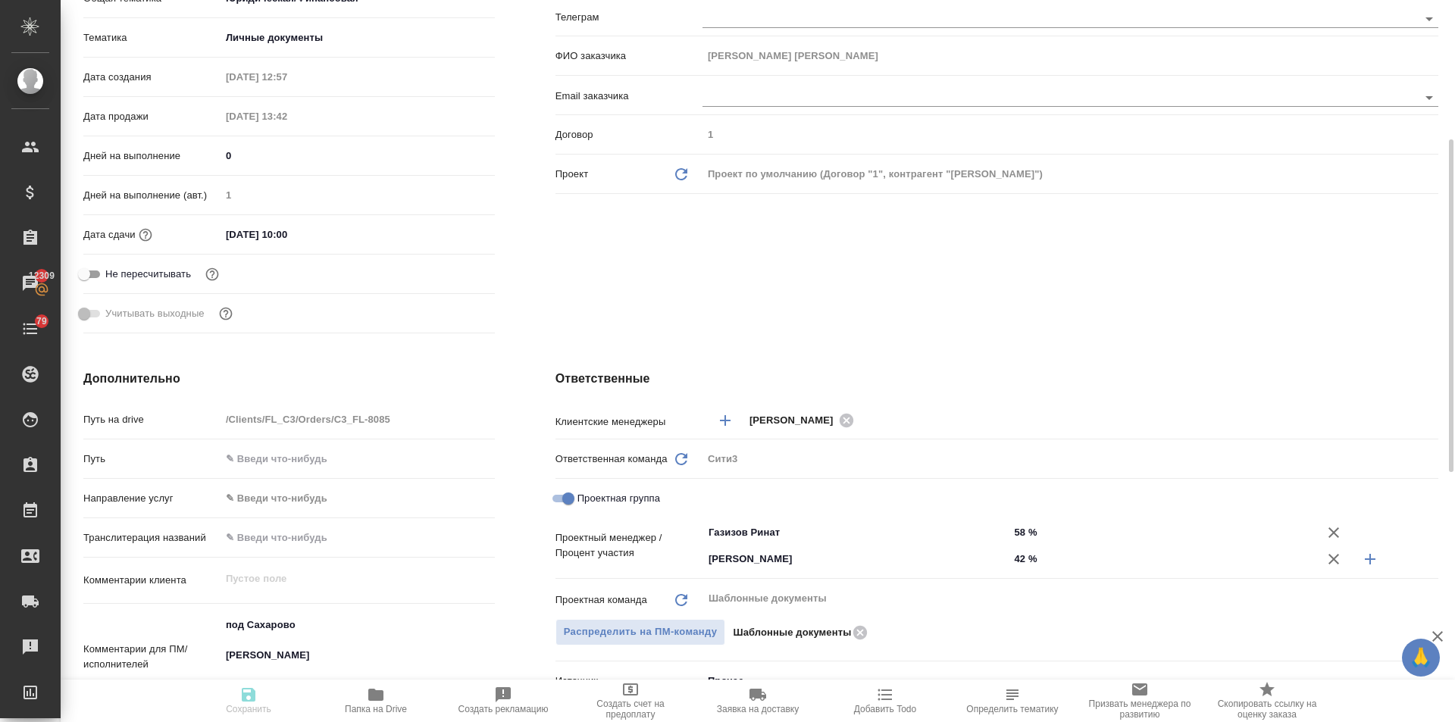
type textarea "x"
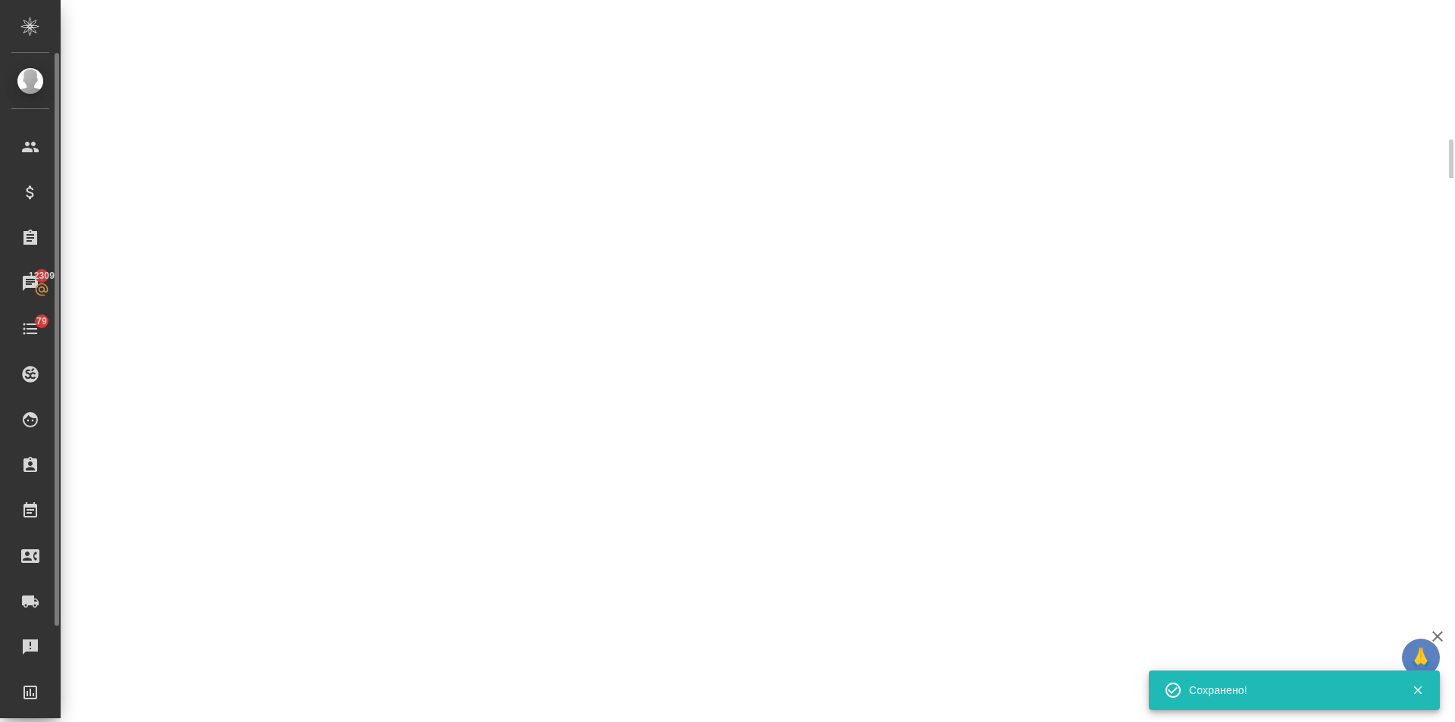
scroll to position [0, 0]
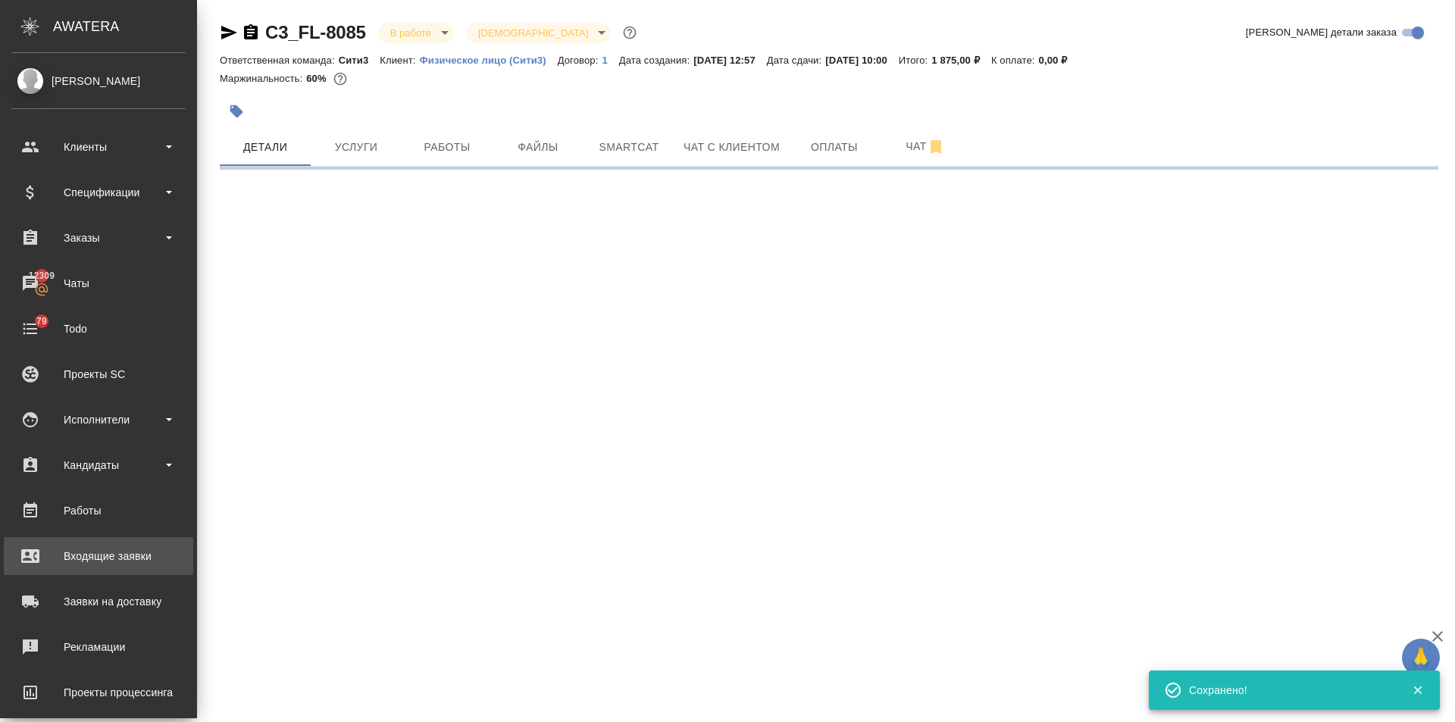
select select "RU"
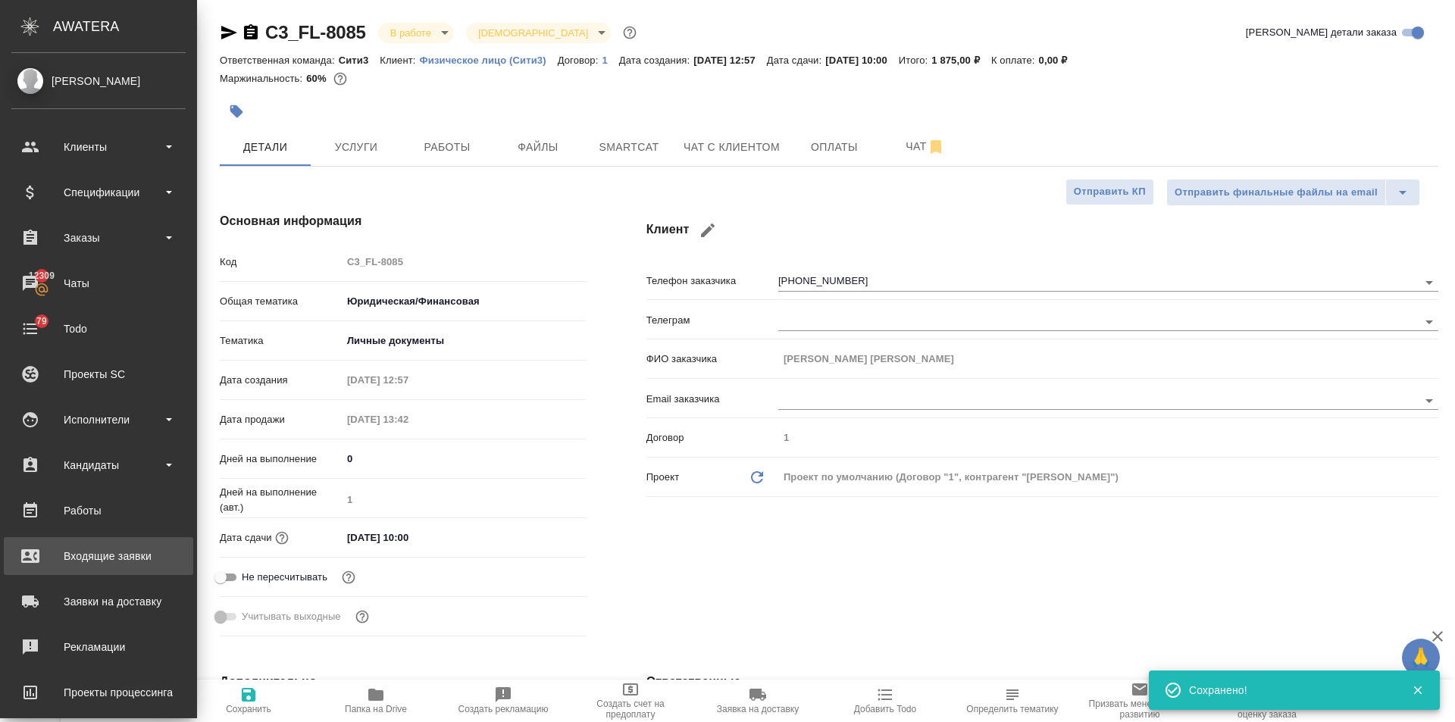
type textarea "x"
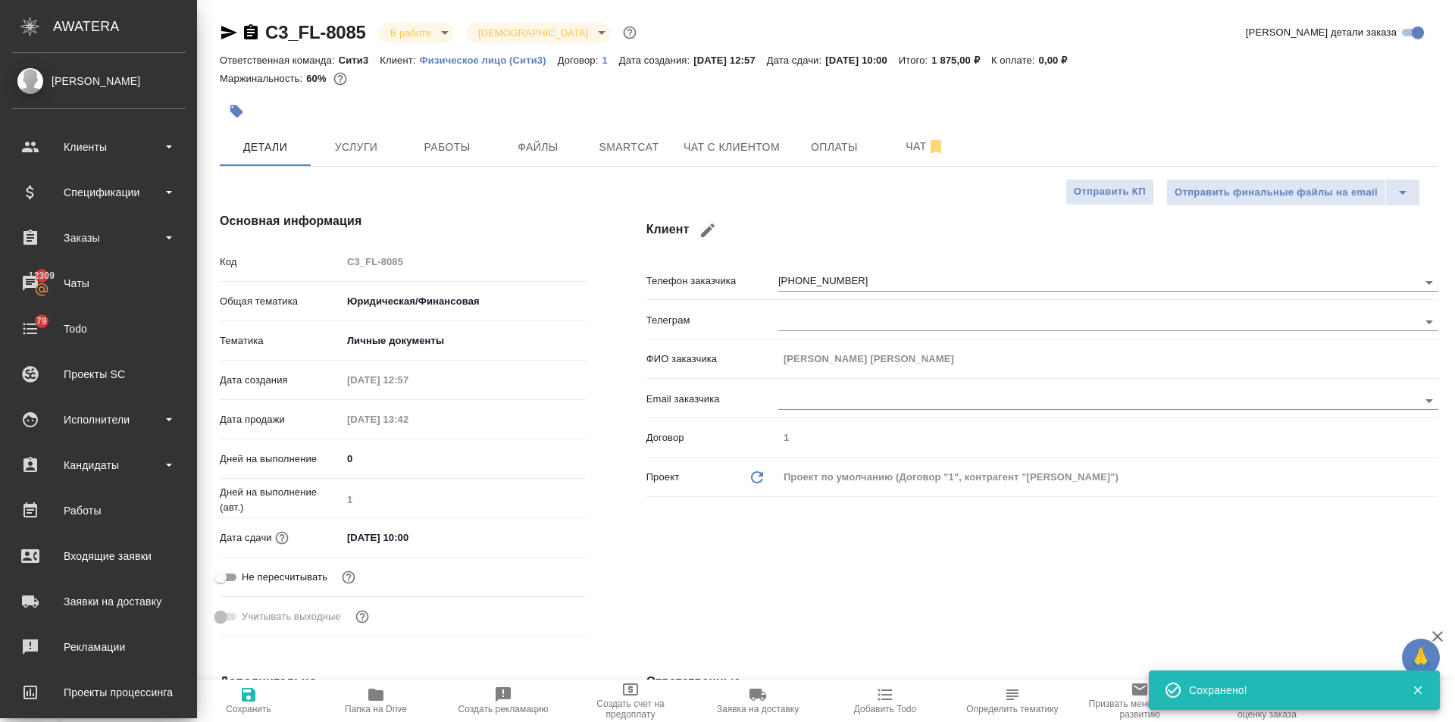
type textarea "x"
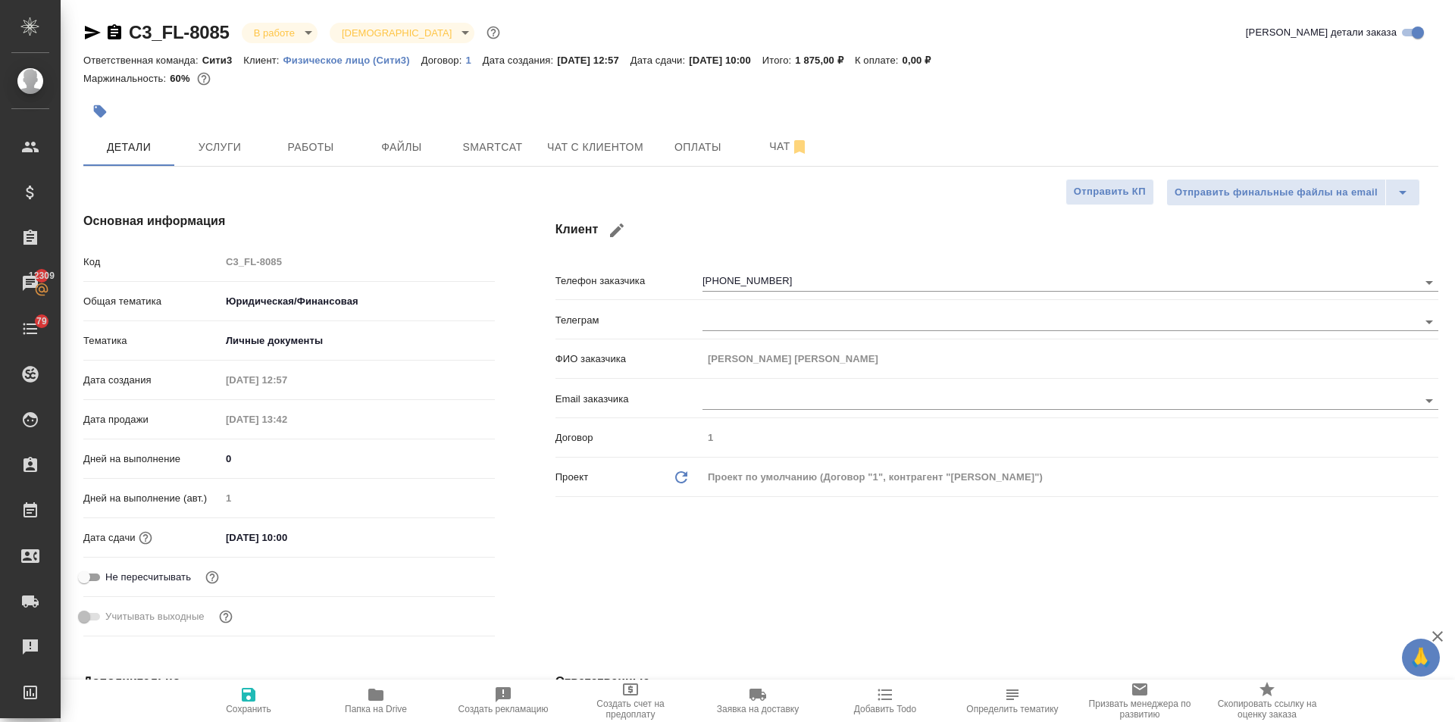
type textarea "x"
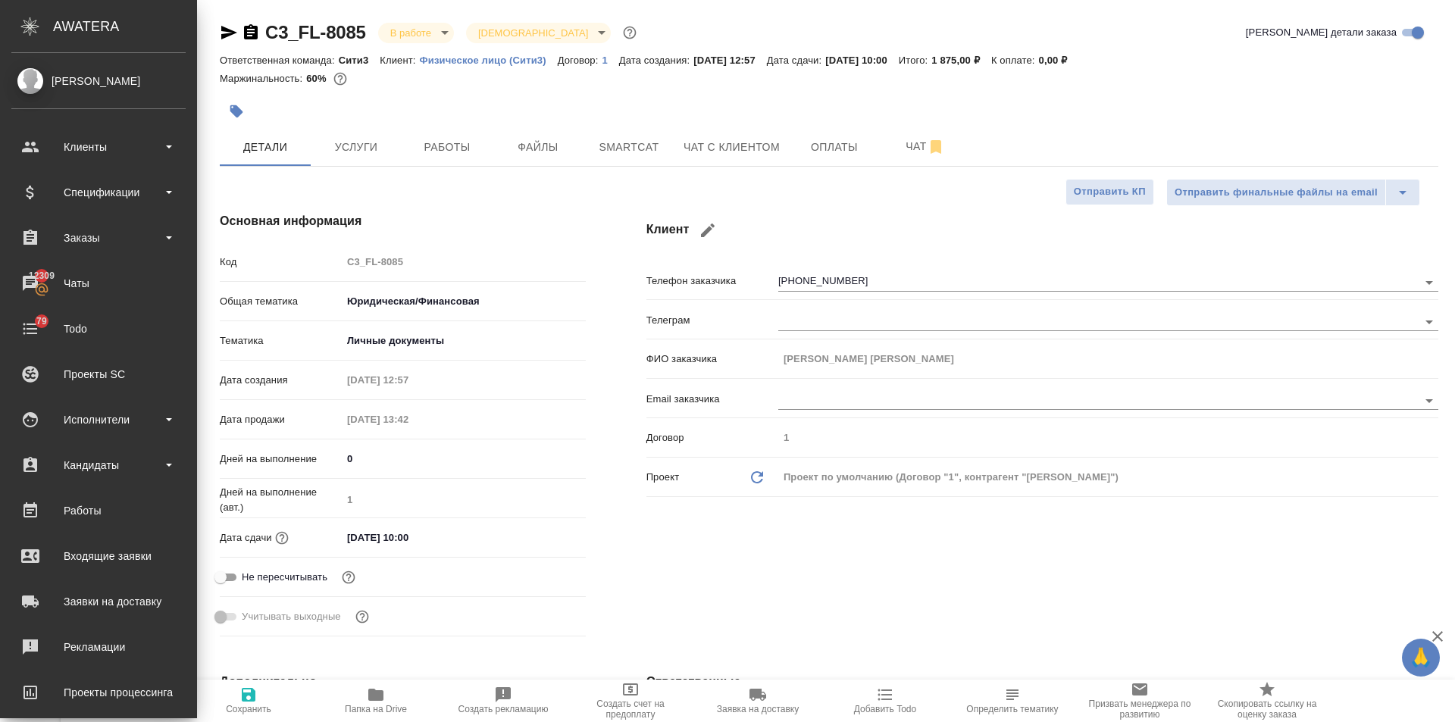
type textarea "x"
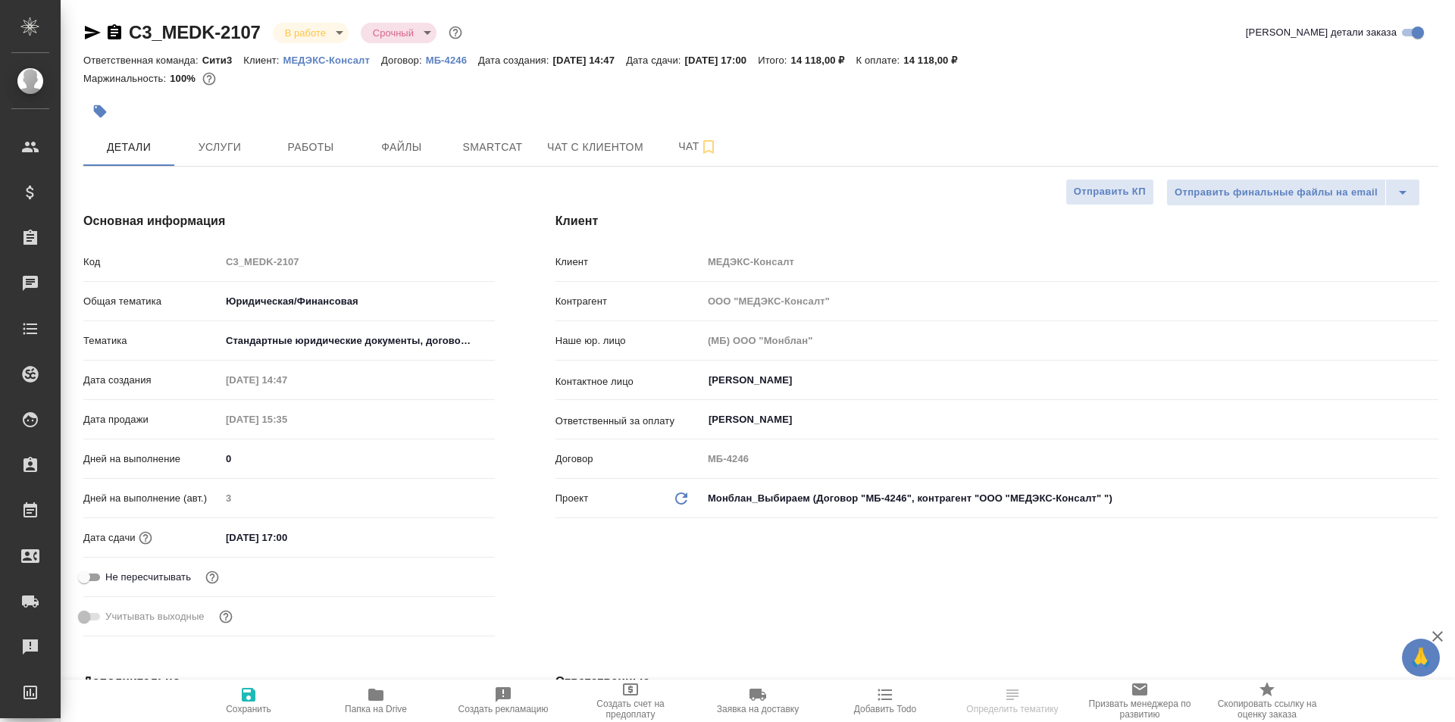
select select "RU"
type textarea "x"
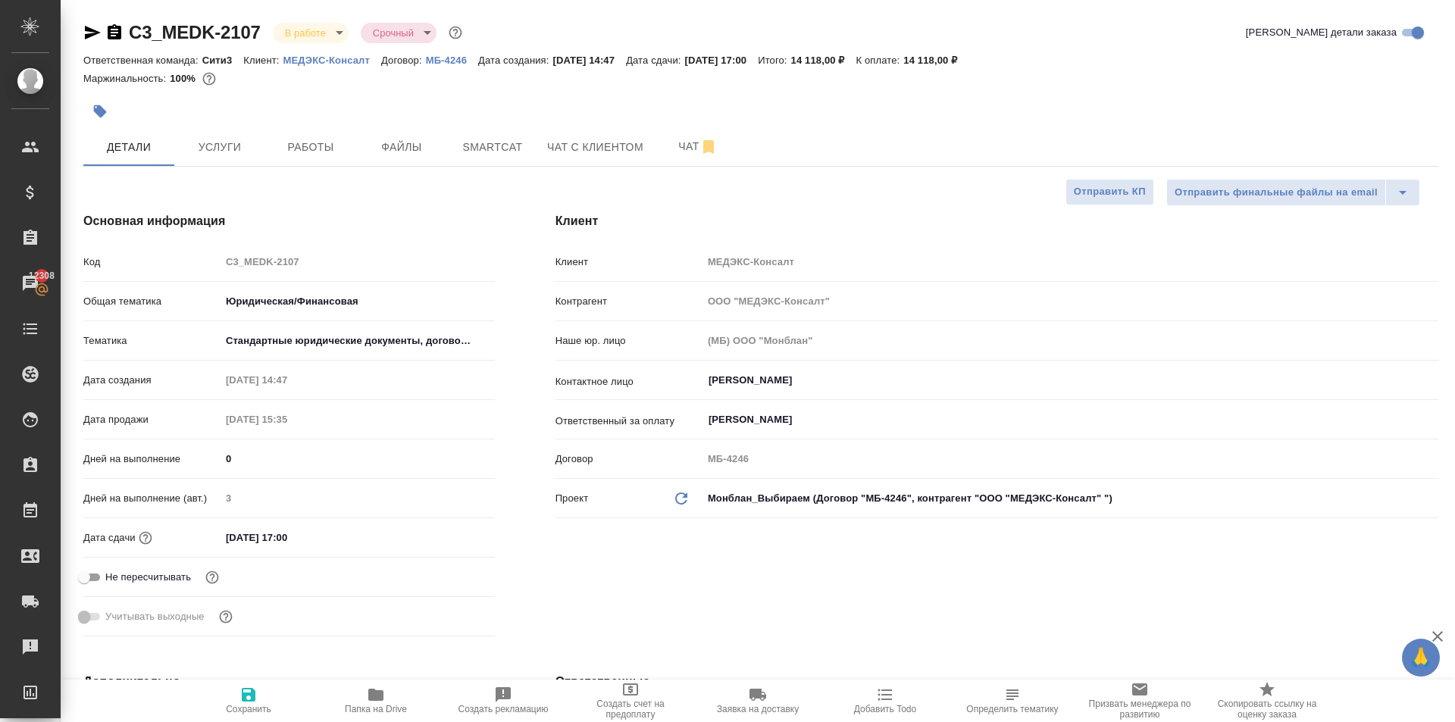
type textarea "x"
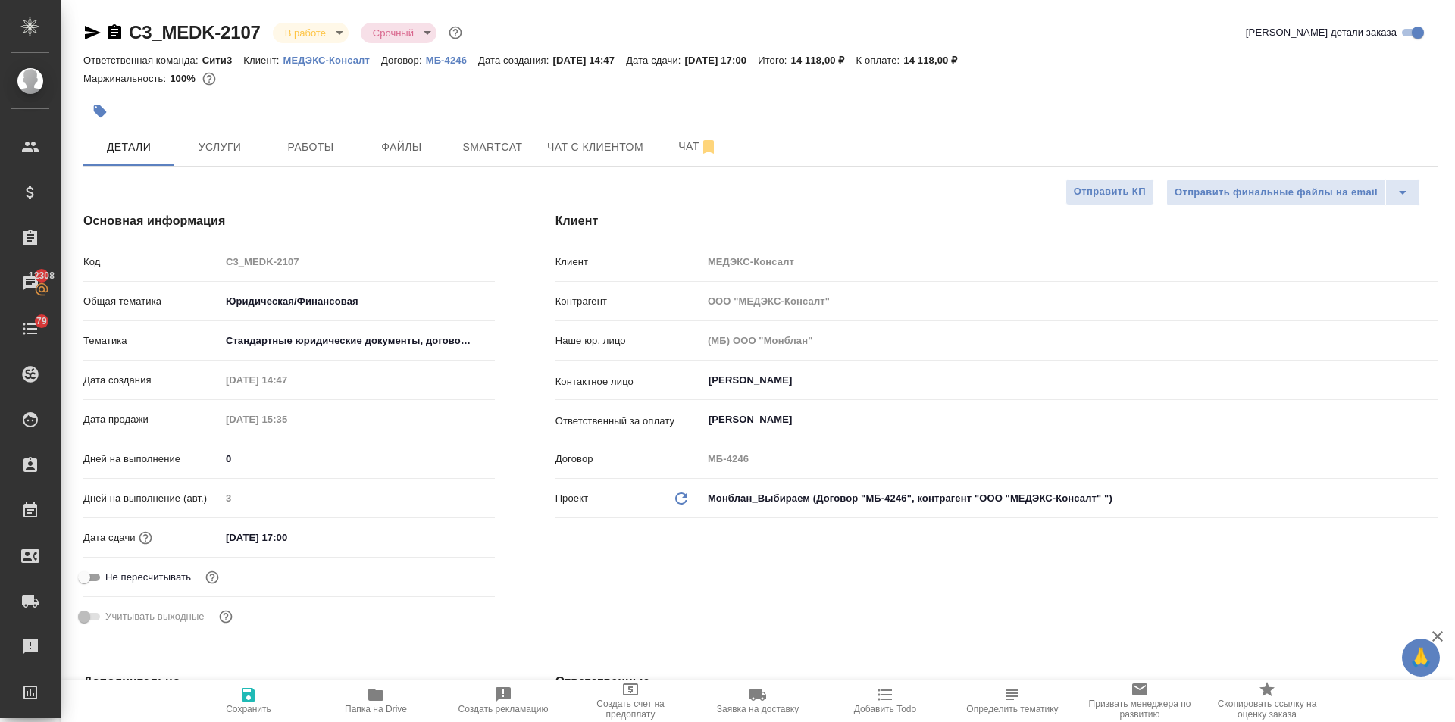
type textarea "x"
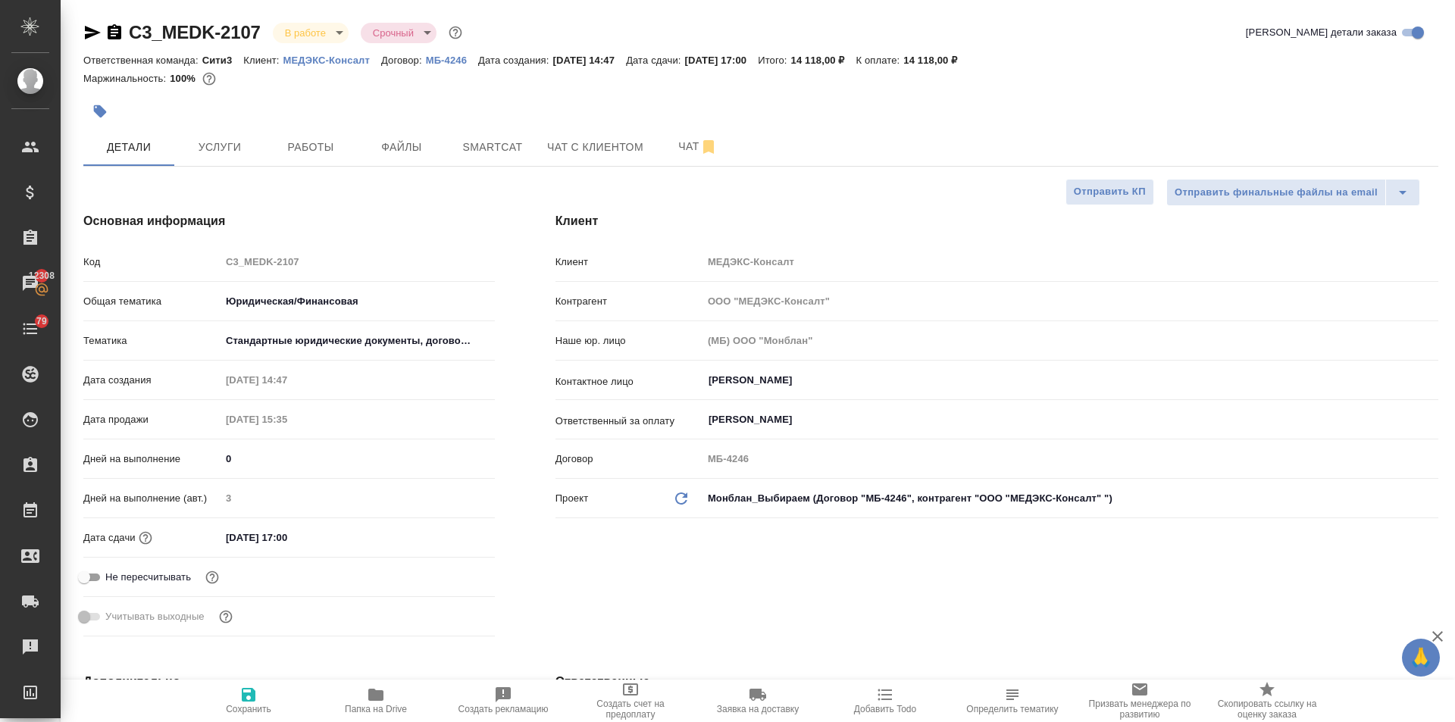
type textarea "x"
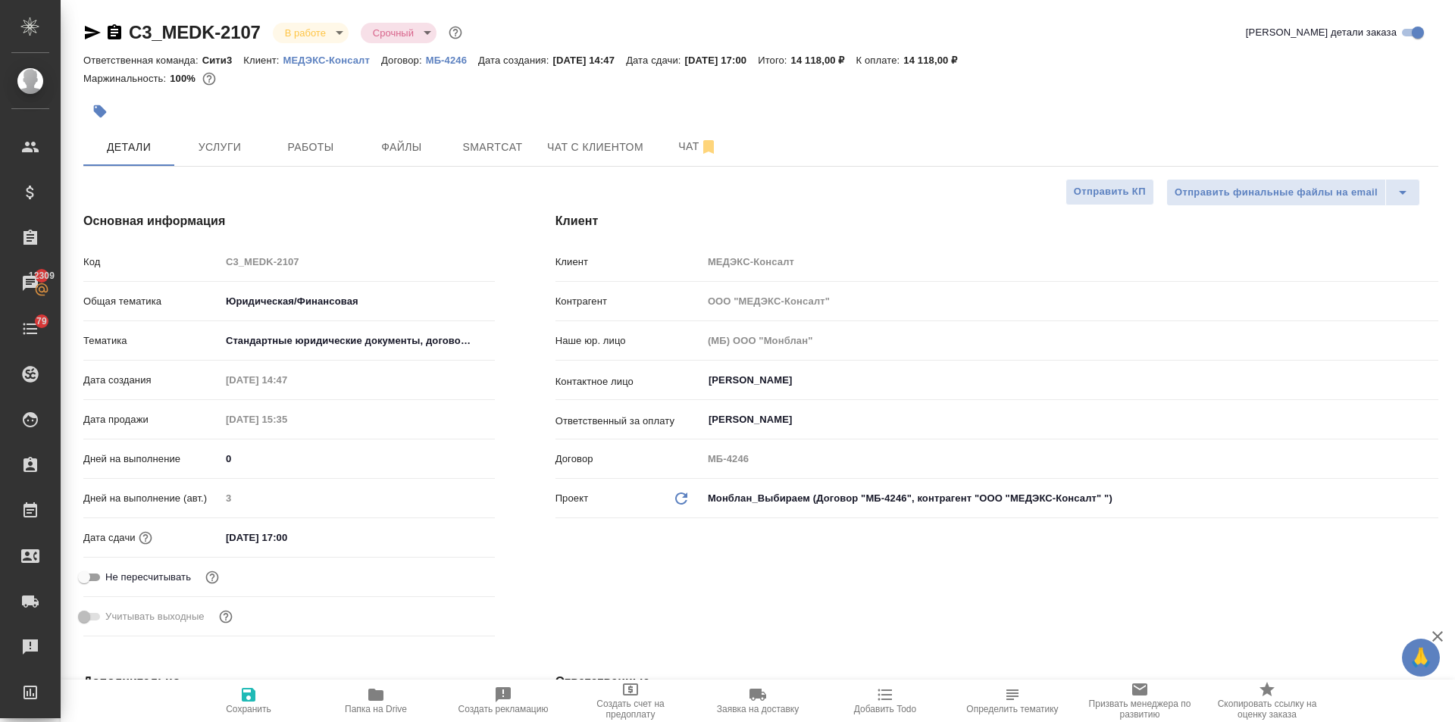
type textarea "x"
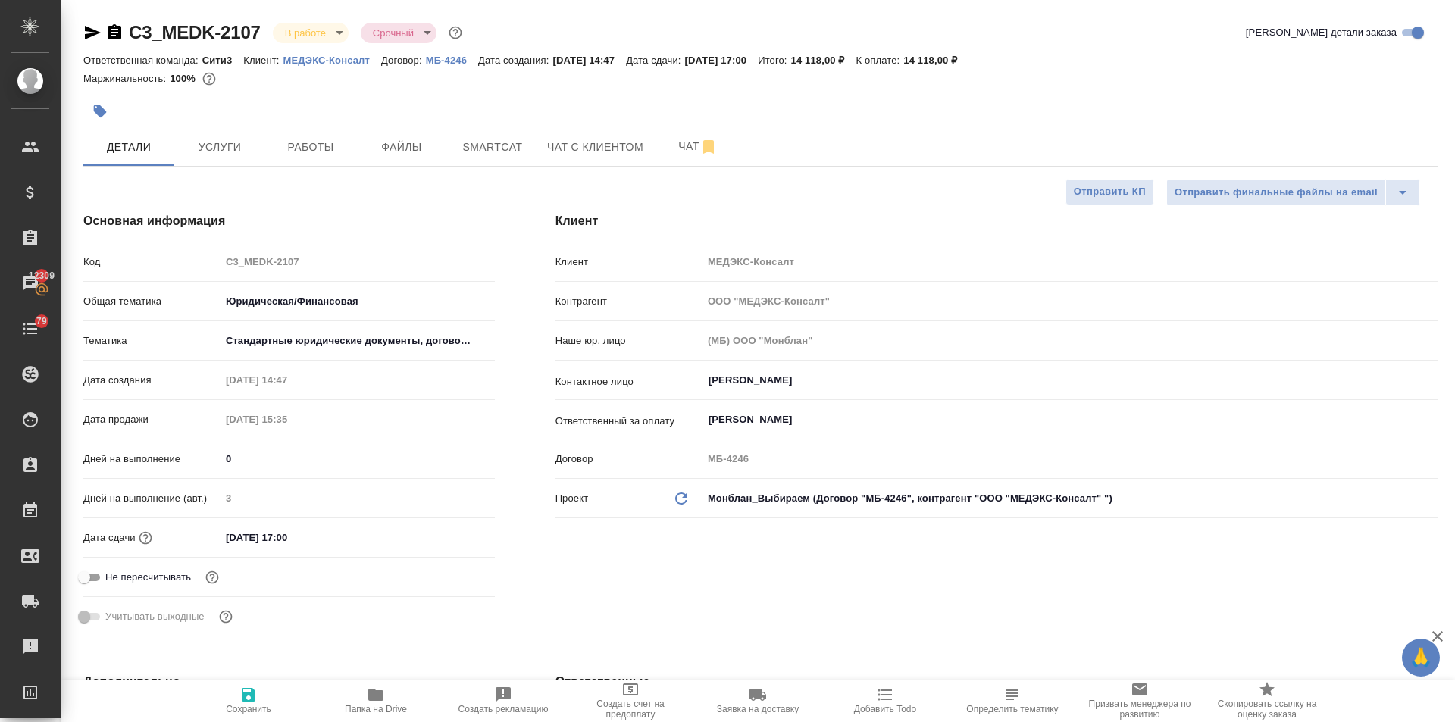
type textarea "x"
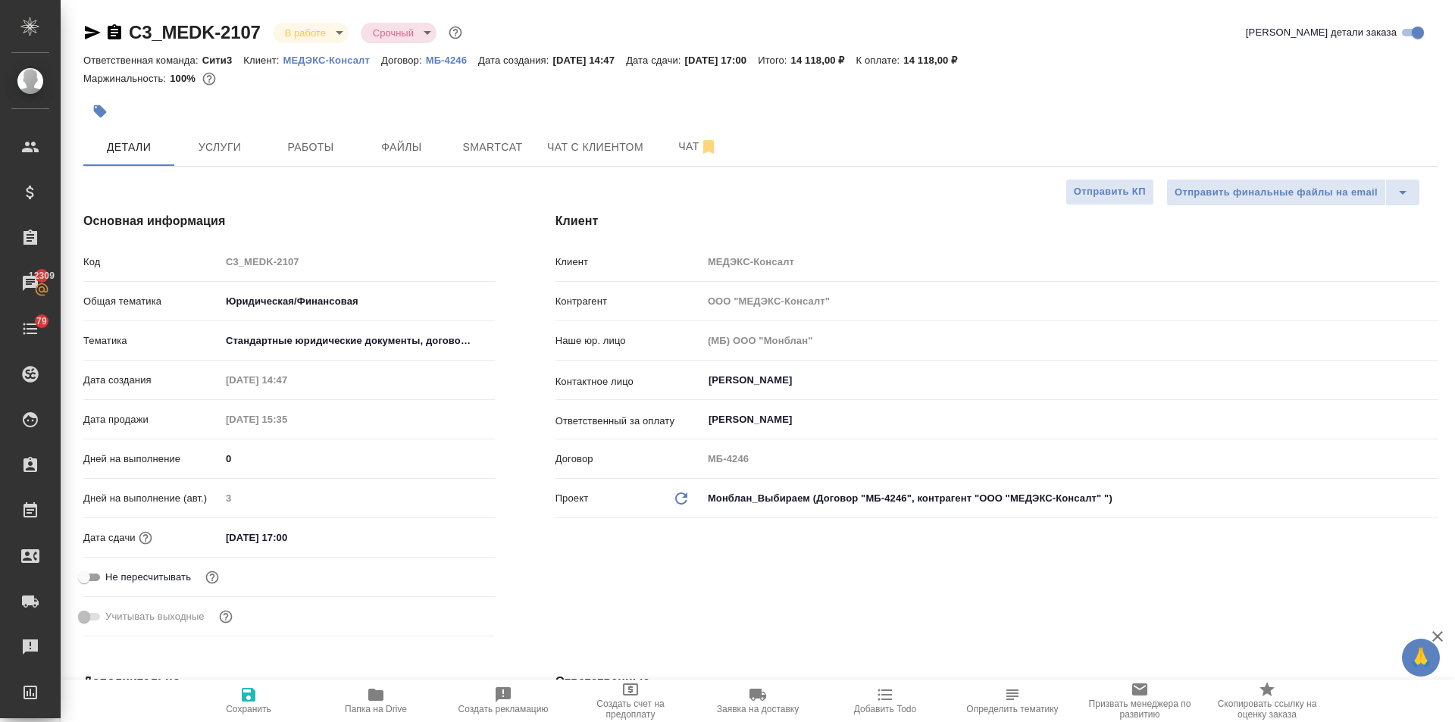
type textarea "x"
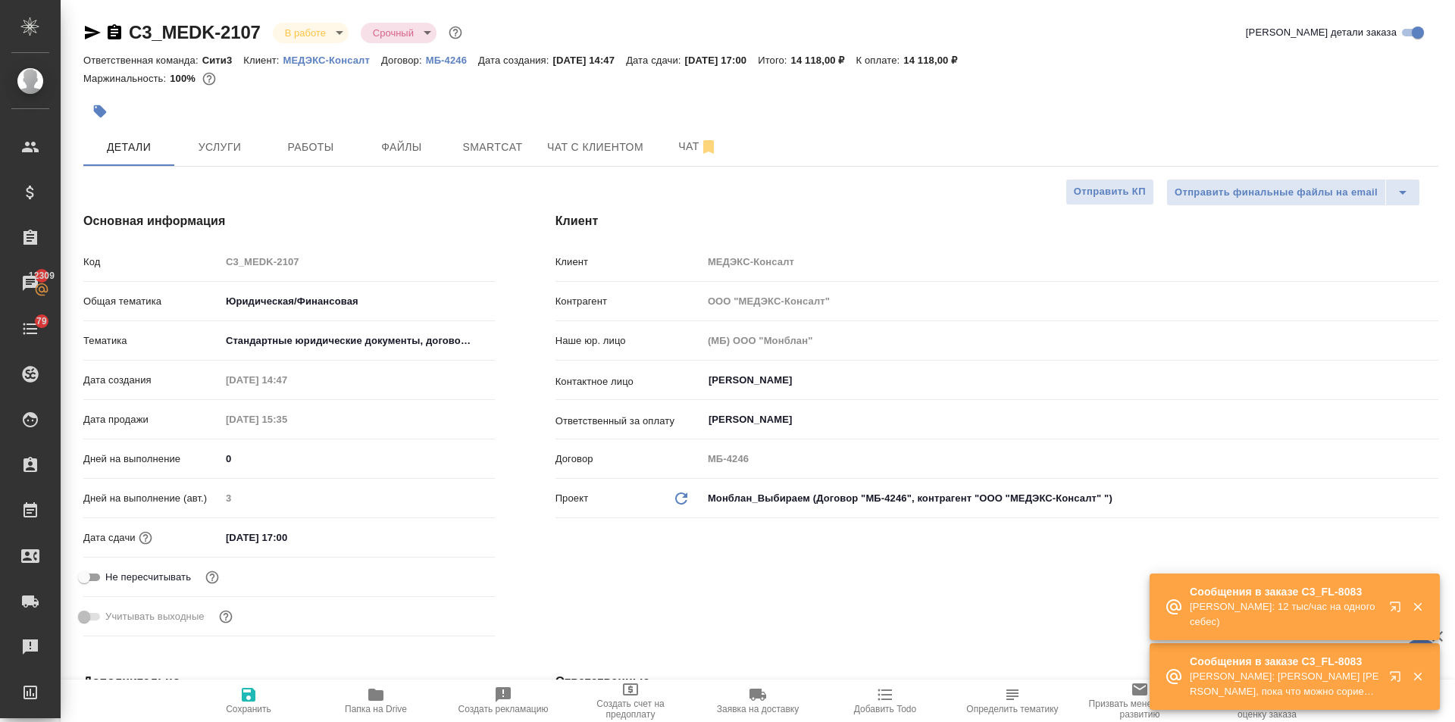
type textarea "x"
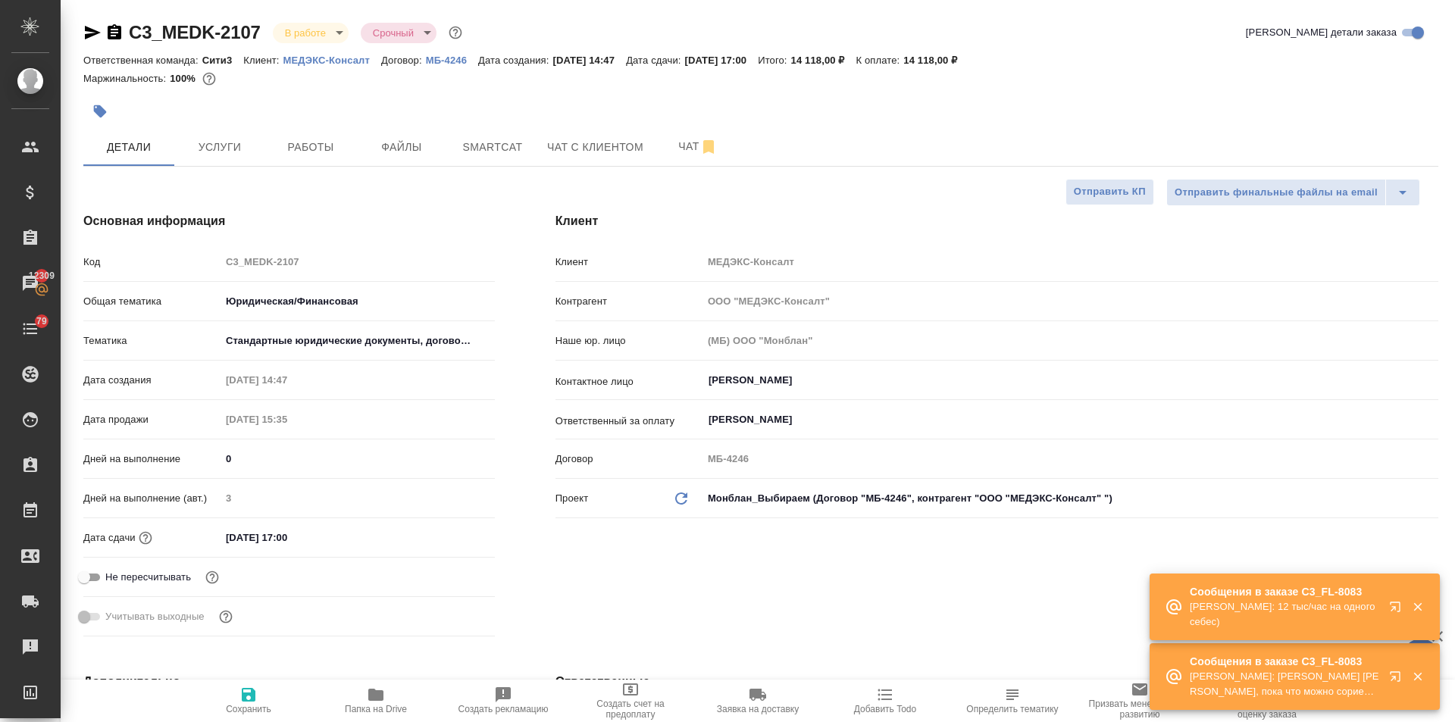
type textarea "x"
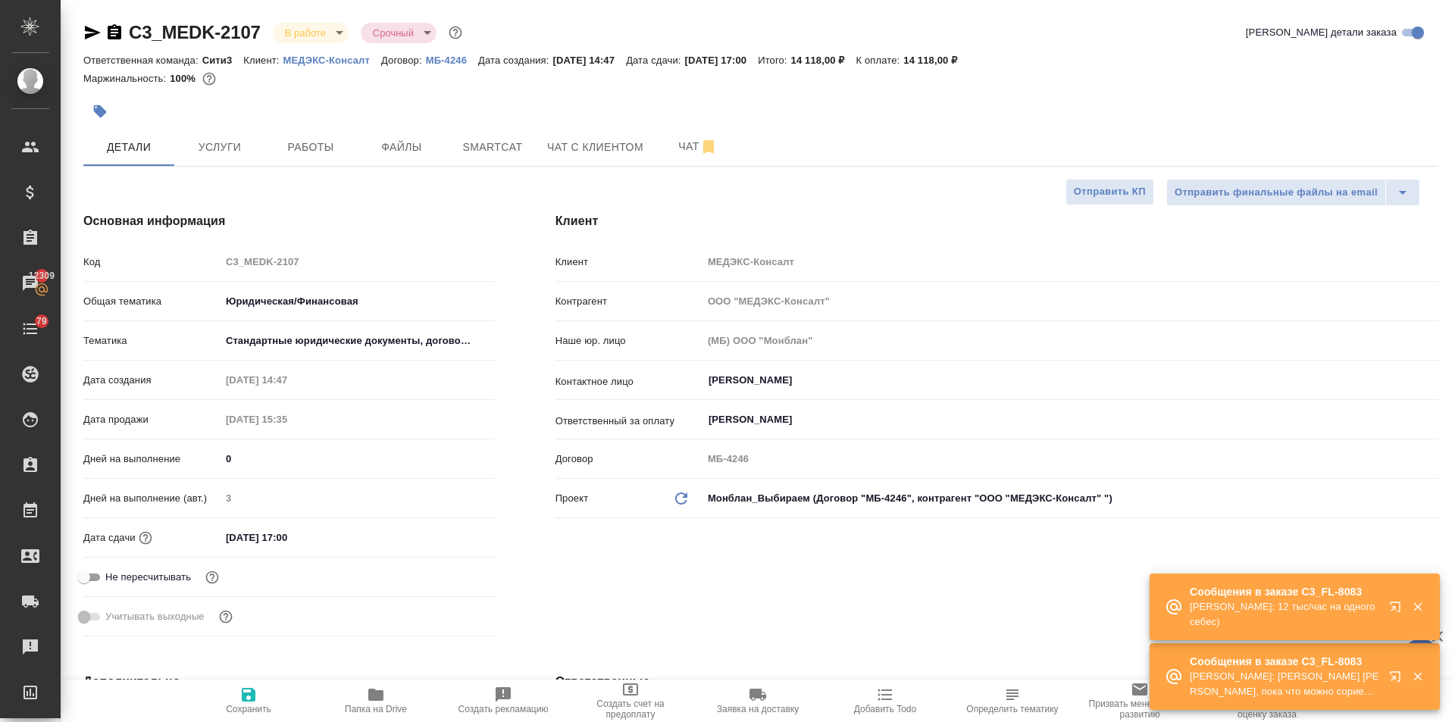
type textarea "x"
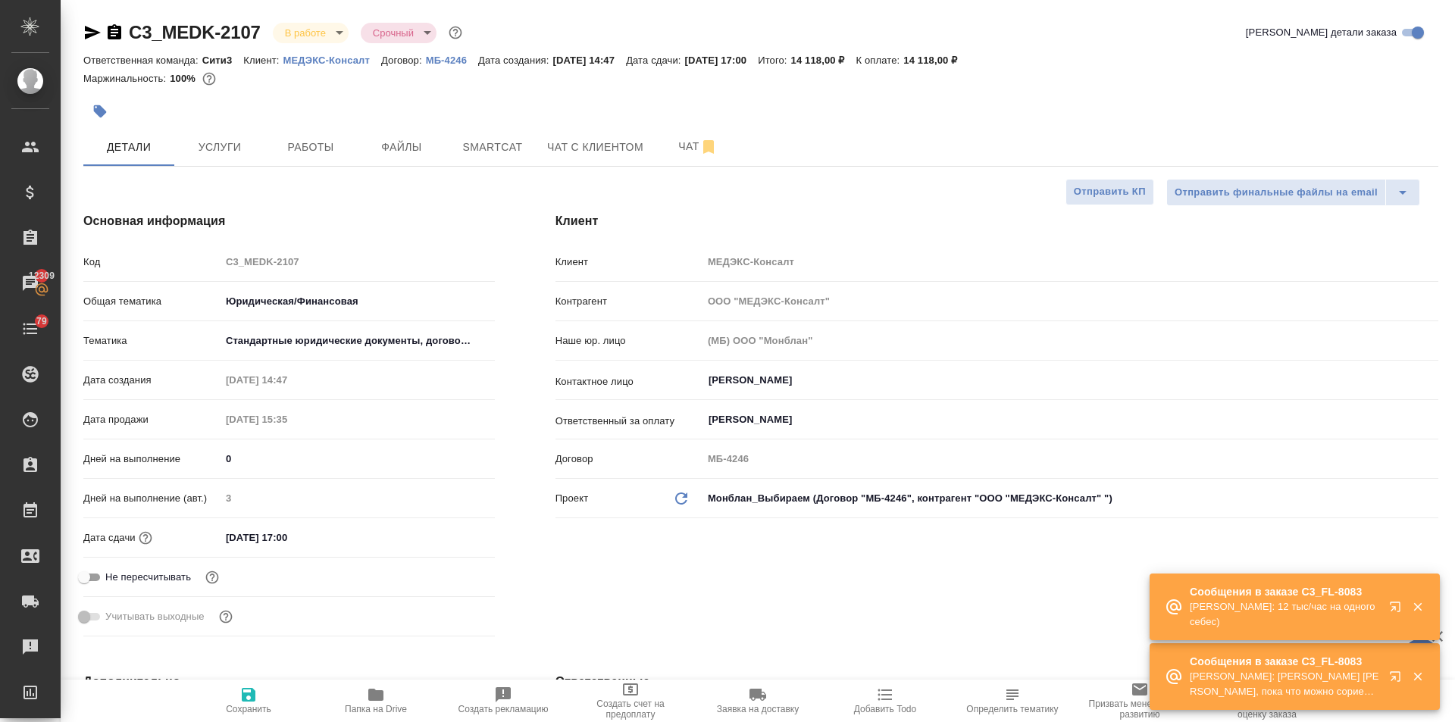
type textarea "x"
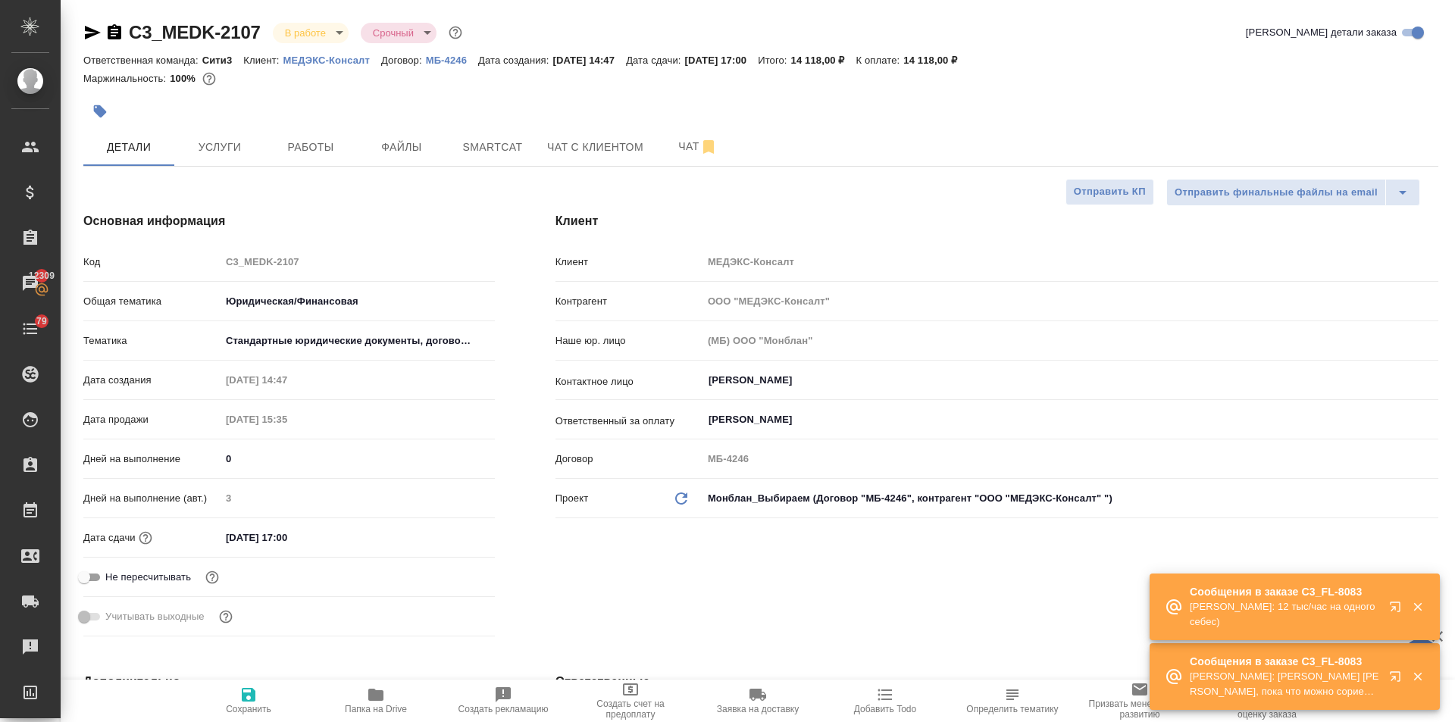
type textarea "x"
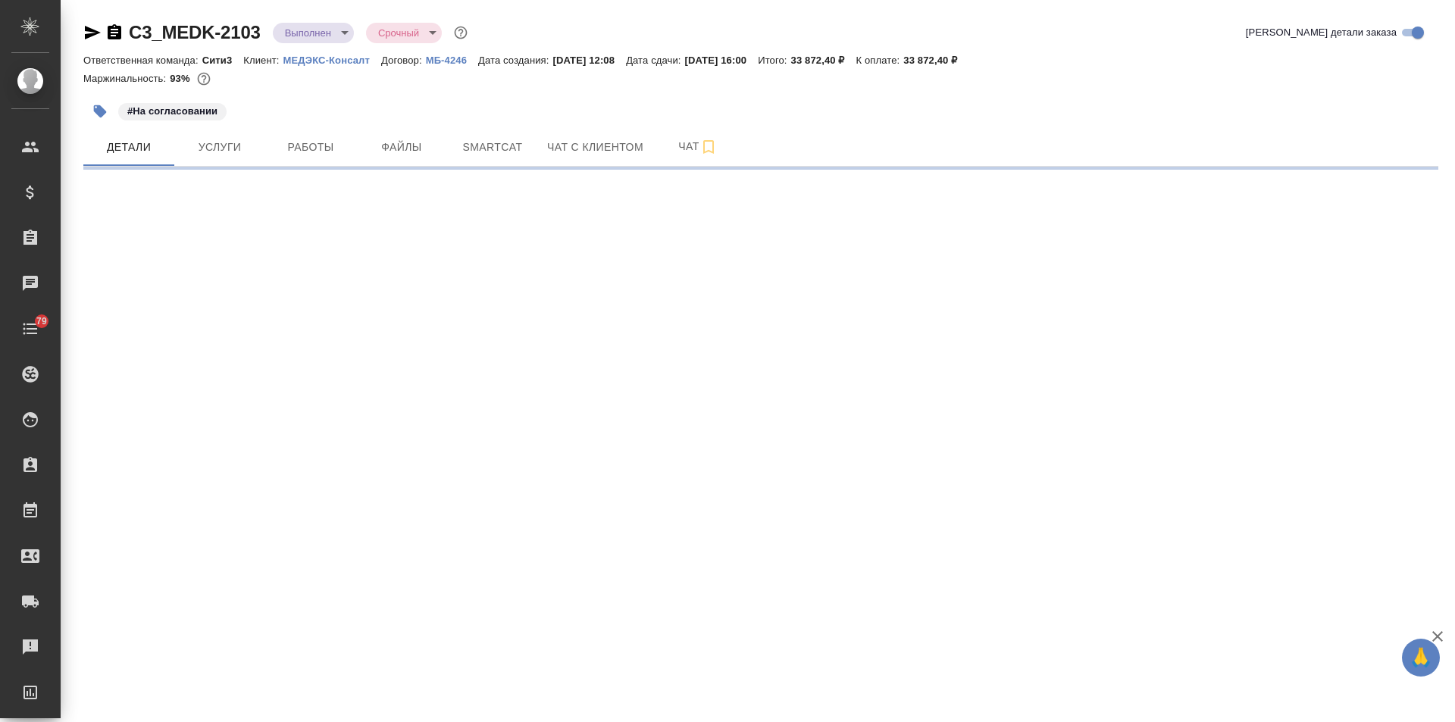
select select "RU"
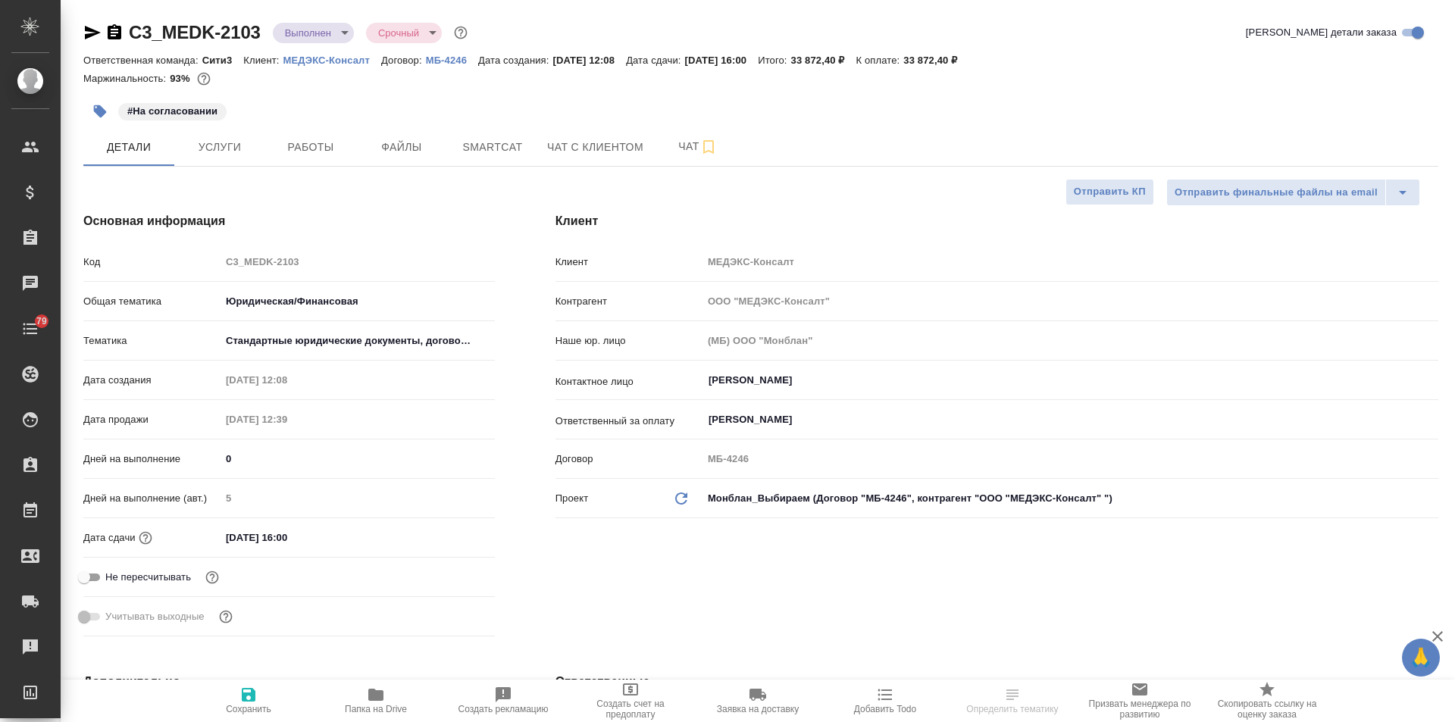
type textarea "x"
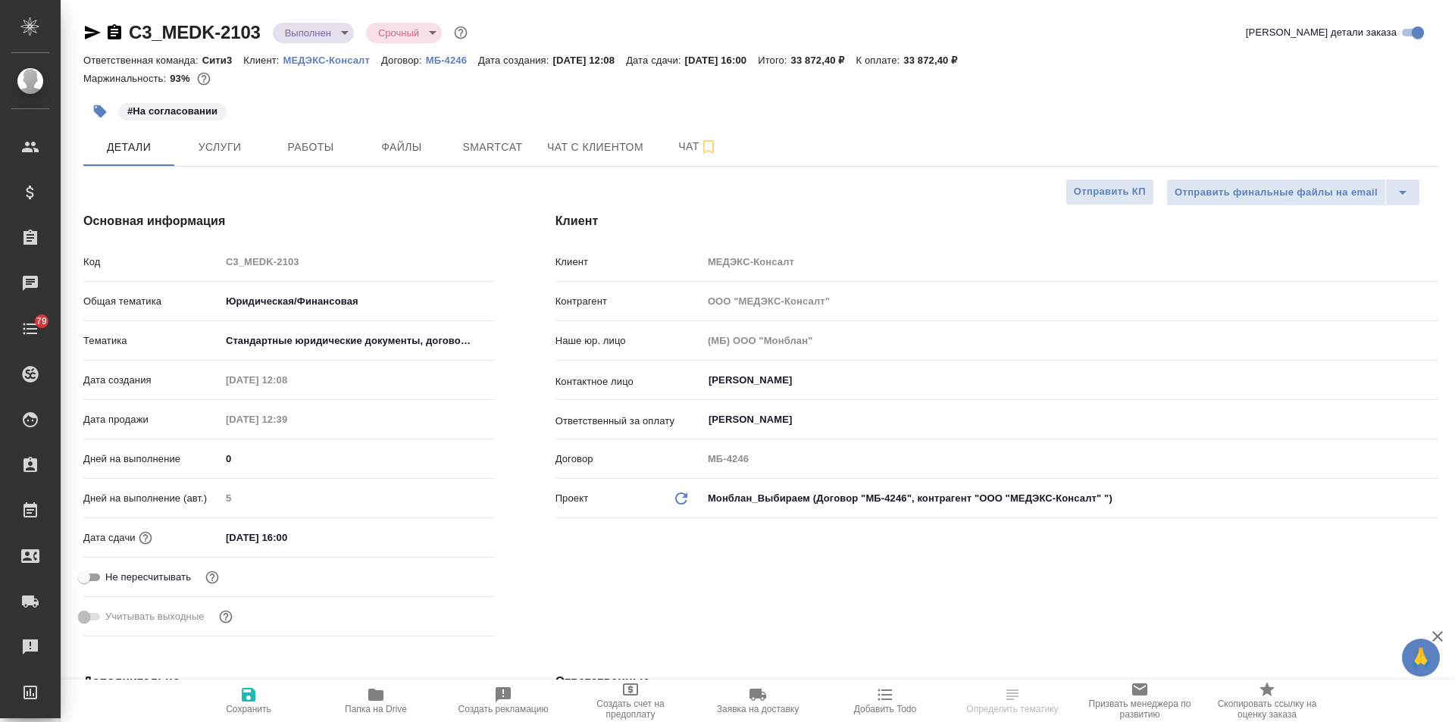
type textarea "x"
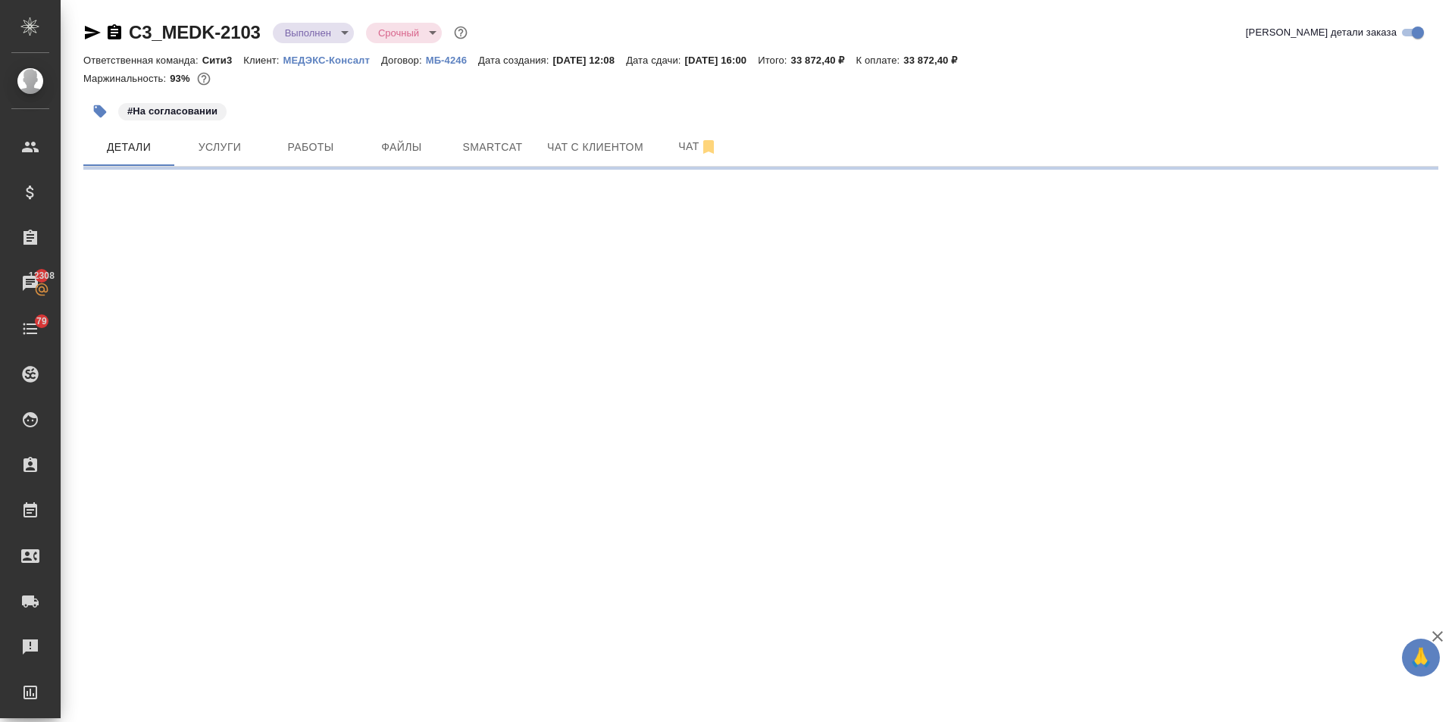
select select "RU"
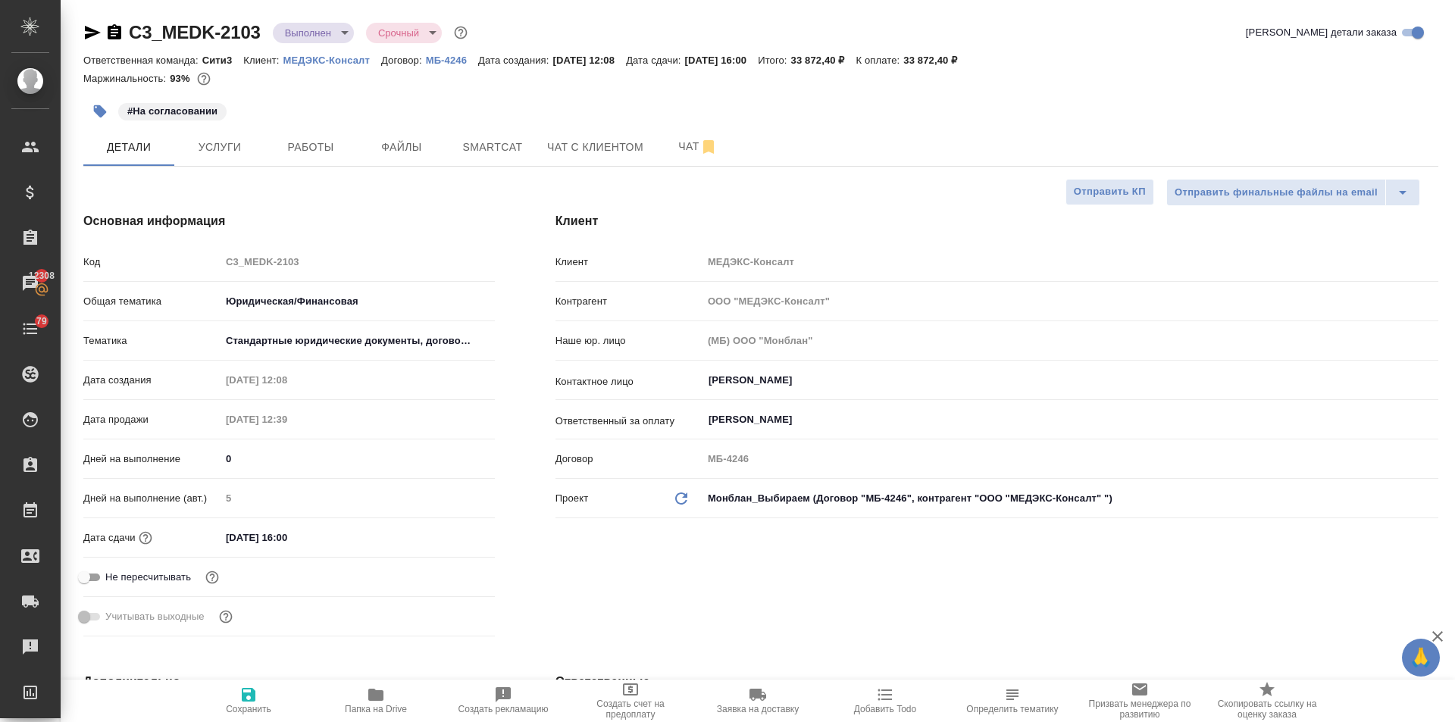
type textarea "x"
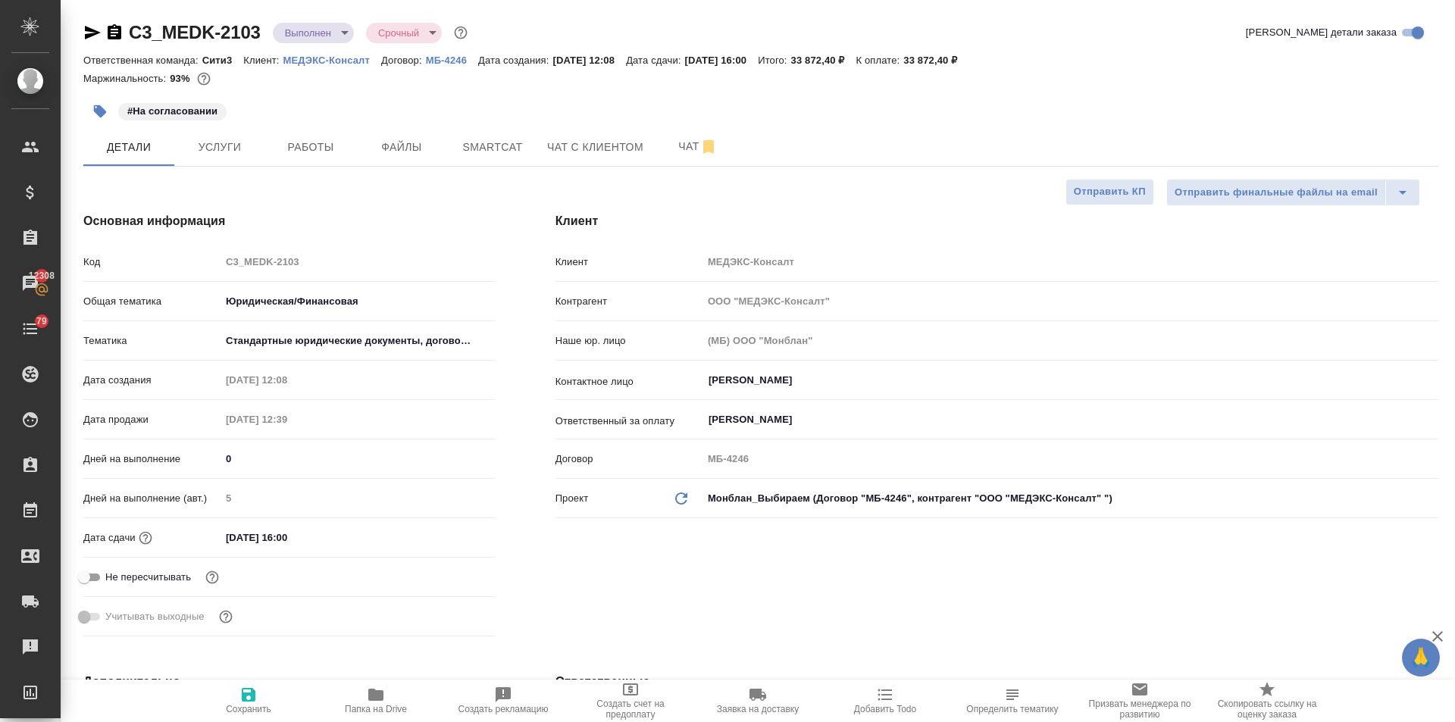
type textarea "x"
click at [329, 533] on input "[DATE] 16:00" at bounding box center [287, 538] width 133 height 22
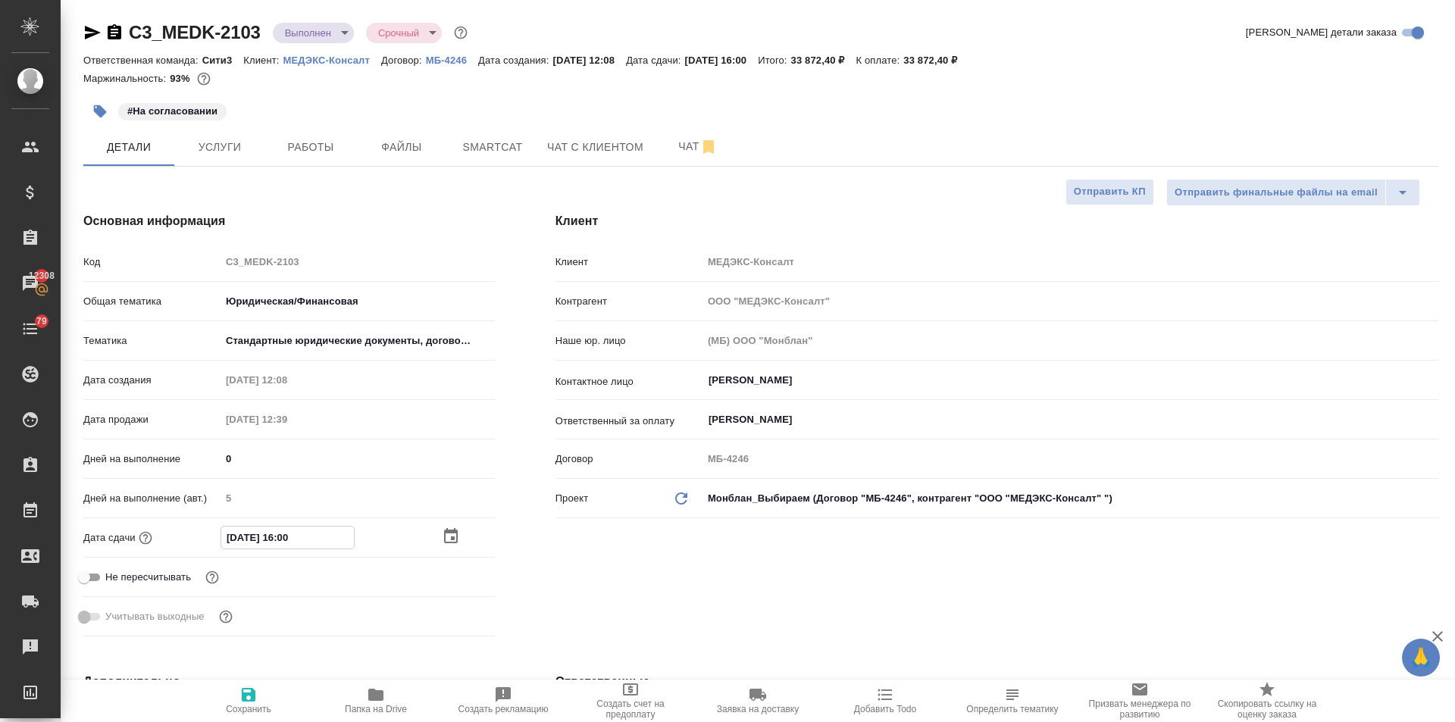
click at [448, 538] on icon "button" at bounding box center [451, 537] width 18 height 18
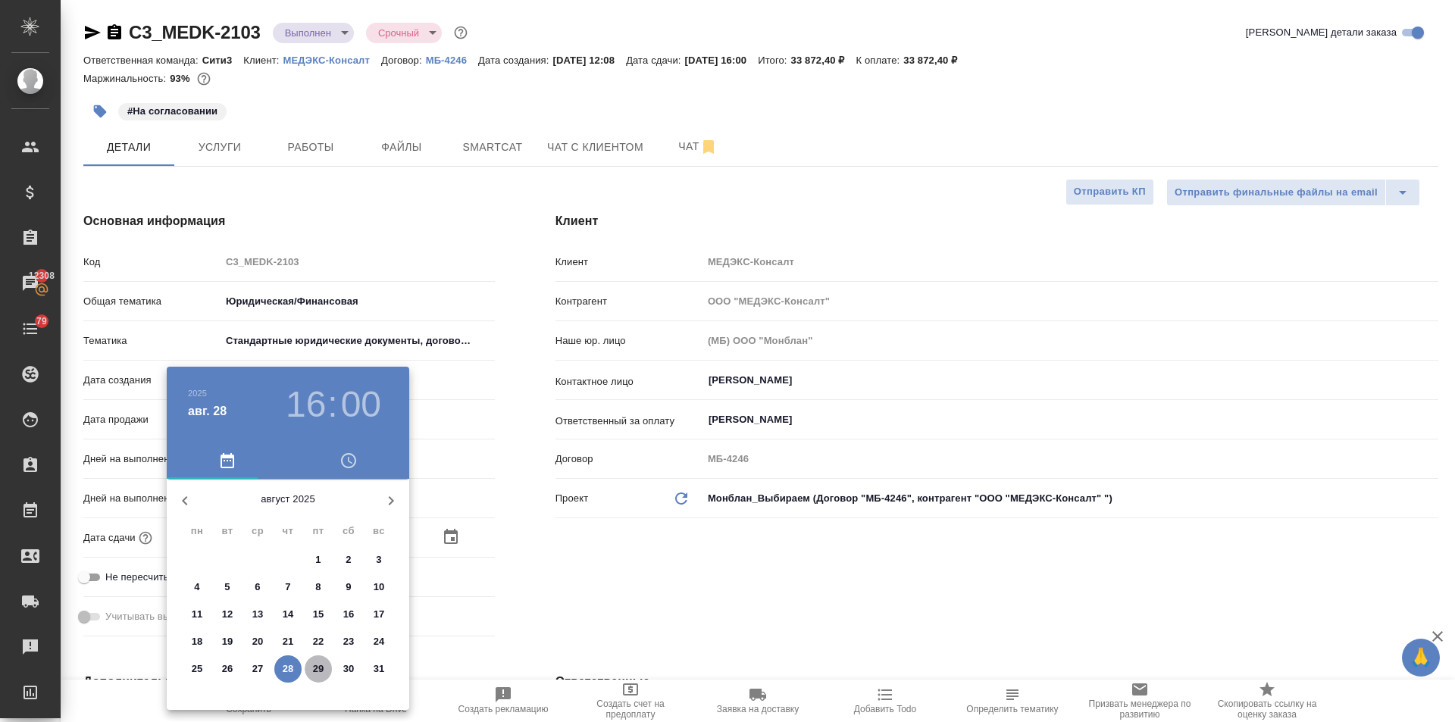
click at [314, 668] on p "29" at bounding box center [318, 669] width 11 height 15
type input "29.08.2025 16:00"
type textarea "x"
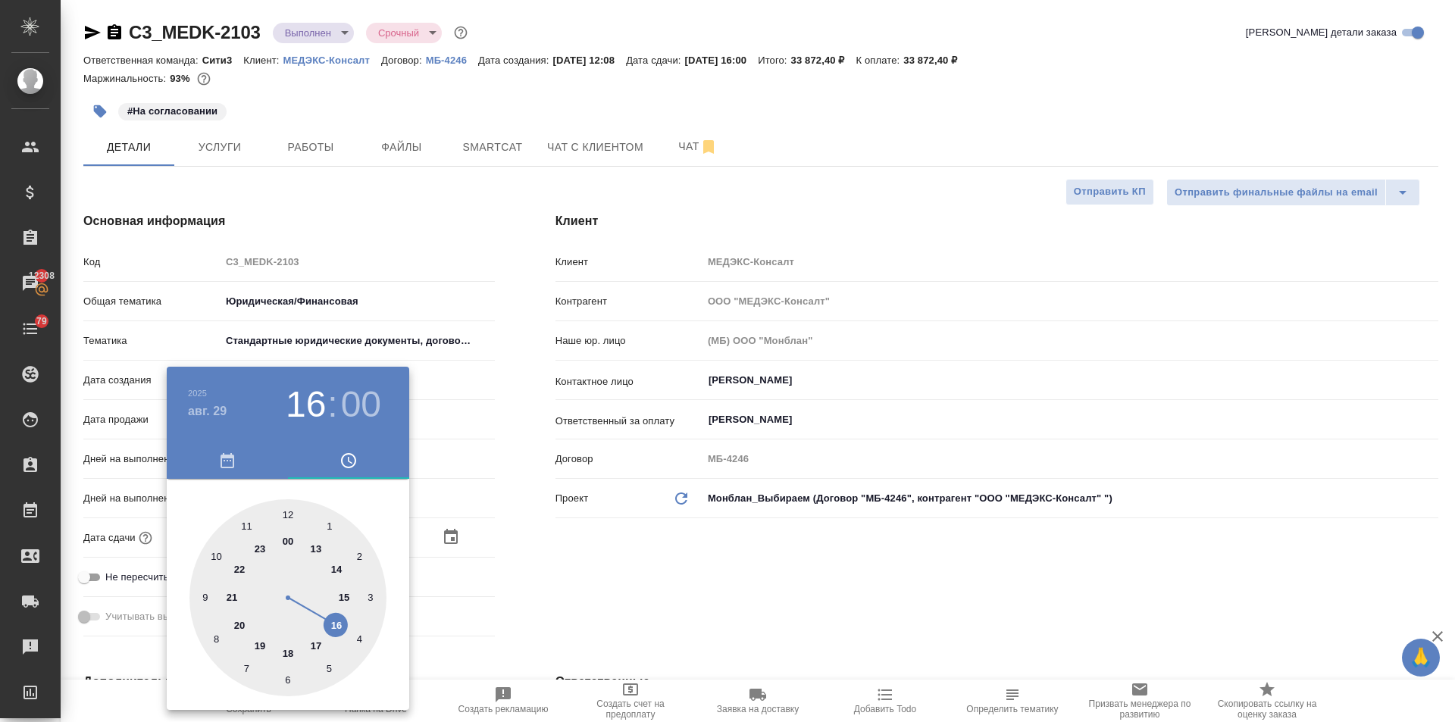
click at [483, 608] on div at bounding box center [727, 361] width 1455 height 722
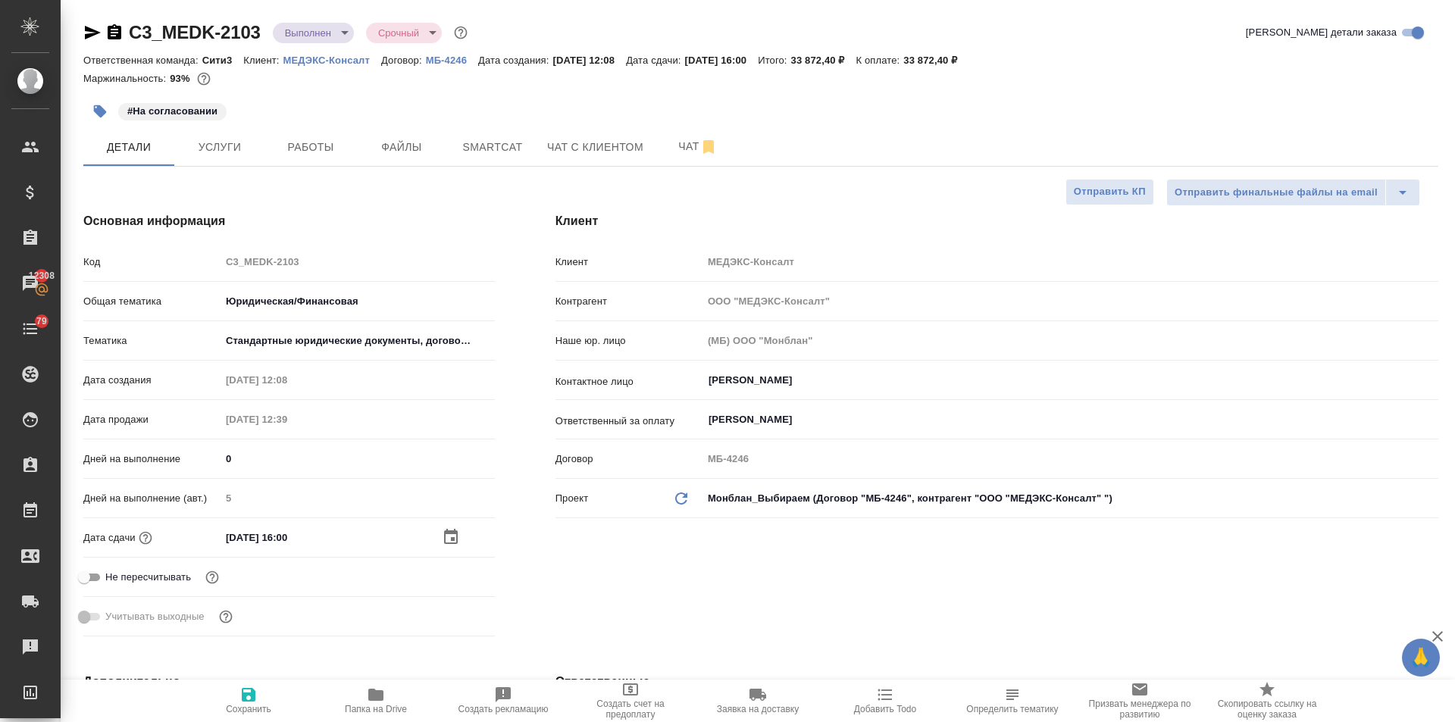
click at [252, 698] on icon "button" at bounding box center [249, 695] width 14 height 14
type textarea "x"
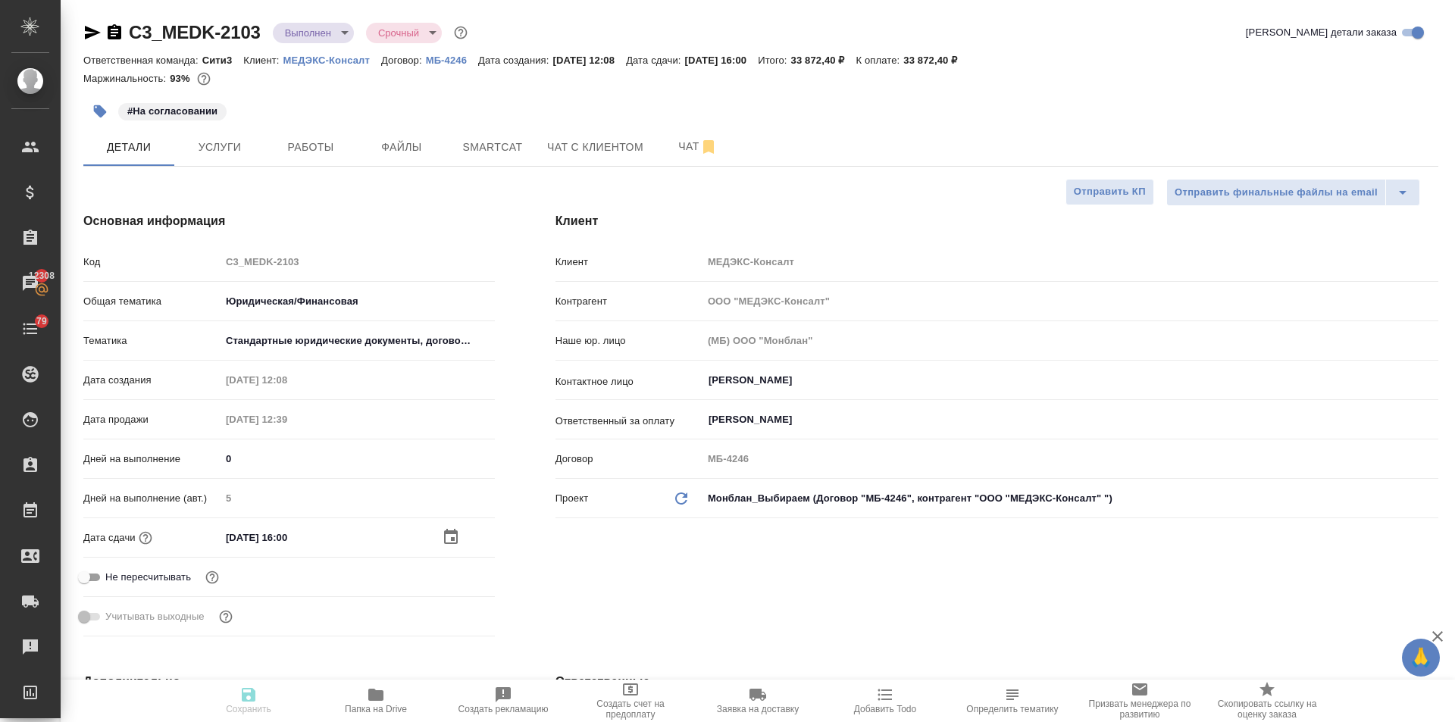
type textarea "x"
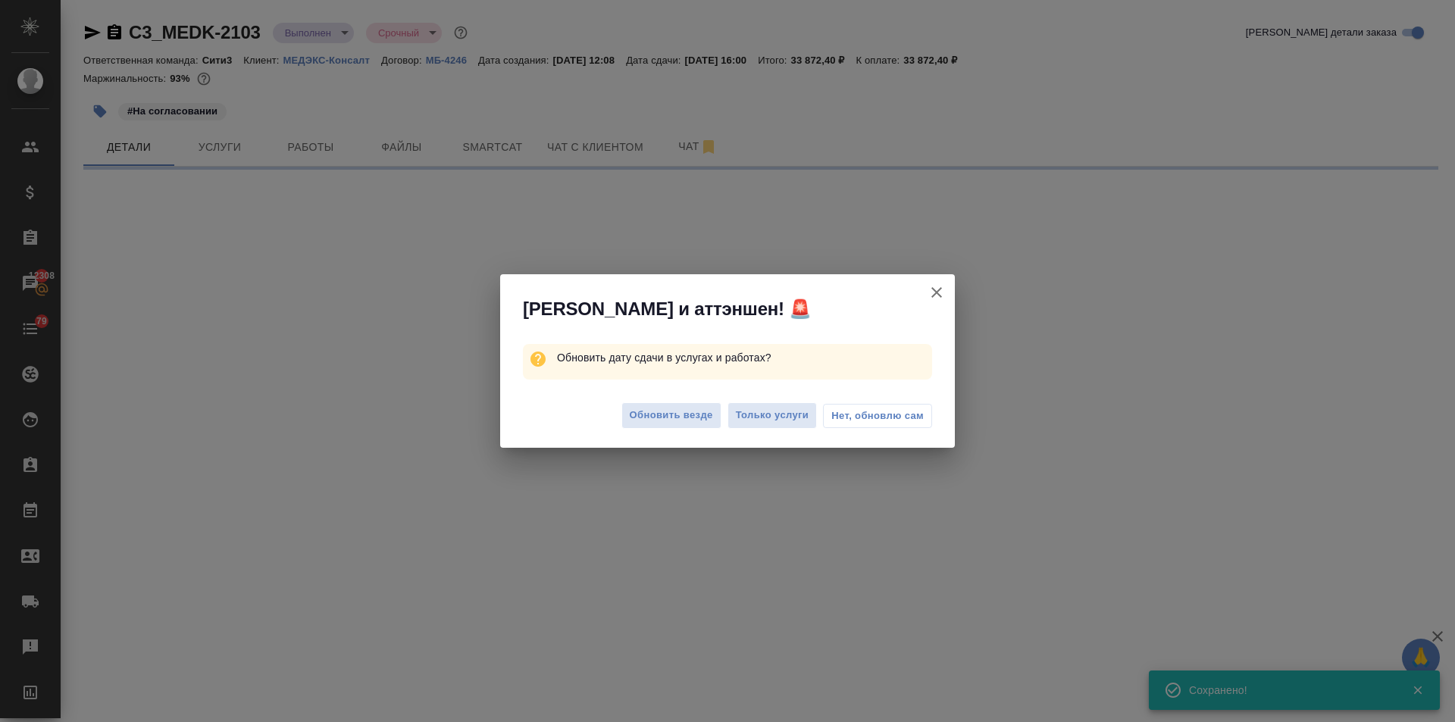
click at [688, 396] on div "Обновить везде Только услуги Нет, обновлю сам" at bounding box center [727, 417] width 455 height 61
select select "RU"
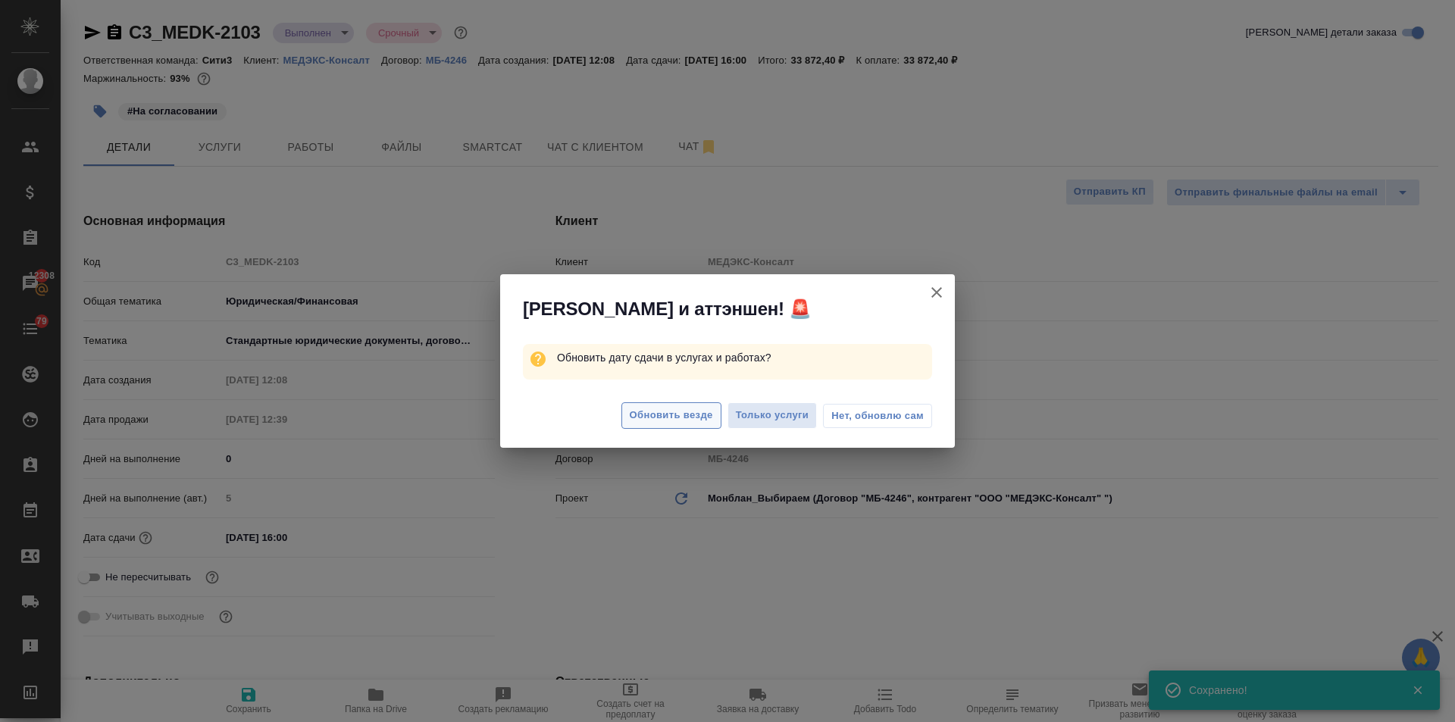
type textarea "x"
click at [689, 412] on span "Обновить везде" at bounding box center [671, 415] width 83 height 17
type textarea "x"
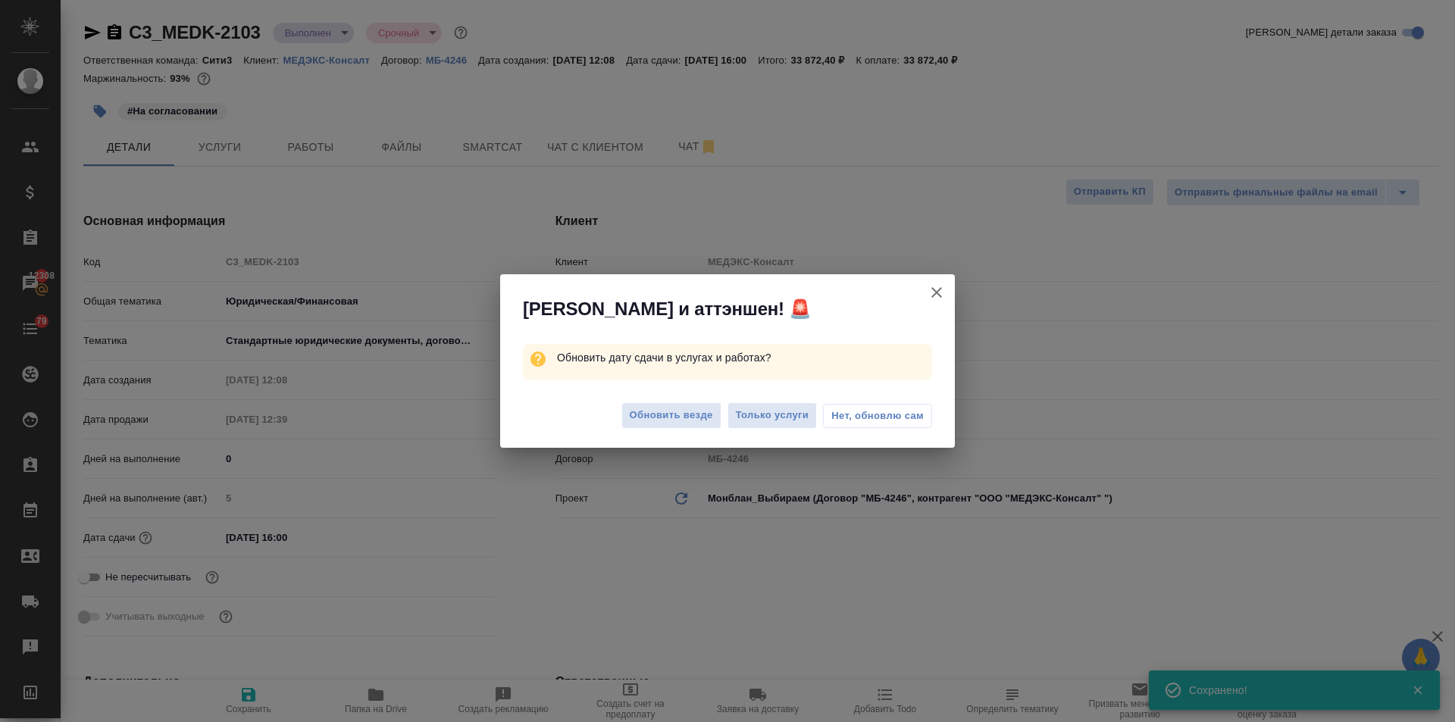
type textarea "x"
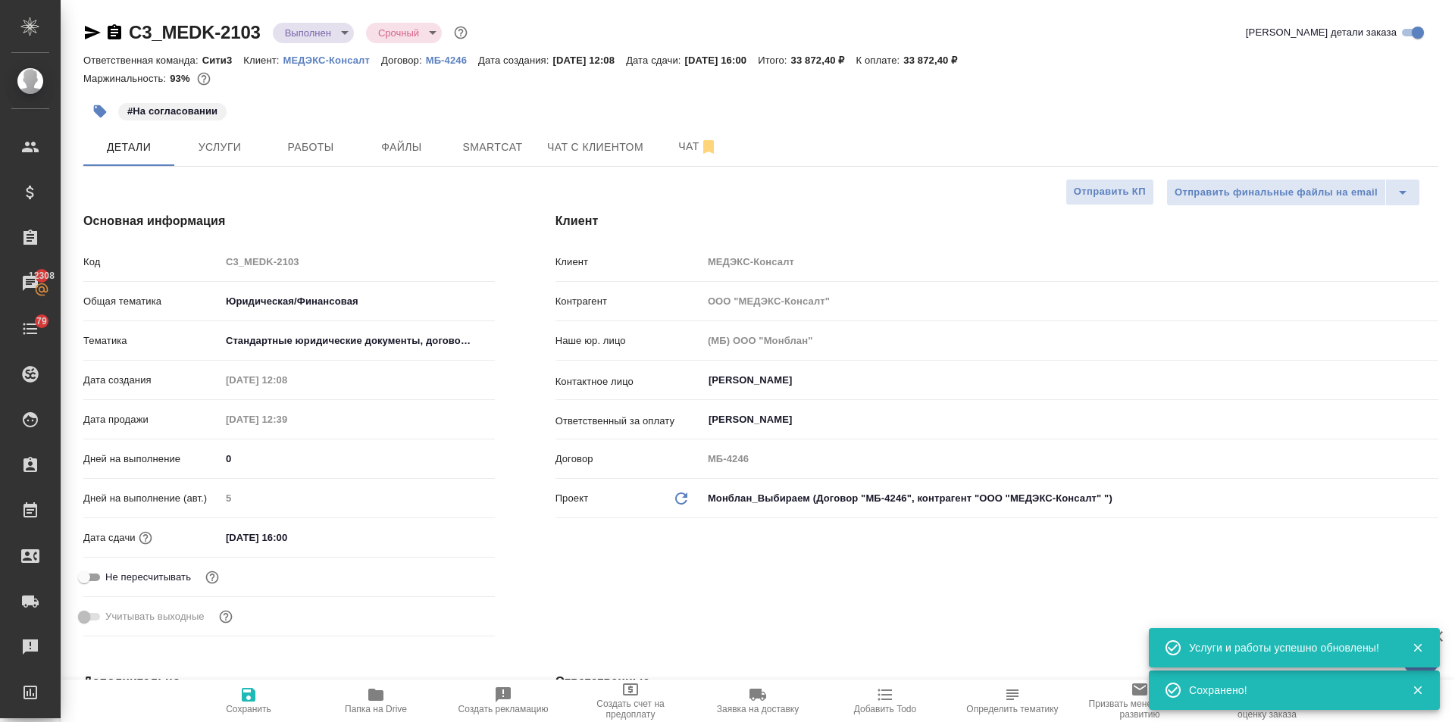
type textarea "x"
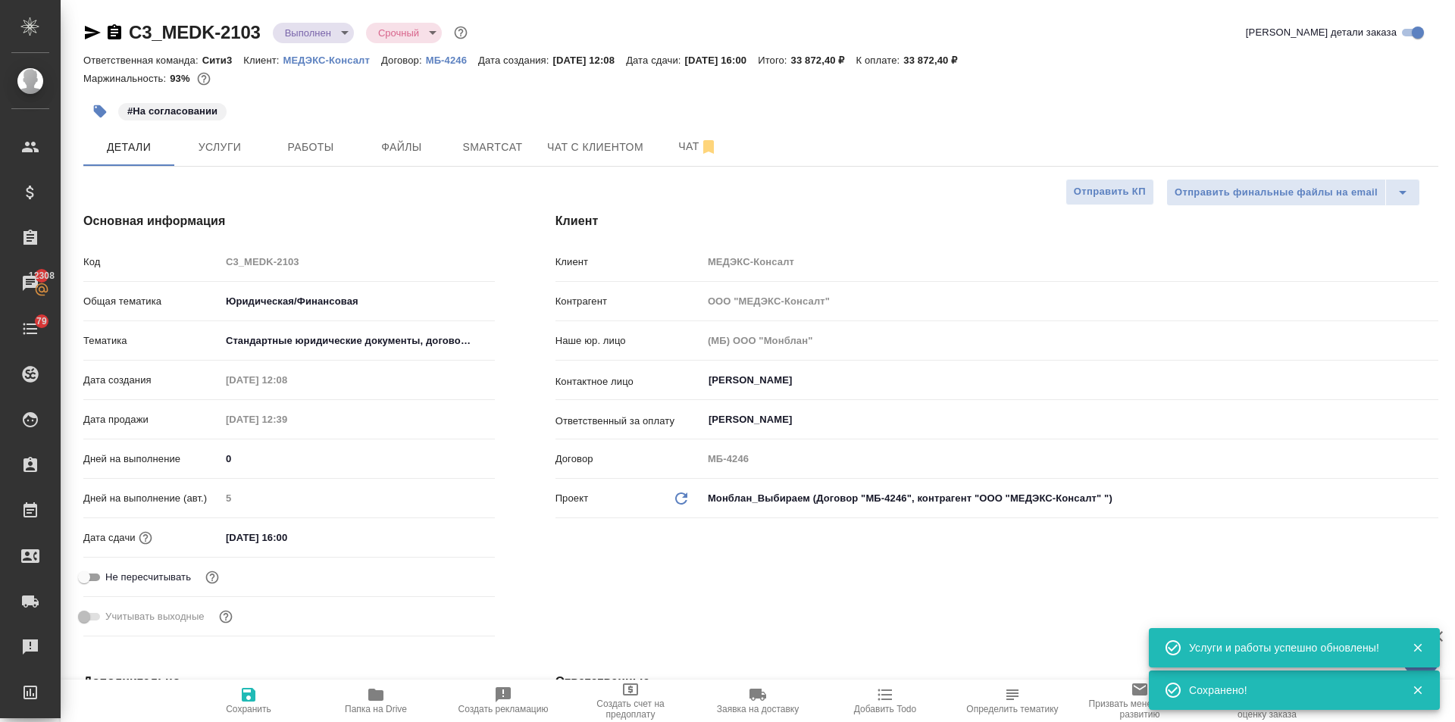
type textarea "x"
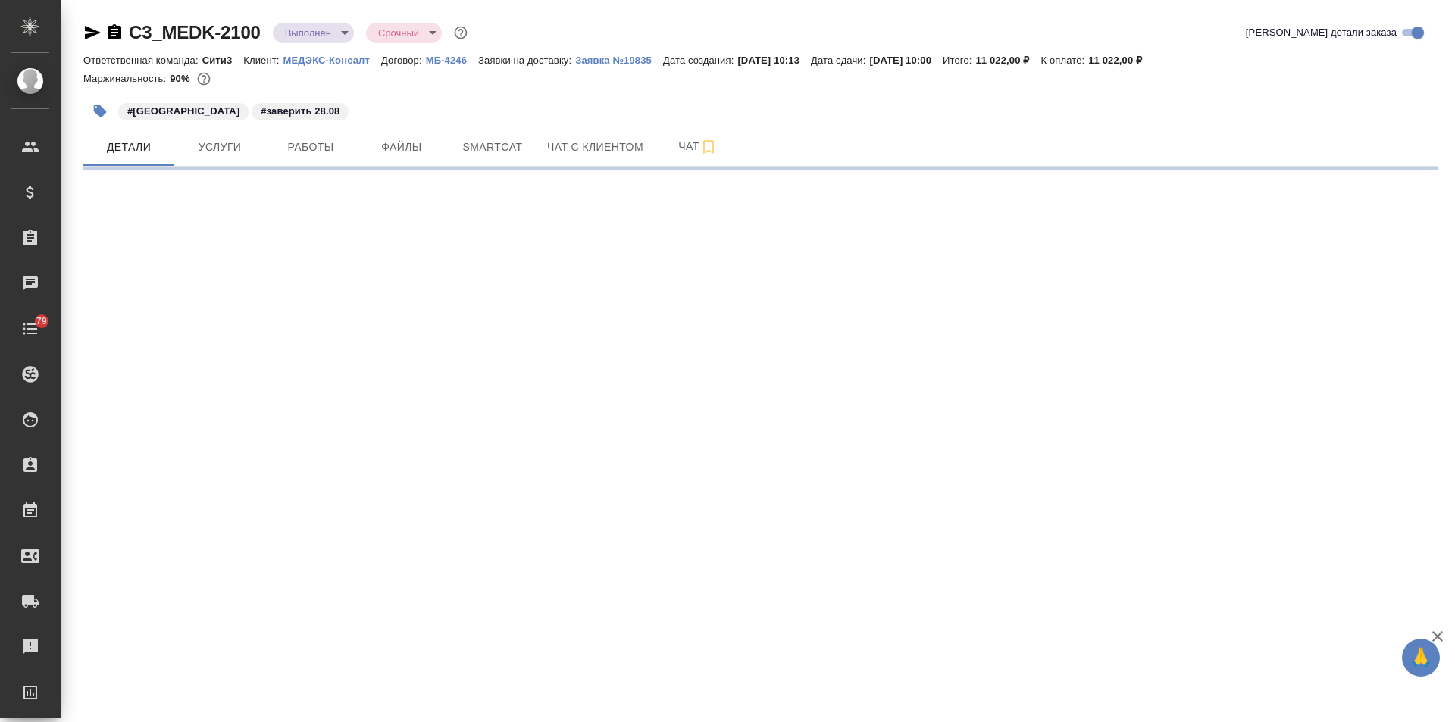
select select "RU"
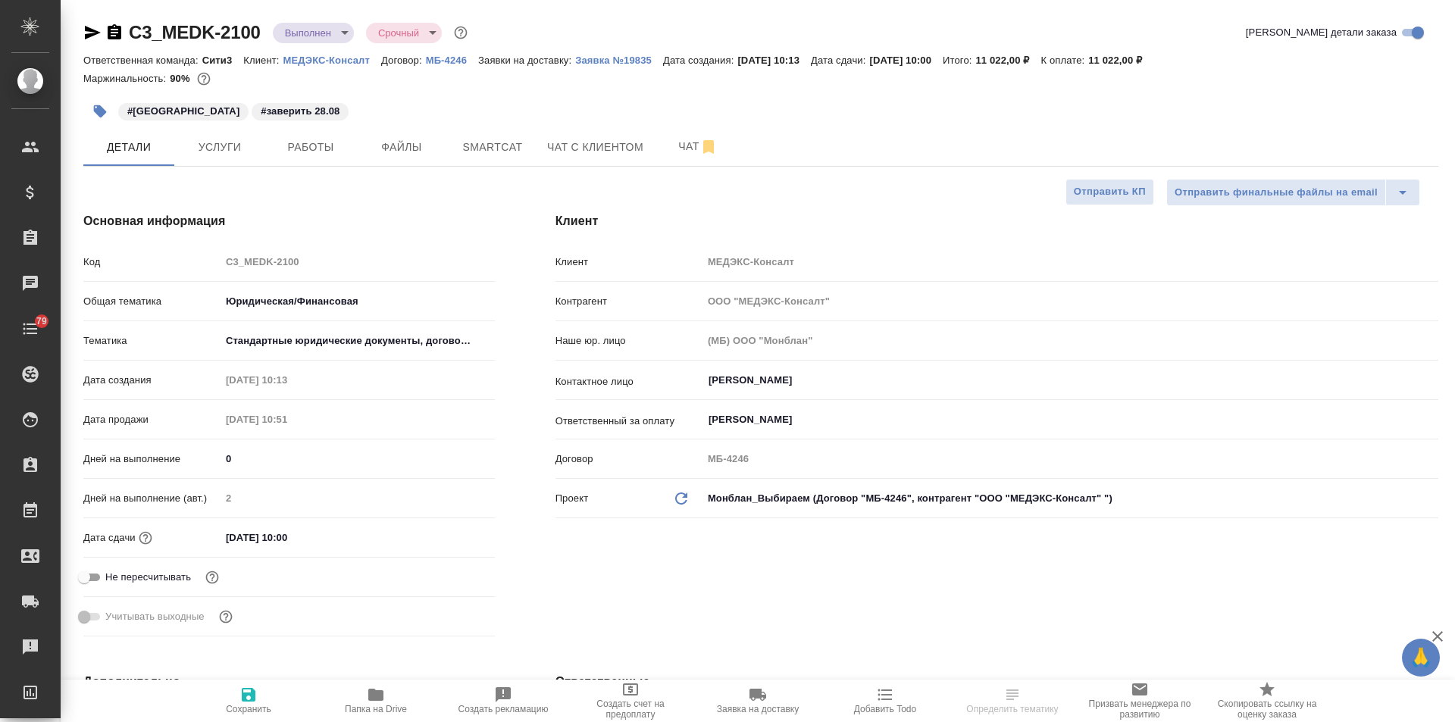
type textarea "x"
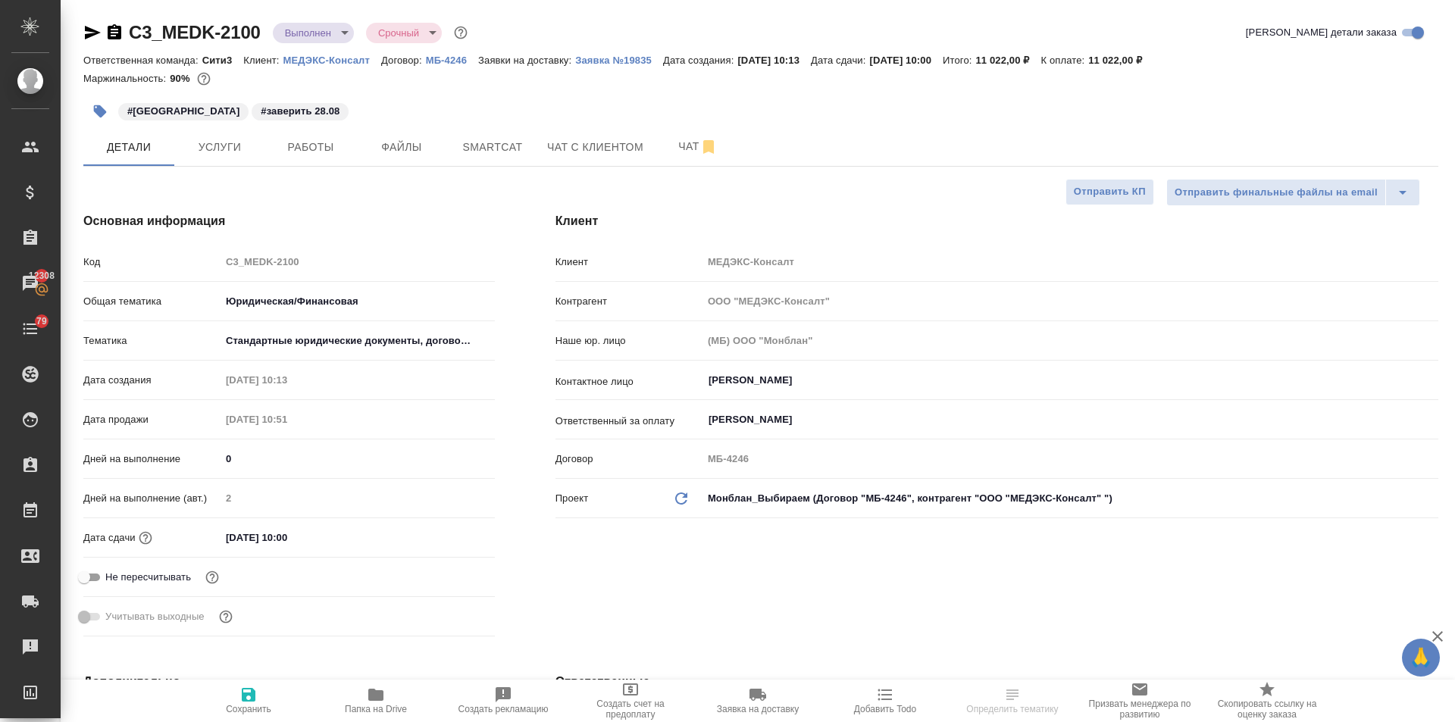
type textarea "x"
select select "RU"
type textarea "x"
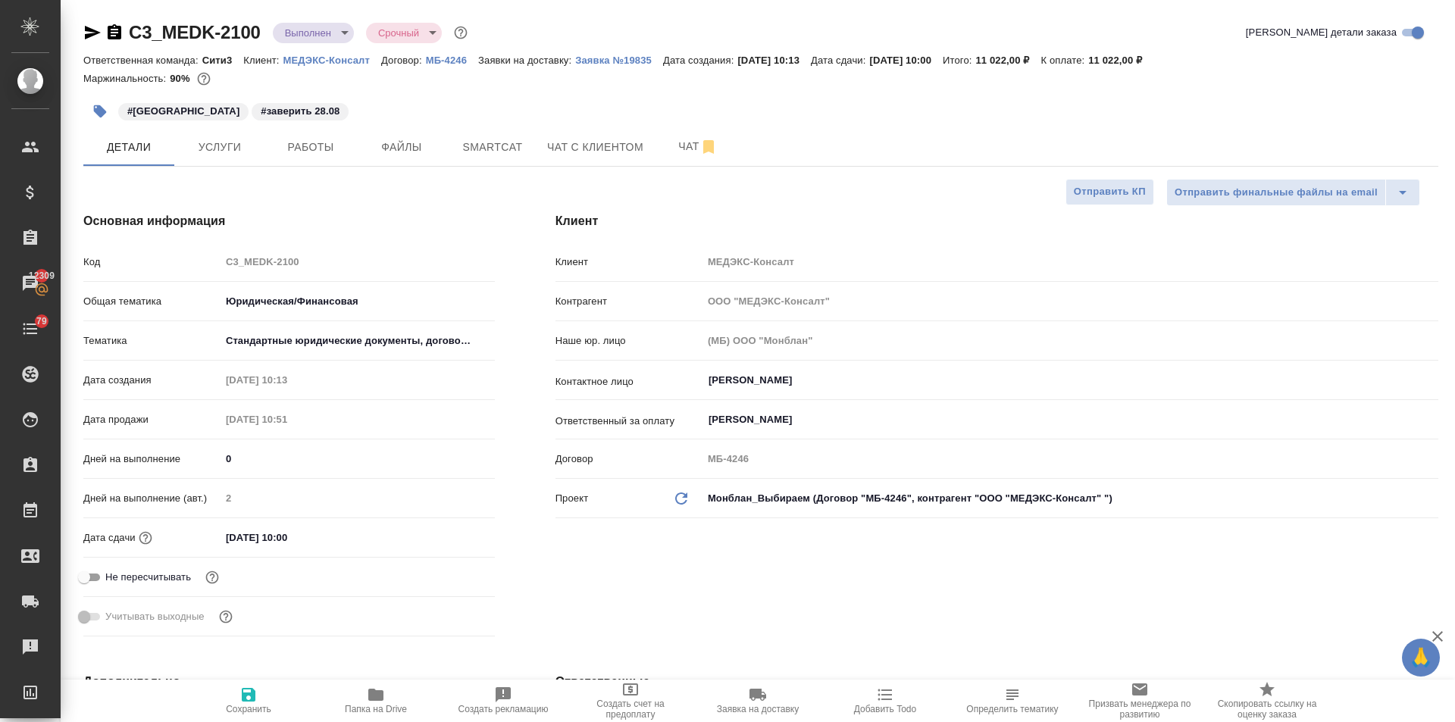
type textarea "x"
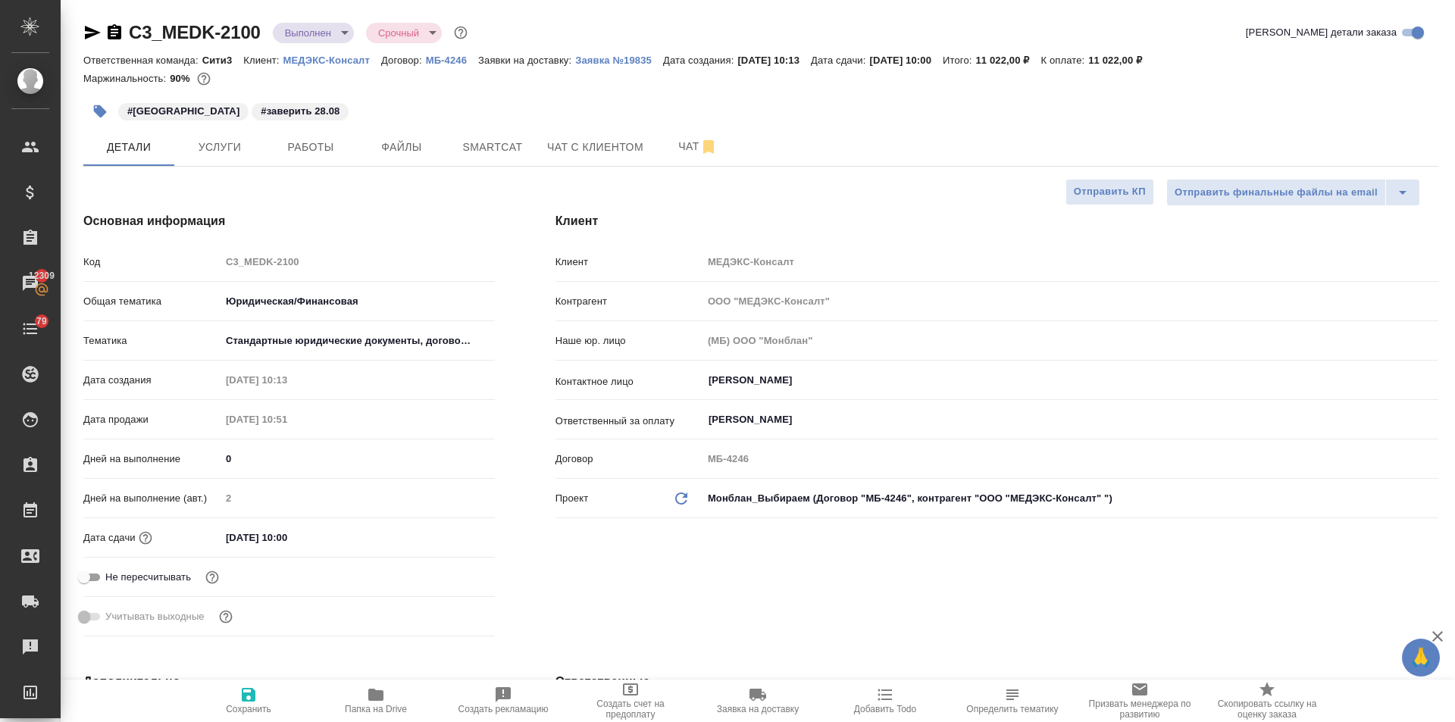
type textarea "x"
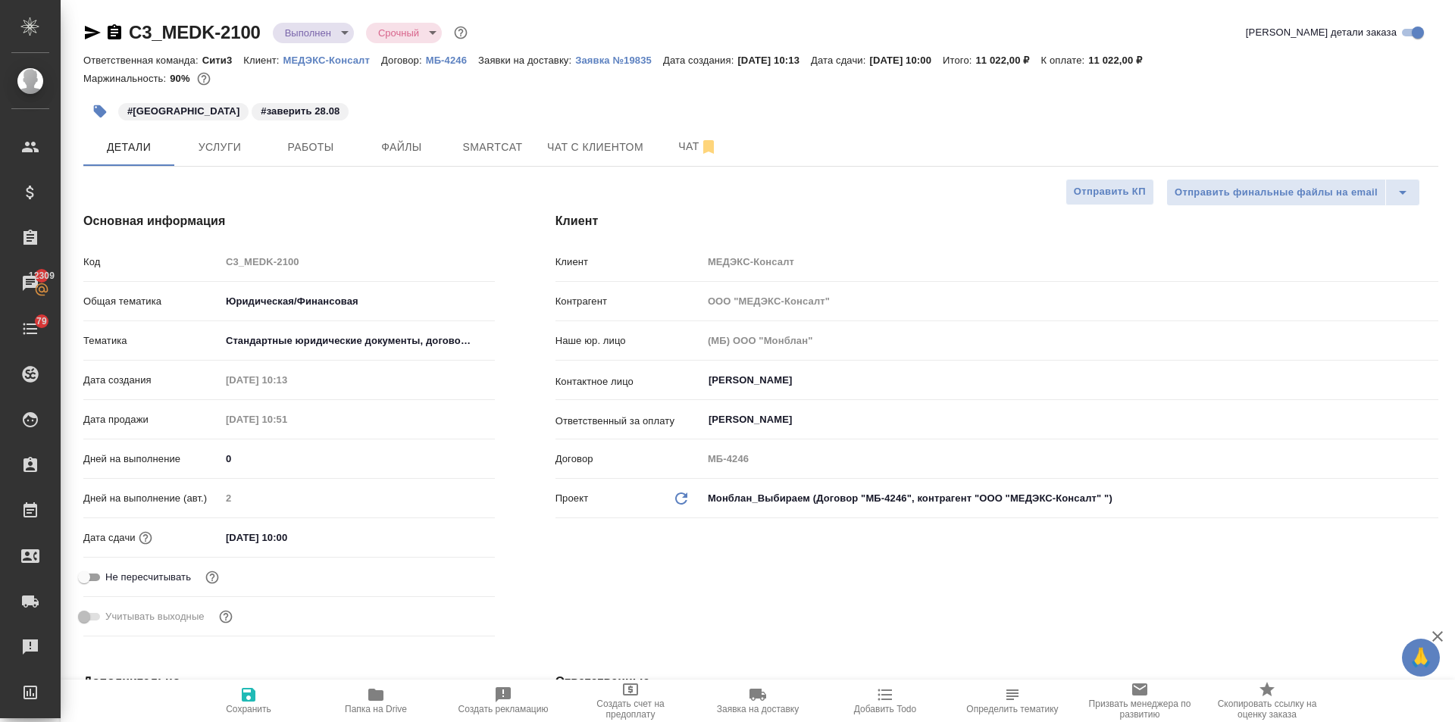
type textarea "x"
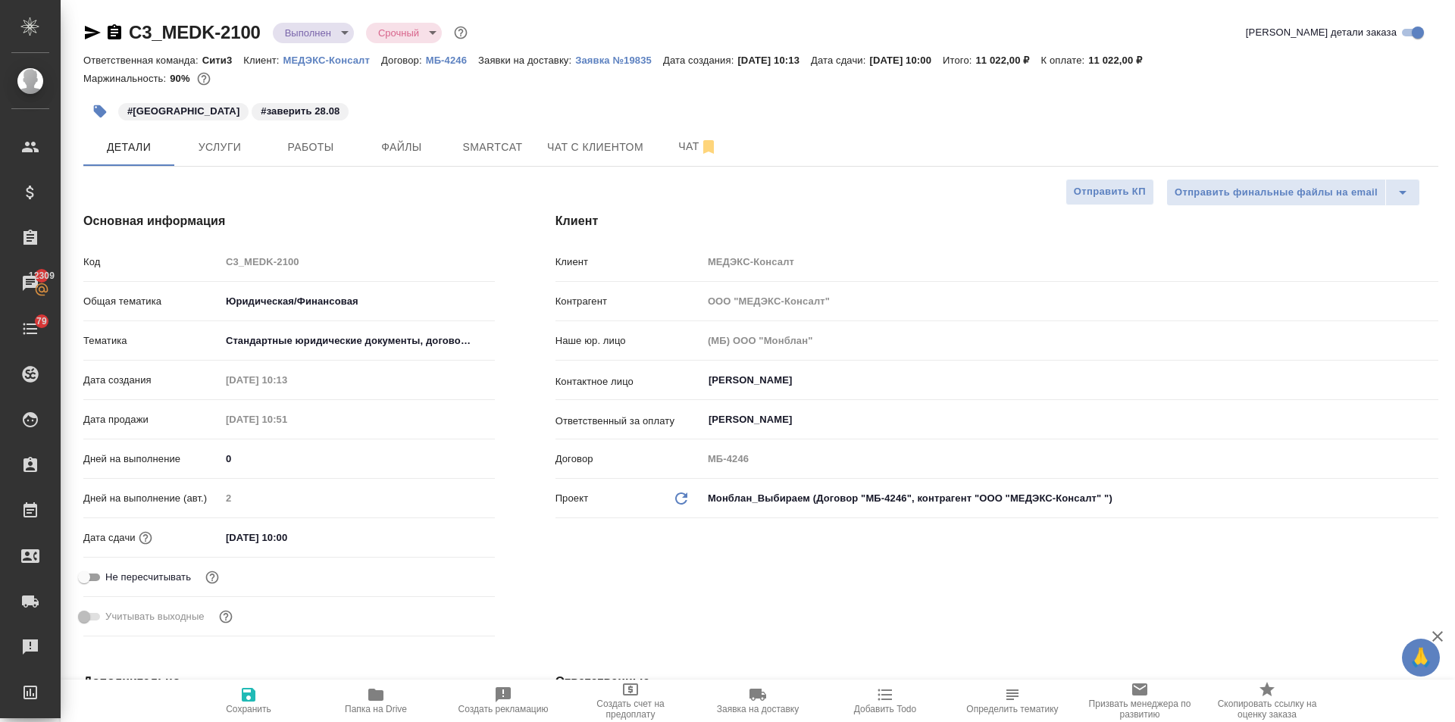
click at [101, 111] on icon "button" at bounding box center [100, 111] width 13 height 13
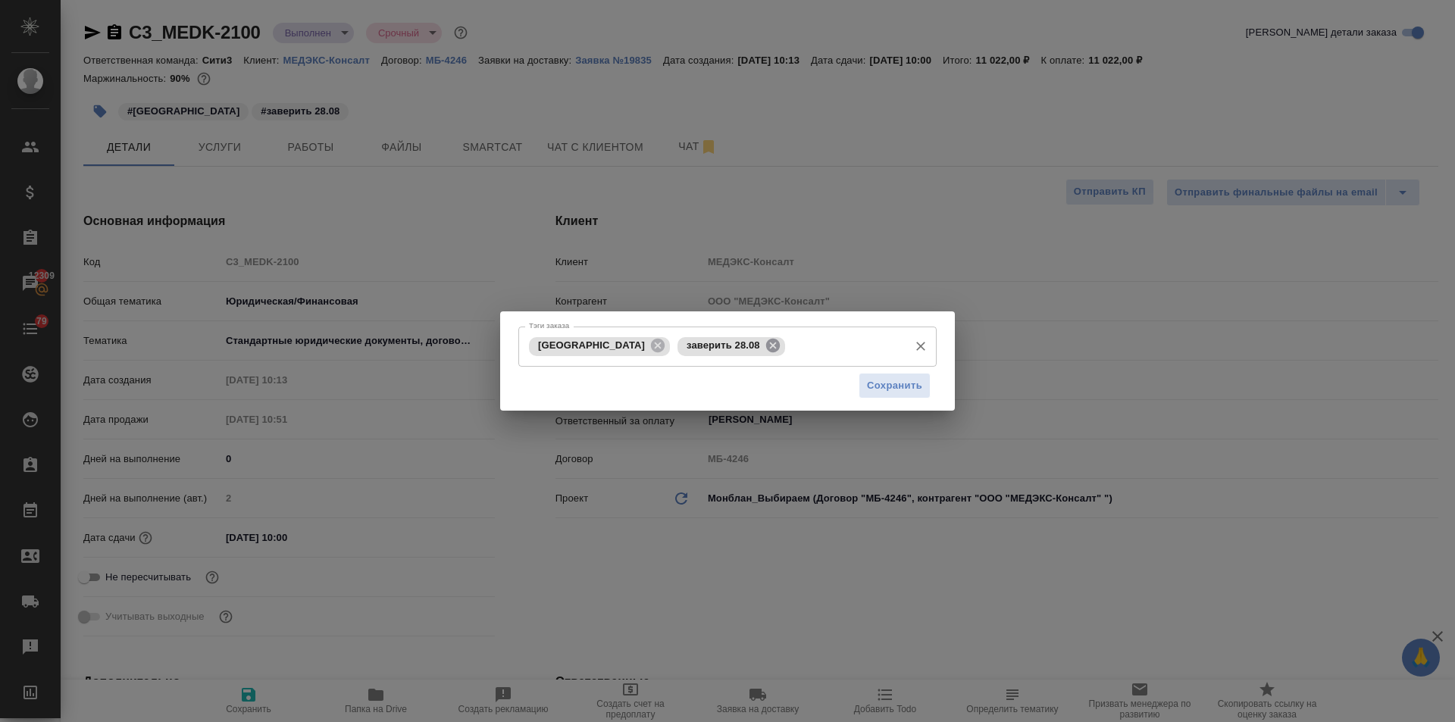
click at [765, 344] on icon at bounding box center [773, 345] width 17 height 17
click at [684, 349] on input "Тэги заказа" at bounding box center [787, 347] width 227 height 26
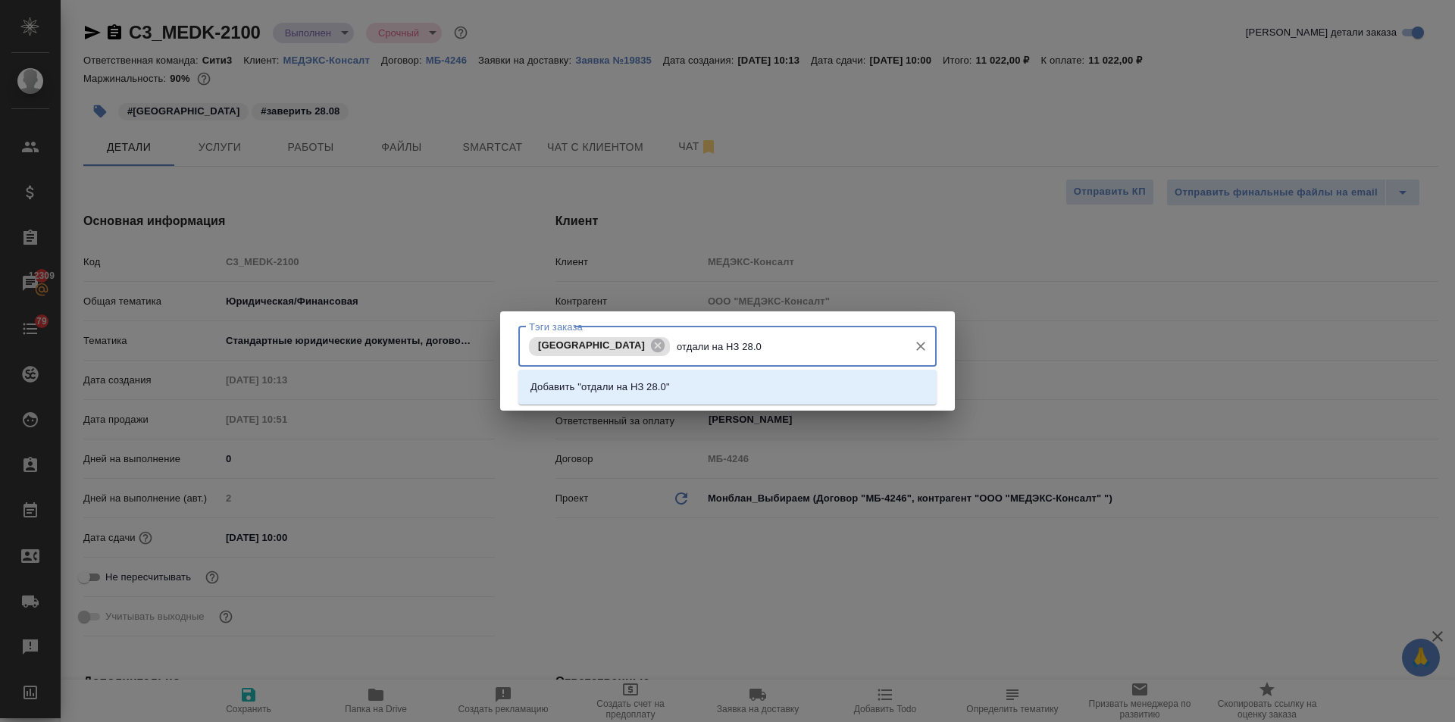
type input "отдали на НЗ 28.08"
click at [675, 383] on p "Добавить "отдали на НЗ 28.08"" at bounding box center [603, 387] width 145 height 15
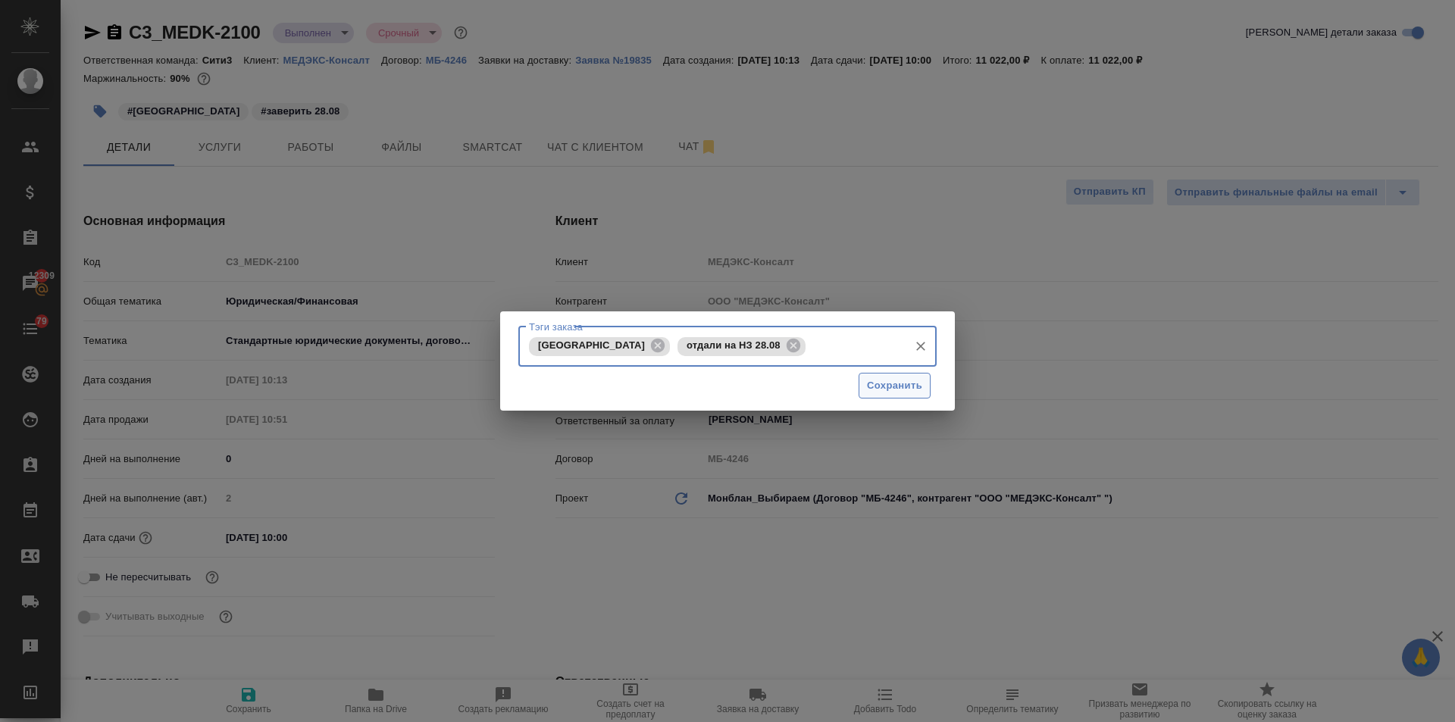
click at [860, 383] on button "Сохранить" at bounding box center [895, 386] width 72 height 27
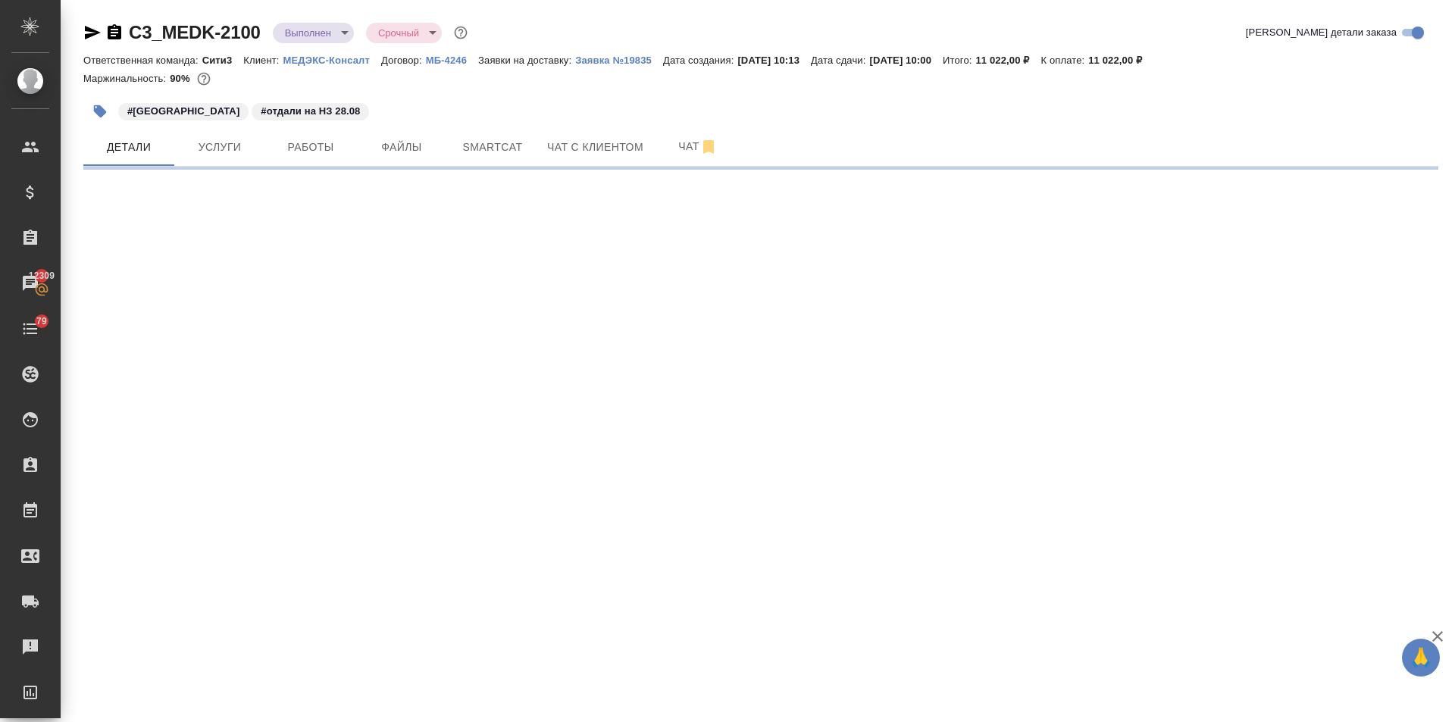
select select "RU"
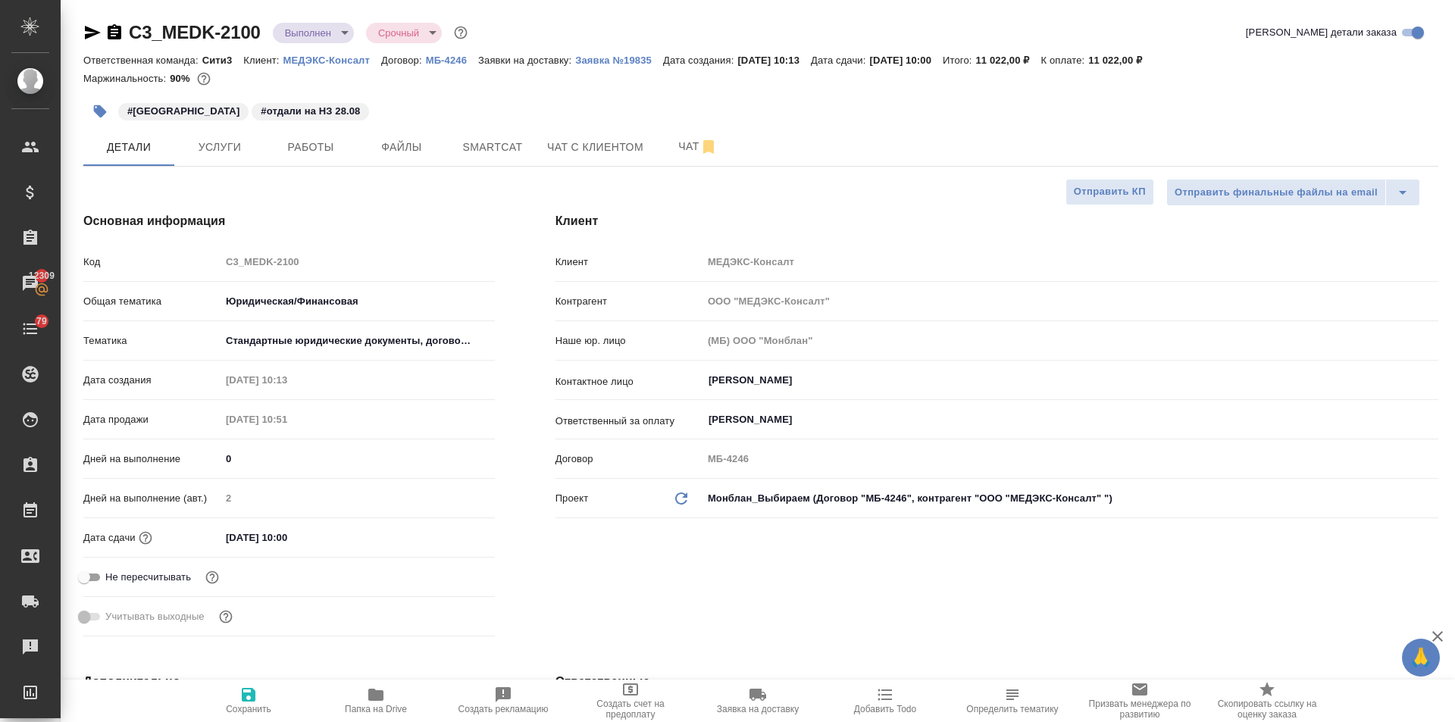
type textarea "x"
click at [319, 535] on input "[DATE] 10:00" at bounding box center [287, 538] width 133 height 22
click at [446, 535] on icon "button" at bounding box center [451, 537] width 18 height 18
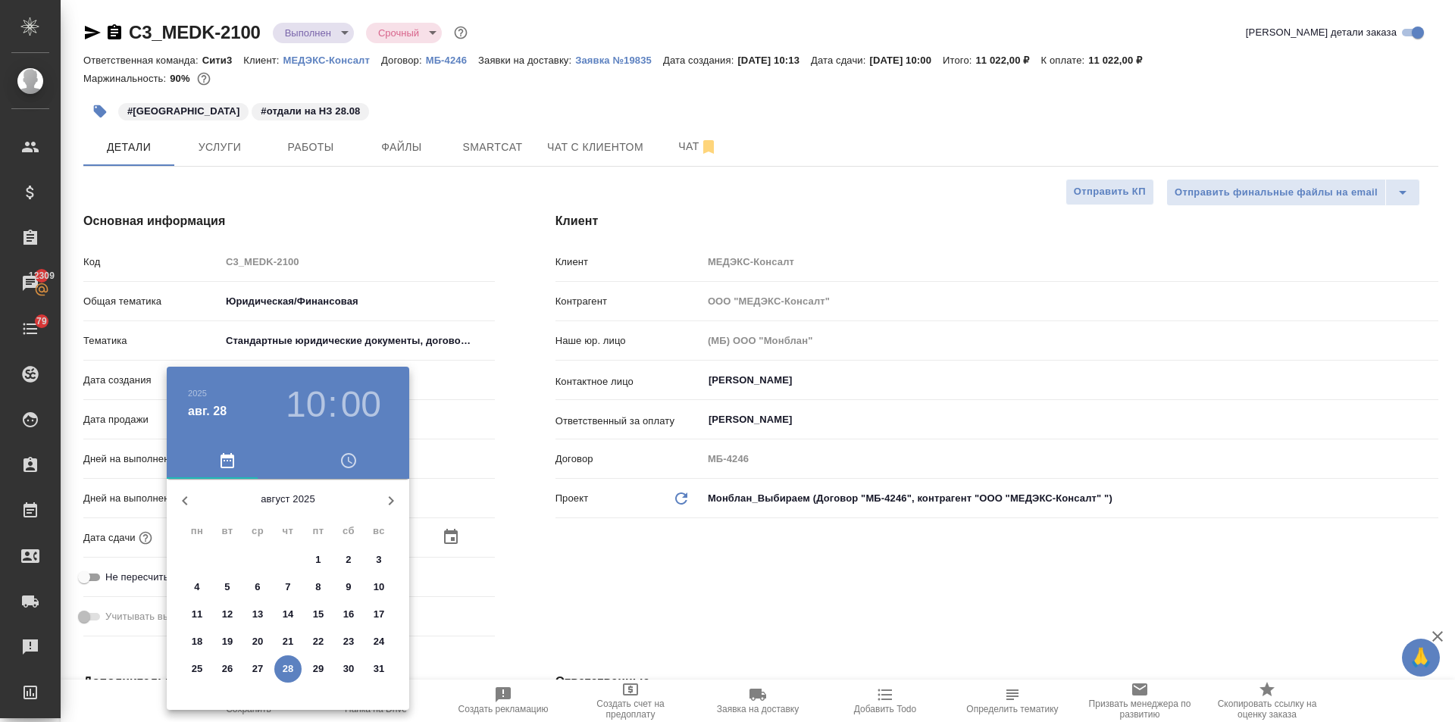
click at [322, 667] on p "29" at bounding box center [318, 669] width 11 height 15
type input "[DATE] 10:00"
type textarea "x"
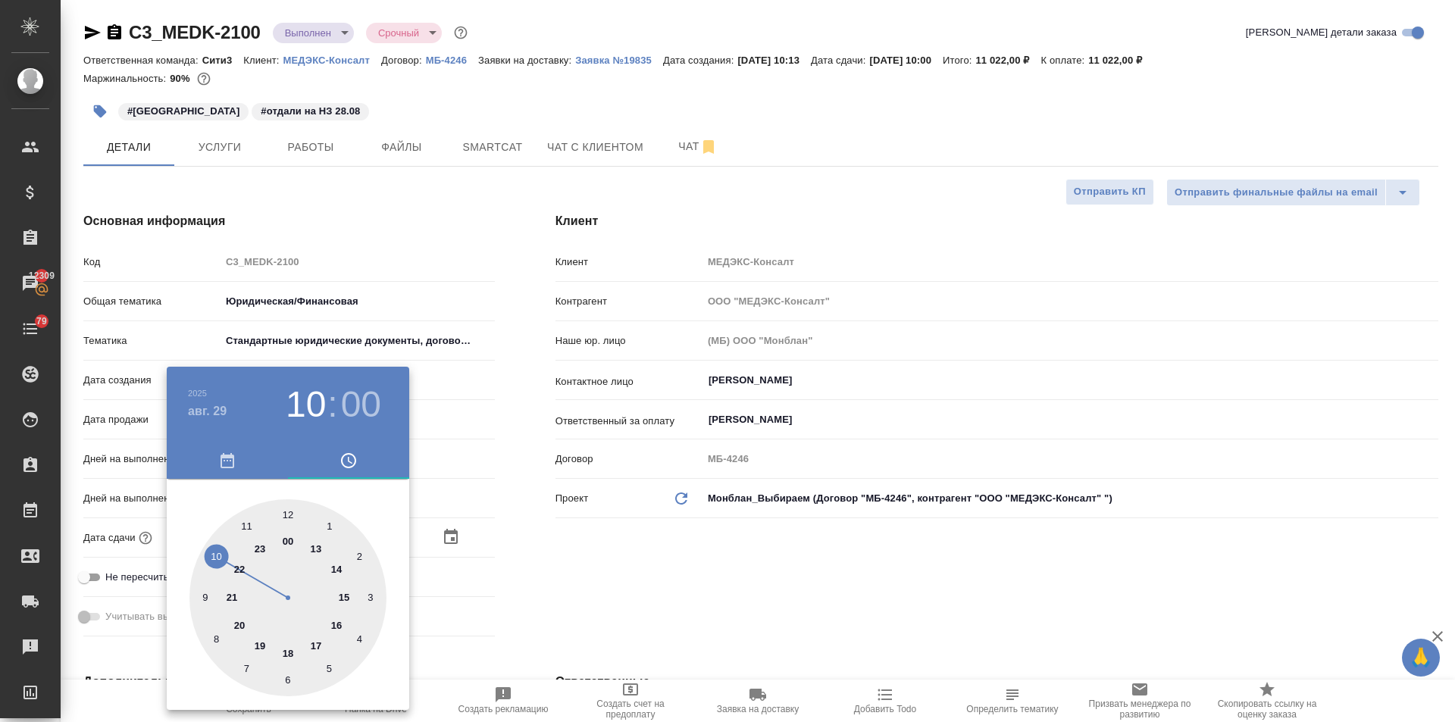
click at [550, 645] on div at bounding box center [727, 361] width 1455 height 722
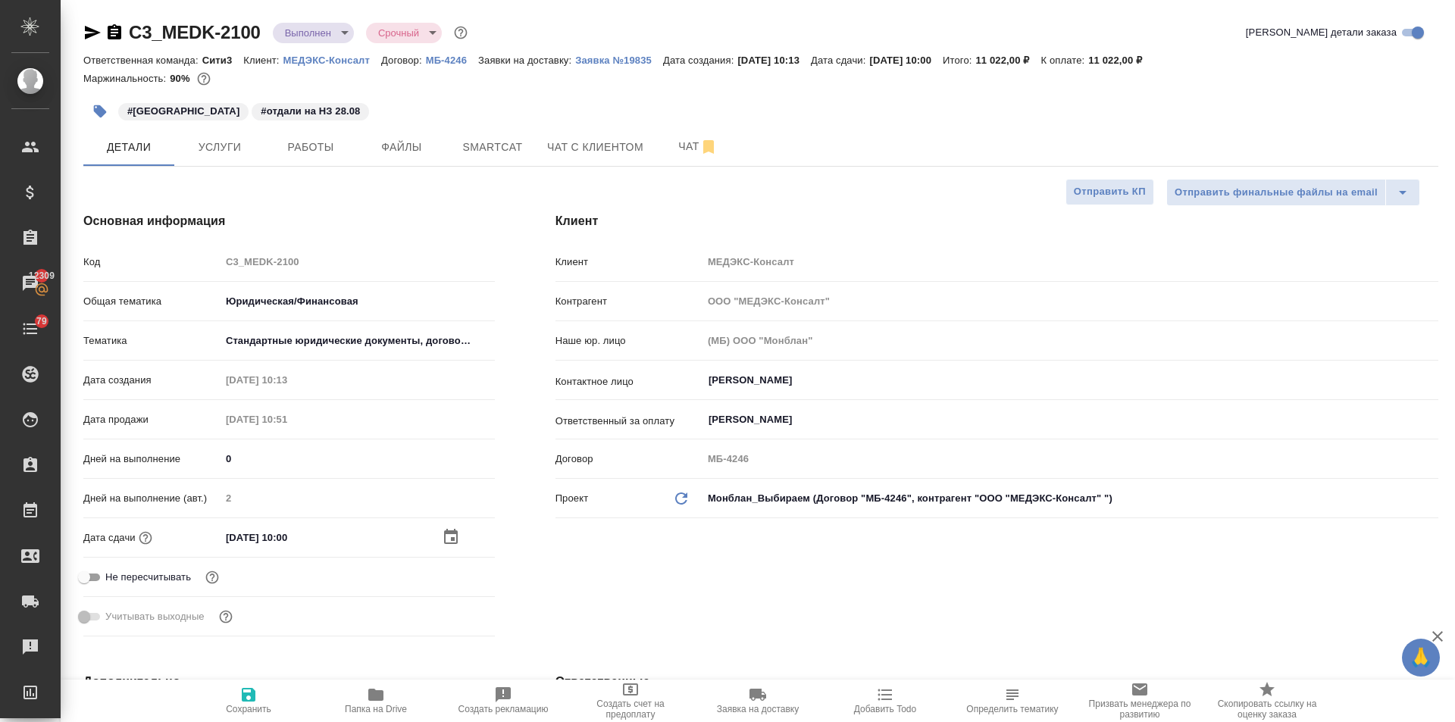
click at [252, 706] on span "Сохранить" at bounding box center [248, 709] width 45 height 11
type textarea "x"
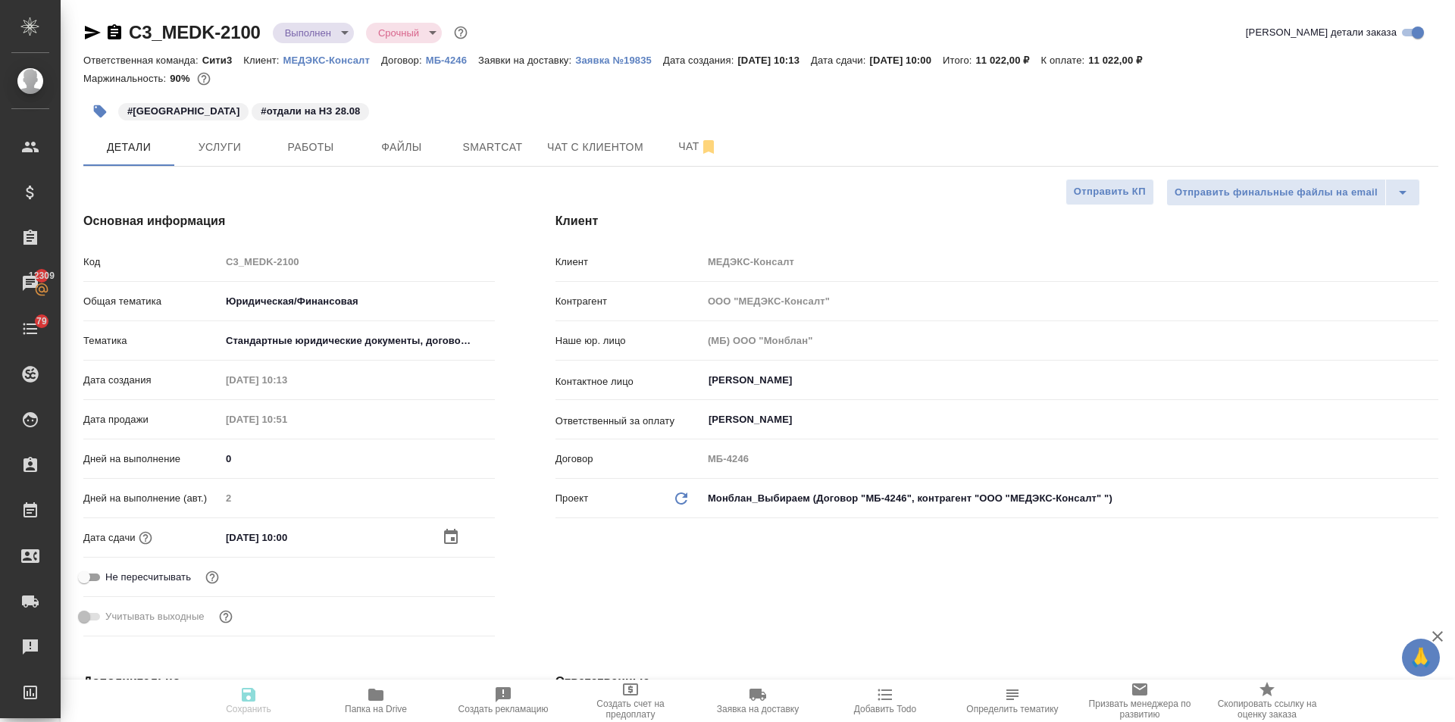
type textarea "x"
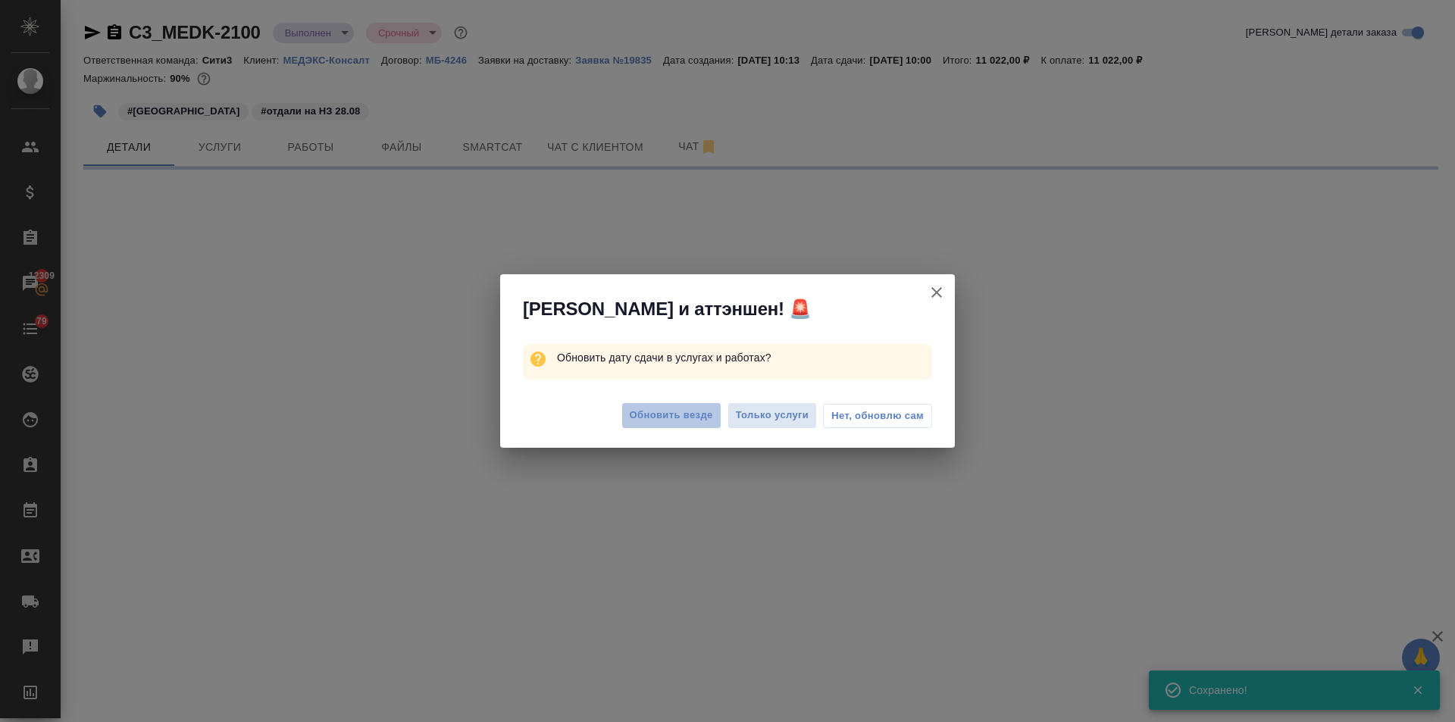
drag, startPoint x: 660, startPoint y: 409, endPoint x: 625, endPoint y: 377, distance: 47.3
click at [661, 410] on span "Обновить везде" at bounding box center [671, 415] width 83 height 17
select select "RU"
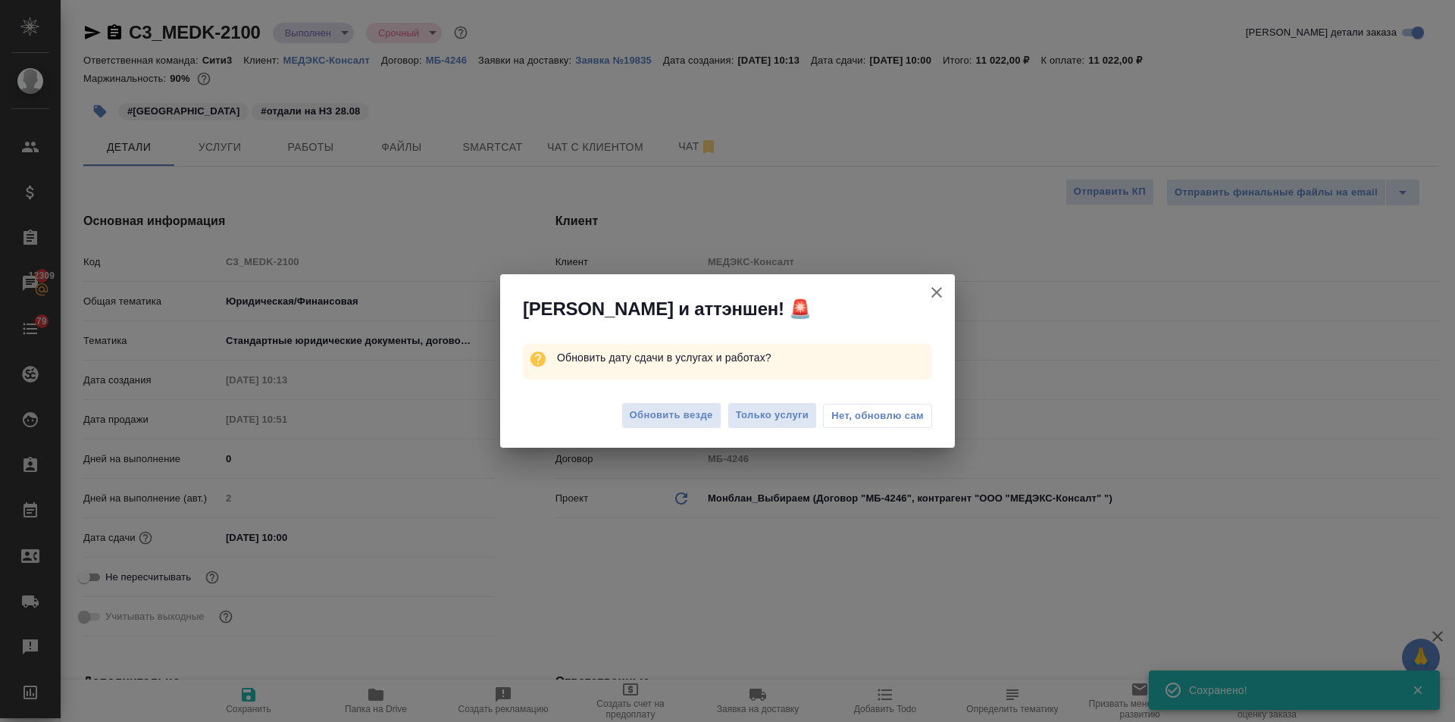
type textarea "x"
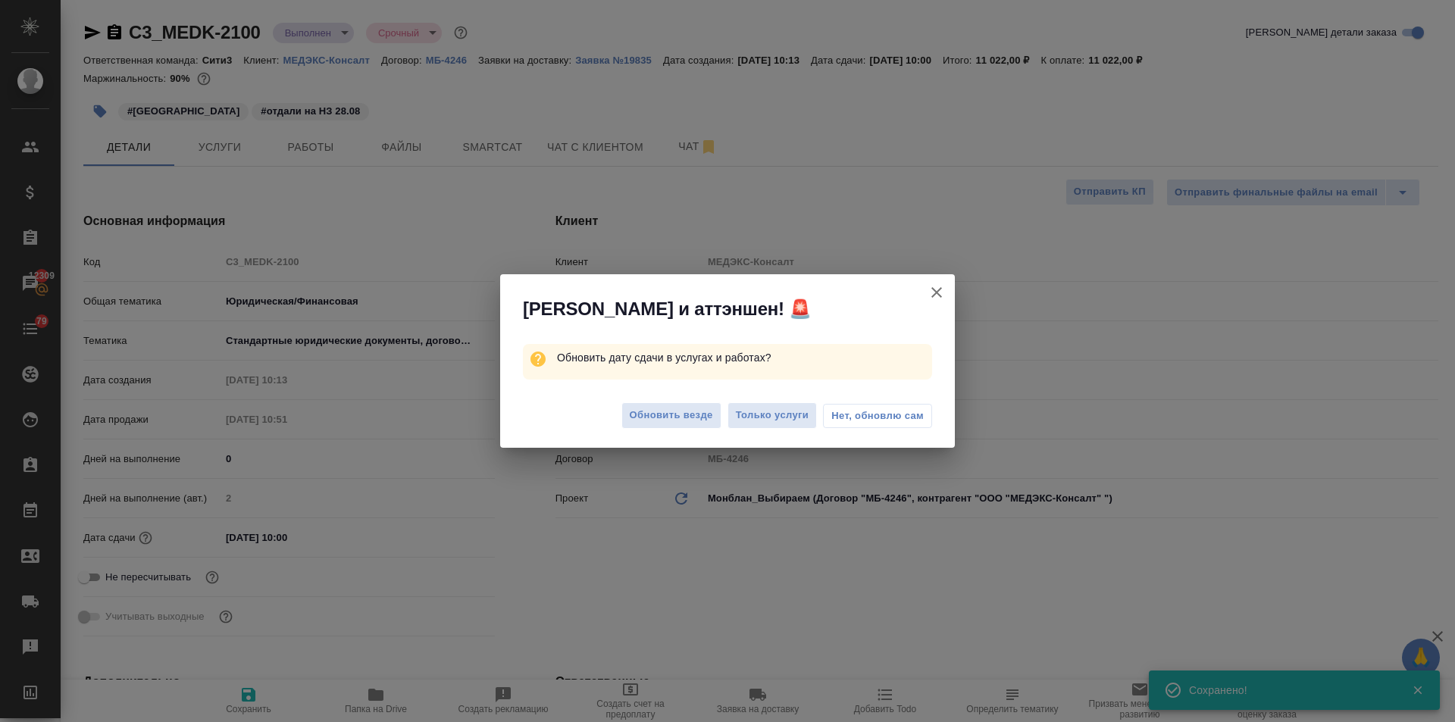
type textarea "x"
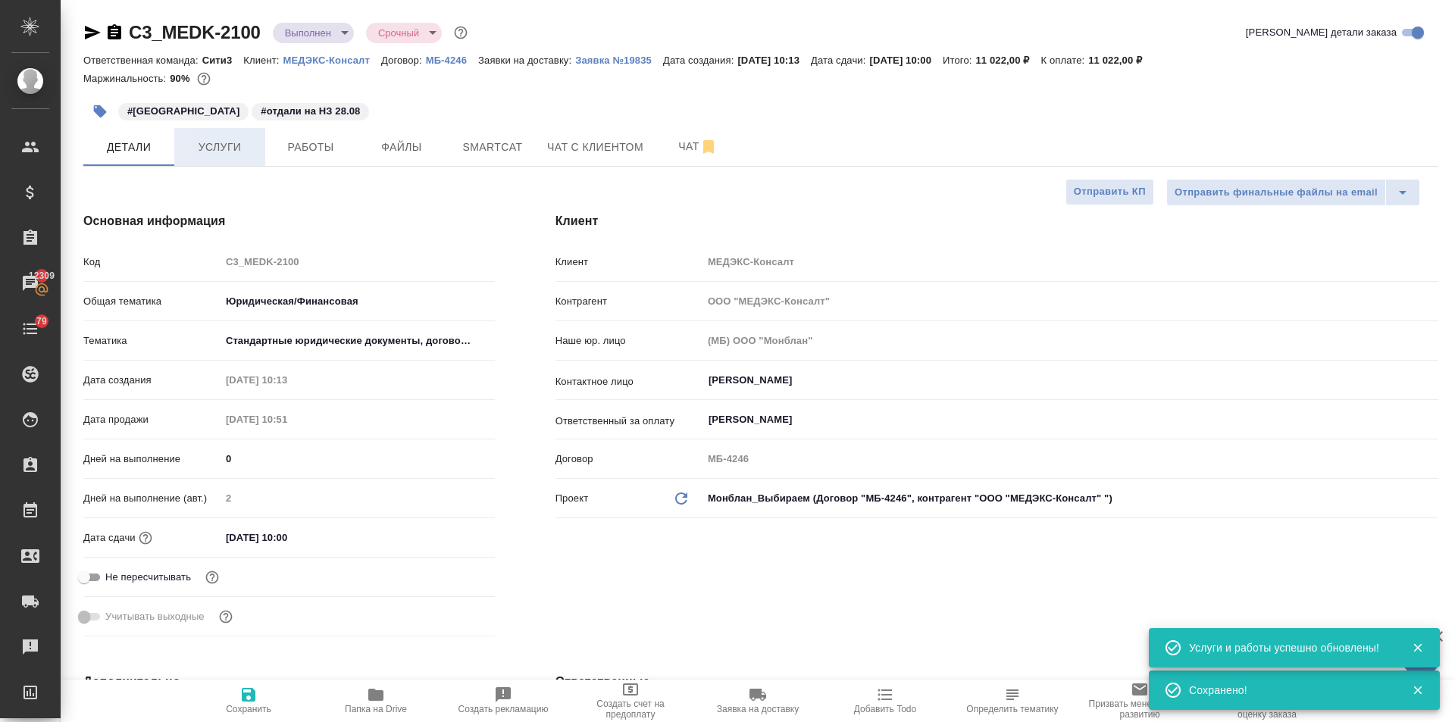
click at [231, 143] on span "Услуги" at bounding box center [219, 147] width 73 height 19
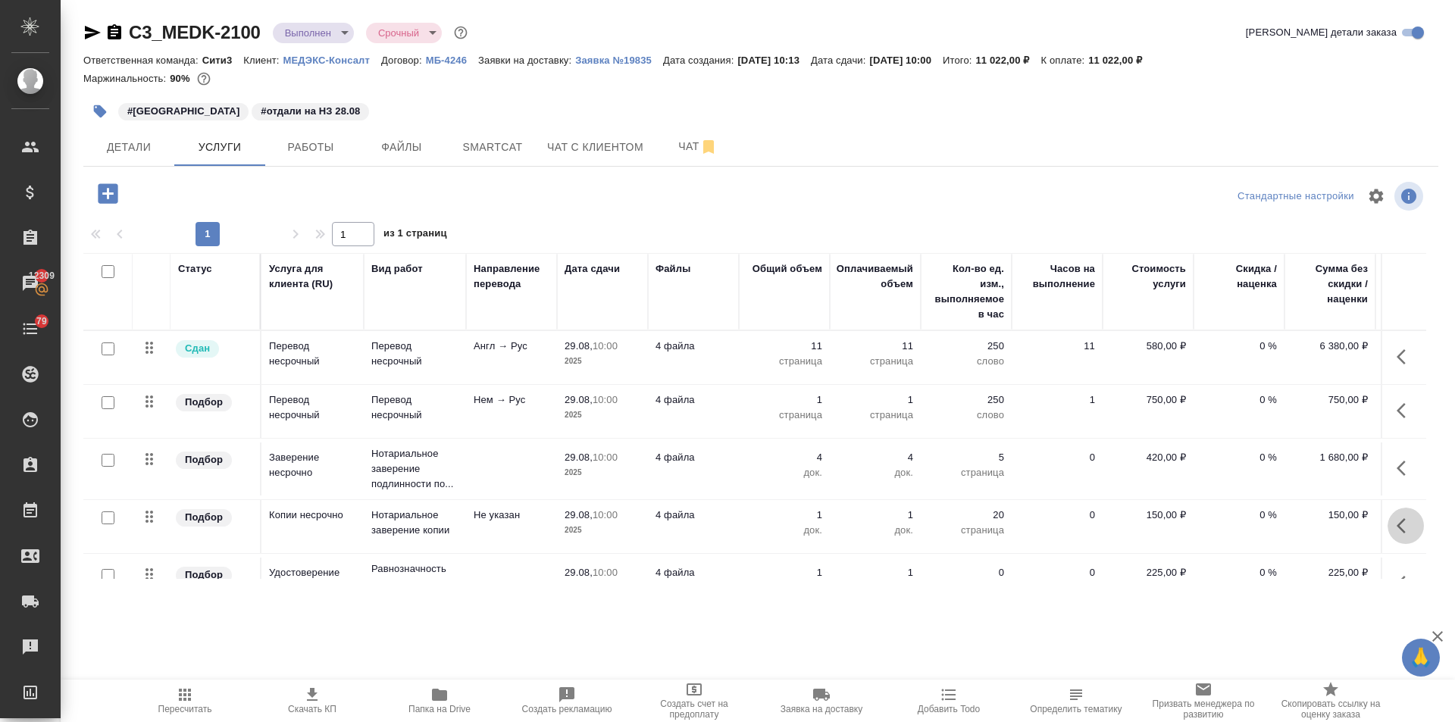
click at [1400, 520] on icon "button" at bounding box center [1406, 526] width 18 height 18
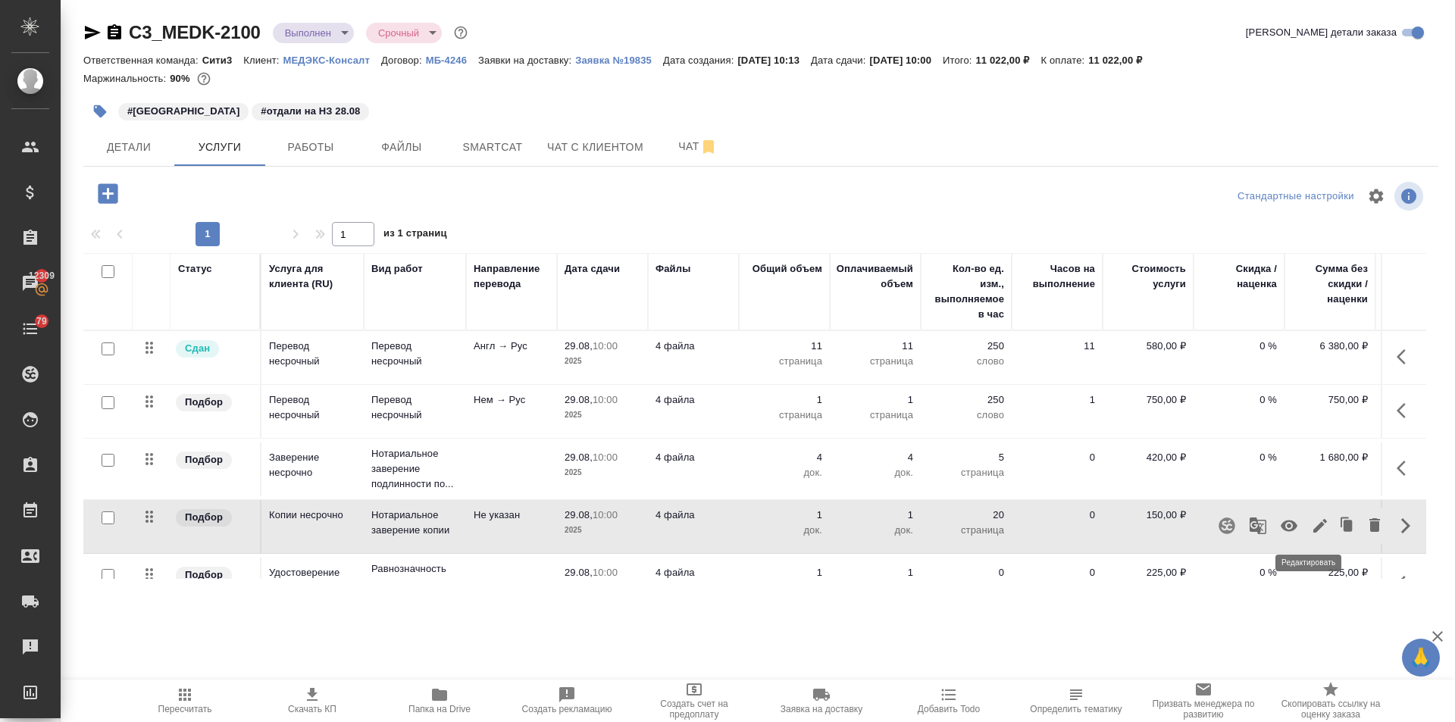
click at [1314, 525] on icon "button" at bounding box center [1321, 526] width 14 height 14
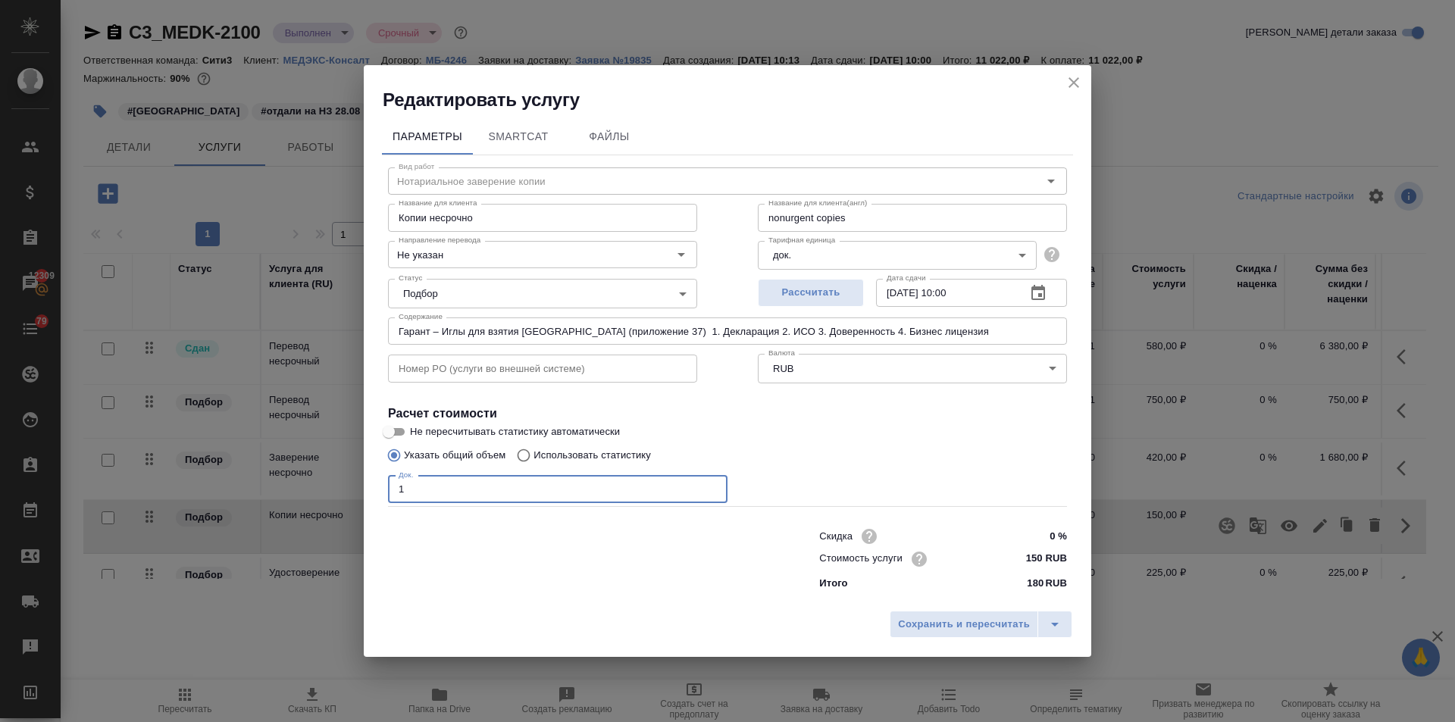
drag, startPoint x: 386, startPoint y: 495, endPoint x: 305, endPoint y: 487, distance: 80.8
click at [305, 487] on div "Редактировать услугу Параметры SmartCat Файлы Вид работ Нотариальное заверение …" at bounding box center [727, 361] width 1455 height 722
type input "7"
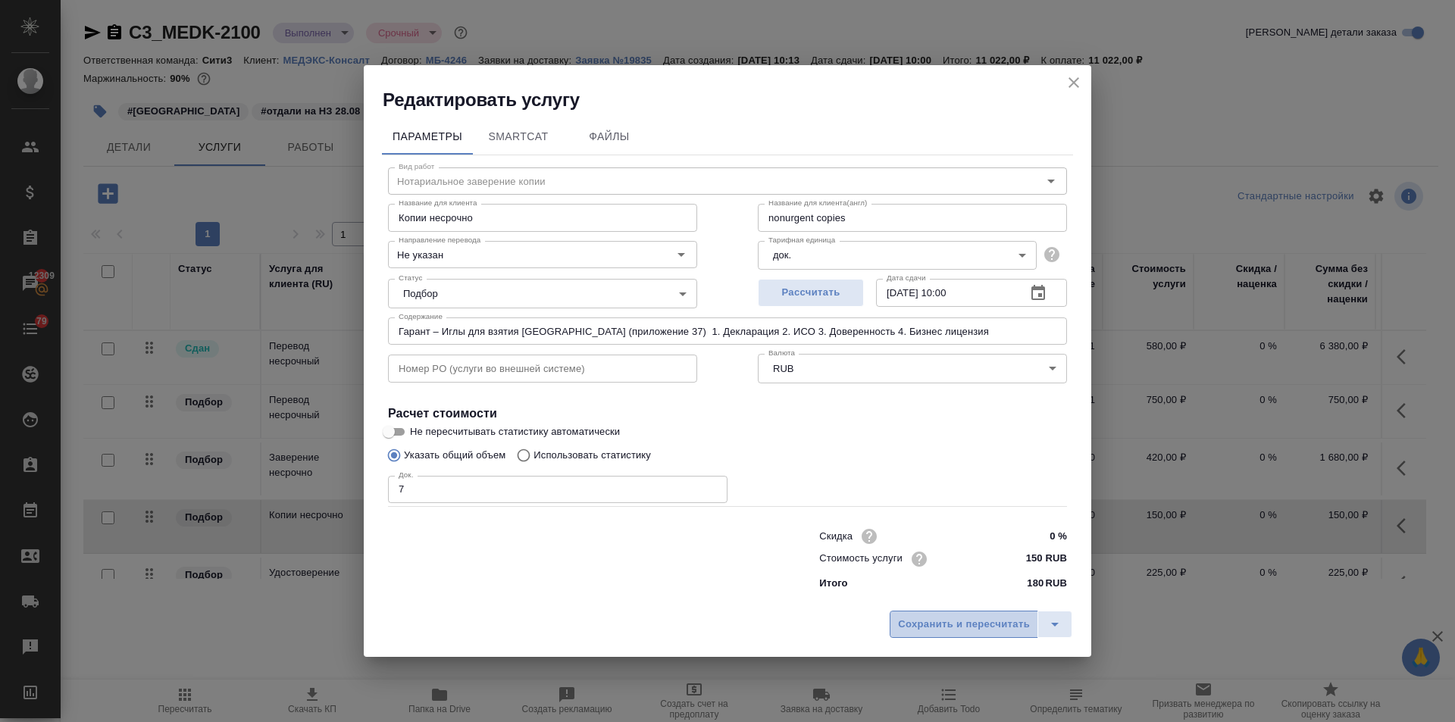
click at [1001, 619] on span "Сохранить и пересчитать" at bounding box center [964, 624] width 132 height 17
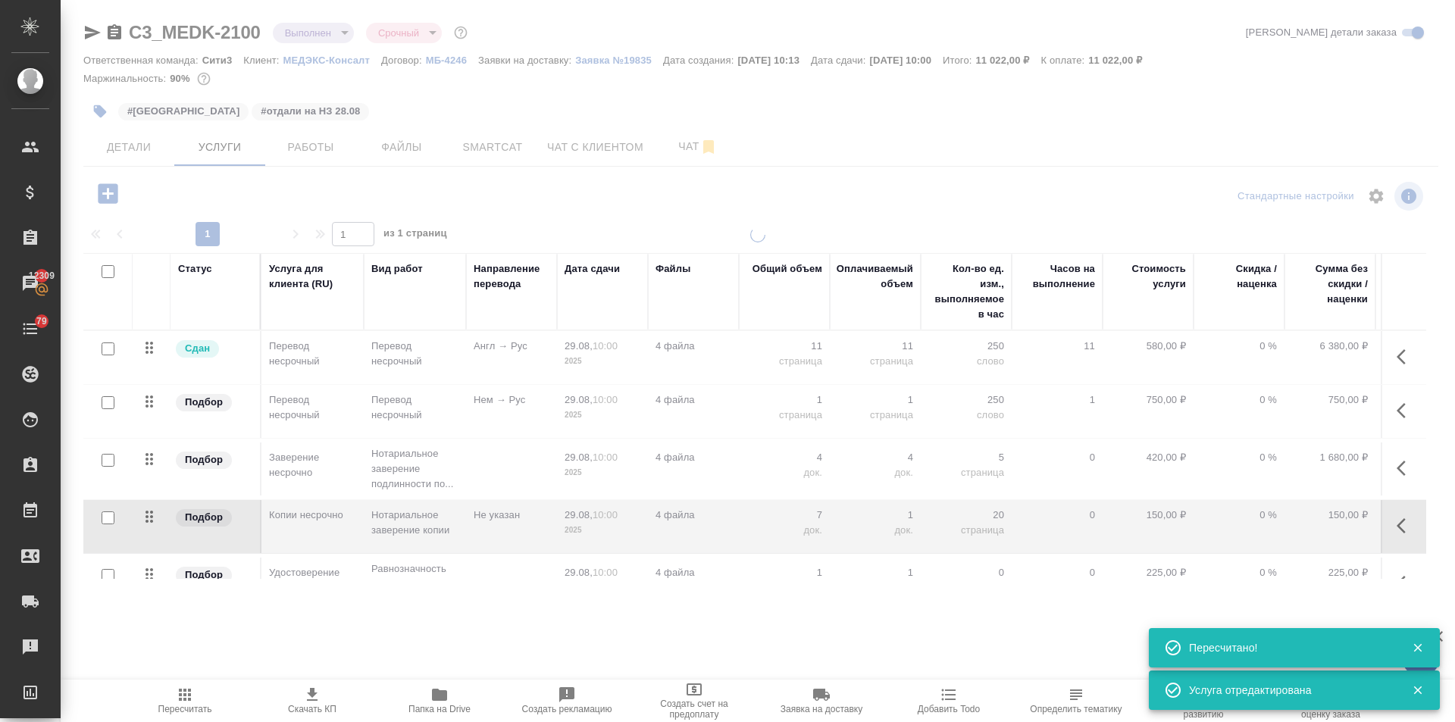
type input "normal"
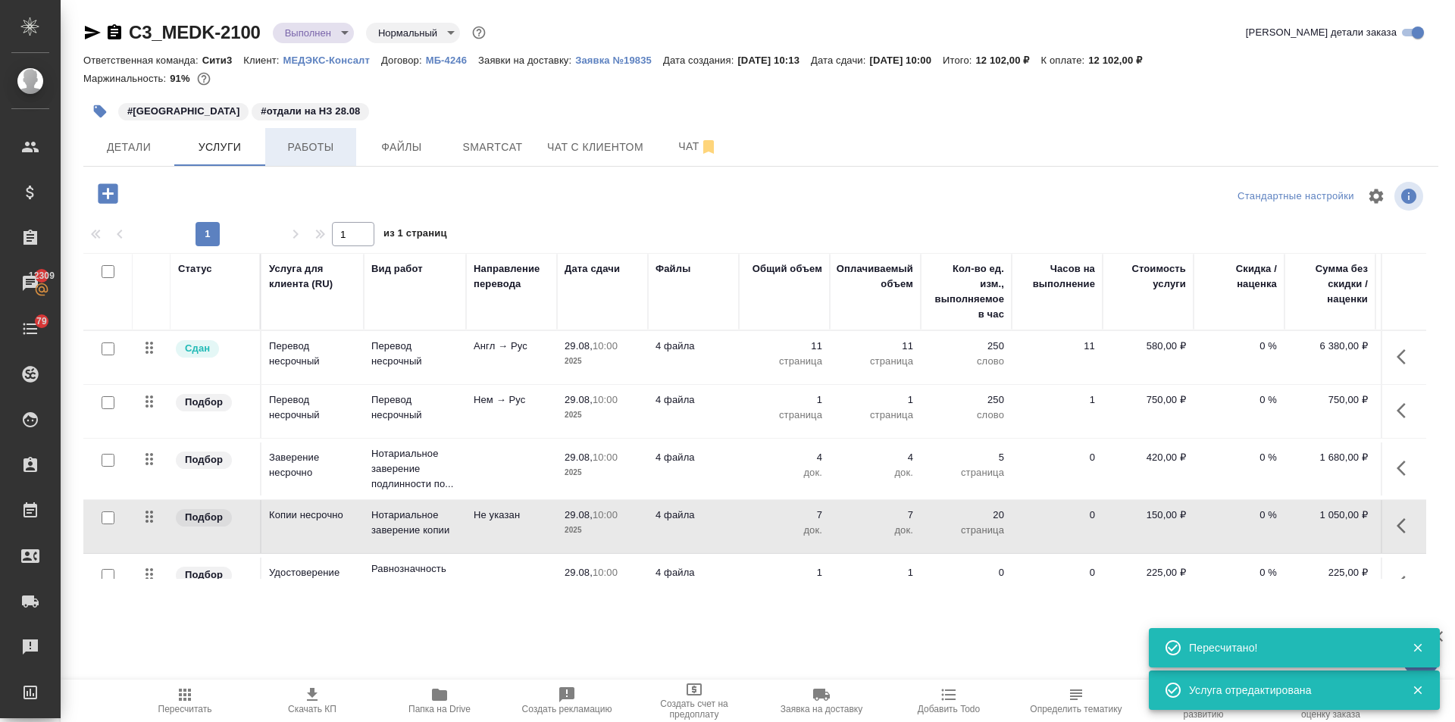
click at [313, 136] on button "Работы" at bounding box center [310, 147] width 91 height 38
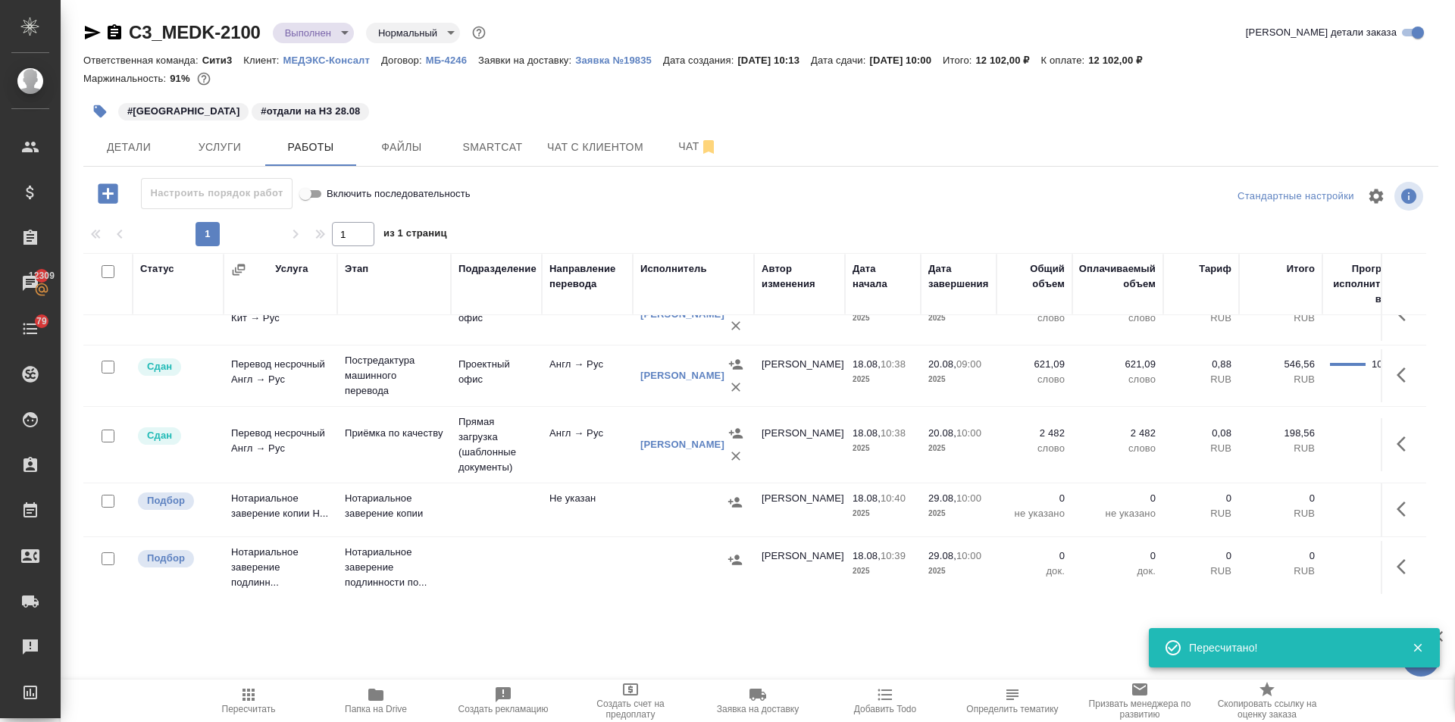
scroll to position [171, 0]
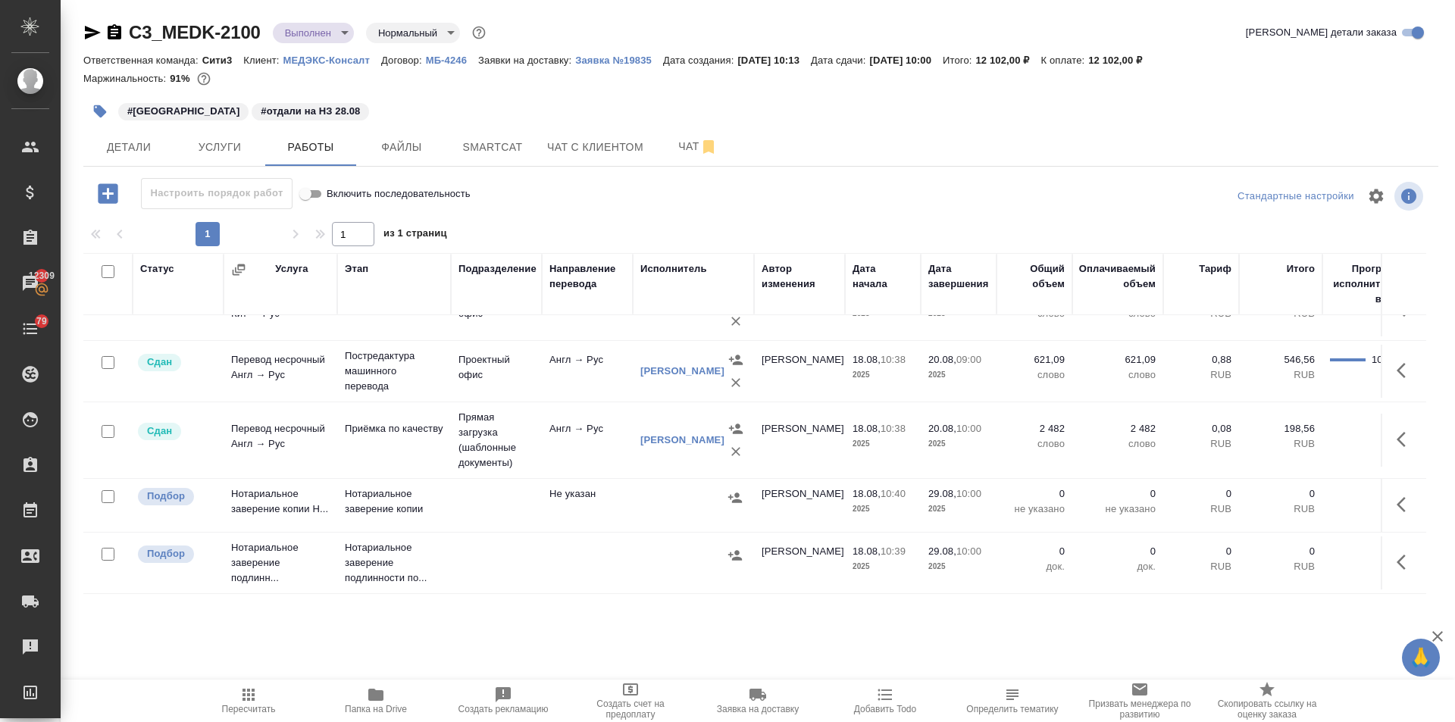
click at [1397, 496] on icon "button" at bounding box center [1406, 505] width 18 height 18
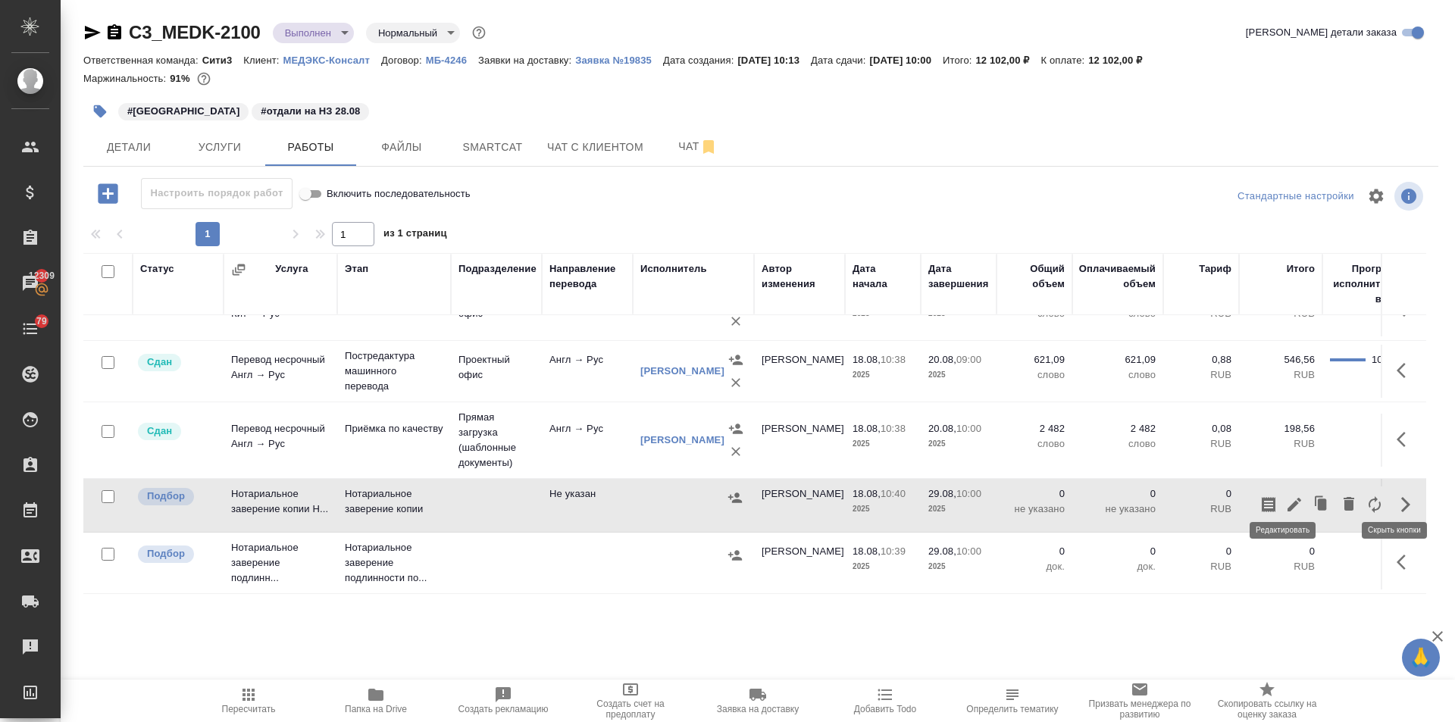
click at [1286, 496] on icon "button" at bounding box center [1295, 505] width 18 height 18
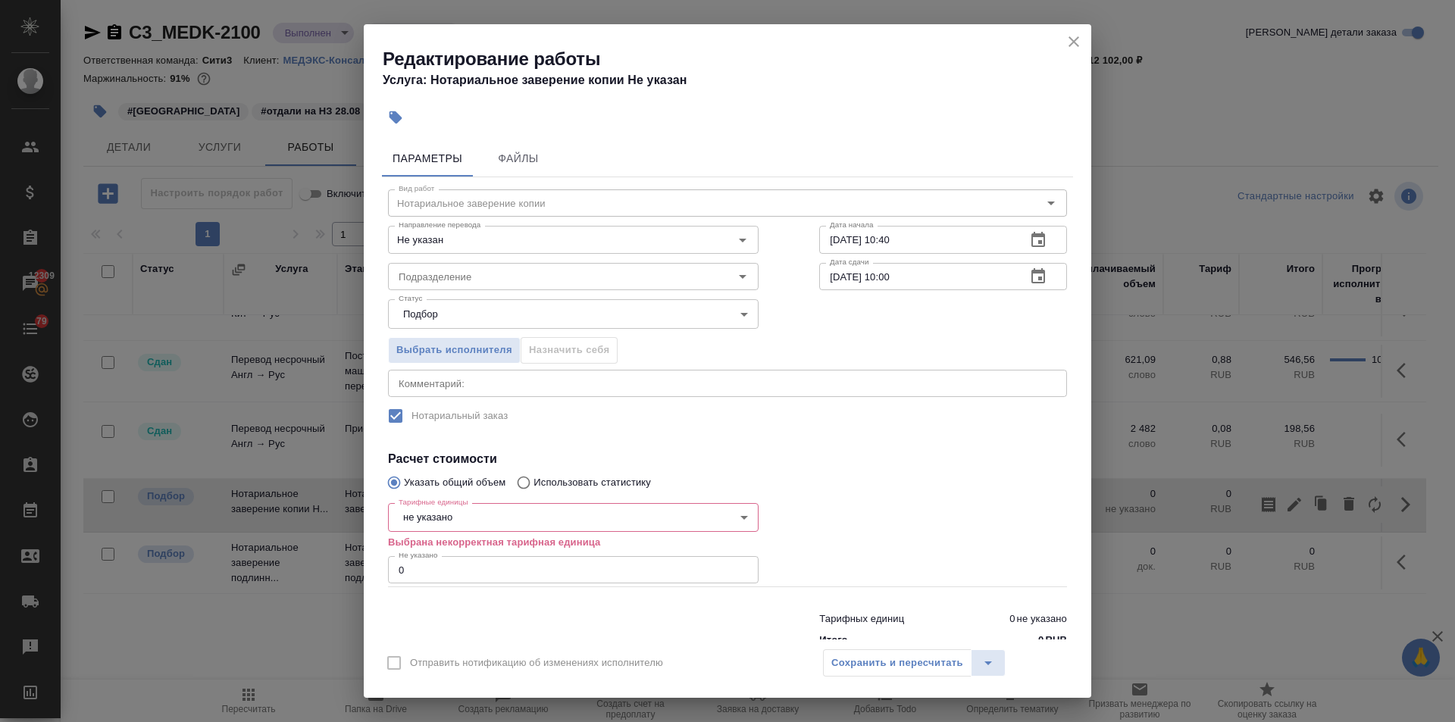
drag, startPoint x: 399, startPoint y: 565, endPoint x: 265, endPoint y: 551, distance: 134.9
click at [265, 551] on div "Редактирование работы Услуга: Нотариальное заверение копии Не указан Параметры …" at bounding box center [727, 361] width 1455 height 722
type input "7"
click at [431, 521] on body "🙏 .cls-1 fill:#fff; AWATERA Ilina Ekaterina Клиенты Спецификации Заказы 12309 Ч…" at bounding box center [727, 361] width 1455 height 722
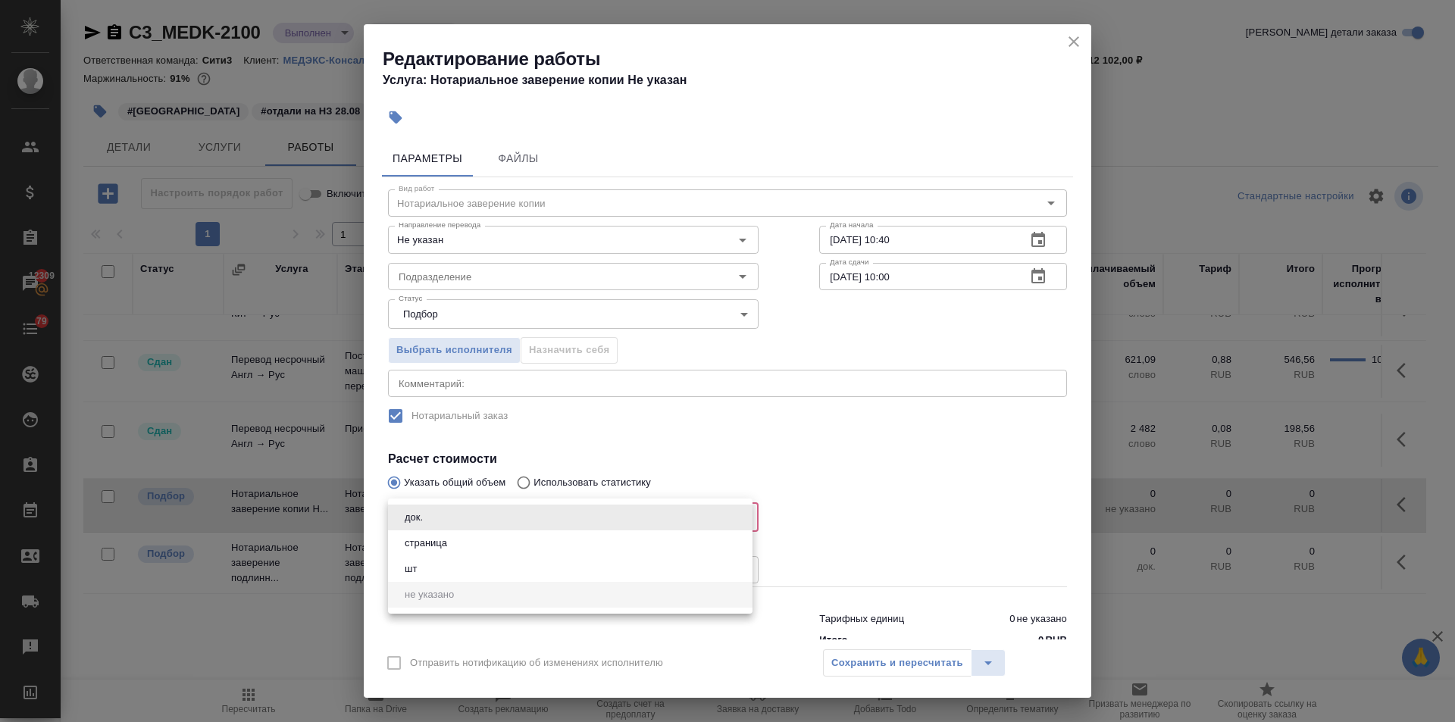
click at [432, 536] on button "страница" at bounding box center [426, 543] width 52 height 17
type input "5a8b1489cc6b4906c91bfdb2"
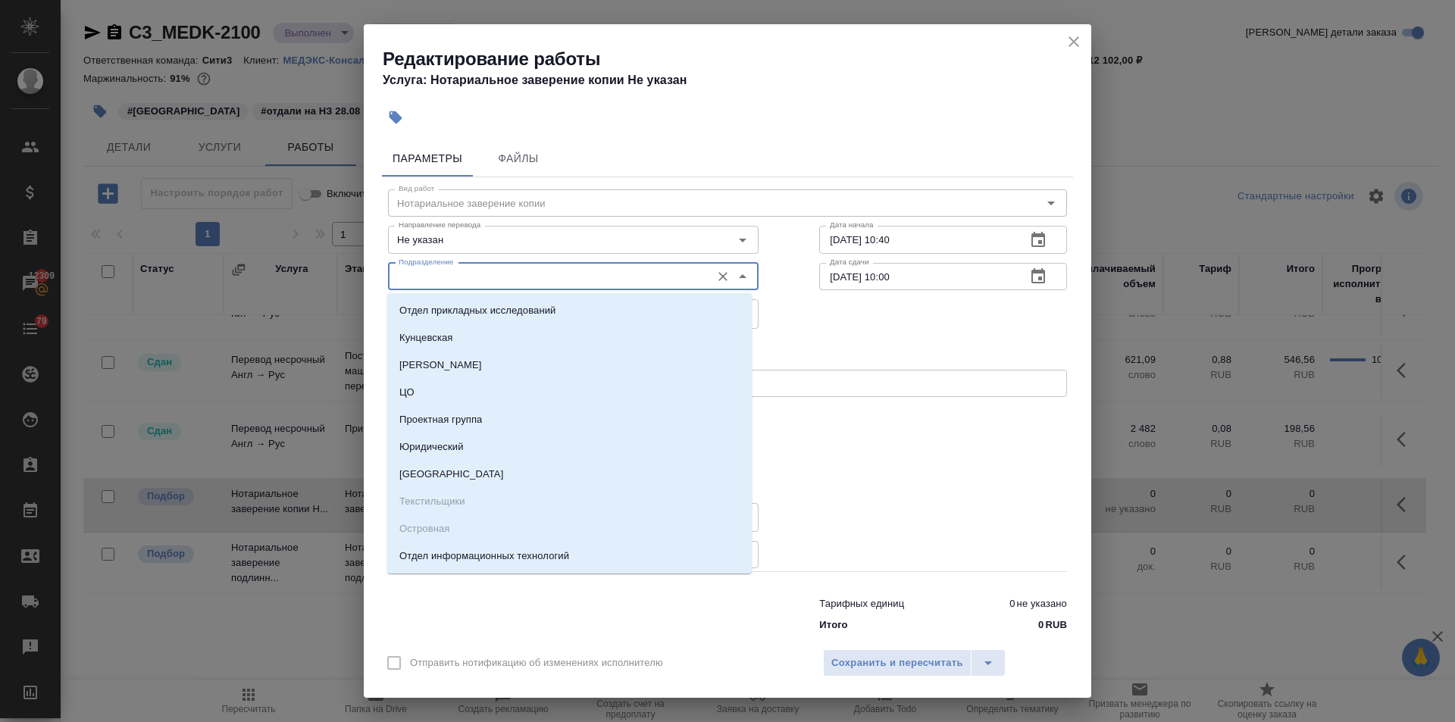
click at [443, 284] on input "Подразделение" at bounding box center [548, 277] width 311 height 18
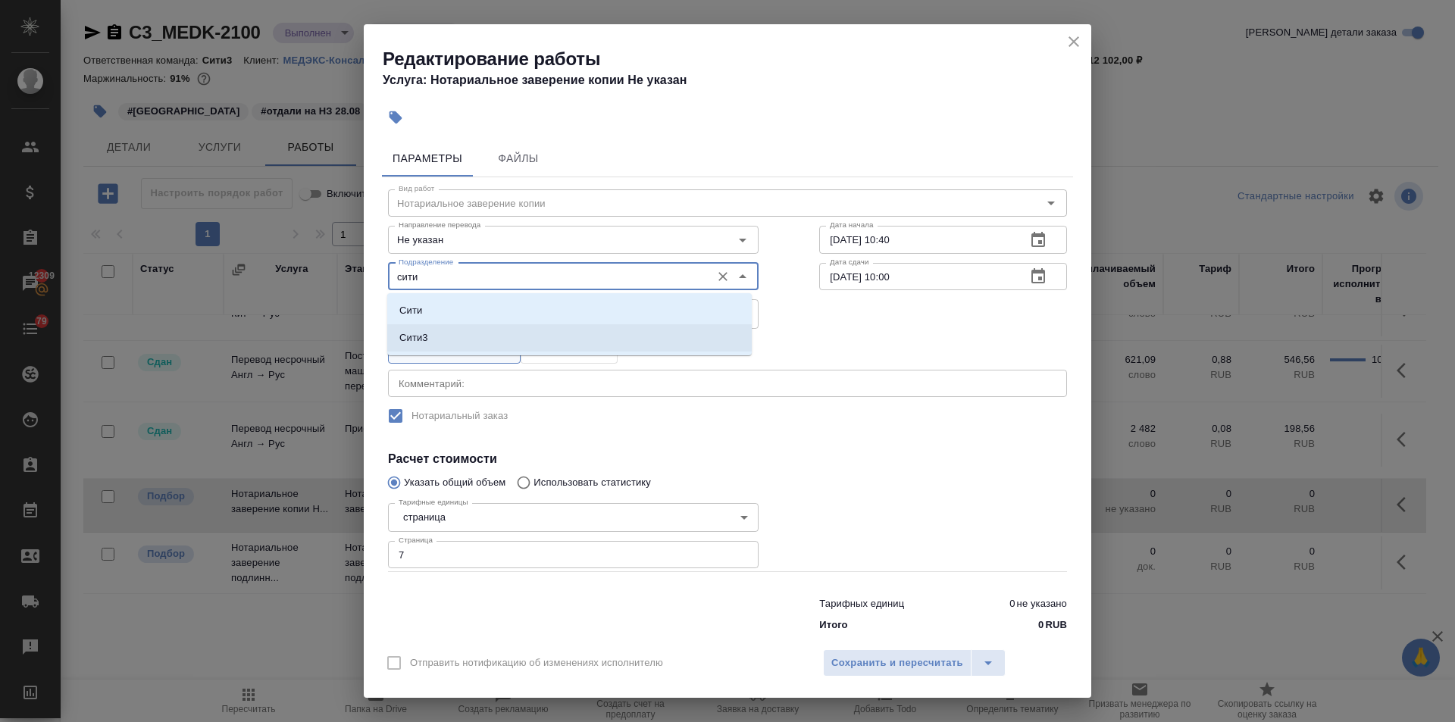
click at [449, 337] on li "Сити3" at bounding box center [569, 337] width 365 height 27
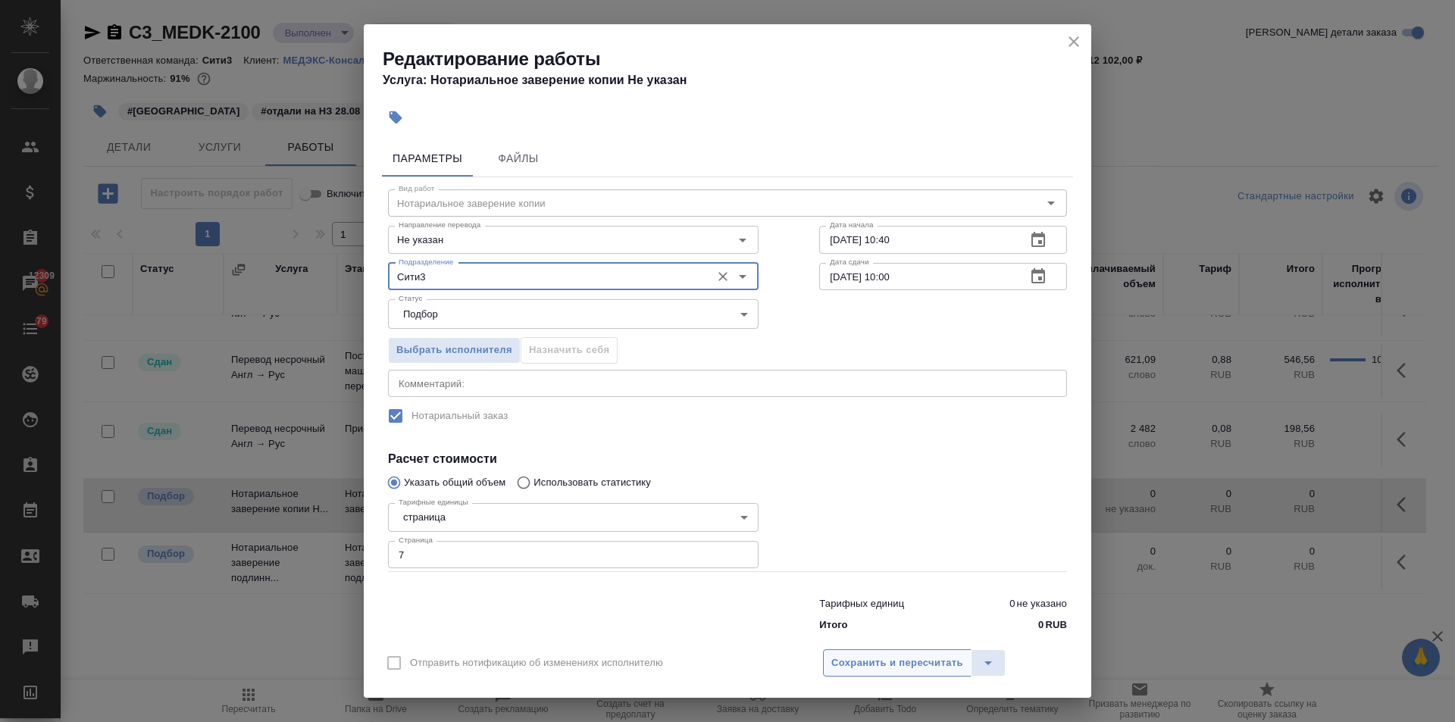
type input "Сити3"
click at [841, 655] on span "Сохранить и пересчитать" at bounding box center [898, 663] width 132 height 17
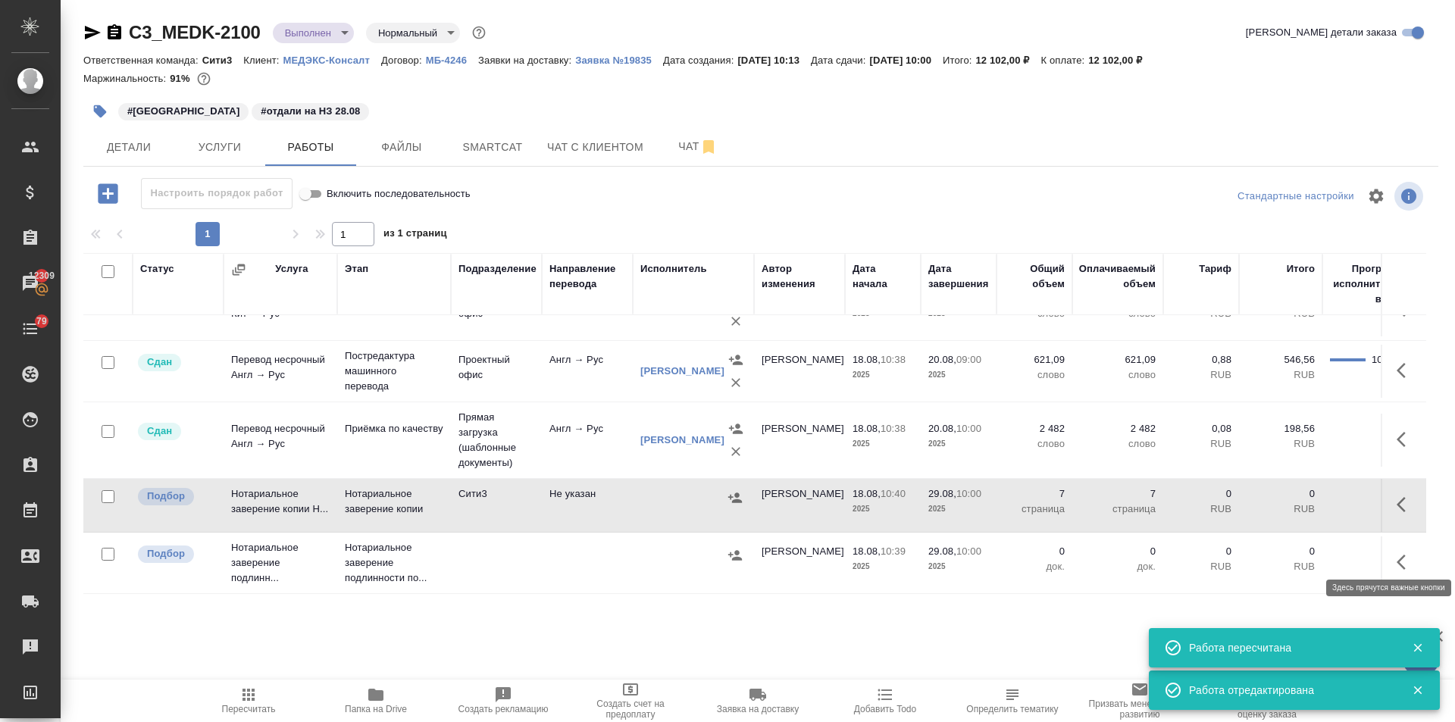
click at [1388, 547] on button "button" at bounding box center [1406, 562] width 36 height 36
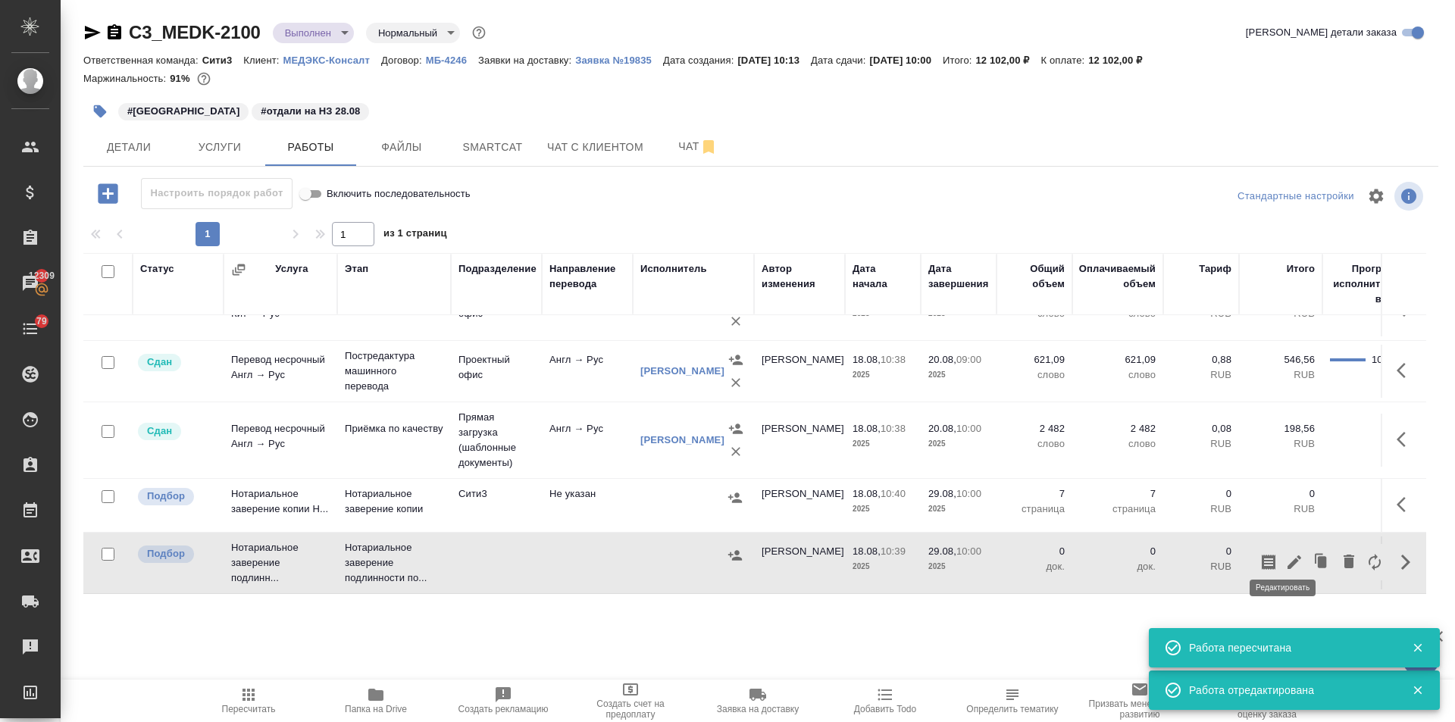
click at [1287, 553] on icon "button" at bounding box center [1295, 562] width 18 height 18
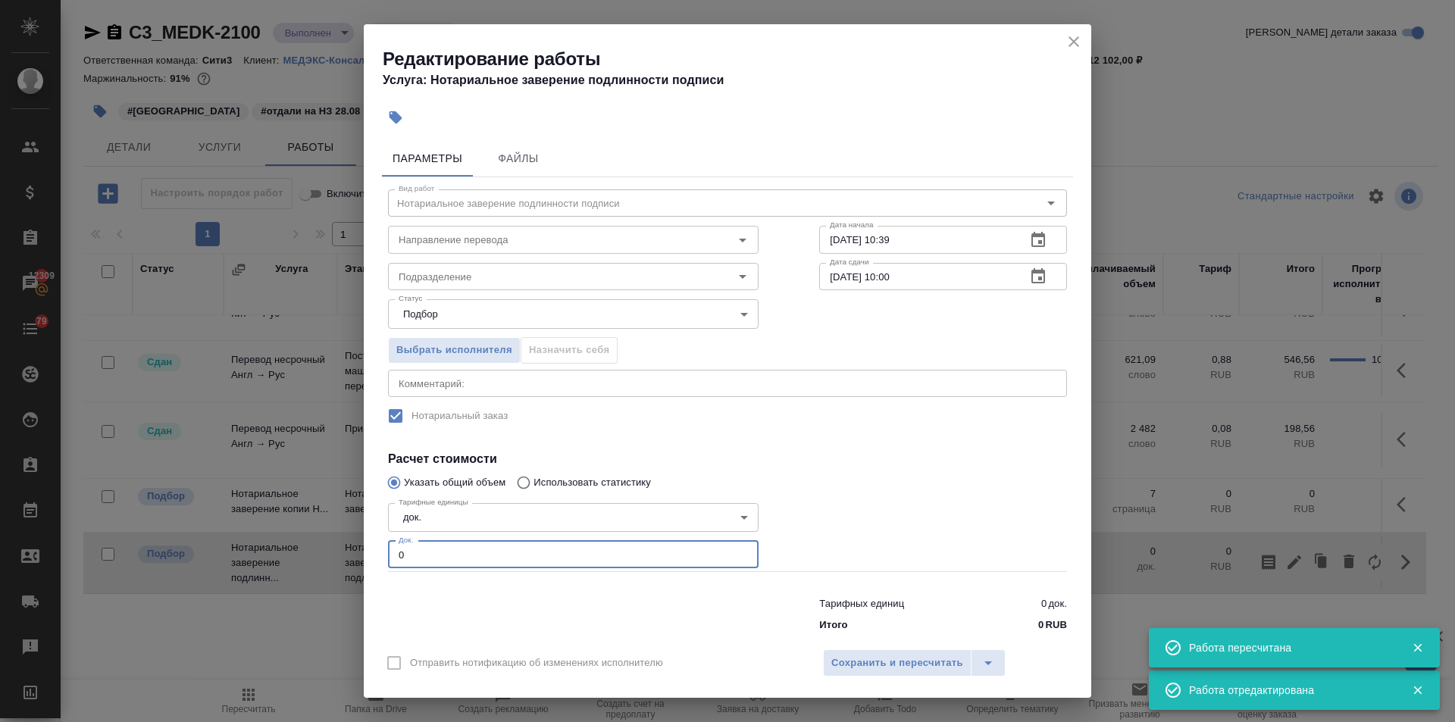
drag, startPoint x: 436, startPoint y: 562, endPoint x: 339, endPoint y: 548, distance: 98.1
click at [337, 544] on div "Редактирование работы Услуга: Нотариальное заверение подлинности подписи Параме…" at bounding box center [727, 361] width 1455 height 722
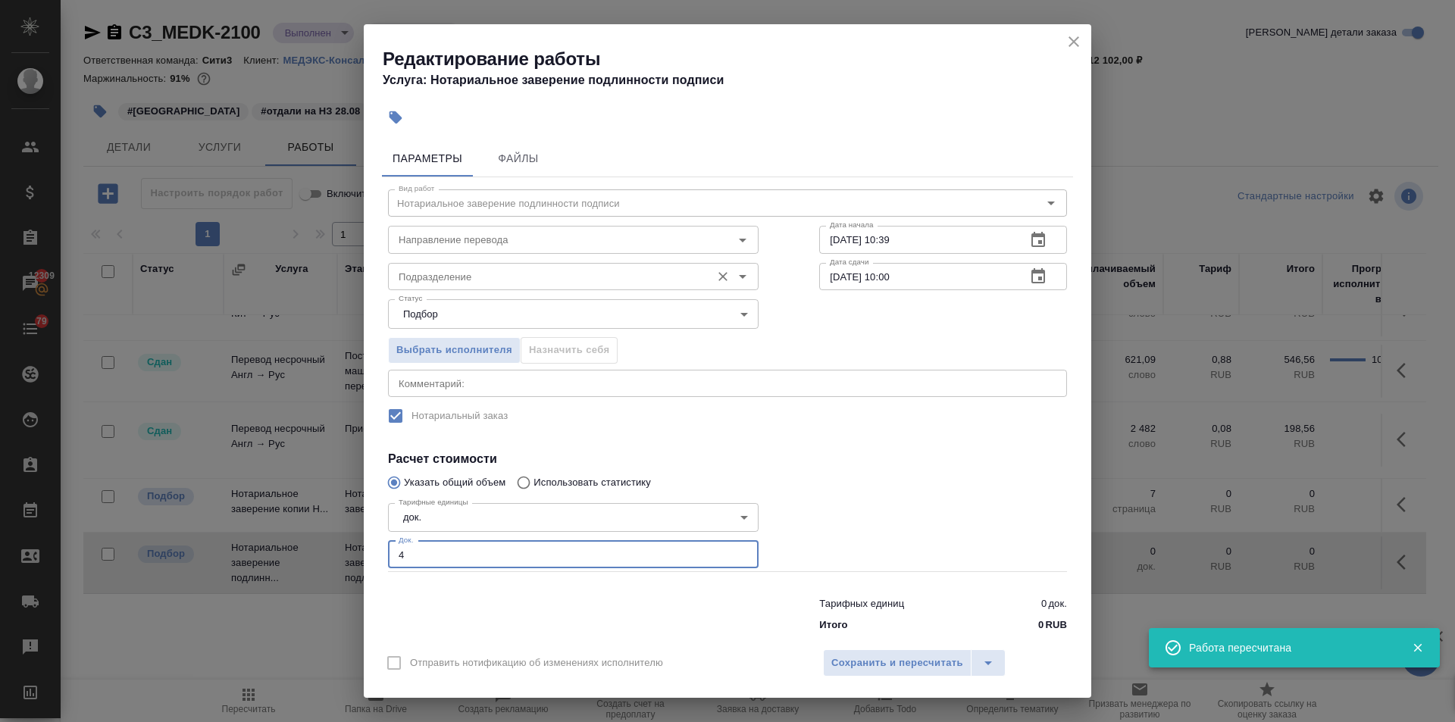
type input "4"
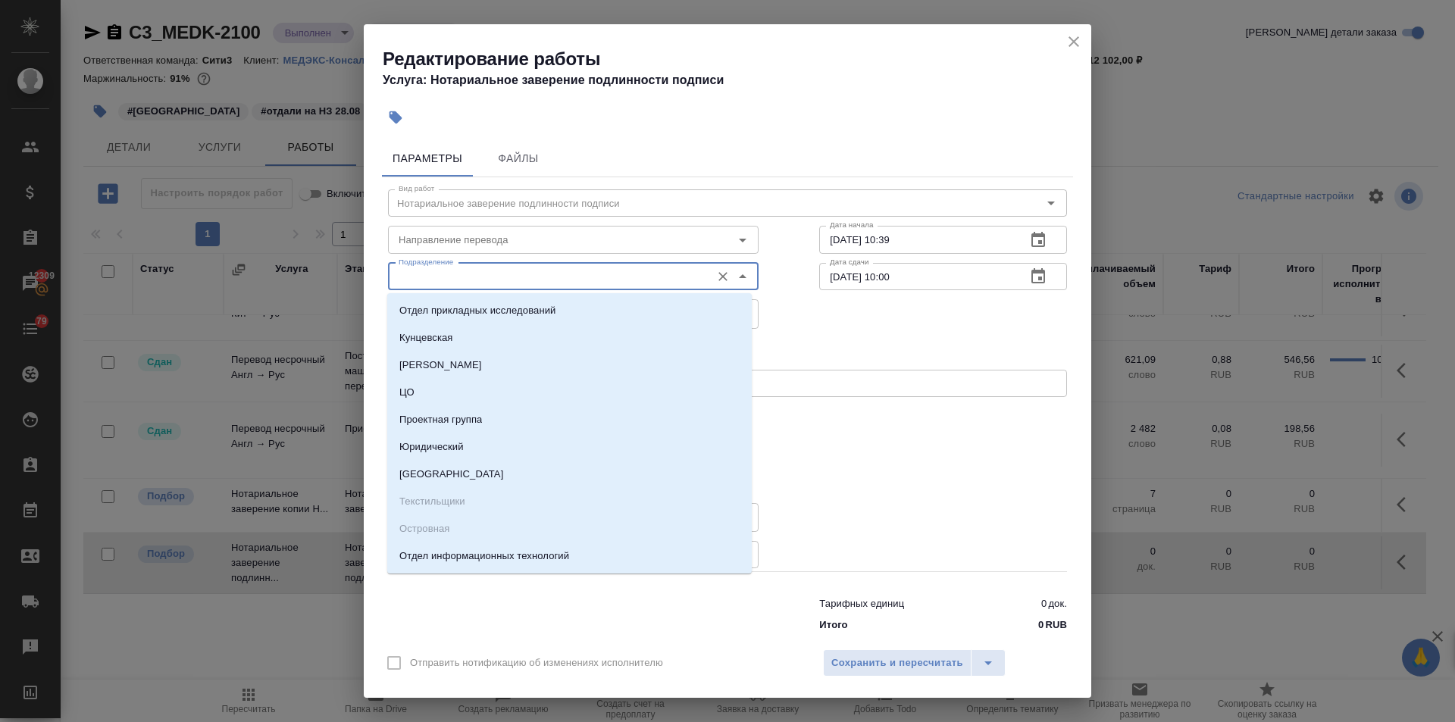
click at [454, 273] on input "Подразделение" at bounding box center [548, 277] width 311 height 18
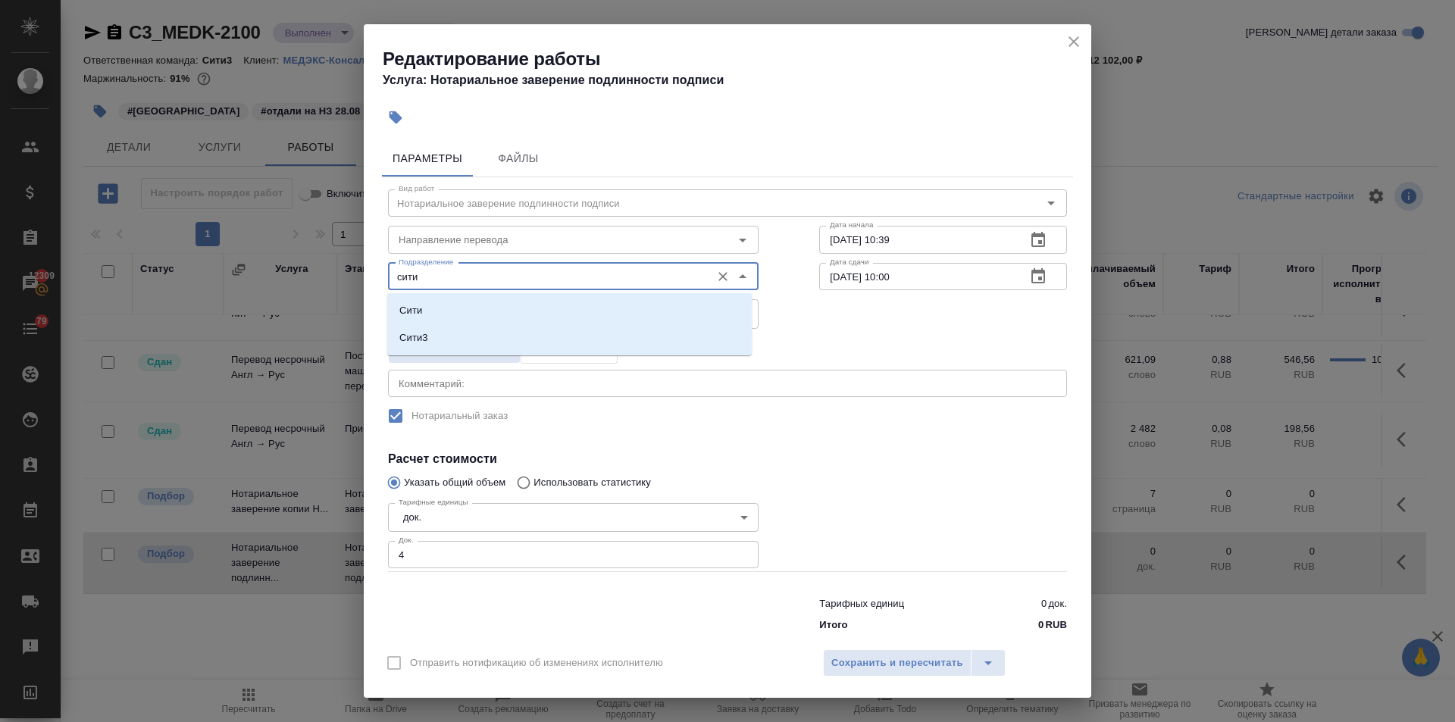
click at [470, 332] on li "Сити3" at bounding box center [569, 337] width 365 height 27
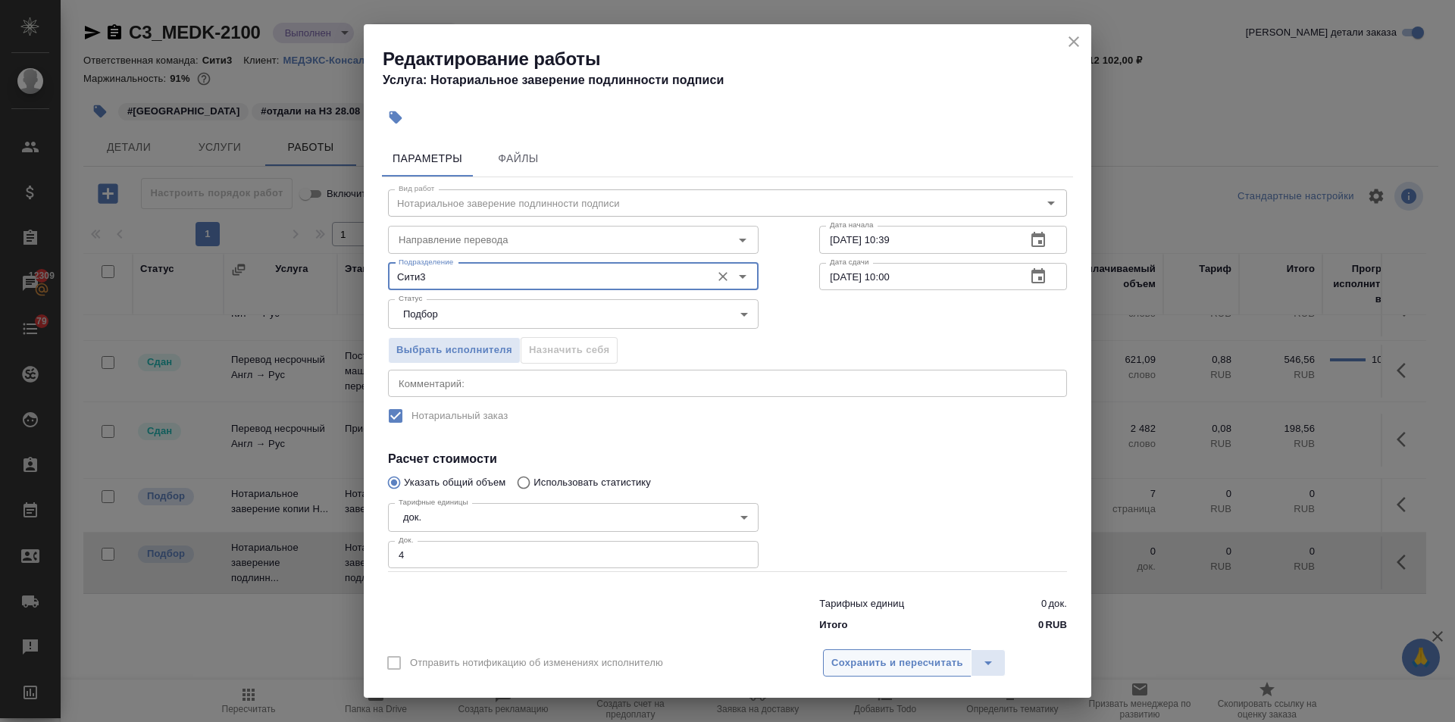
type input "Сити3"
click at [860, 657] on span "Сохранить и пересчитать" at bounding box center [898, 663] width 132 height 17
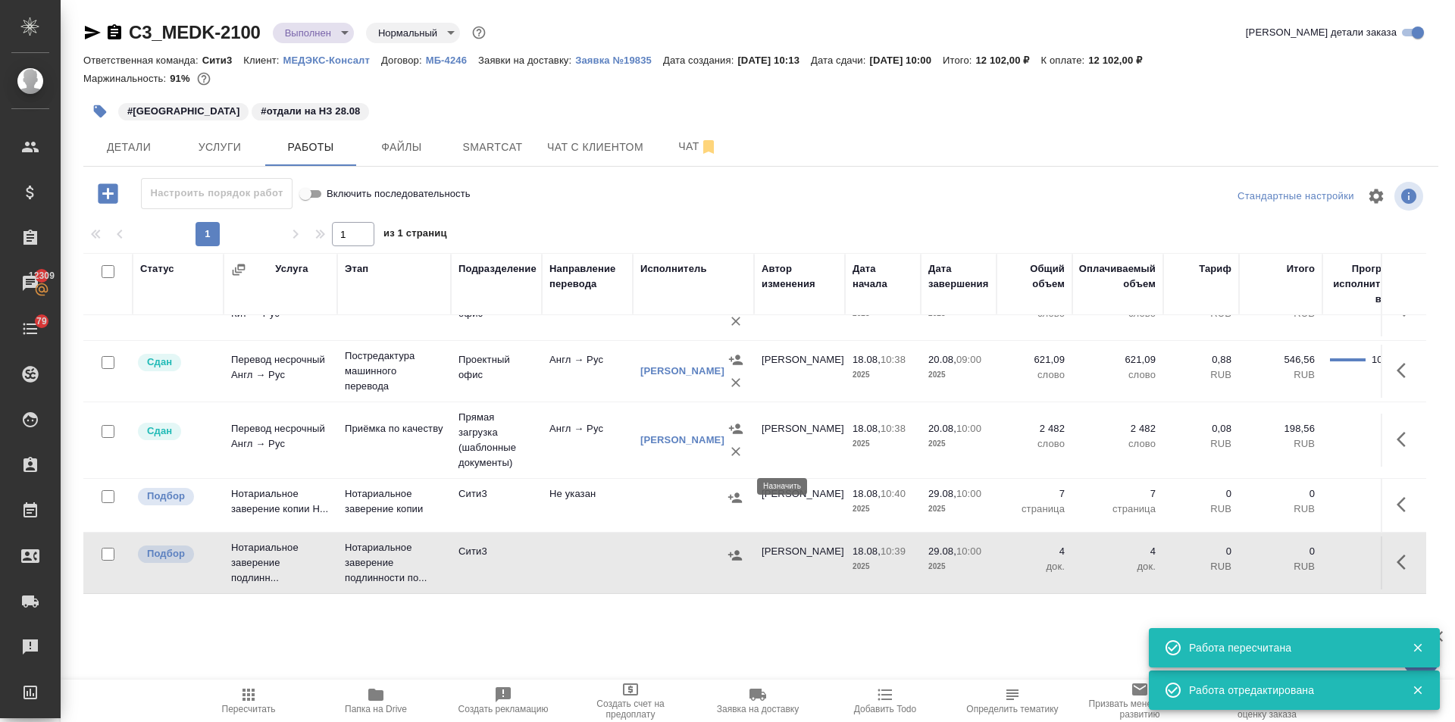
click at [731, 490] on icon "button" at bounding box center [735, 497] width 15 height 15
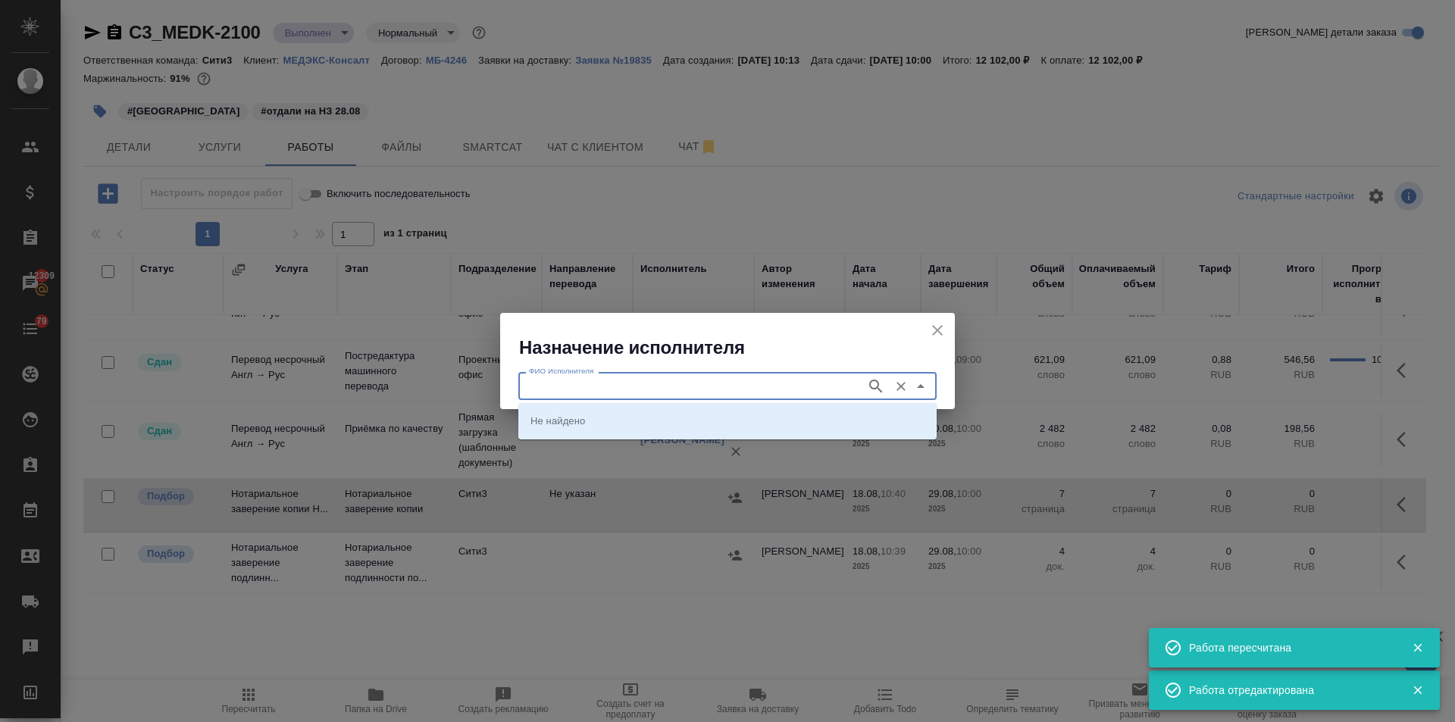
click at [621, 382] on input "ФИО Исполнителя" at bounding box center [691, 386] width 336 height 18
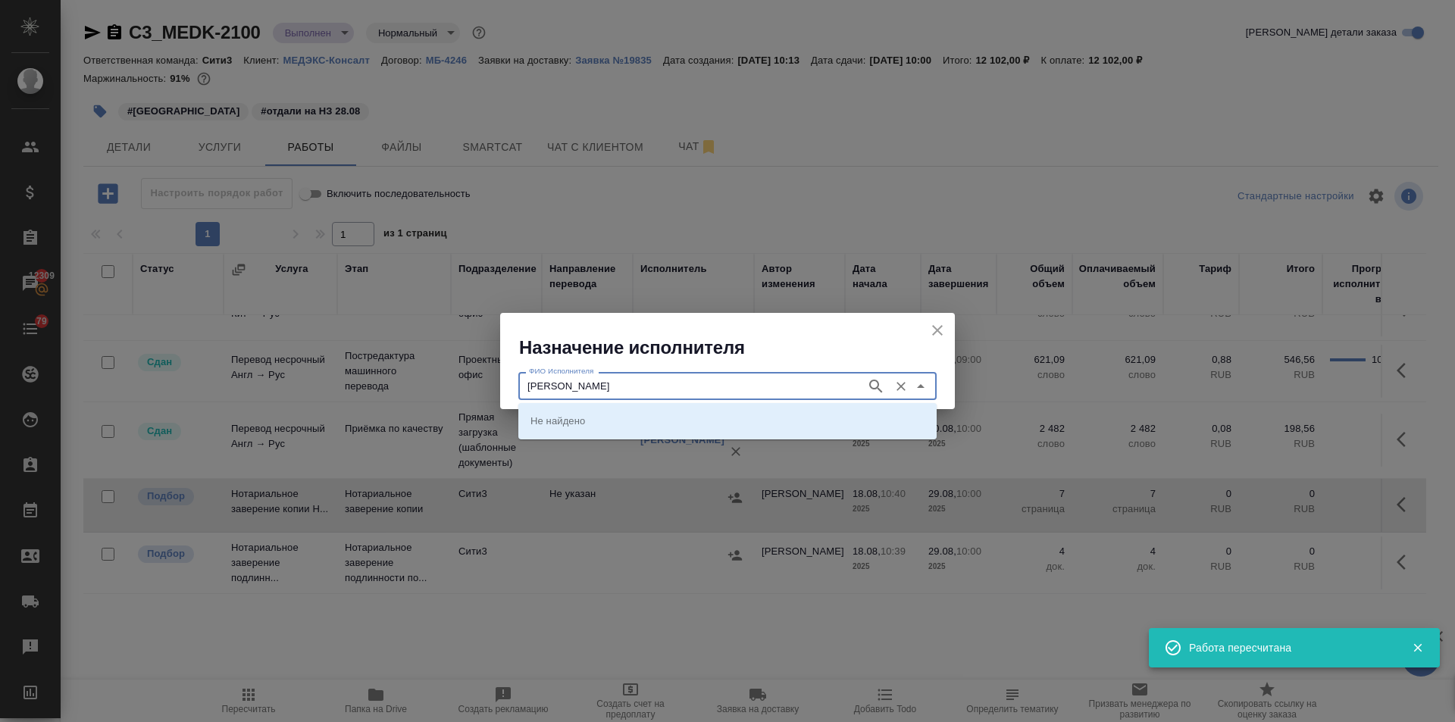
type input "корсик"
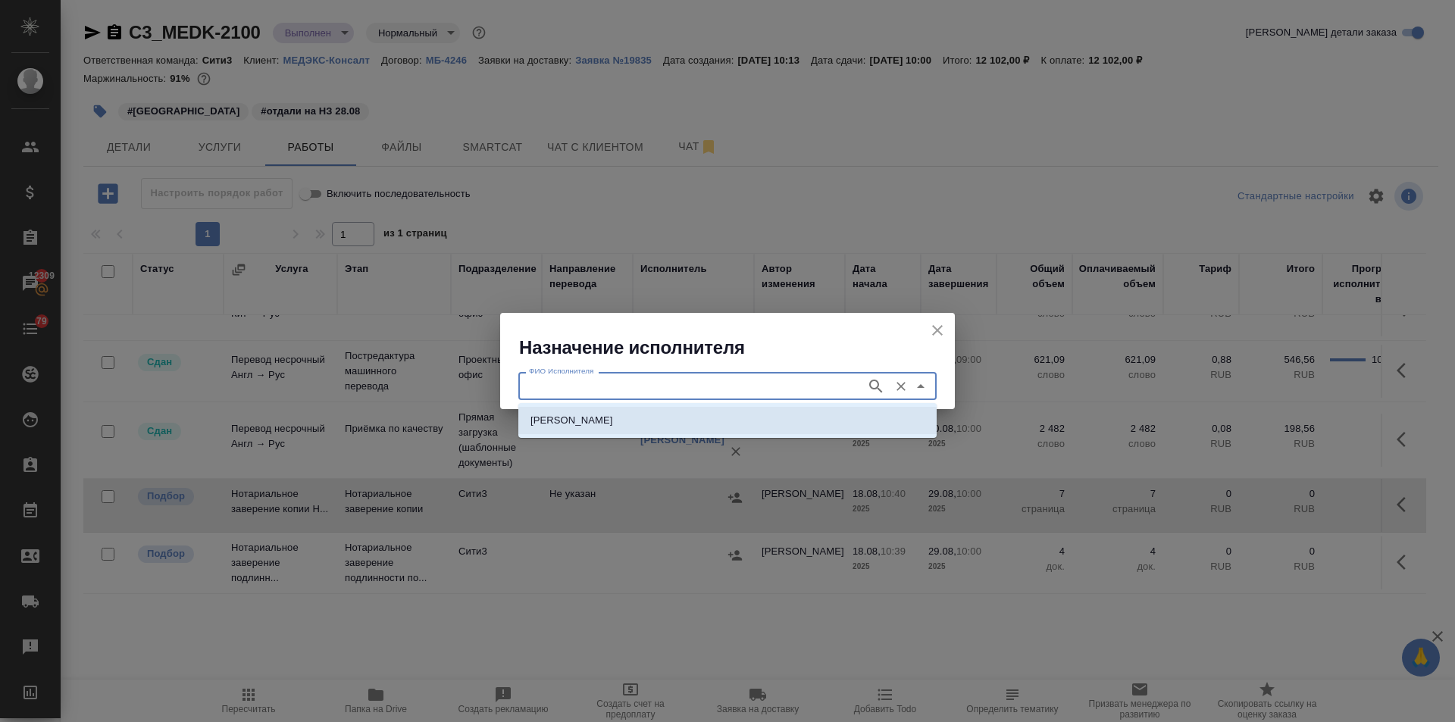
click at [588, 422] on p "НОТАРИУС Корсик Мария Александровна" at bounding box center [572, 420] width 83 height 15
type input "НОТАРИУС Корсик Мария Александровна"
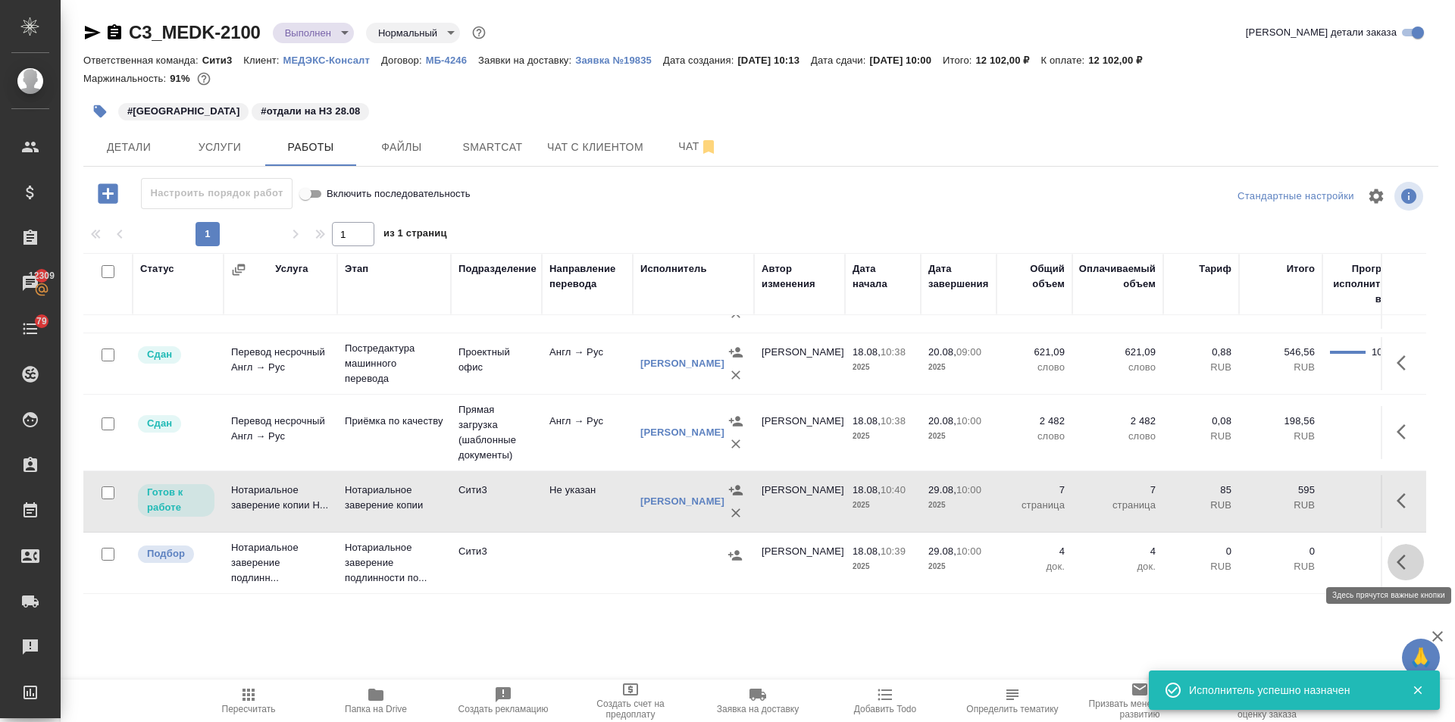
click at [1397, 562] on icon "button" at bounding box center [1401, 562] width 9 height 15
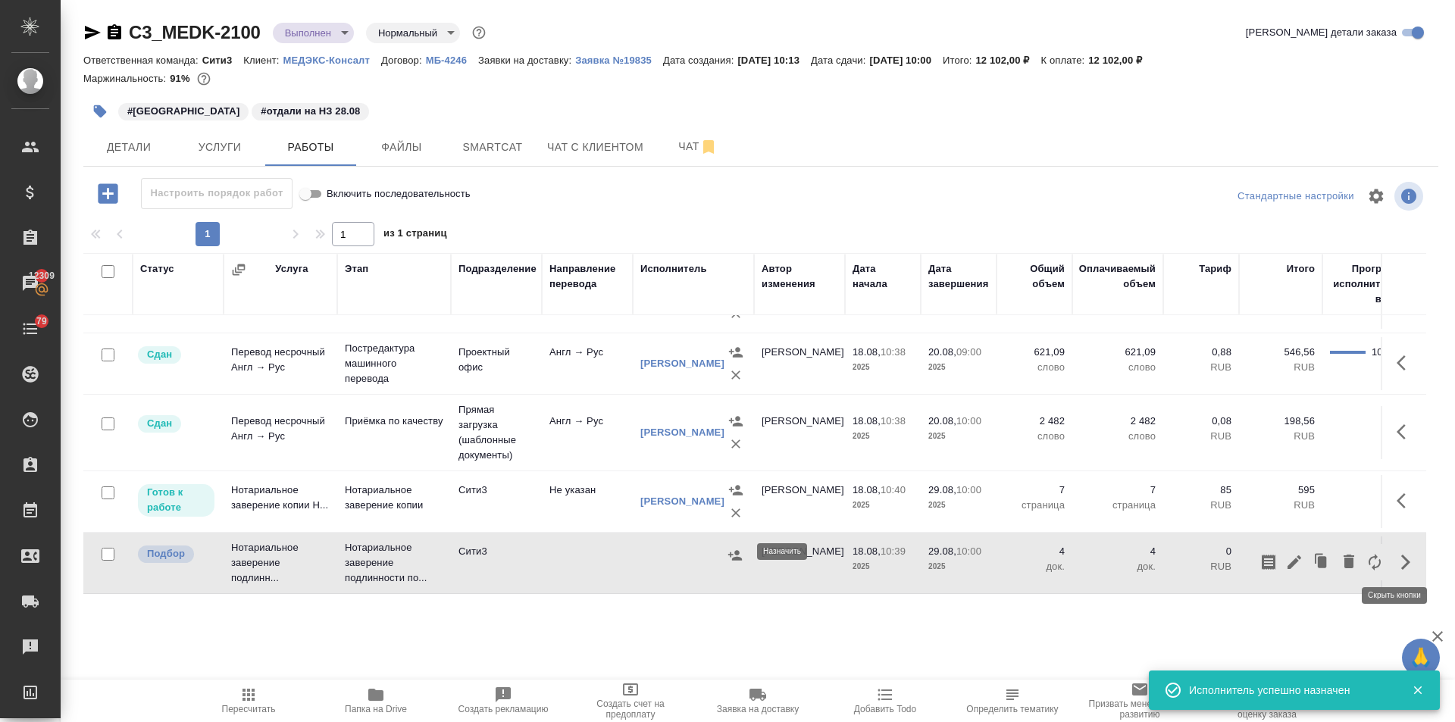
click at [744, 555] on button "button" at bounding box center [735, 555] width 23 height 23
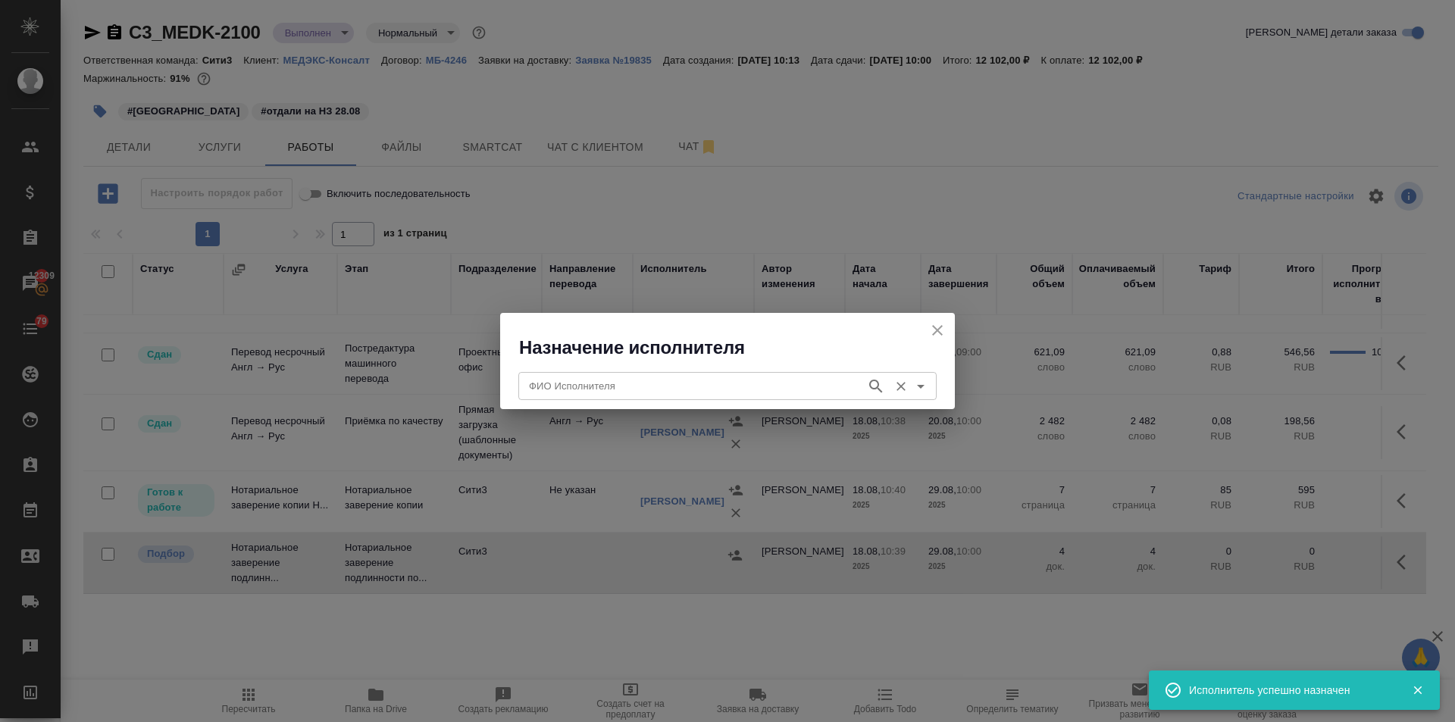
click at [655, 391] on input "ФИО Исполнителя" at bounding box center [691, 386] width 336 height 18
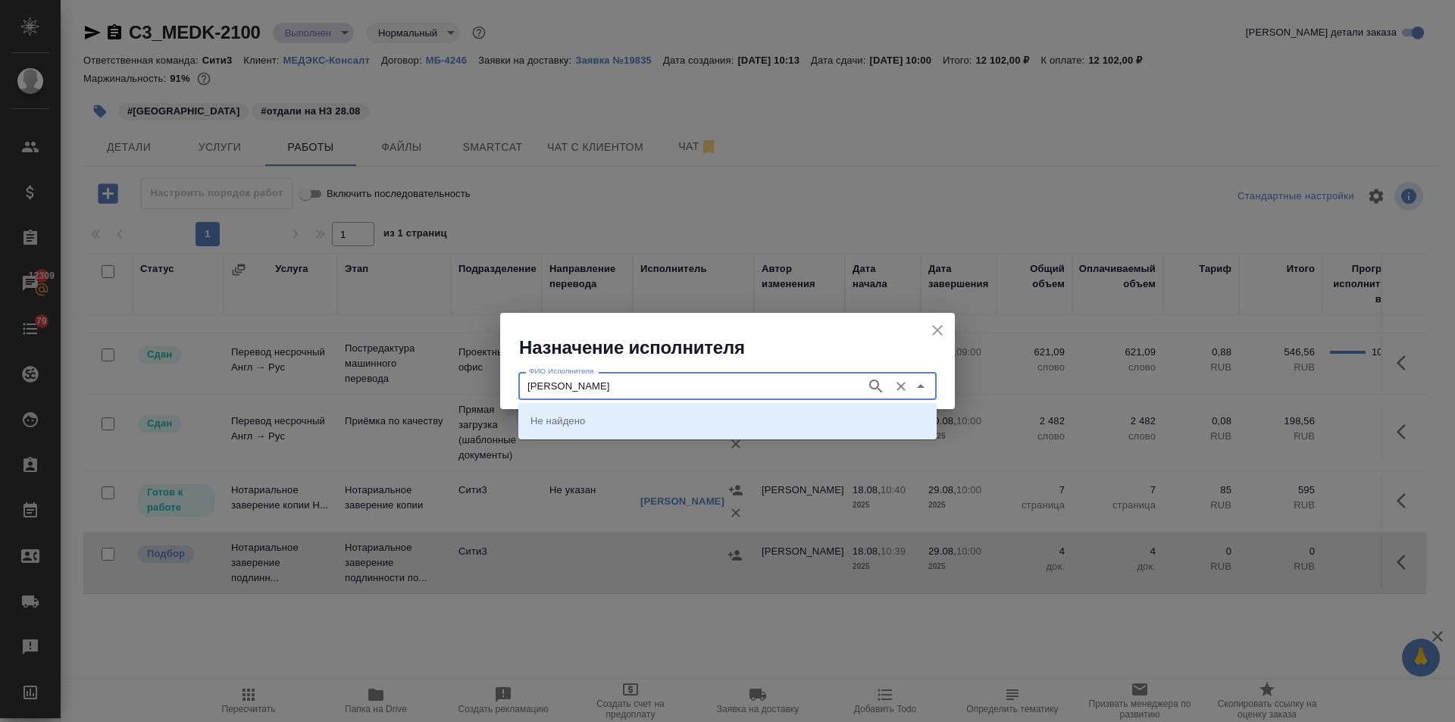
type input "корсик"
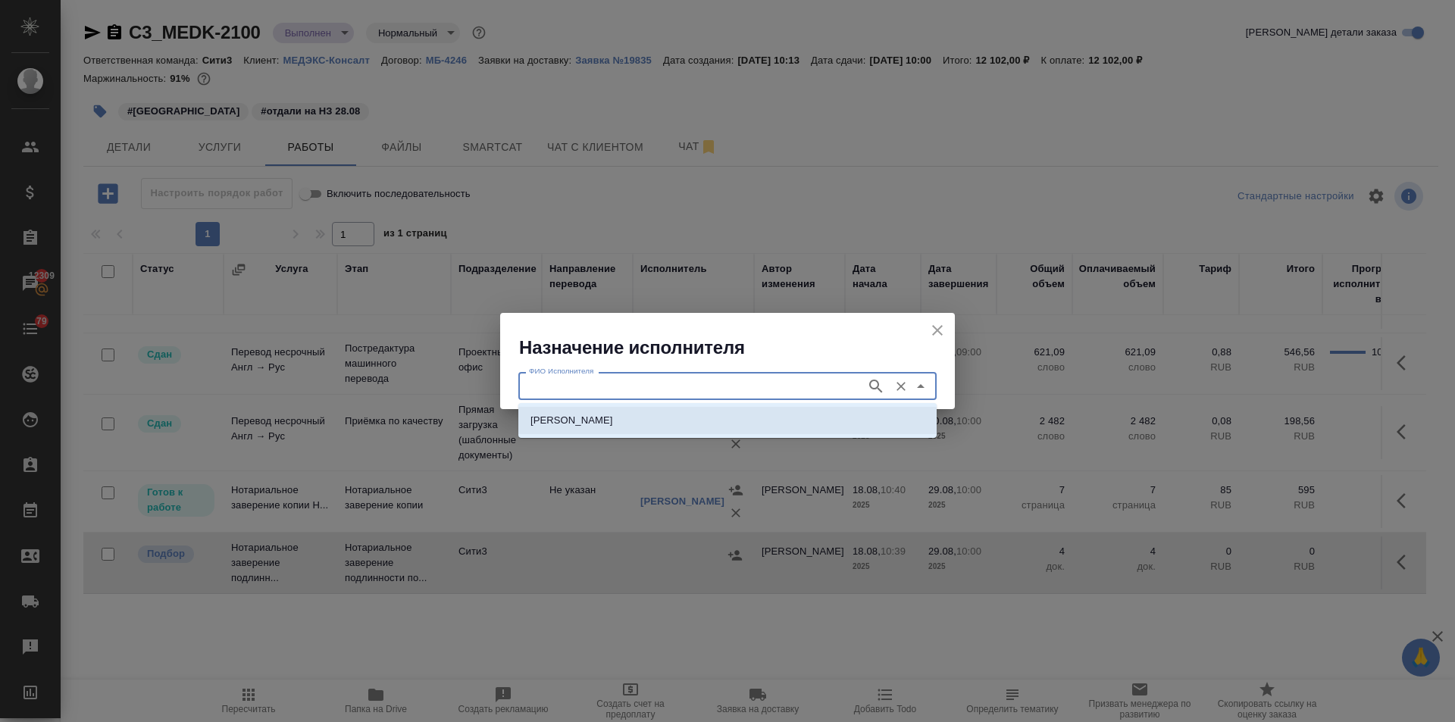
click at [590, 420] on p "НОТАРИУС Корсик Мария Александровна" at bounding box center [572, 420] width 83 height 15
type input "НОТАРИУС Корсик Мария Александровна"
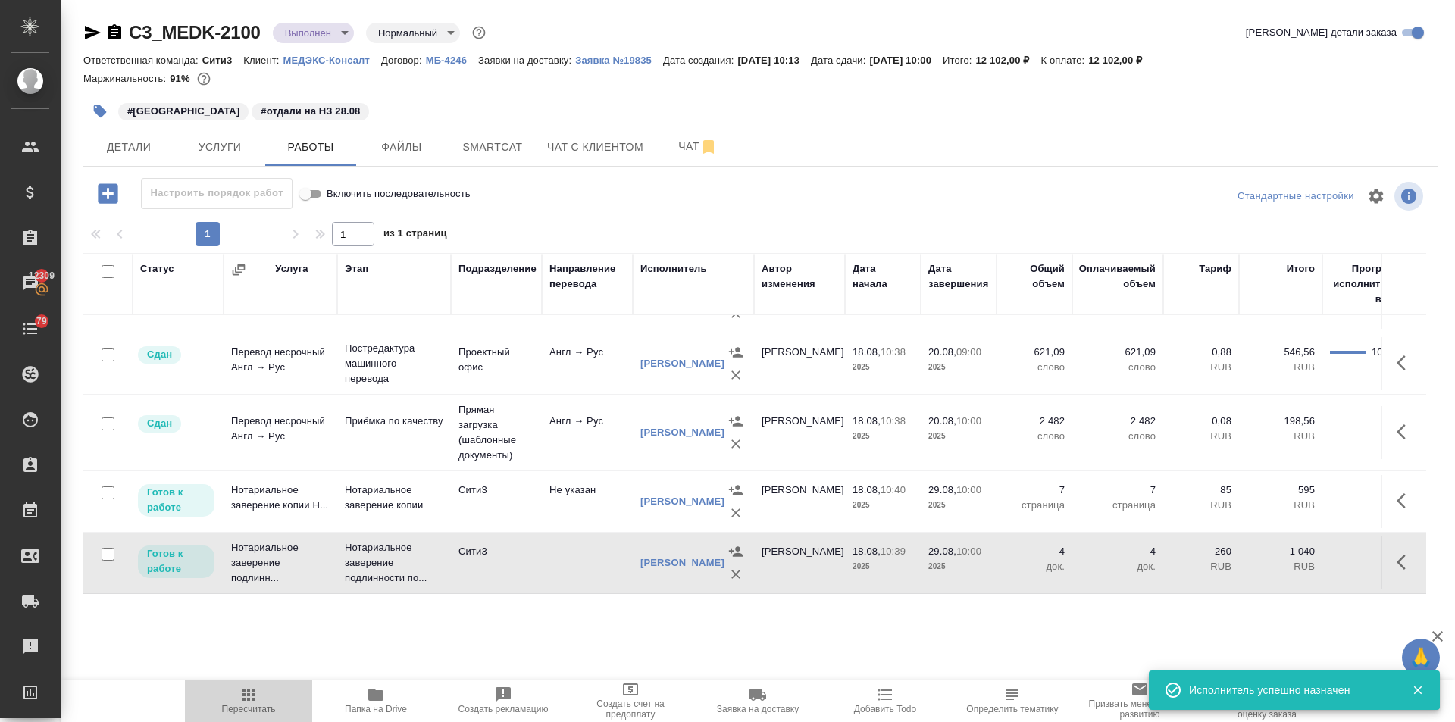
click at [249, 706] on span "Пересчитать" at bounding box center [249, 709] width 54 height 11
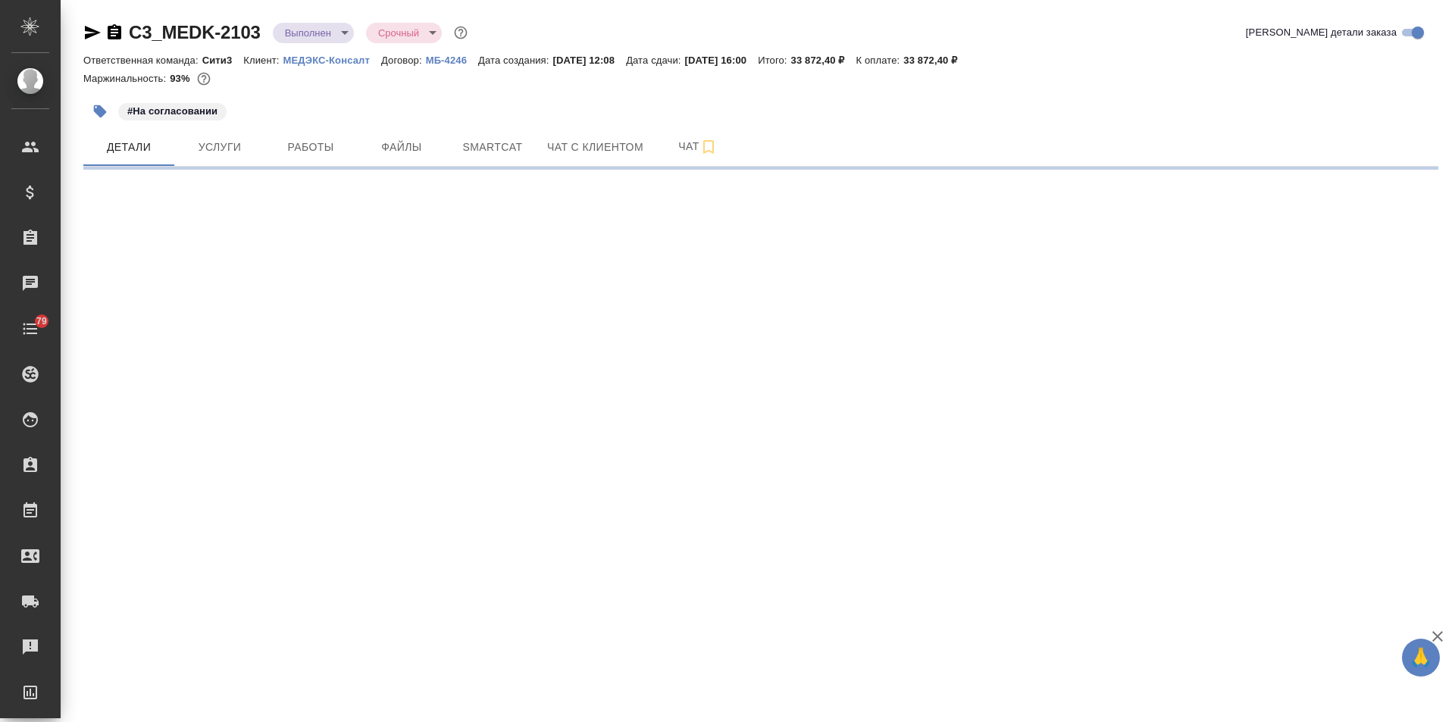
select select "RU"
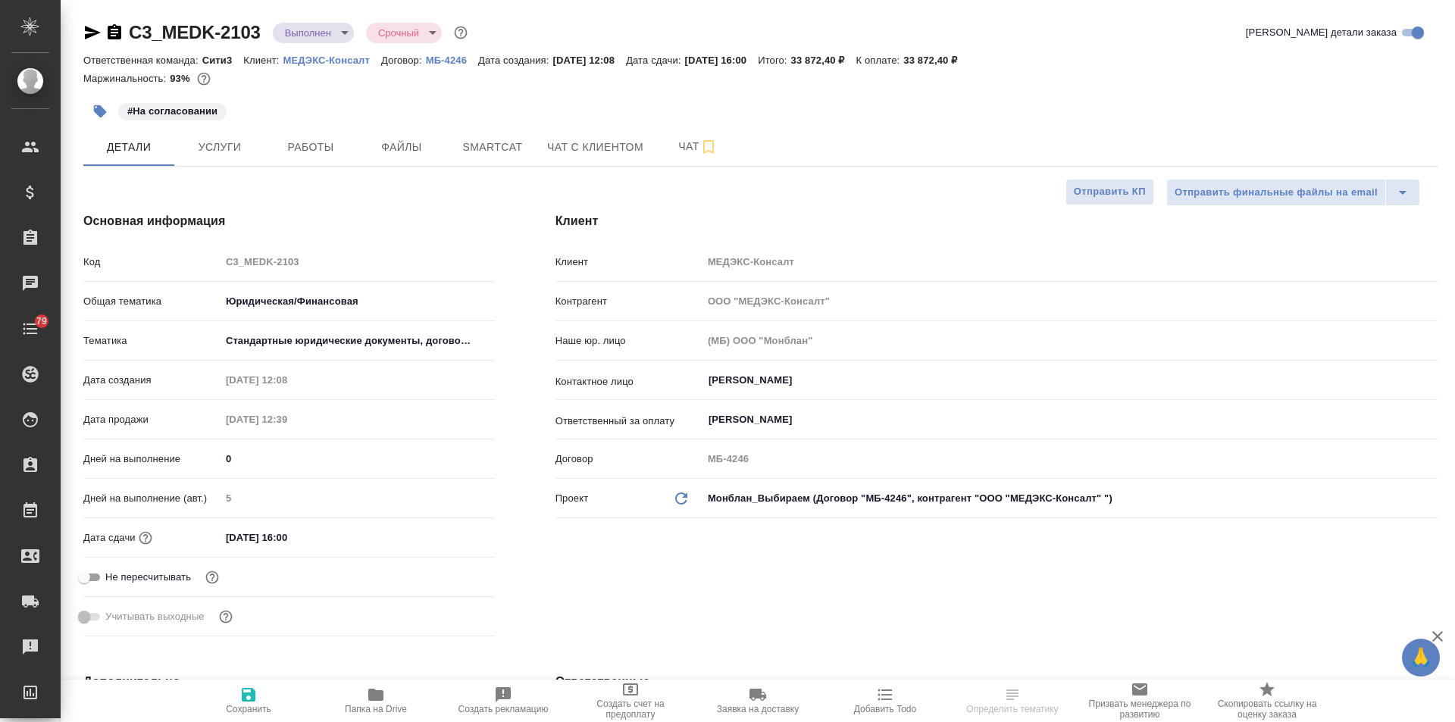
type textarea "x"
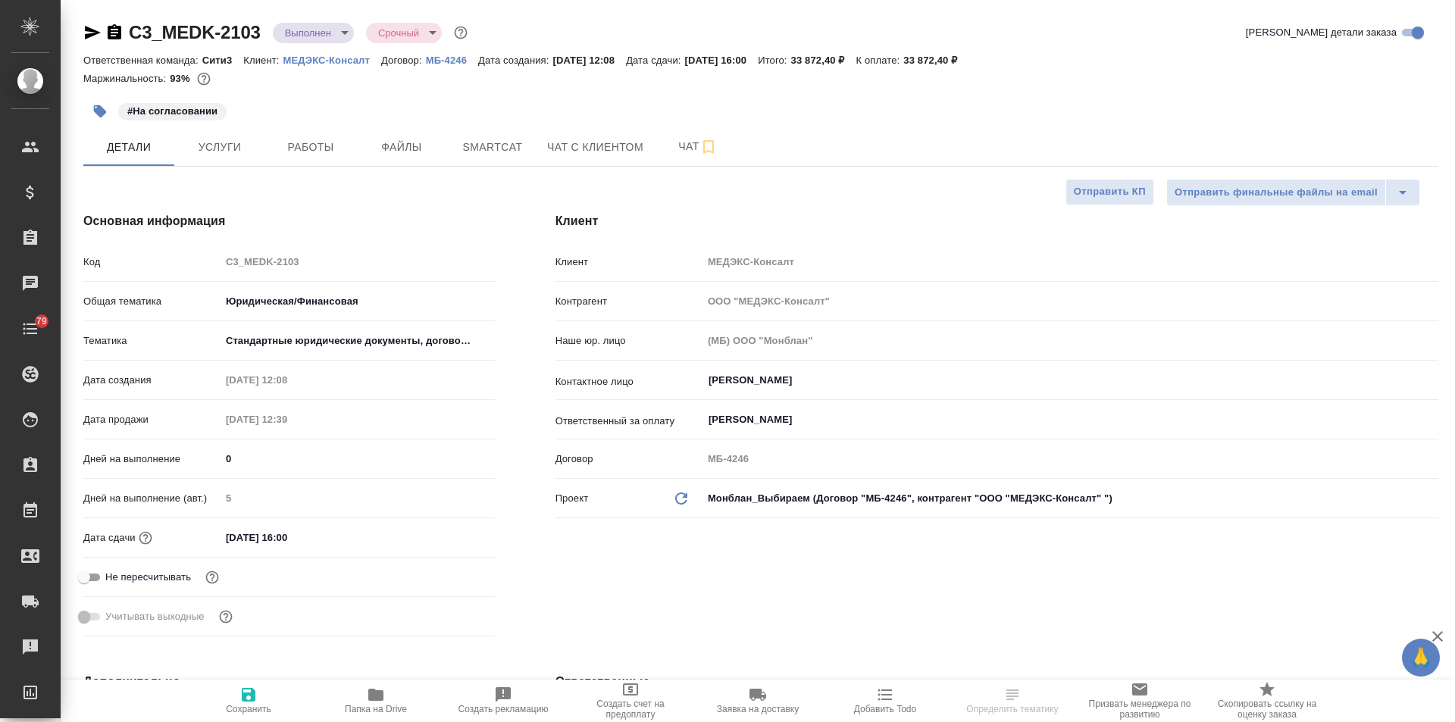
type textarea "x"
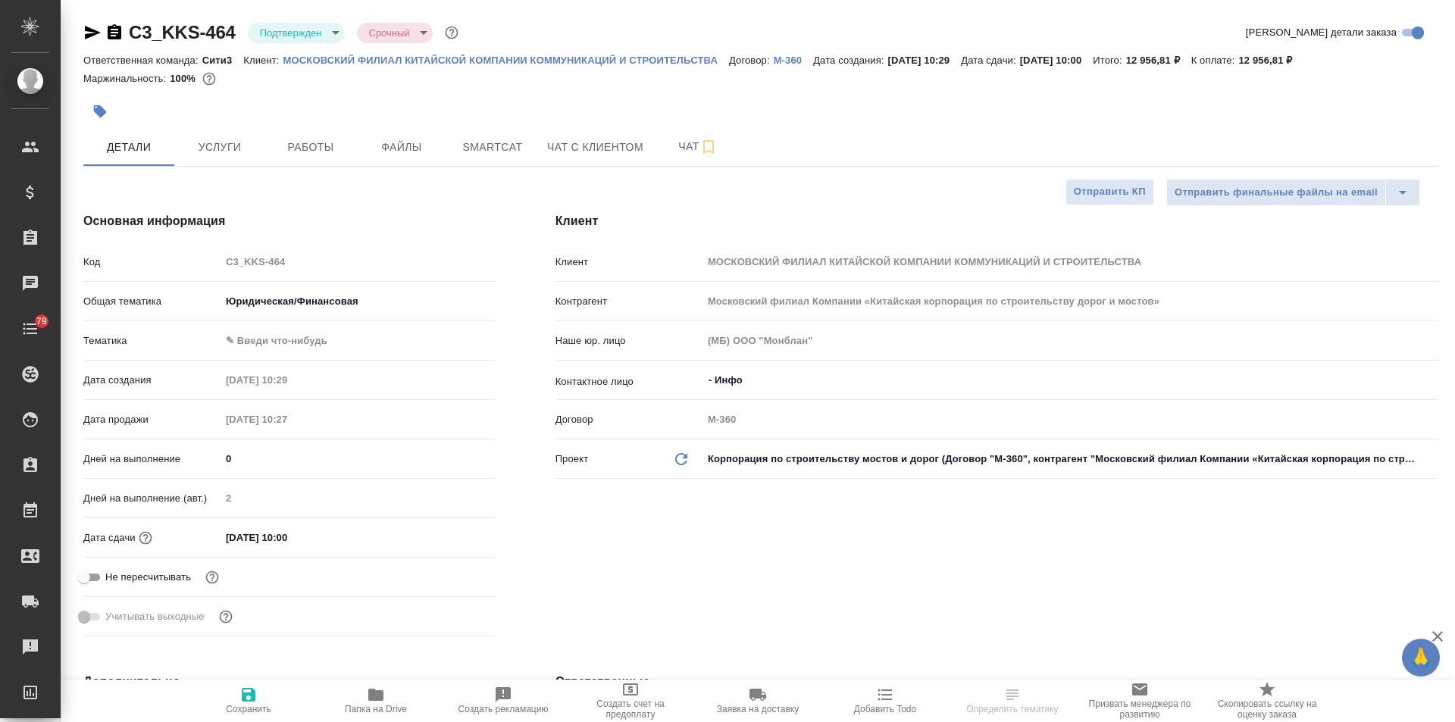
select select "RU"
type textarea "x"
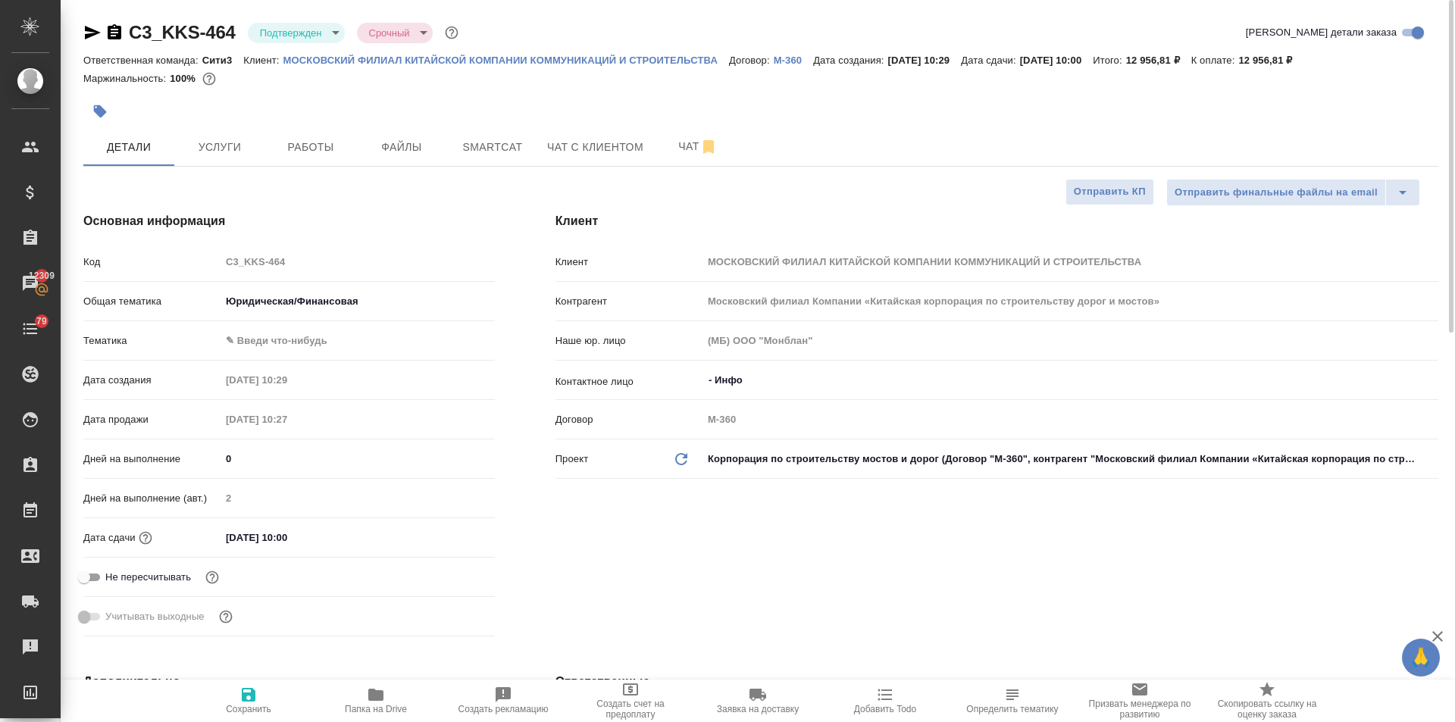
type textarea "x"
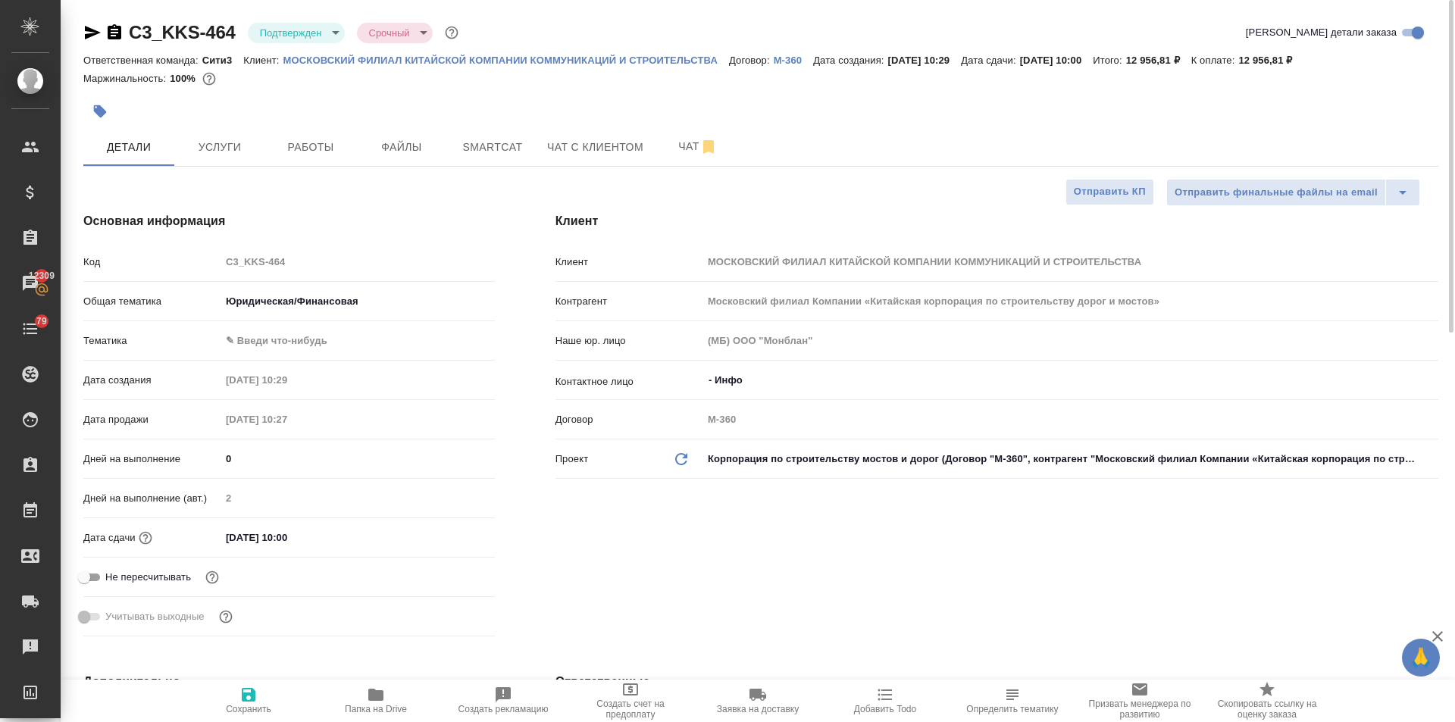
type textarea "x"
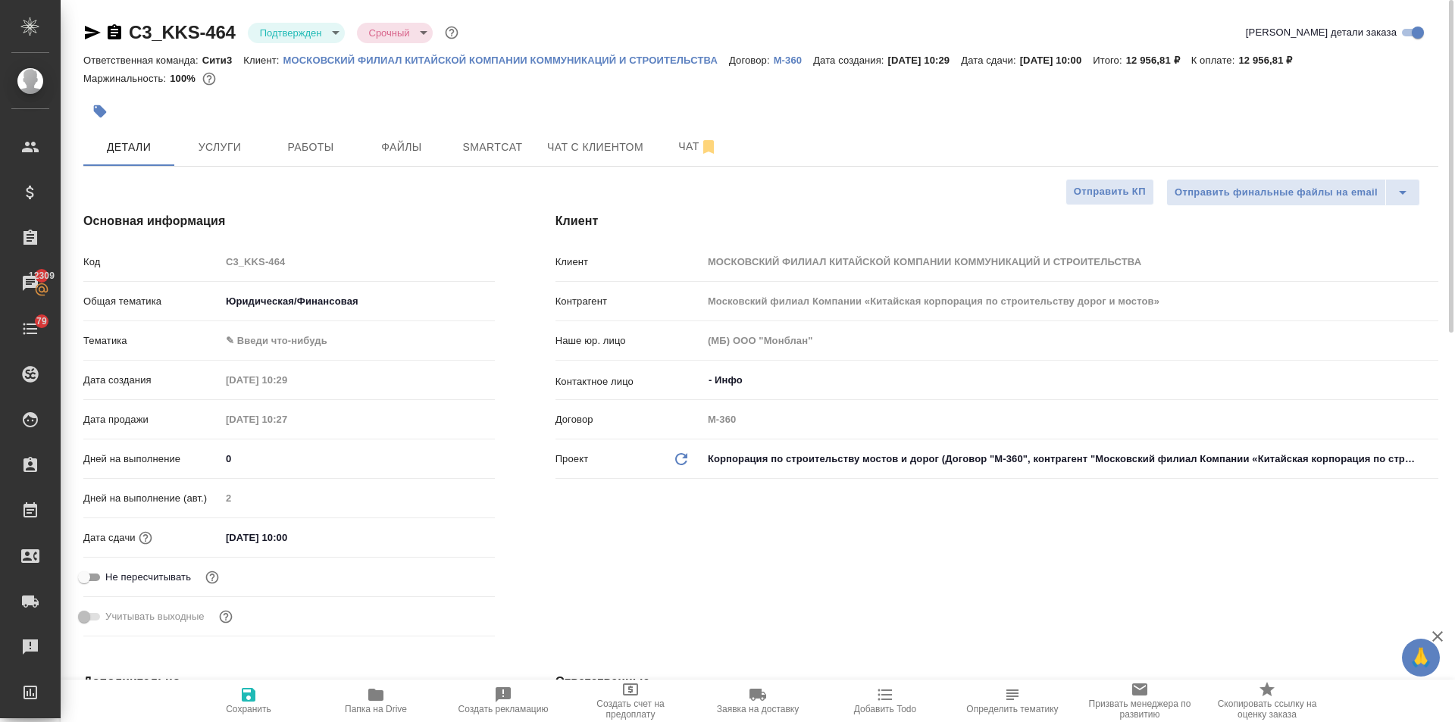
type textarea "x"
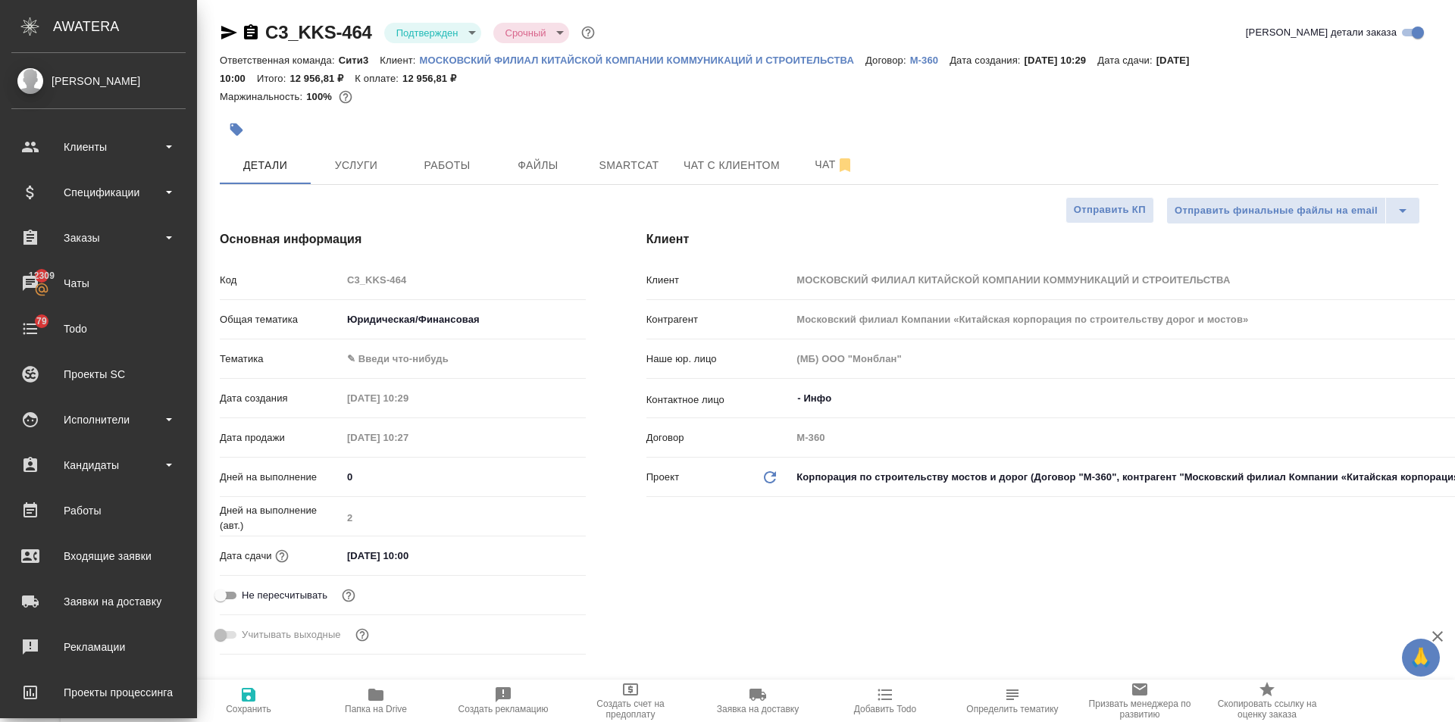
type textarea "x"
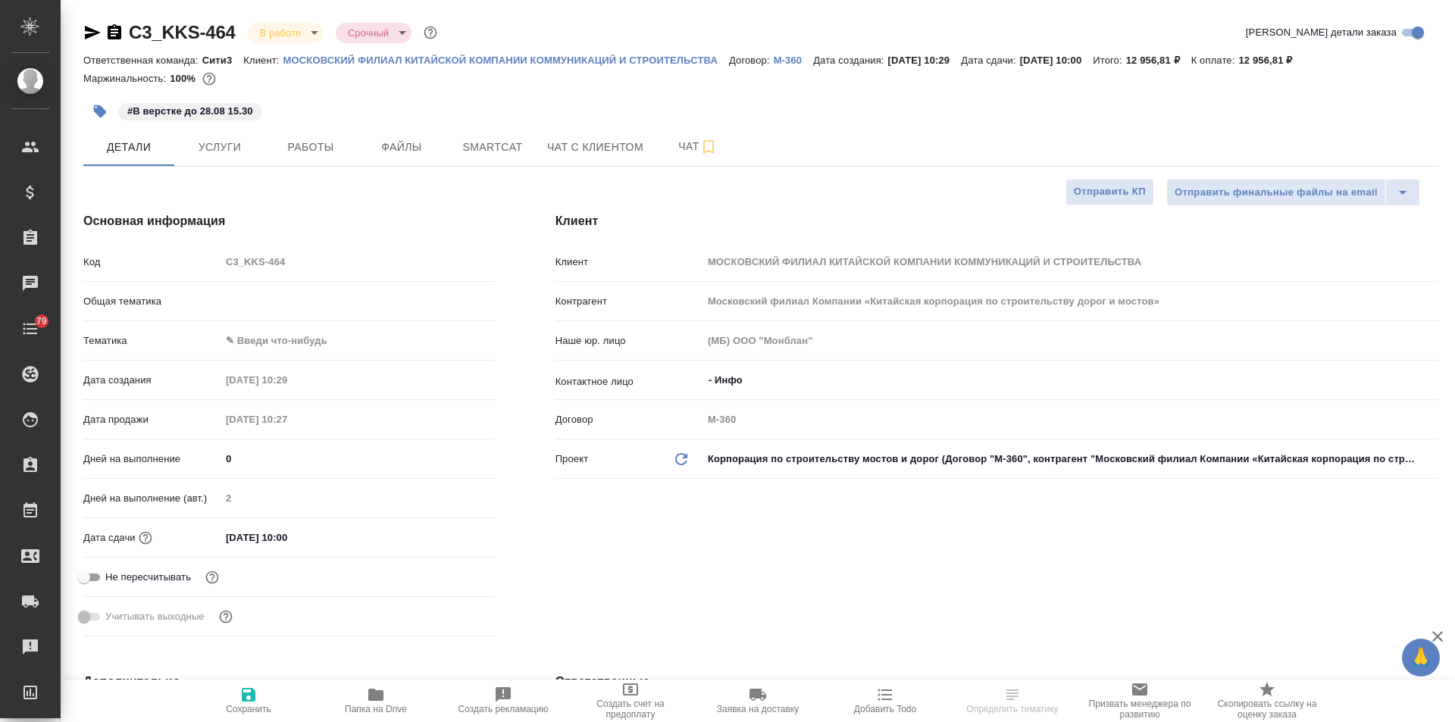
select select "RU"
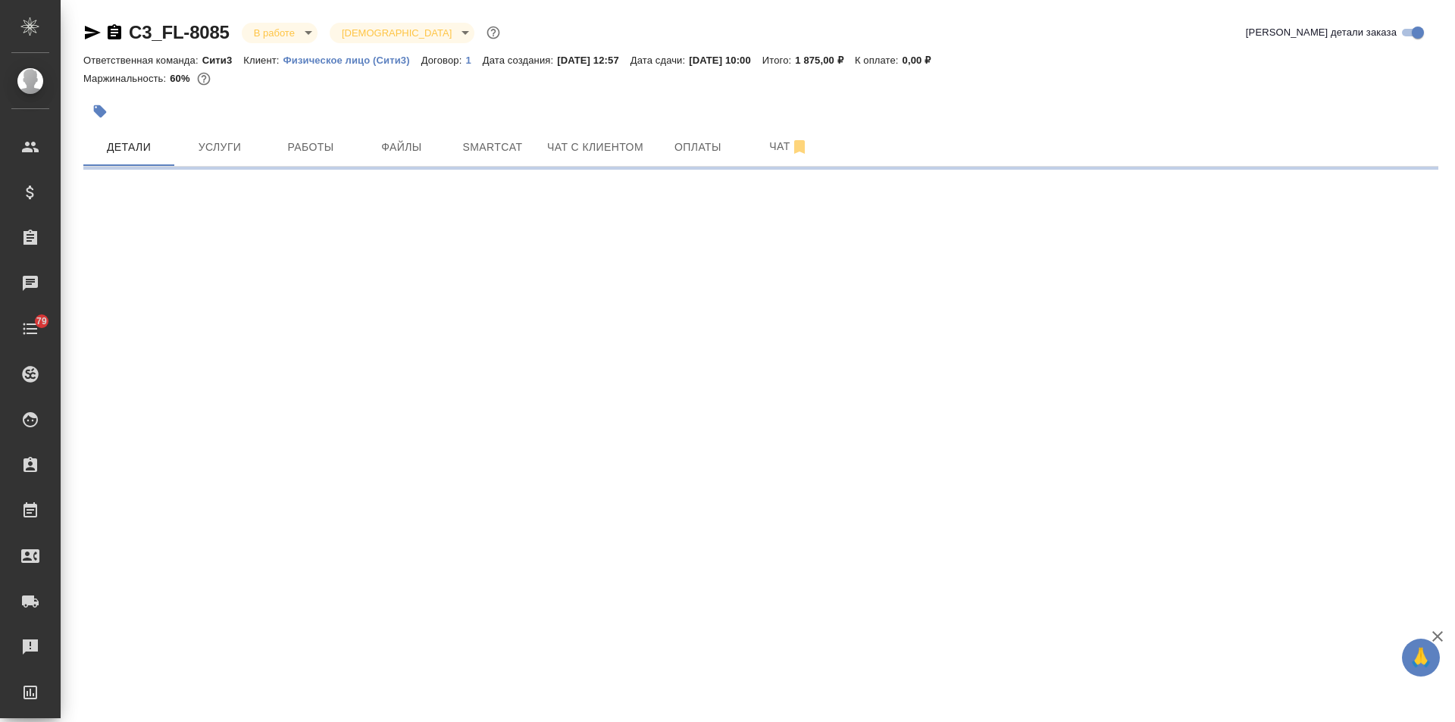
click at [257, 30] on body "🙏 .cls-1 fill:#fff; AWATERA [PERSON_NAME] Спецификации Заказы Чаты 79 Todo Прое…" at bounding box center [727, 361] width 1455 height 722
select select "RU"
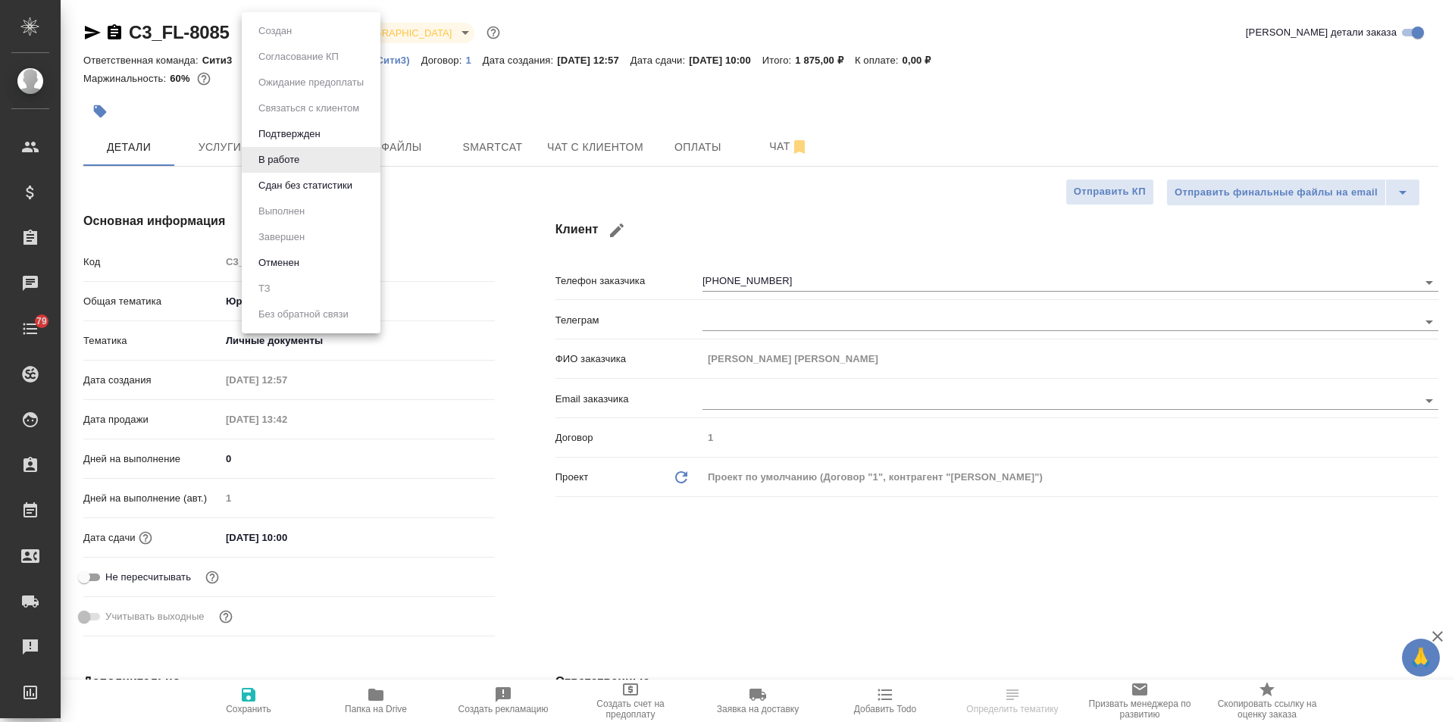
type textarea "x"
click at [287, 177] on li "Сдан без статистики" at bounding box center [311, 186] width 139 height 26
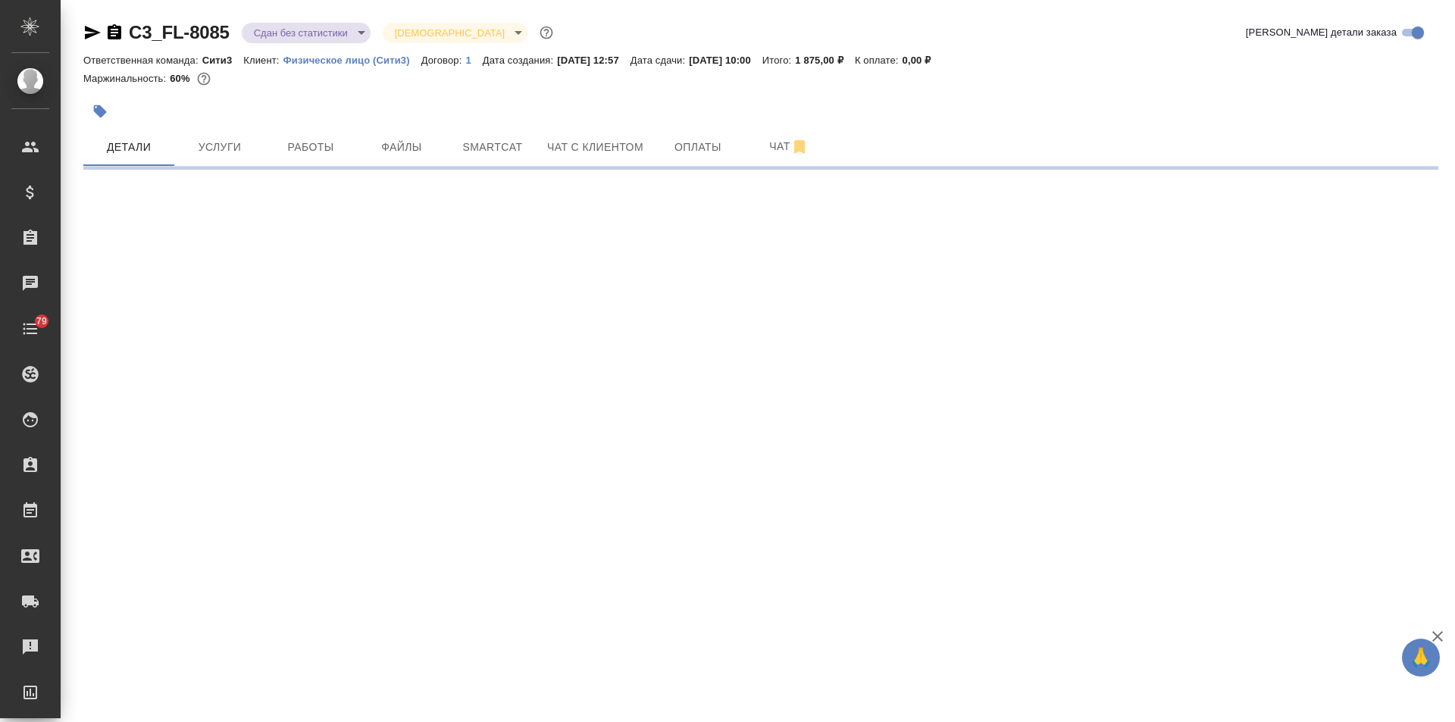
click at [265, 34] on body "🙏 .cls-1 fill:#fff; AWATERA [PERSON_NAME] Спецификации Заказы Чаты 79 Todo Прое…" at bounding box center [727, 361] width 1455 height 722
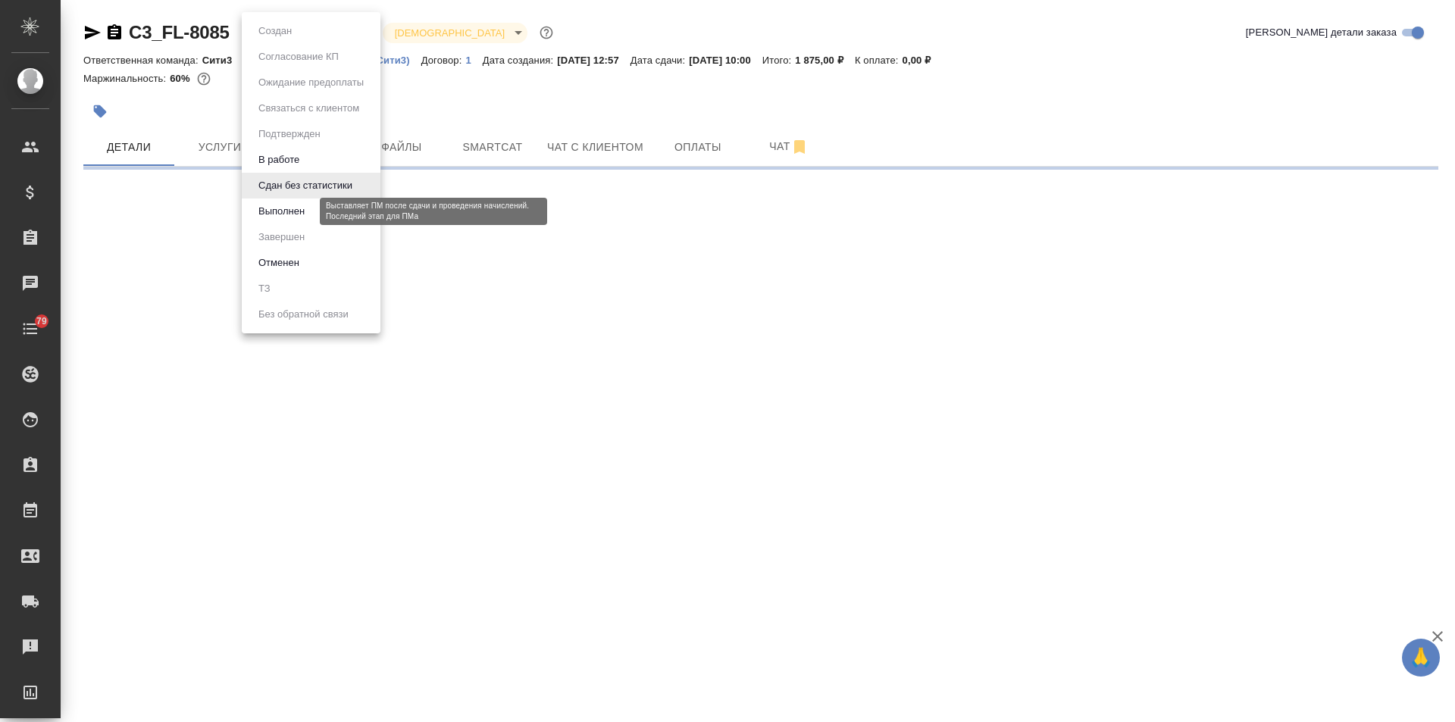
click at [285, 209] on button "Выполнен" at bounding box center [281, 211] width 55 height 17
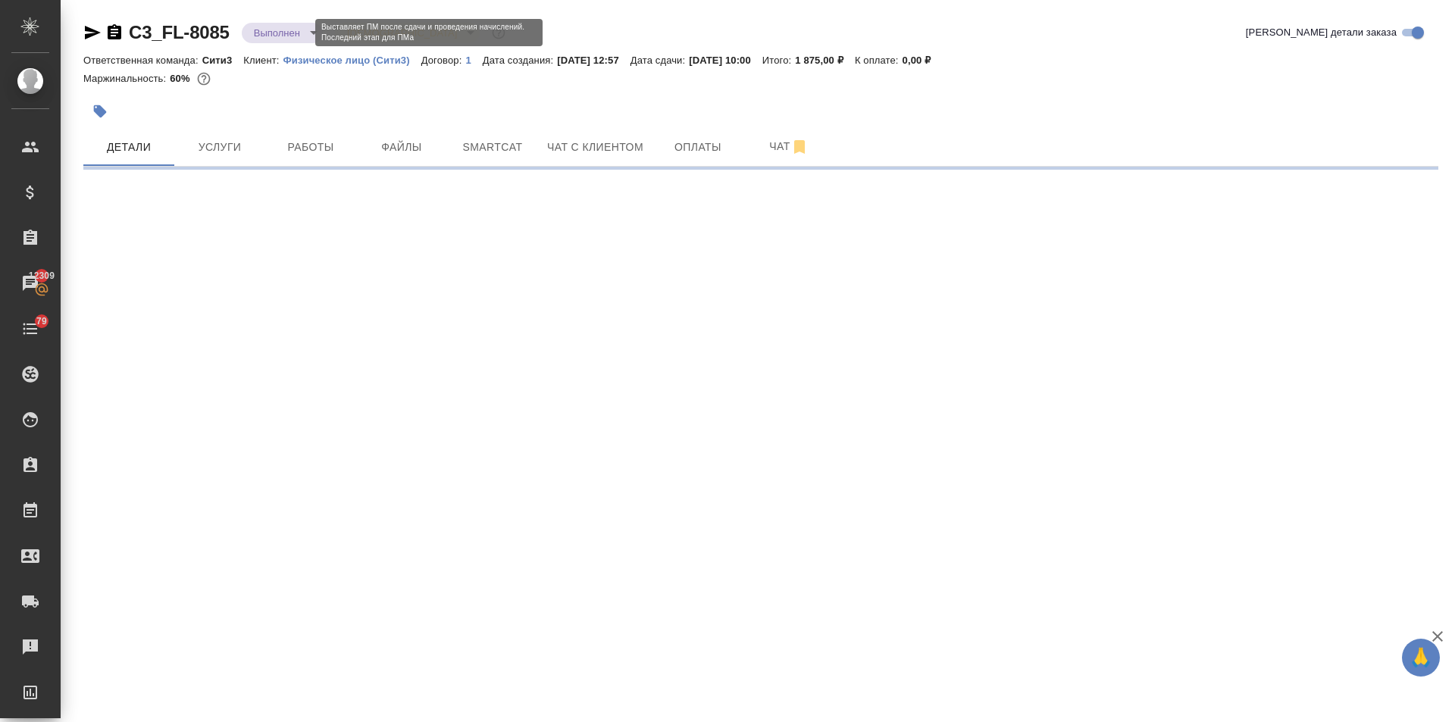
click at [295, 36] on body "🙏 .cls-1 fill:#fff; AWATERA [PERSON_NAME] Спецификации Заказы 12309 Чаты 79 Tod…" at bounding box center [727, 361] width 1455 height 722
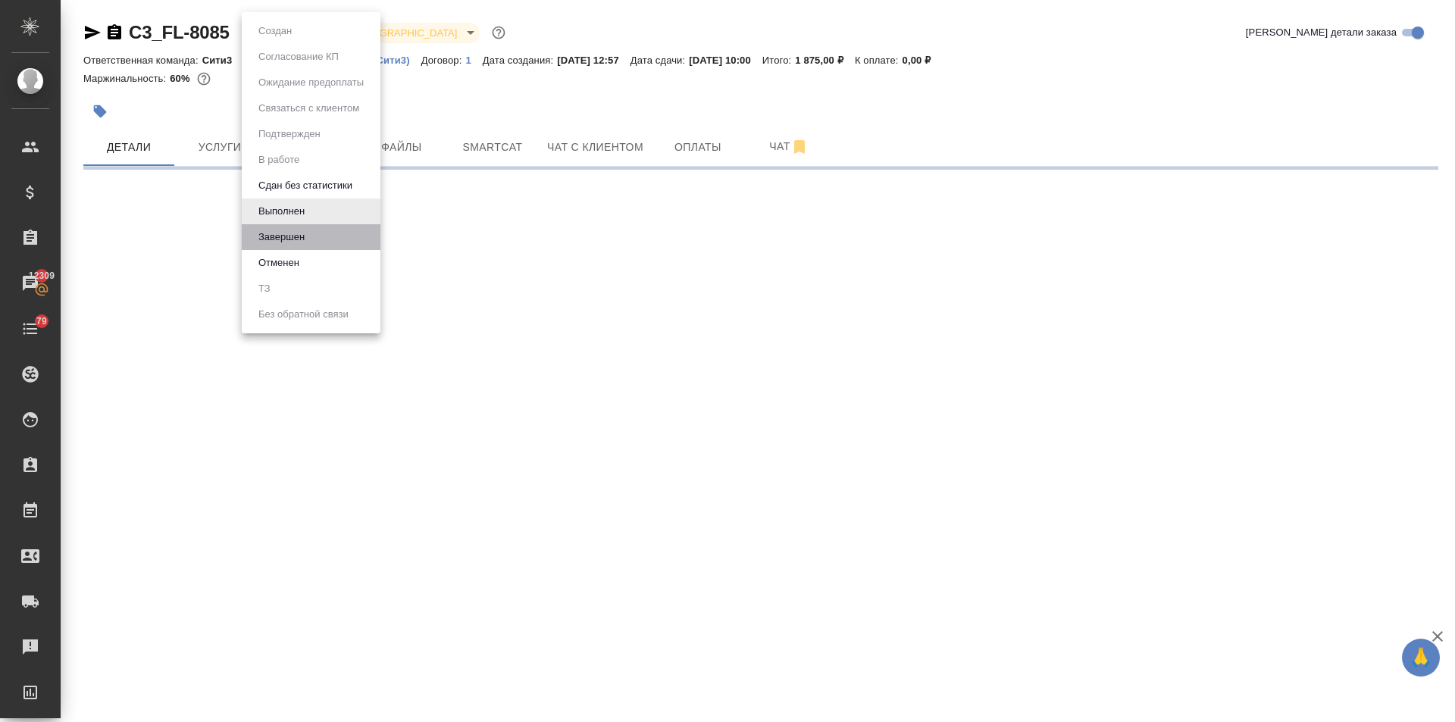
click at [302, 228] on li "Завершен" at bounding box center [311, 237] width 139 height 26
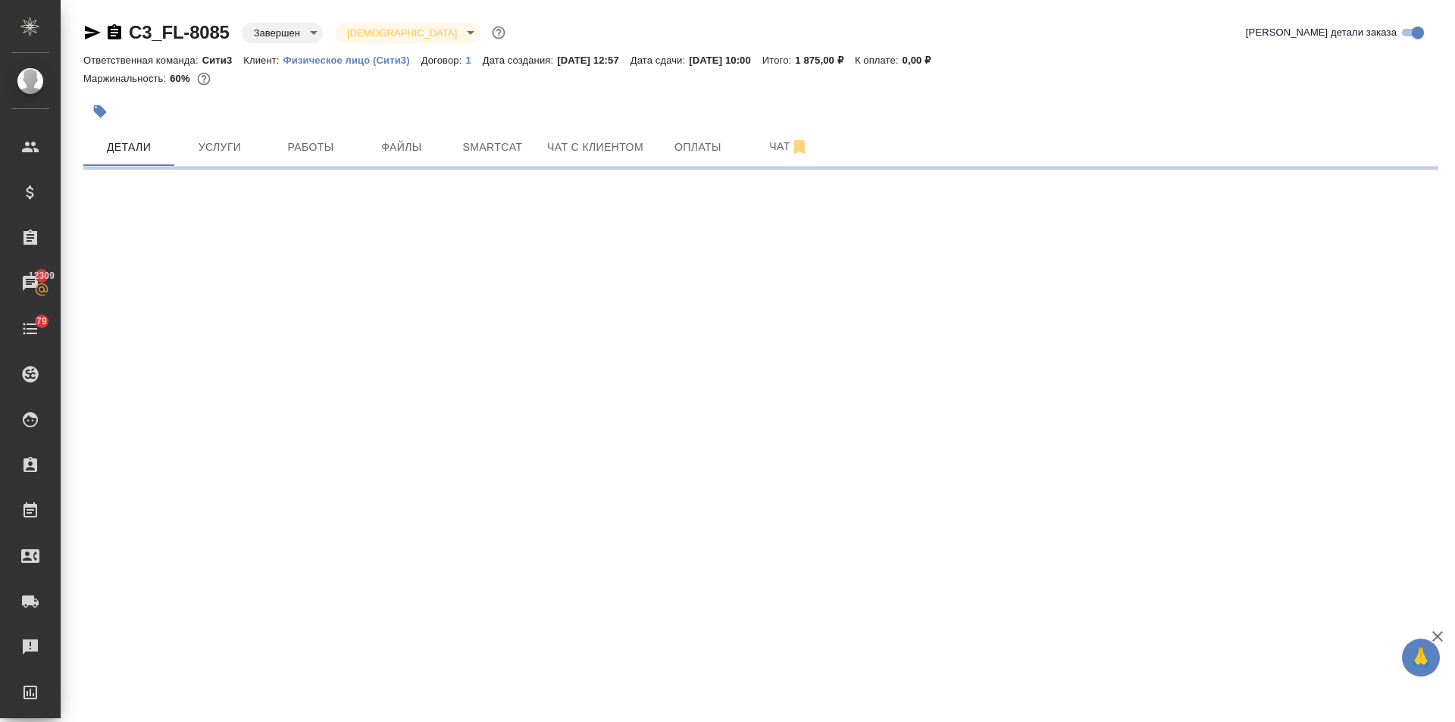
select select "RU"
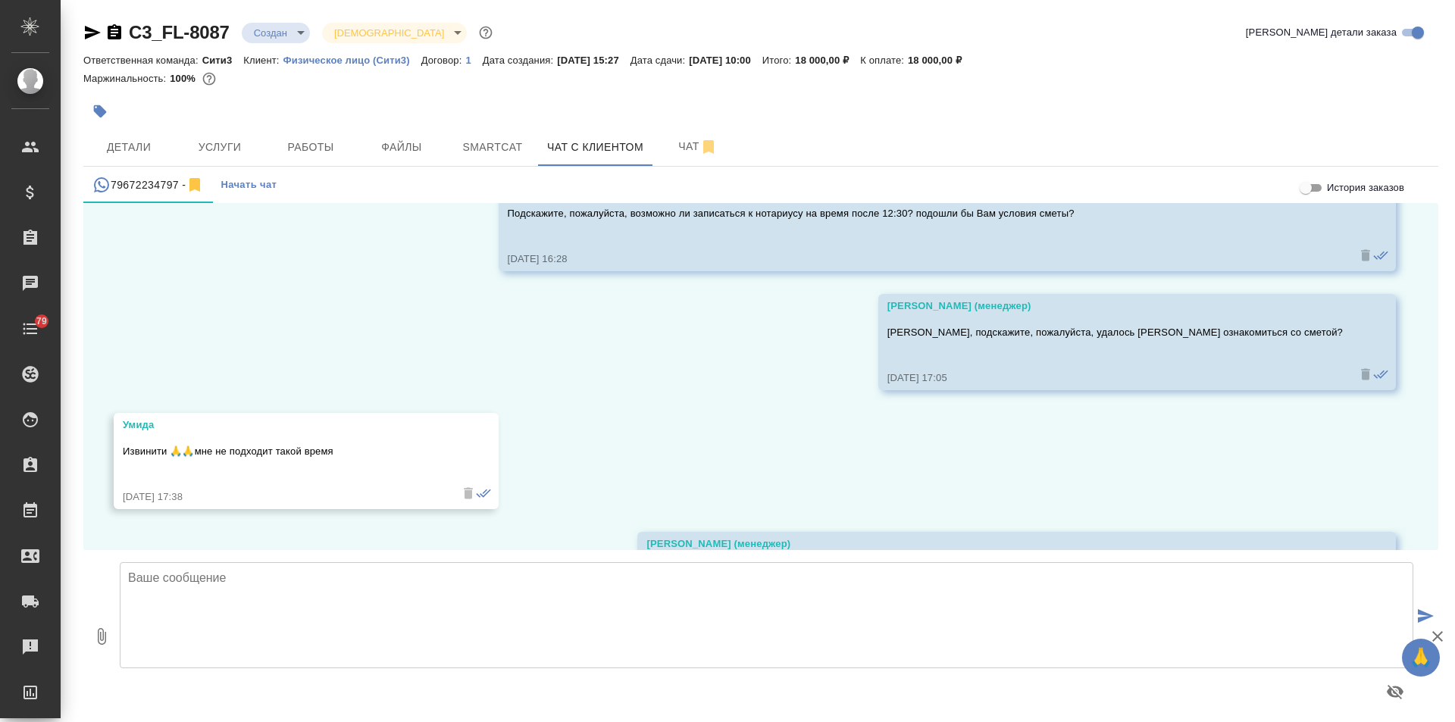
scroll to position [1792, 0]
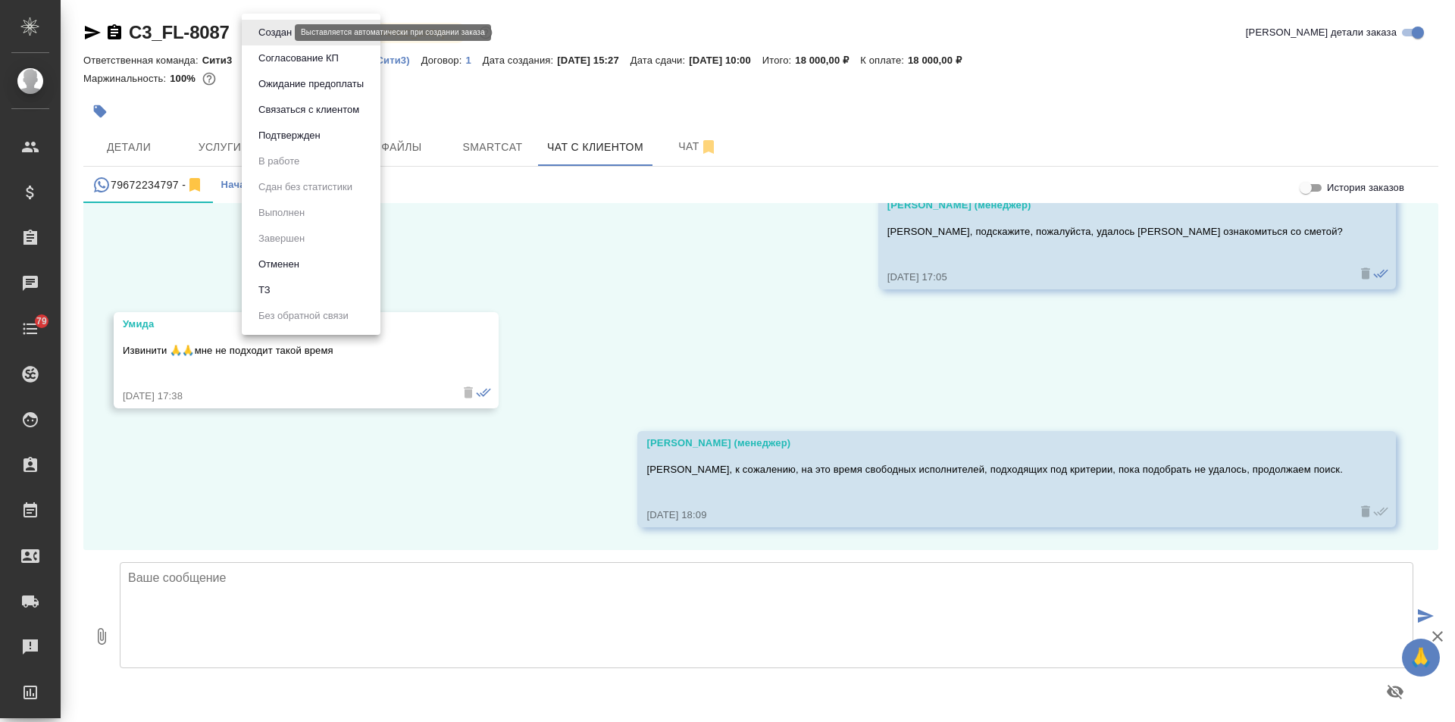
click at [263, 27] on body "🙏 .cls-1 fill:#fff; AWATERA [PERSON_NAME] Спецификации Заказы Чаты 79 Todo Прое…" at bounding box center [727, 361] width 1455 height 722
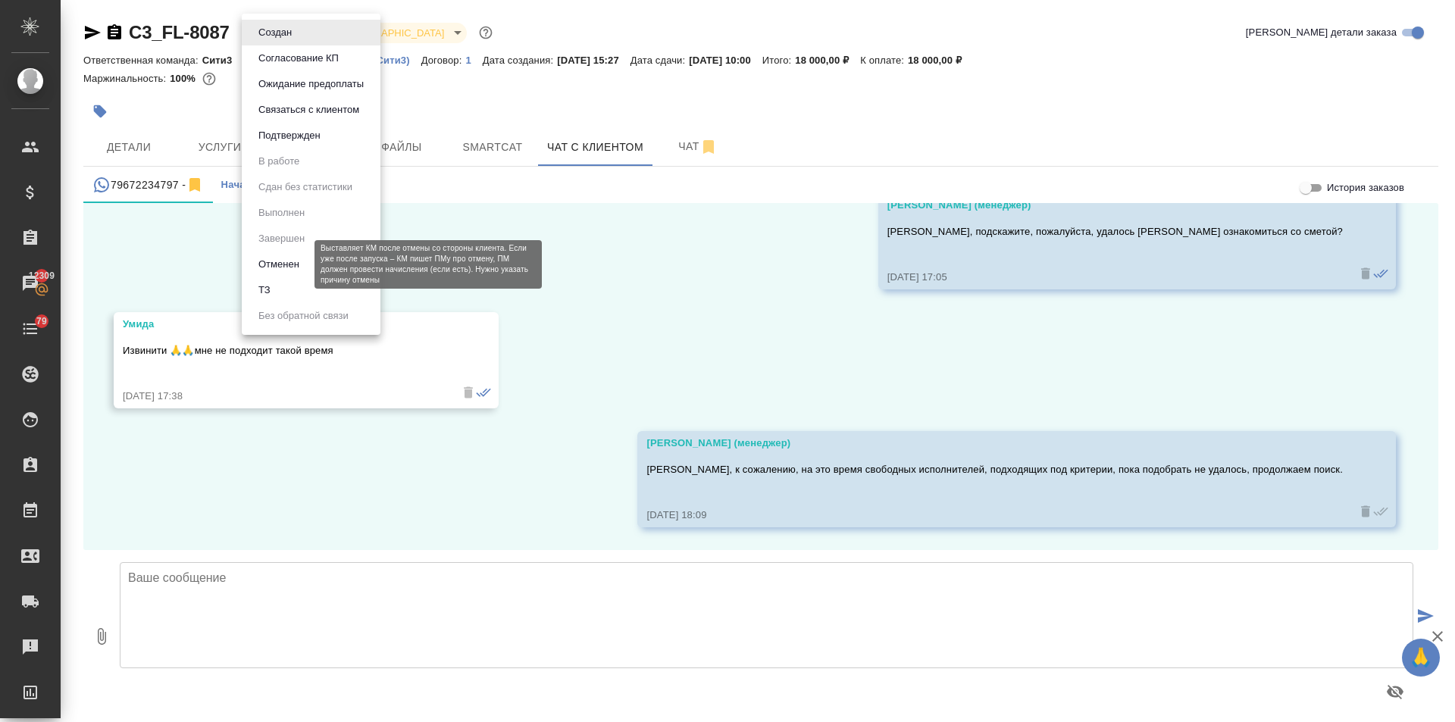
click at [278, 270] on button "Отменен" at bounding box center [279, 264] width 50 height 17
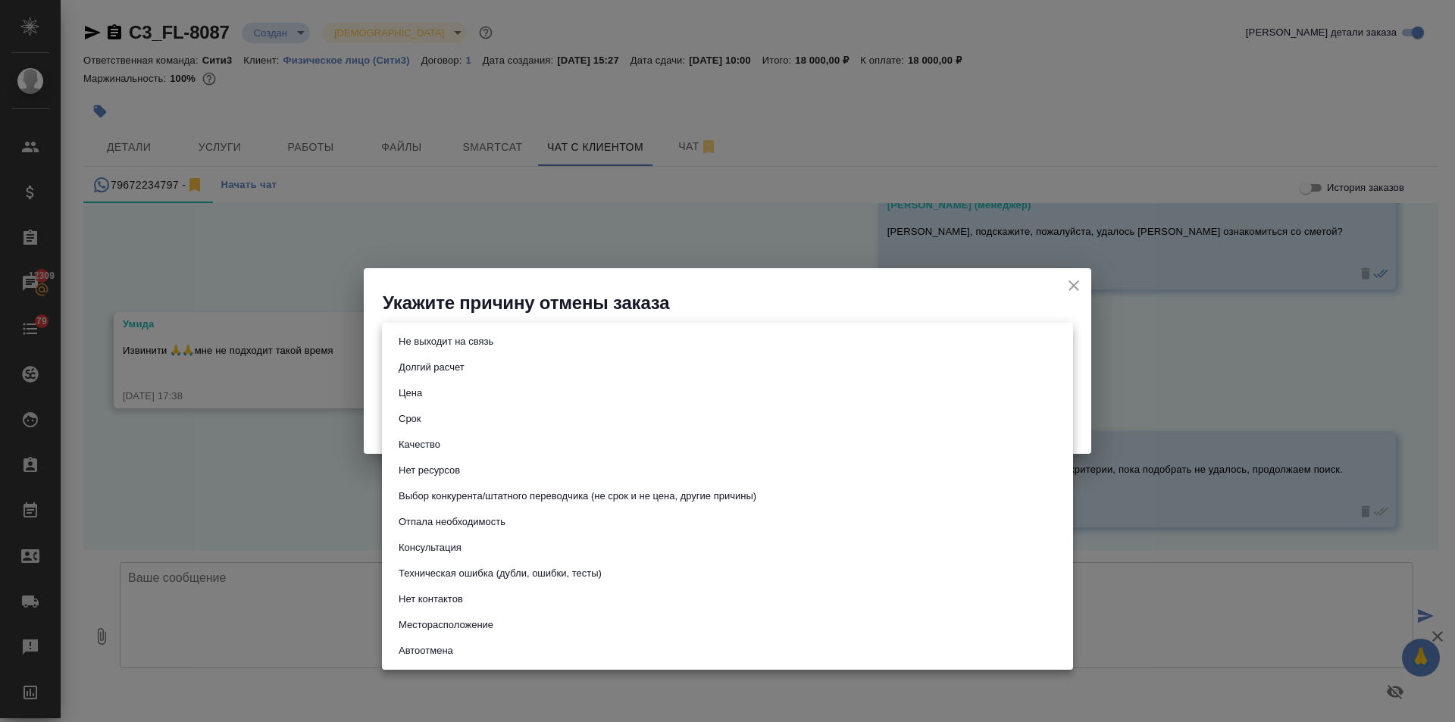
click at [455, 337] on body "🙏 .cls-1 fill:#fff; AWATERA [PERSON_NAME] Спецификации Заказы 12309 Чаты 79 Tod…" at bounding box center [727, 361] width 1455 height 722
click at [426, 416] on li "Срок" at bounding box center [727, 419] width 691 height 26
type input "term"
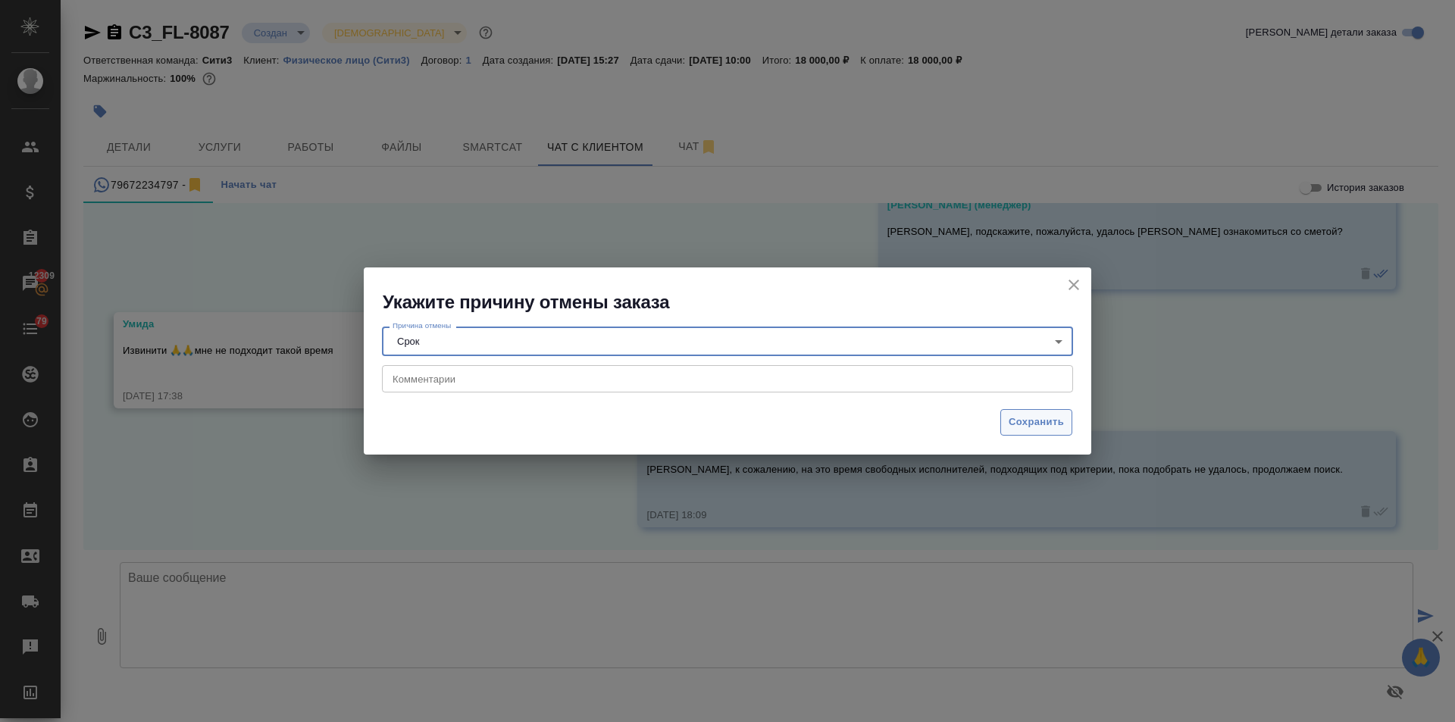
click at [1045, 418] on span "Сохранить" at bounding box center [1036, 422] width 55 height 17
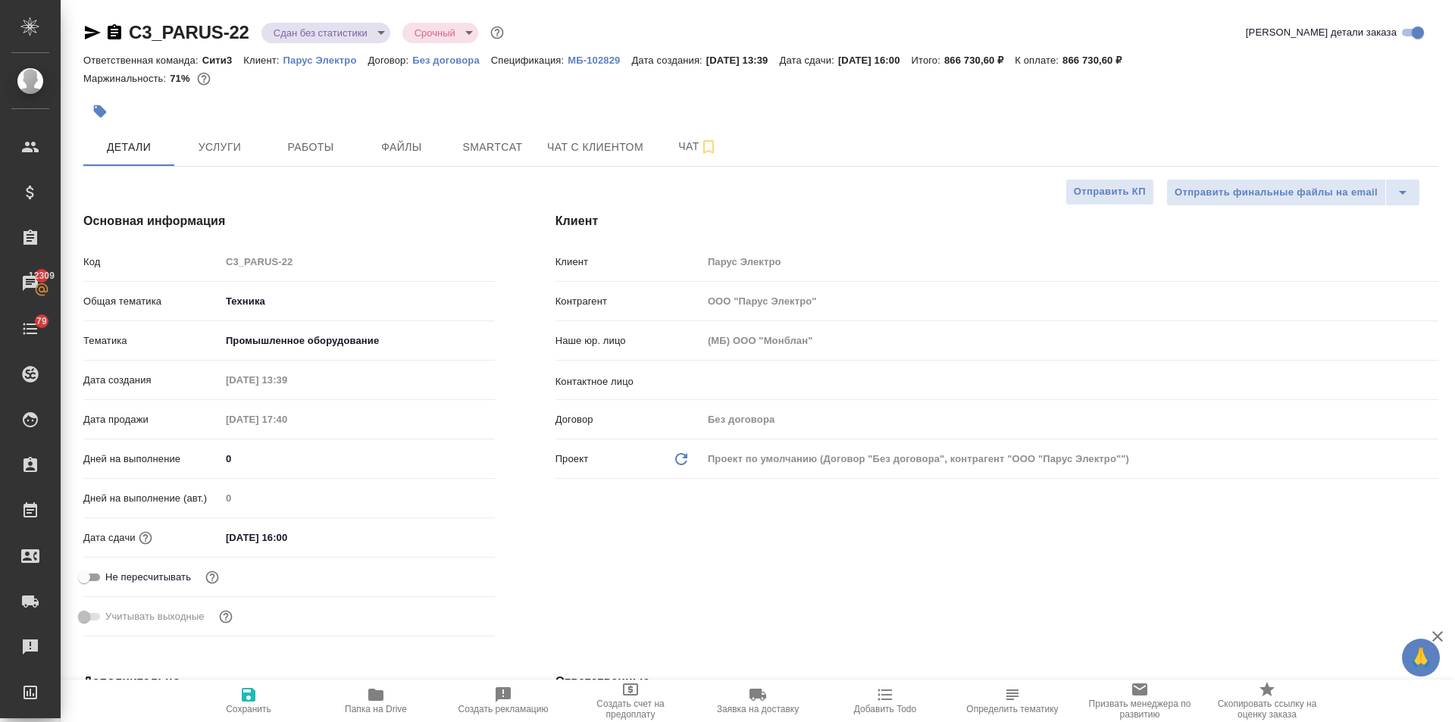
select select "RU"
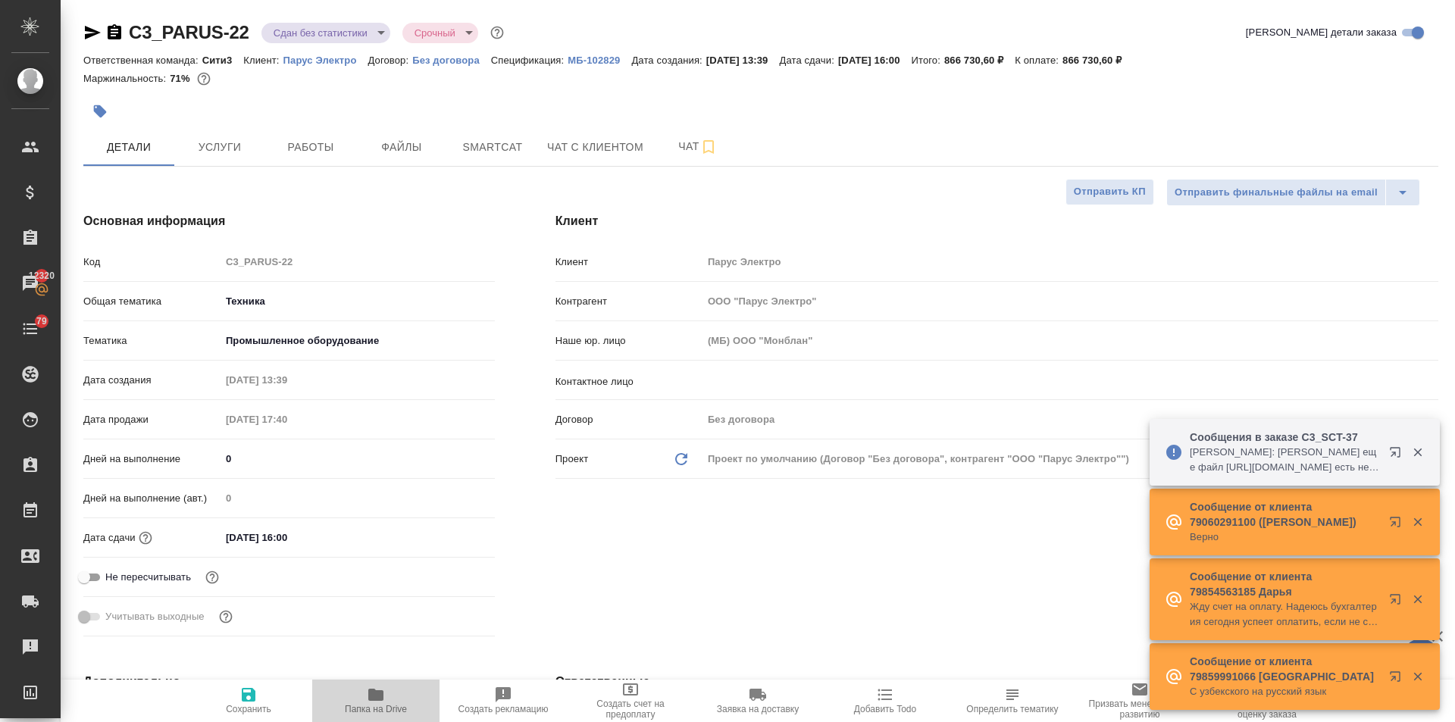
click at [373, 702] on icon "button" at bounding box center [376, 695] width 18 height 18
